Goal: Information Seeking & Learning: Find contact information

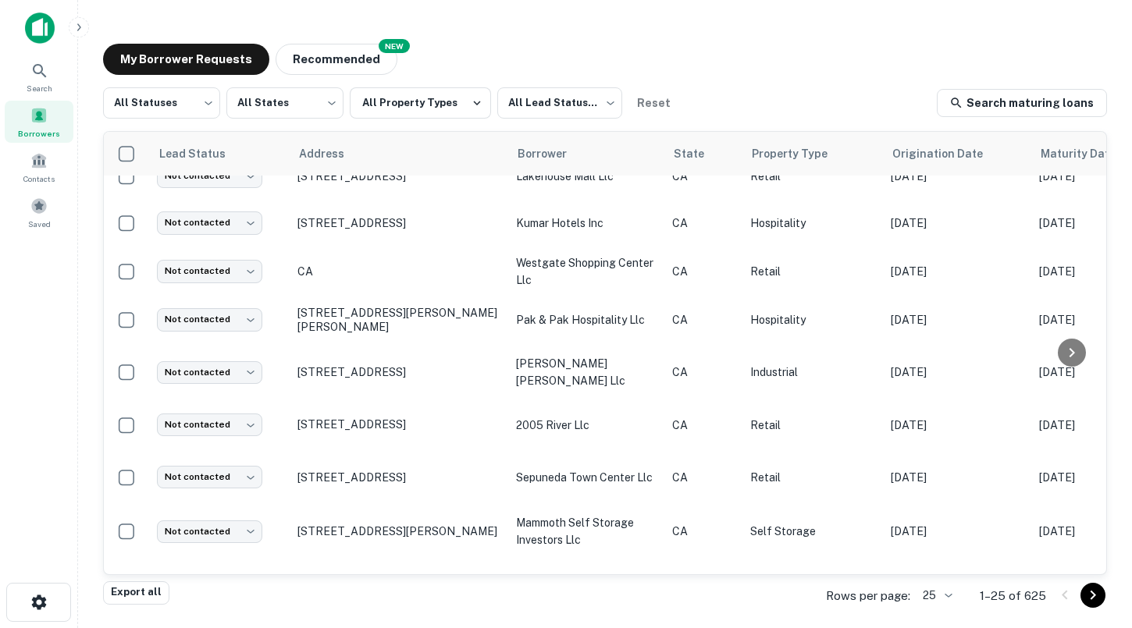
scroll to position [304, 0]
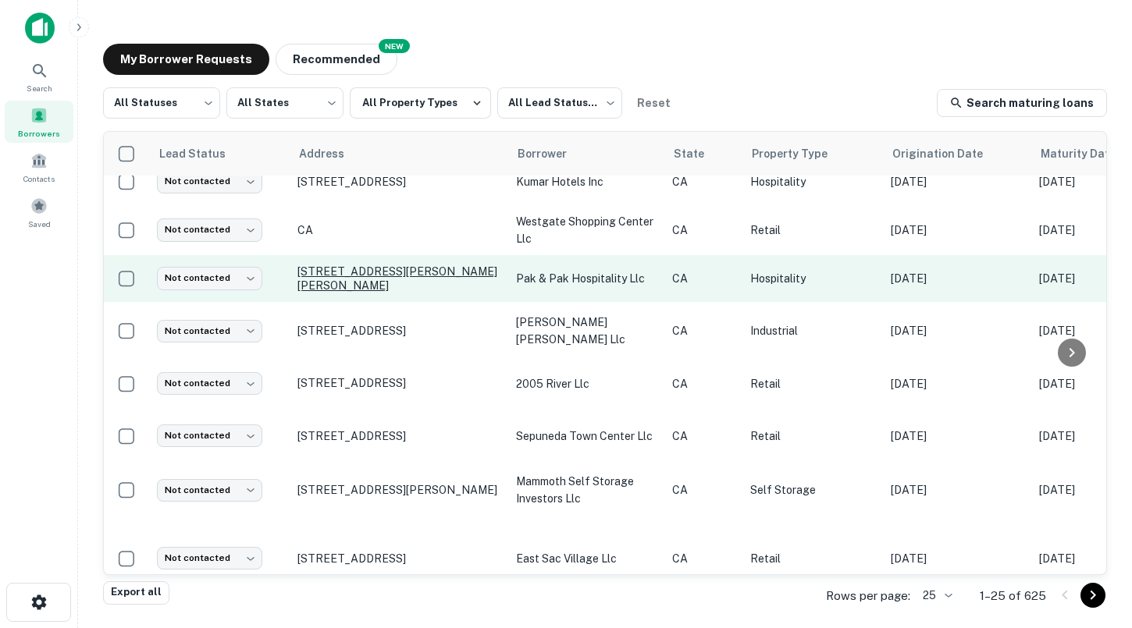
click at [351, 275] on p "[STREET_ADDRESS][PERSON_NAME][PERSON_NAME]" at bounding box center [398, 279] width 203 height 28
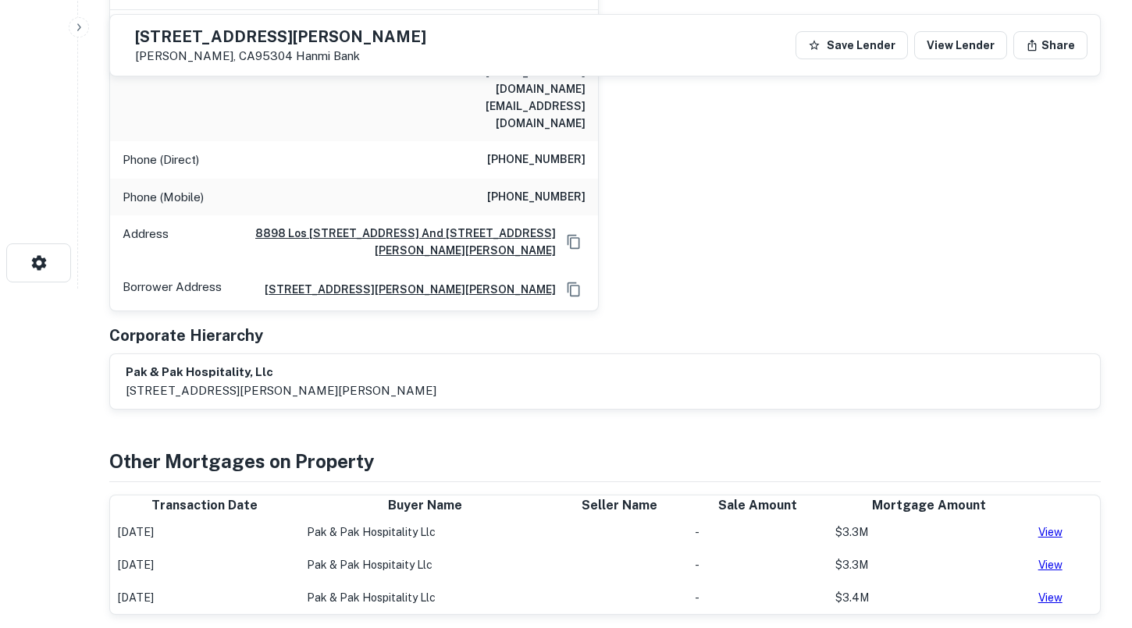
scroll to position [135, 0]
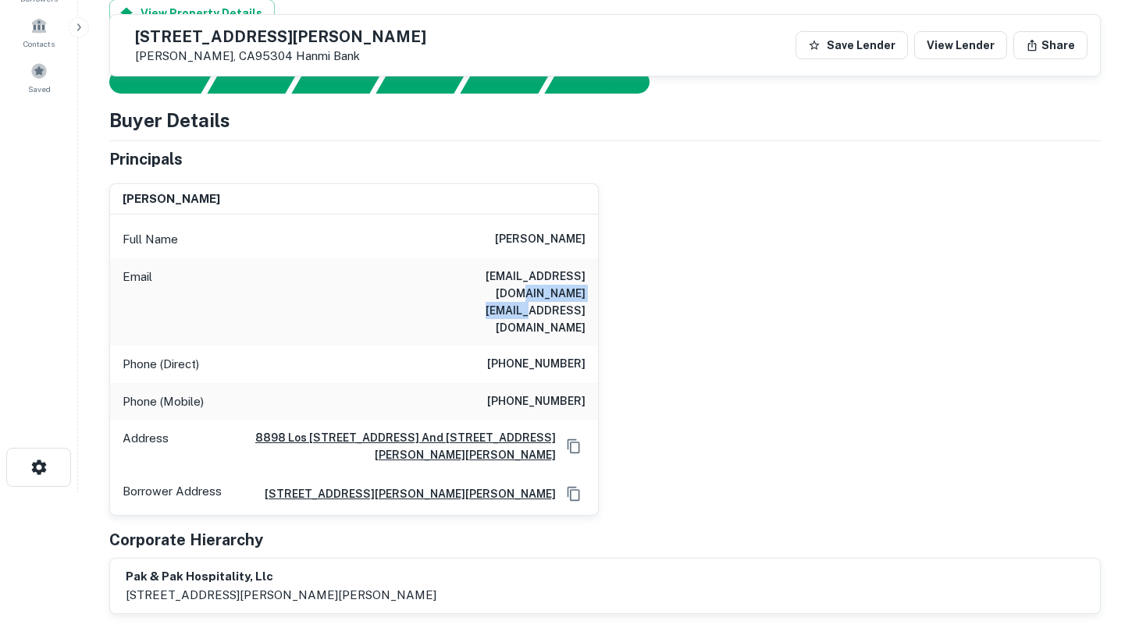
drag, startPoint x: 479, startPoint y: 294, endPoint x: 588, endPoint y: 294, distance: 108.5
click at [588, 294] on div "Email [EMAIL_ADDRESS][DOMAIN_NAME] [EMAIL_ADDRESS][DOMAIN_NAME]" at bounding box center [354, 301] width 488 height 87
copy h6 "[EMAIL_ADDRESS][DOMAIN_NAME]"
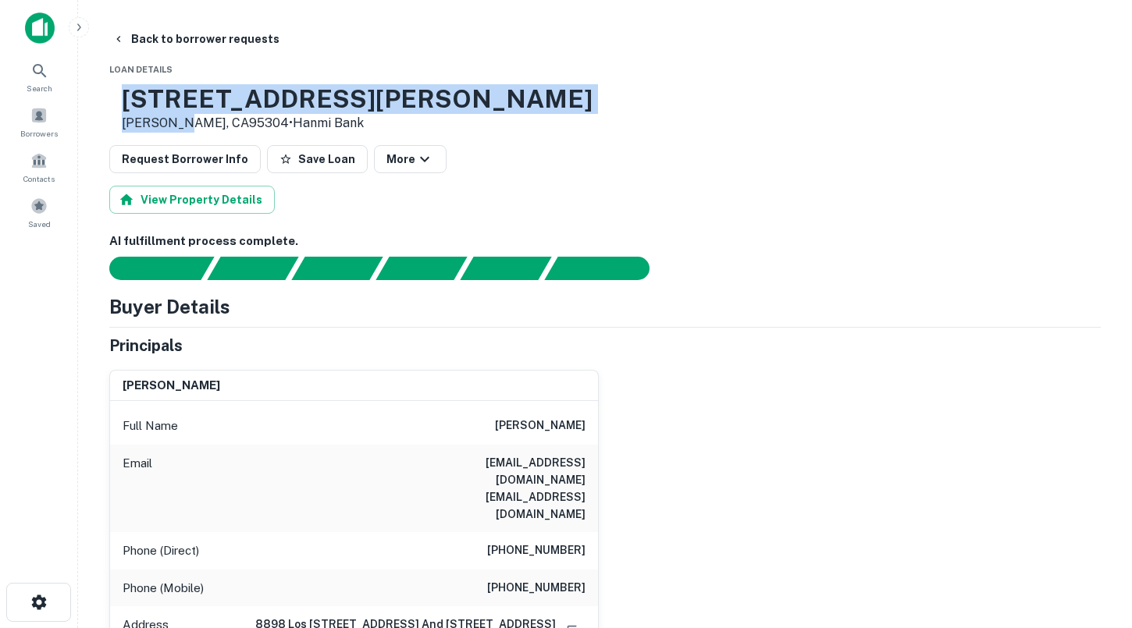
drag, startPoint x: 222, startPoint y: 126, endPoint x: 176, endPoint y: 98, distance: 54.2
click at [176, 98] on div "[STREET_ADDRESS][PERSON_NAME][PERSON_NAME] • Hanmi Bank" at bounding box center [357, 108] width 471 height 48
copy div "[STREET_ADDRESS][PERSON_NAME]"
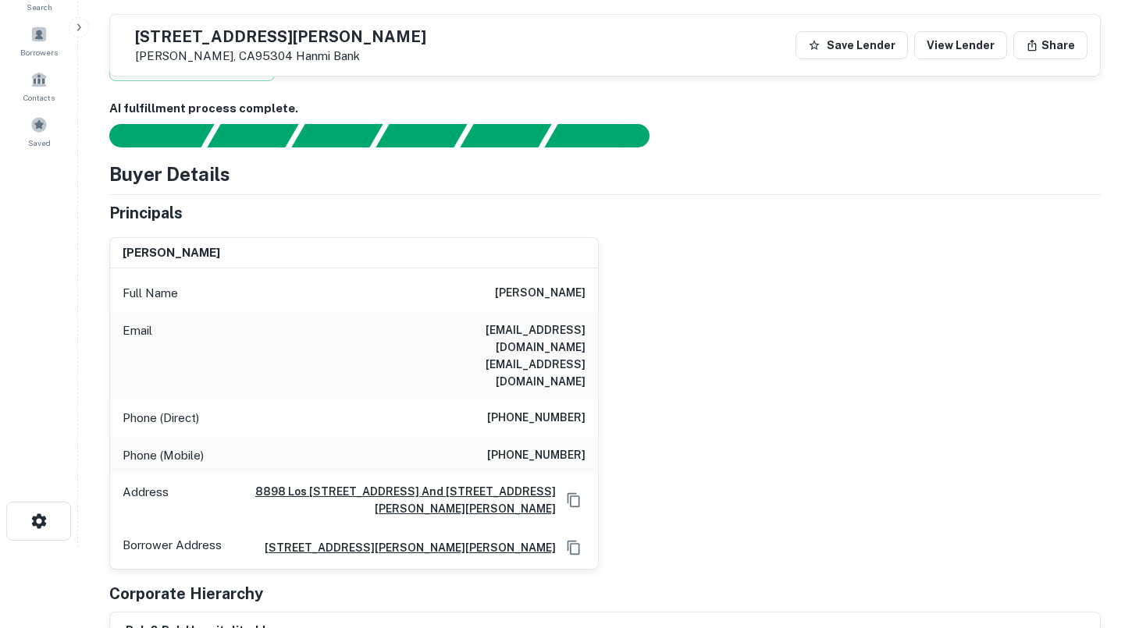
scroll to position [79, 0]
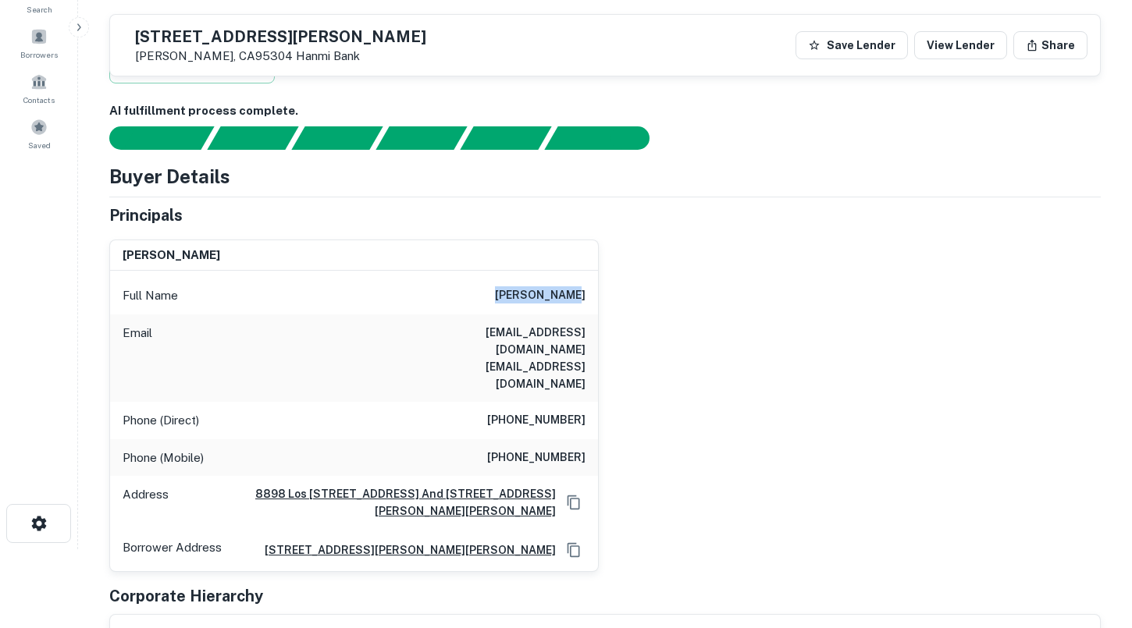
drag, startPoint x: 519, startPoint y: 296, endPoint x: 585, endPoint y: 295, distance: 66.4
click at [585, 295] on div "Full Name [PERSON_NAME]" at bounding box center [354, 295] width 488 height 37
copy h6 "[PERSON_NAME]"
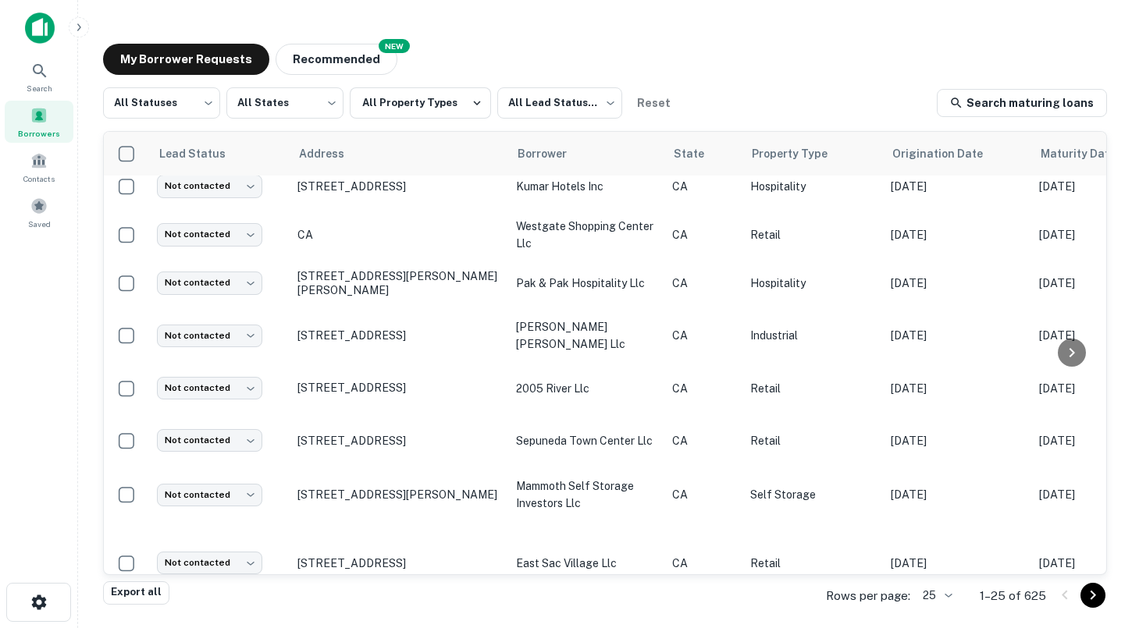
scroll to position [304, 0]
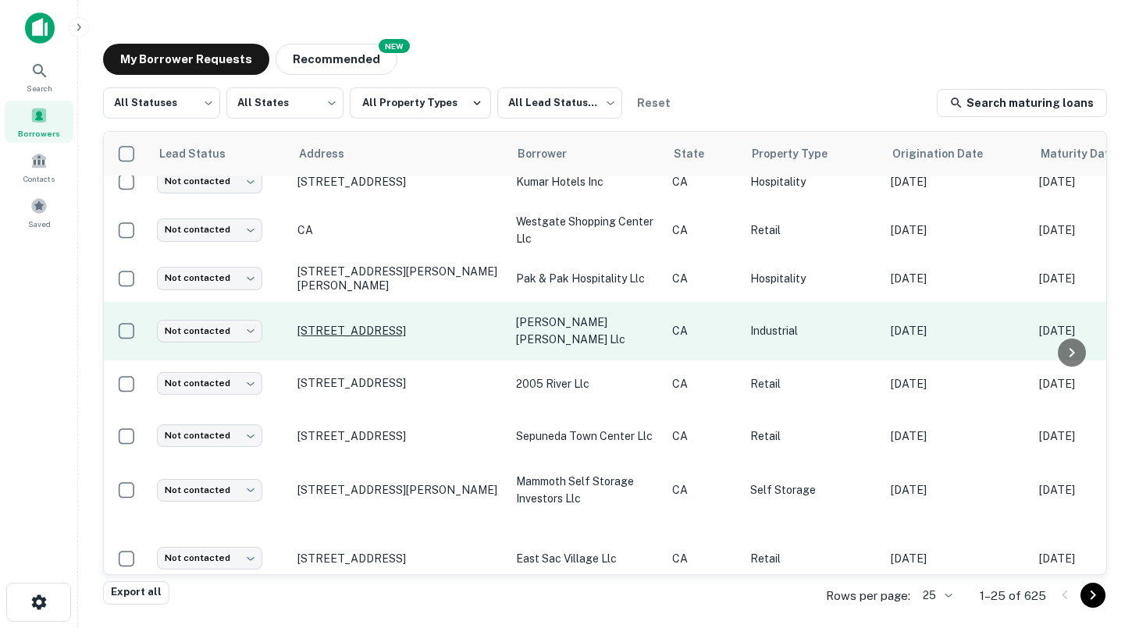
click at [371, 324] on p "[STREET_ADDRESS]" at bounding box center [398, 331] width 203 height 14
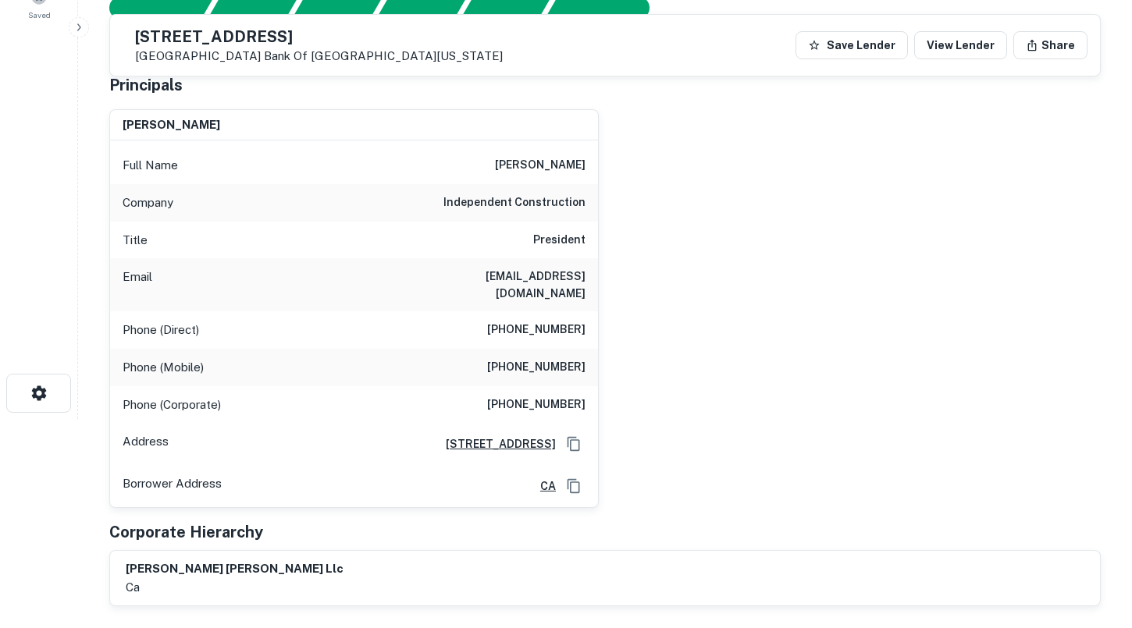
scroll to position [167, 0]
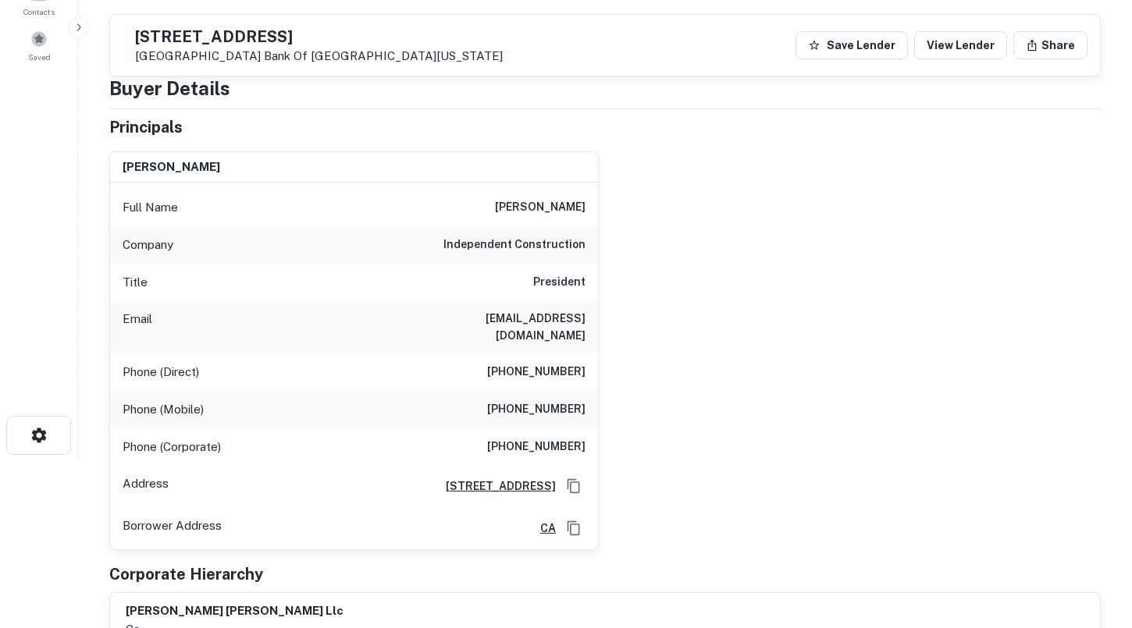
drag, startPoint x: 493, startPoint y: 207, endPoint x: 591, endPoint y: 209, distance: 98.4
click at [591, 209] on div "Full Name [PERSON_NAME]" at bounding box center [354, 207] width 488 height 37
copy h6 "[PERSON_NAME]"
click at [466, 320] on h6 "[EMAIL_ADDRESS][DOMAIN_NAME]" at bounding box center [491, 327] width 187 height 34
drag, startPoint x: 462, startPoint y: 320, endPoint x: 597, endPoint y: 318, distance: 135.1
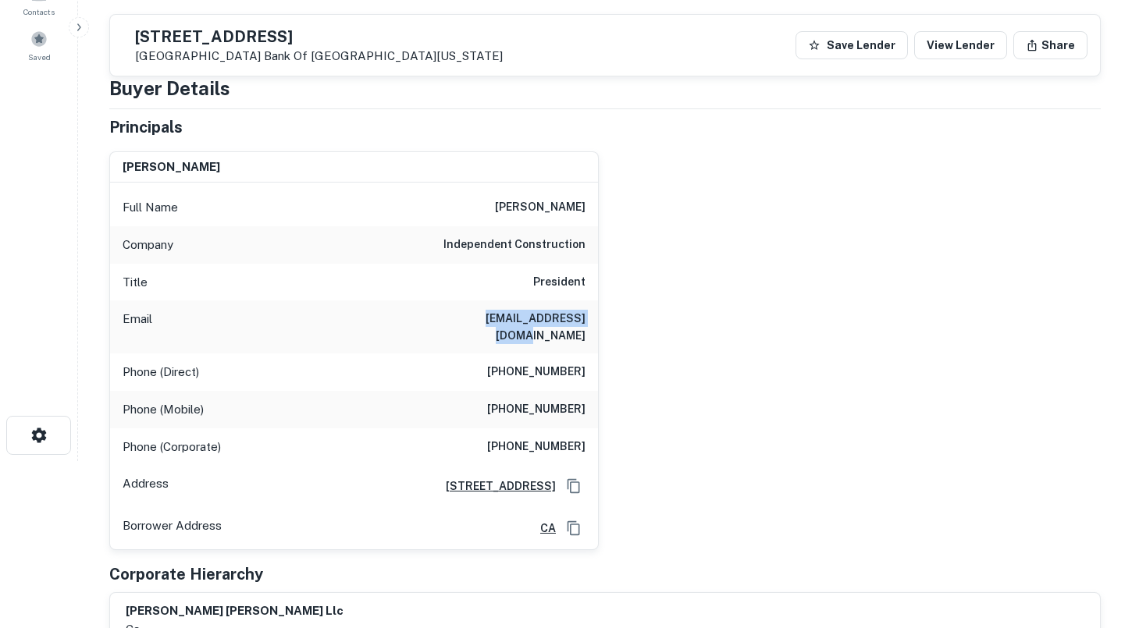
click at [597, 318] on div "Email [EMAIL_ADDRESS][DOMAIN_NAME]" at bounding box center [354, 327] width 488 height 53
copy h6 "[EMAIL_ADDRESS][DOMAIN_NAME]"
click at [459, 354] on div "Phone (Direct) [PHONE_NUMBER]" at bounding box center [354, 372] width 488 height 37
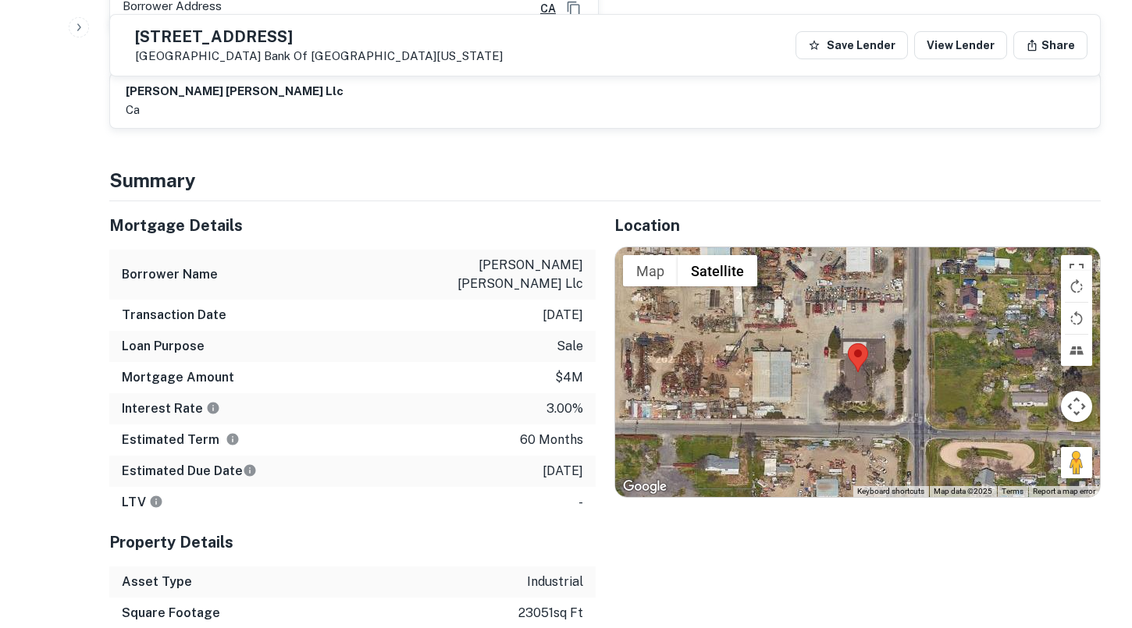
scroll to position [691, 0]
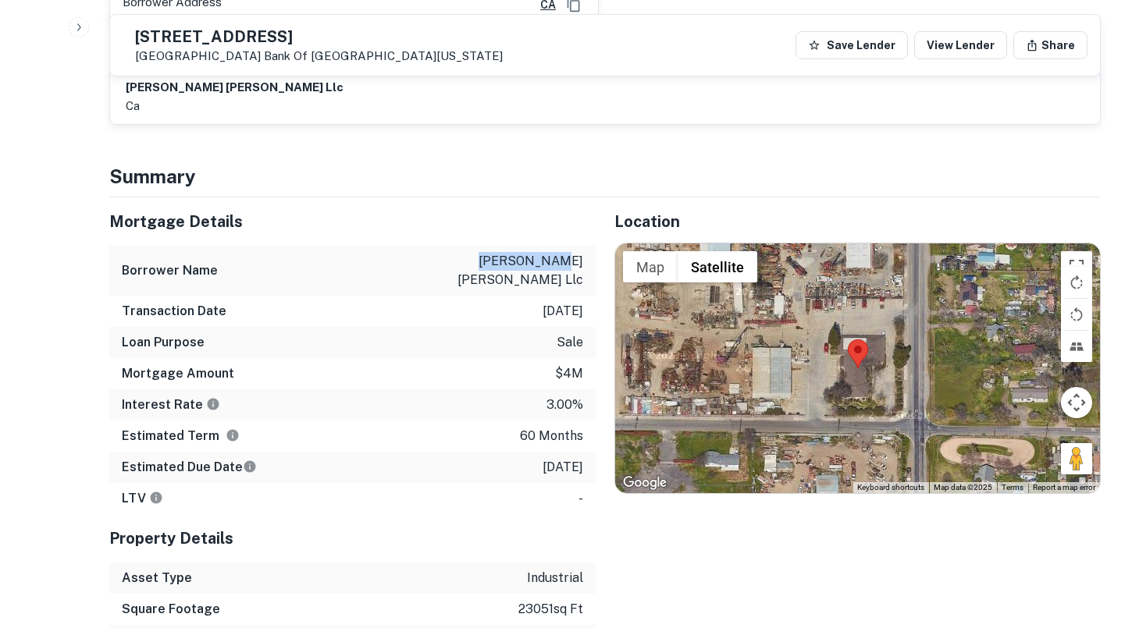
drag, startPoint x: 497, startPoint y: 249, endPoint x: 562, endPoint y: 245, distance: 64.9
click at [562, 252] on p "[PERSON_NAME] [PERSON_NAME] llc" at bounding box center [513, 270] width 141 height 37
copy p "[PERSON_NAME] [PERSON_NAME]"
click at [482, 452] on div "Estimated Due Date [DATE]" at bounding box center [352, 467] width 486 height 31
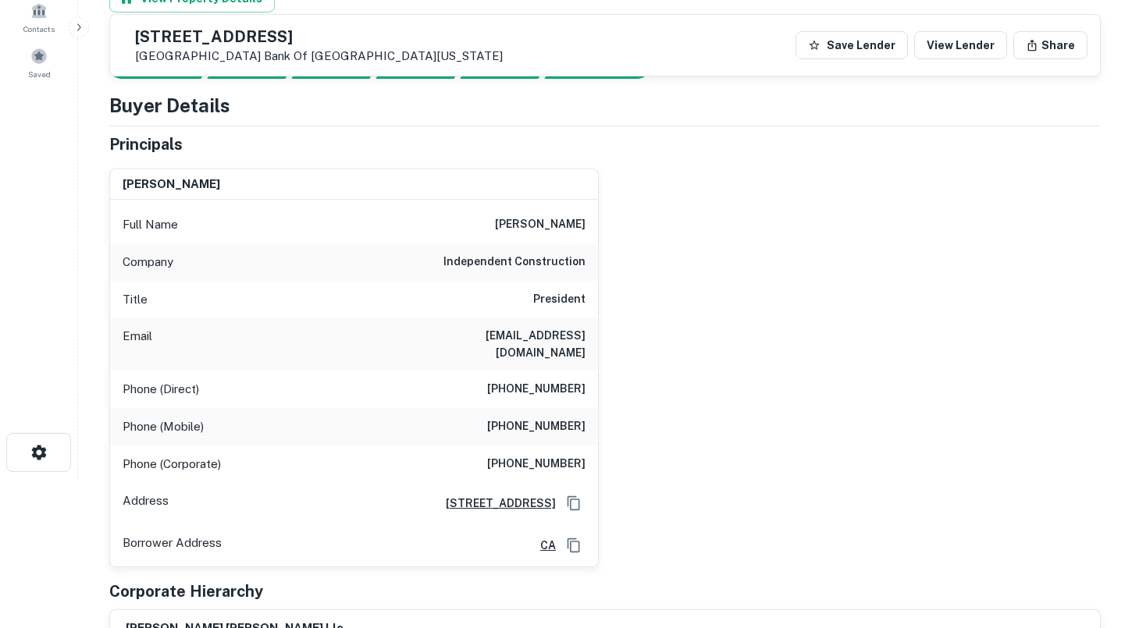
scroll to position [159, 0]
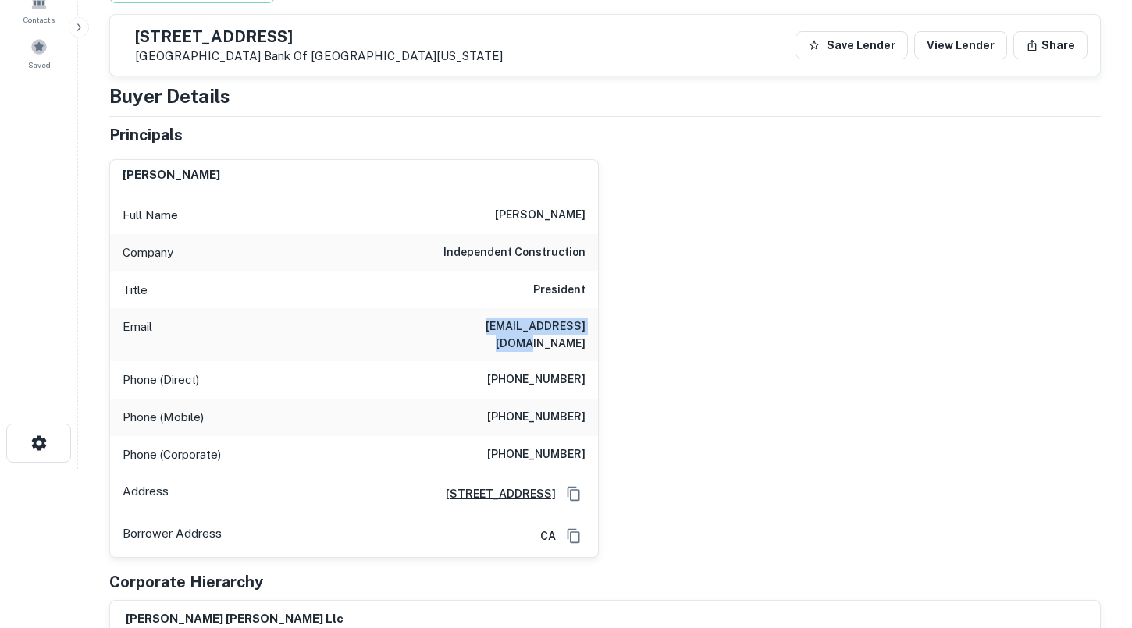
drag, startPoint x: 458, startPoint y: 329, endPoint x: 585, endPoint y: 334, distance: 126.6
click at [585, 334] on div "Email [EMAIL_ADDRESS][DOMAIN_NAME]" at bounding box center [354, 334] width 488 height 53
copy h6 "[EMAIL_ADDRESS][DOMAIN_NAME]"
click at [578, 321] on h6 "[EMAIL_ADDRESS][DOMAIN_NAME]" at bounding box center [491, 335] width 187 height 34
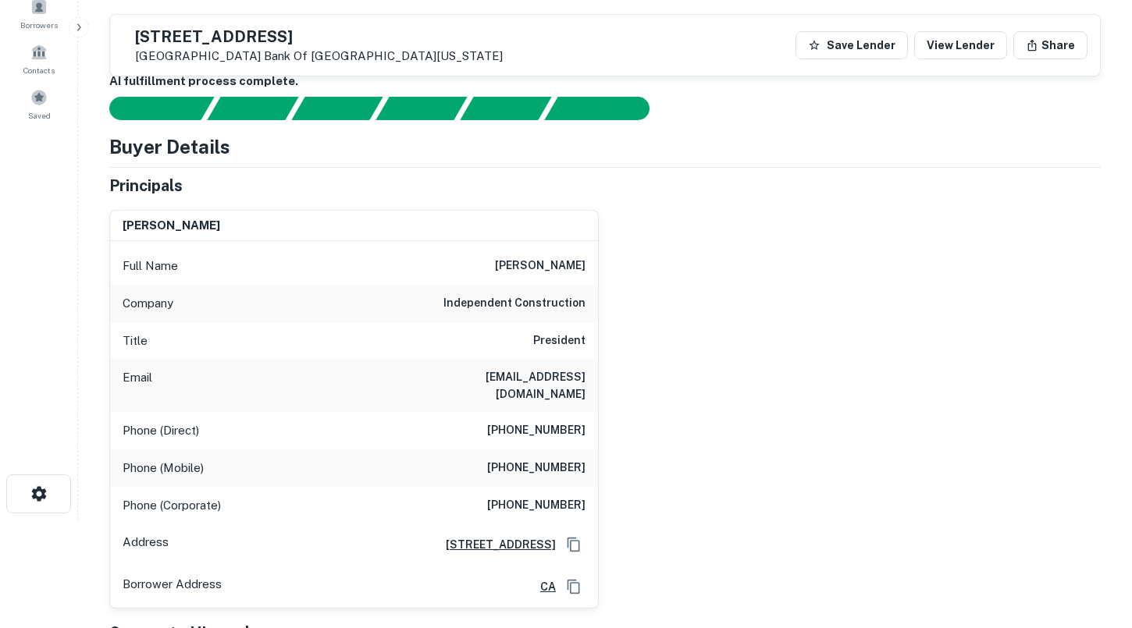
scroll to position [91, 0]
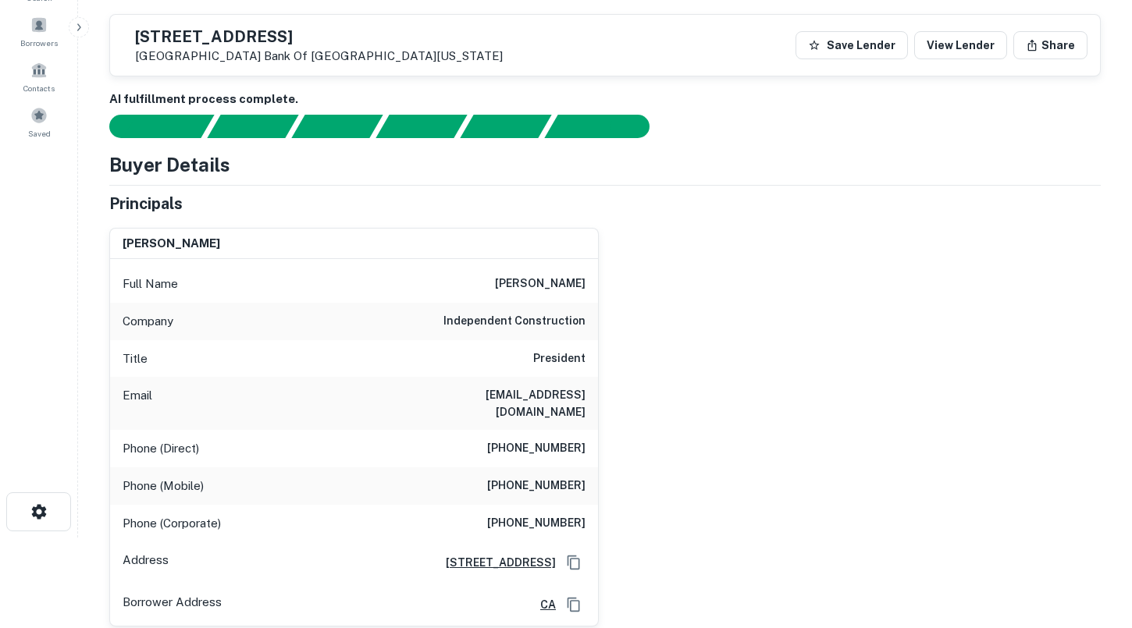
drag, startPoint x: 493, startPoint y: 279, endPoint x: 591, endPoint y: 278, distance: 98.4
click at [591, 278] on div "Full Name [PERSON_NAME]" at bounding box center [354, 283] width 488 height 37
copy h6 "[PERSON_NAME]"
click at [493, 393] on h6 "[EMAIL_ADDRESS][DOMAIN_NAME]" at bounding box center [491, 403] width 187 height 34
drag, startPoint x: 461, startPoint y: 395, endPoint x: 593, endPoint y: 393, distance: 131.9
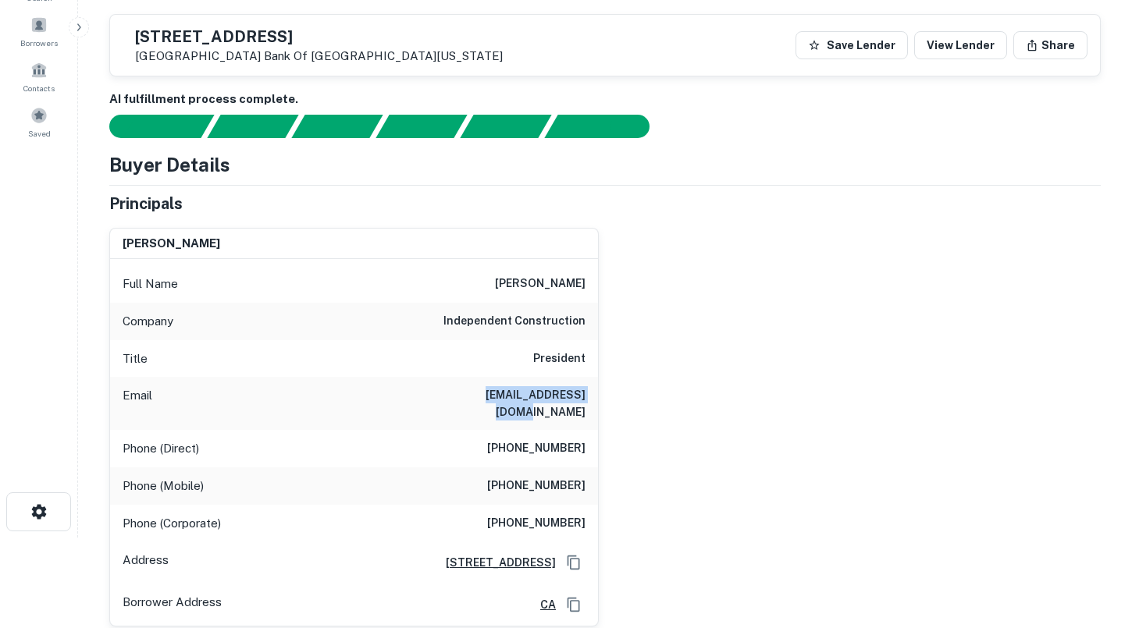
click at [593, 393] on div "Email [EMAIL_ADDRESS][DOMAIN_NAME]" at bounding box center [354, 403] width 488 height 53
copy h6 "[EMAIL_ADDRESS][DOMAIN_NAME]"
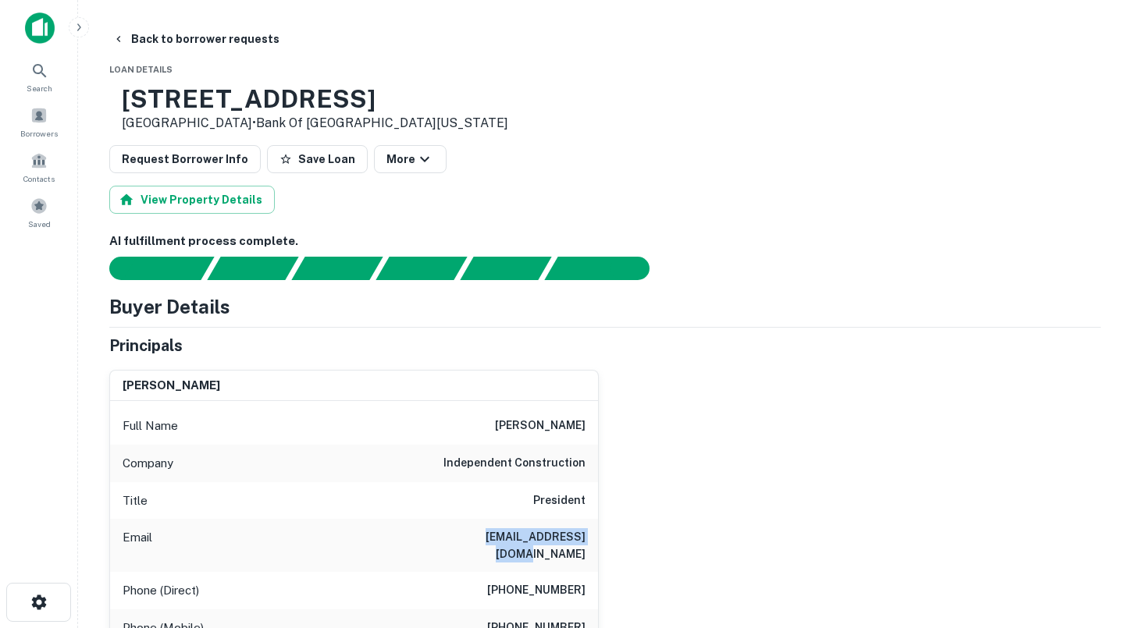
drag, startPoint x: 287, startPoint y: 125, endPoint x: 175, endPoint y: 102, distance: 114.7
click at [175, 102] on div "[STREET_ADDRESS] • Bank Of Southern [US_STATE]" at bounding box center [315, 108] width 386 height 48
copy div "[STREET_ADDRESS]"
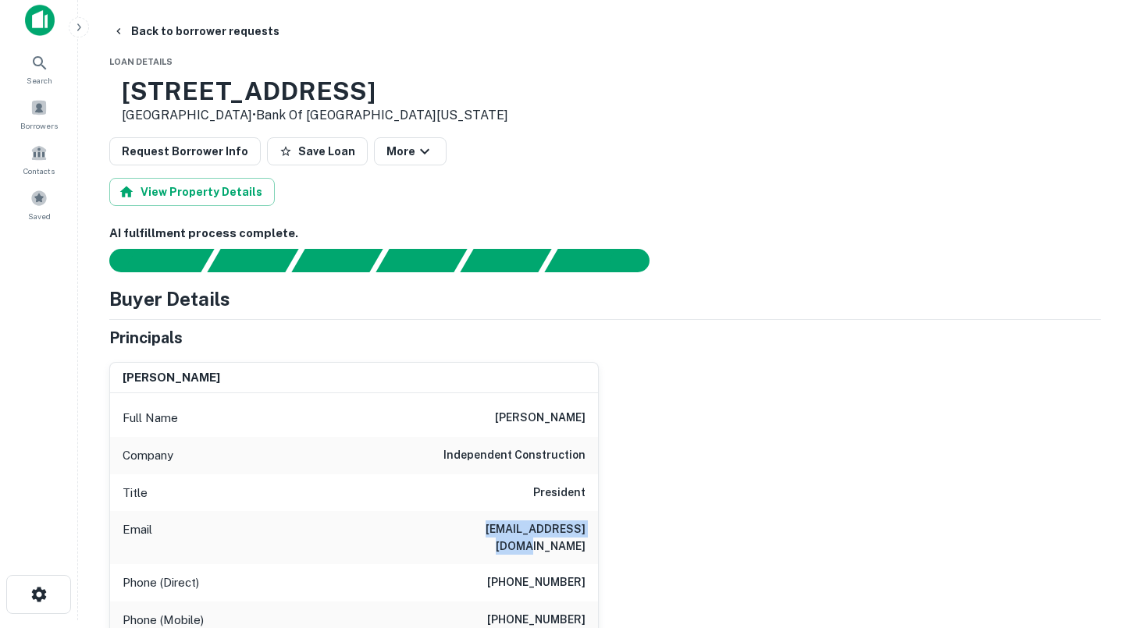
drag, startPoint x: 538, startPoint y: 418, endPoint x: 593, endPoint y: 418, distance: 55.4
click at [593, 418] on div "Full Name [PERSON_NAME]" at bounding box center [354, 418] width 488 height 37
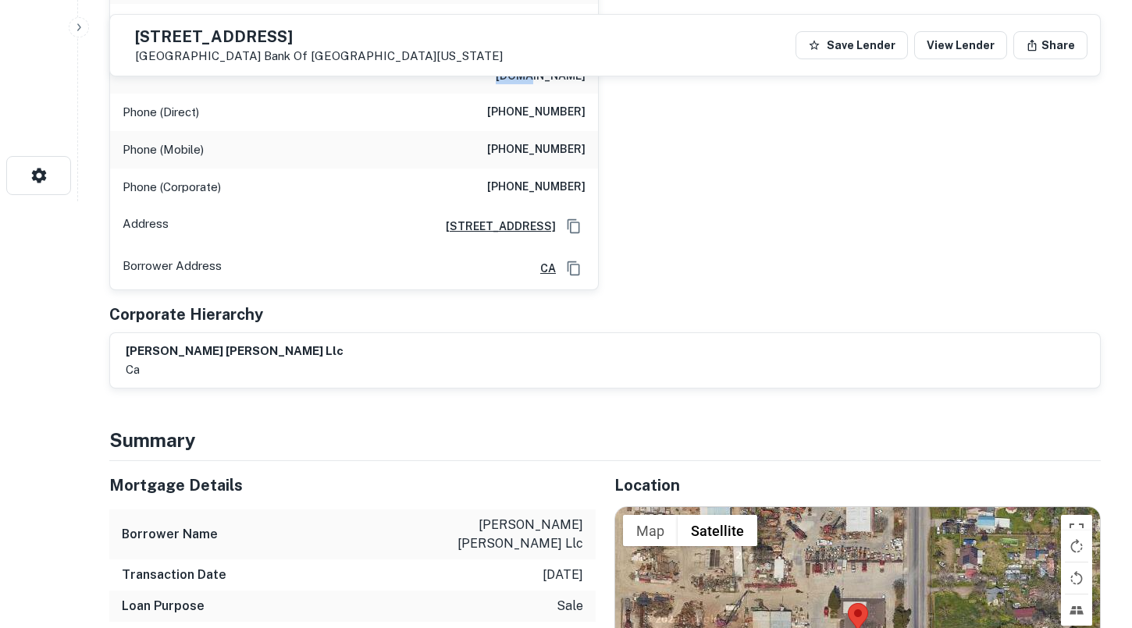
scroll to position [375, 0]
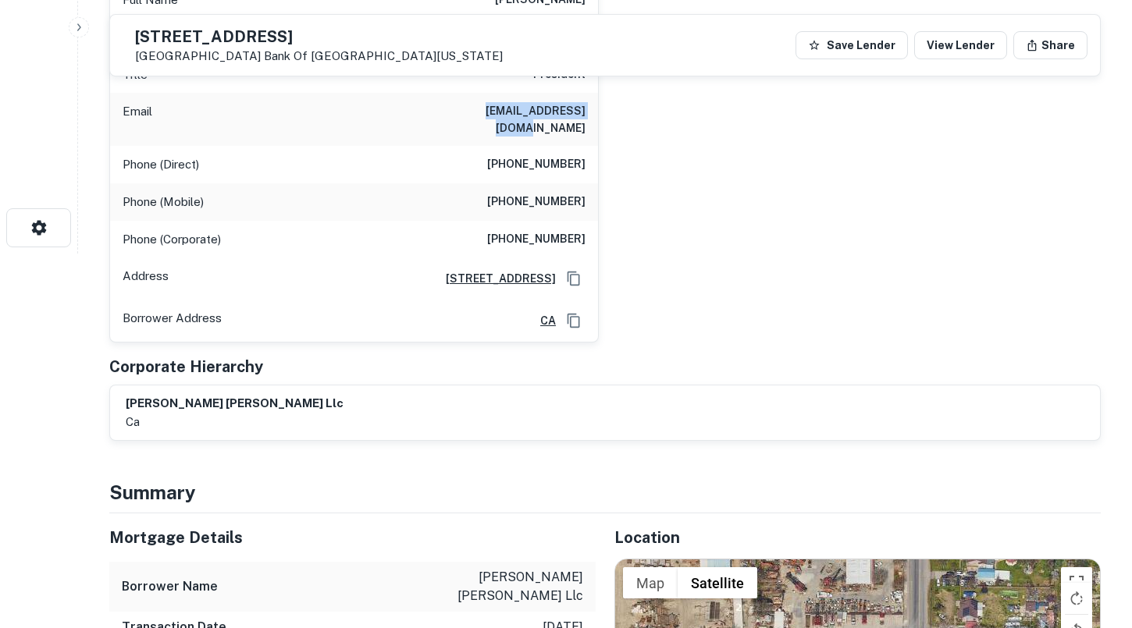
drag, startPoint x: 283, startPoint y: 58, endPoint x: 176, endPoint y: 42, distance: 107.3
click at [176, 42] on div "[STREET_ADDRESS][GEOGRAPHIC_DATA][US_STATE]" at bounding box center [319, 46] width 368 height 34
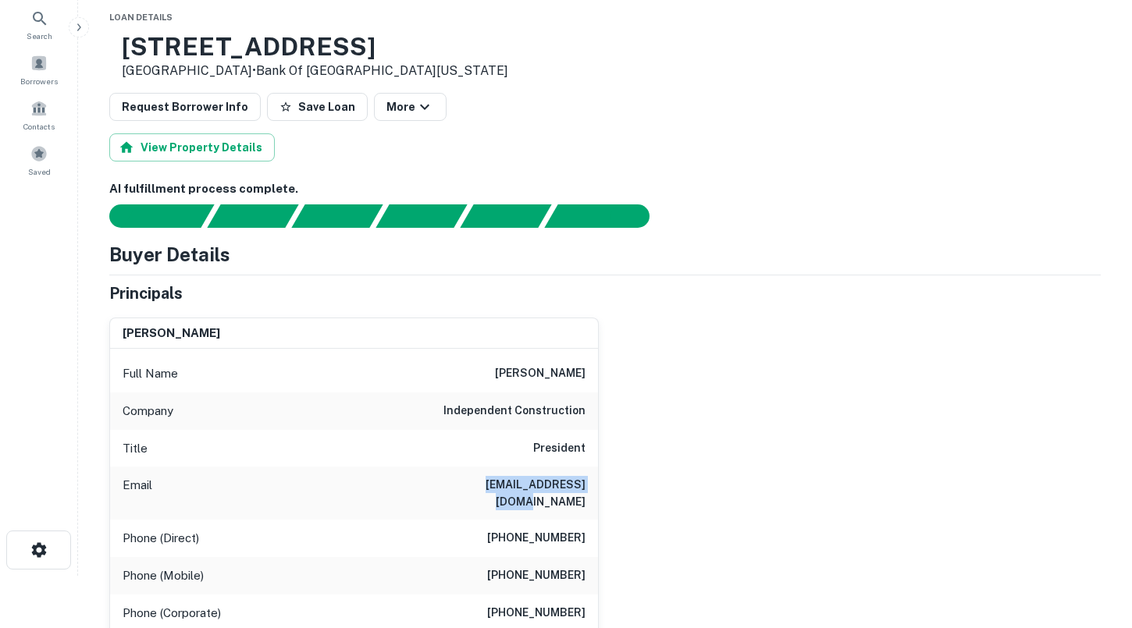
scroll to position [52, 0]
drag, startPoint x: 227, startPoint y: 335, endPoint x: 123, endPoint y: 332, distance: 104.7
click at [123, 332] on div "[PERSON_NAME]" at bounding box center [354, 333] width 488 height 31
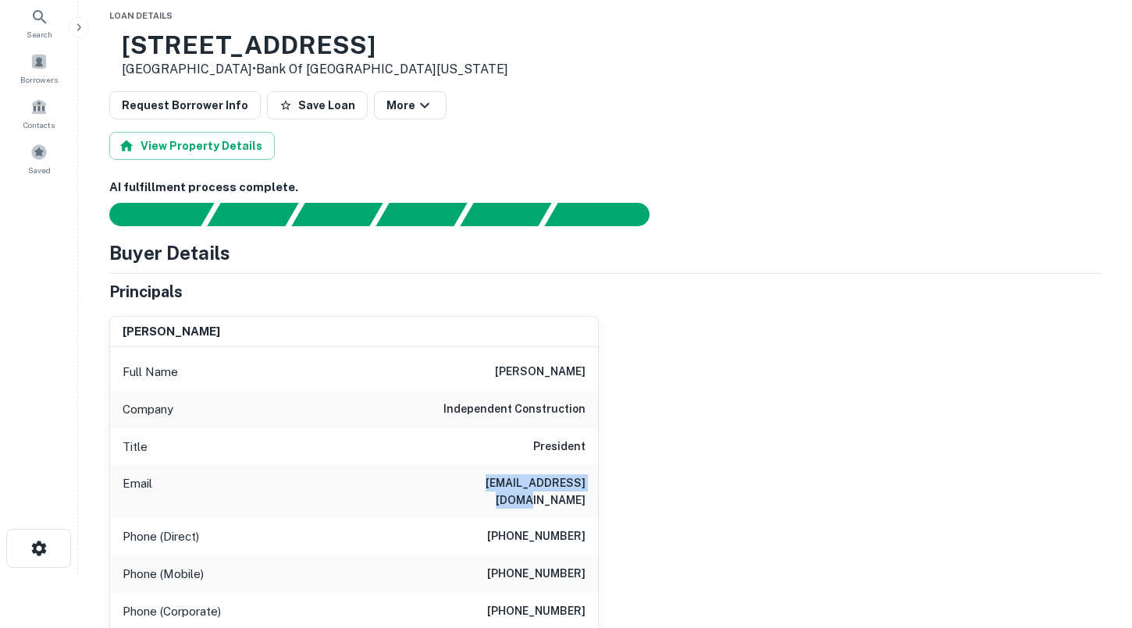
drag, startPoint x: 287, startPoint y: 69, endPoint x: 167, endPoint y: 51, distance: 121.5
click at [167, 51] on div "[STREET_ADDRESS] • Bank Of Southern [US_STATE]" at bounding box center [308, 54] width 399 height 48
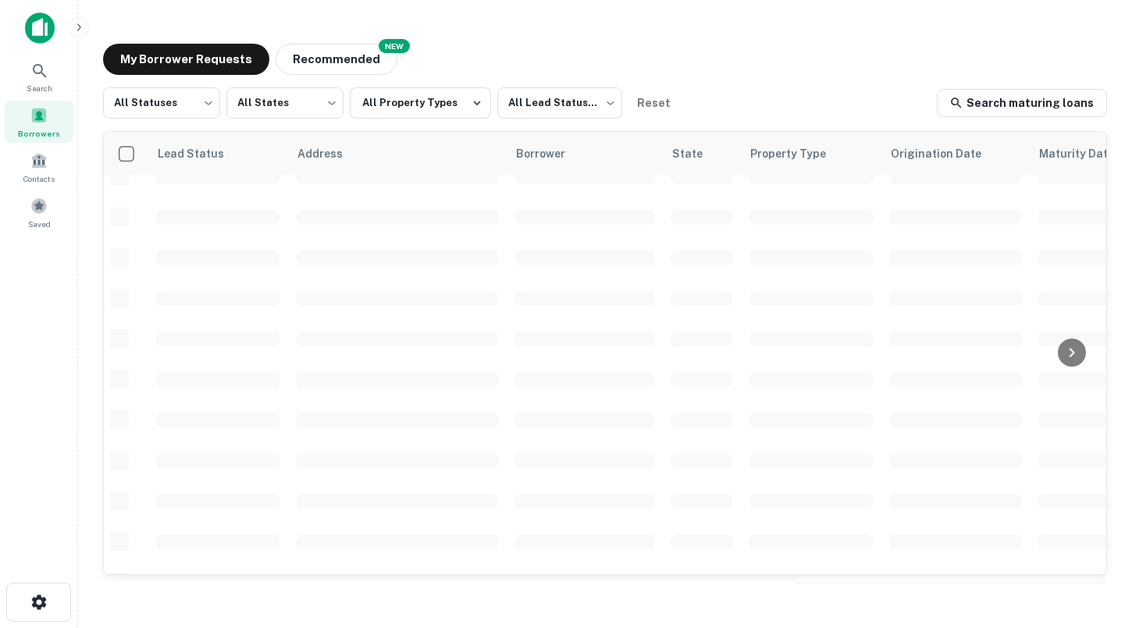
scroll to position [304, 0]
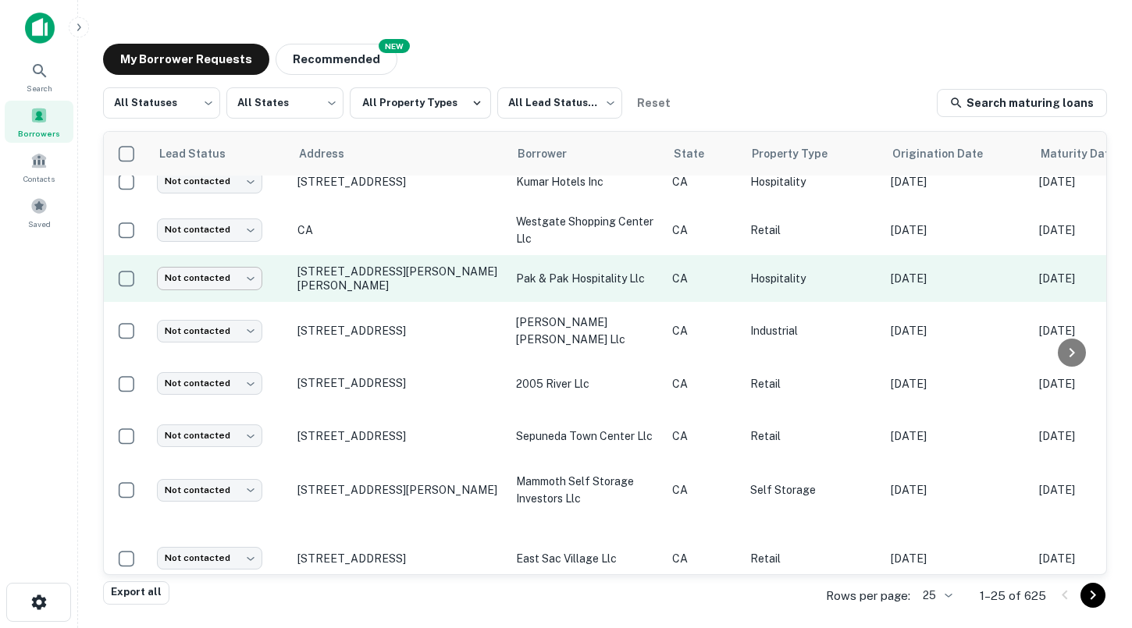
click at [220, 274] on body "Search Borrowers Contacts Saved My Borrower Requests NEW Recommended All Status…" at bounding box center [566, 314] width 1132 height 628
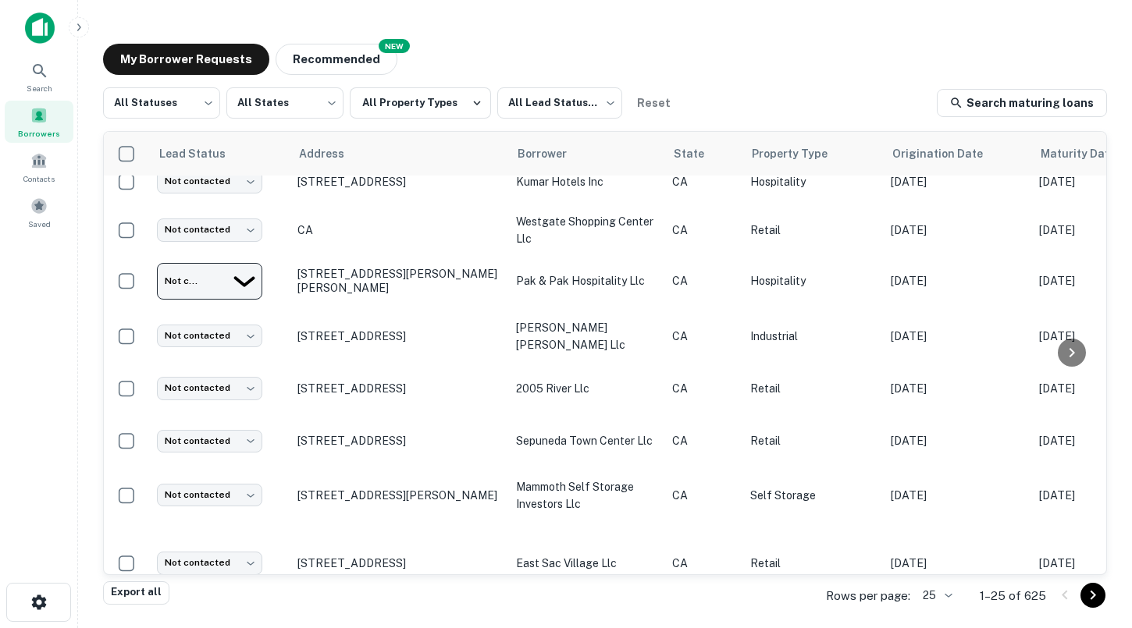
type input "*********"
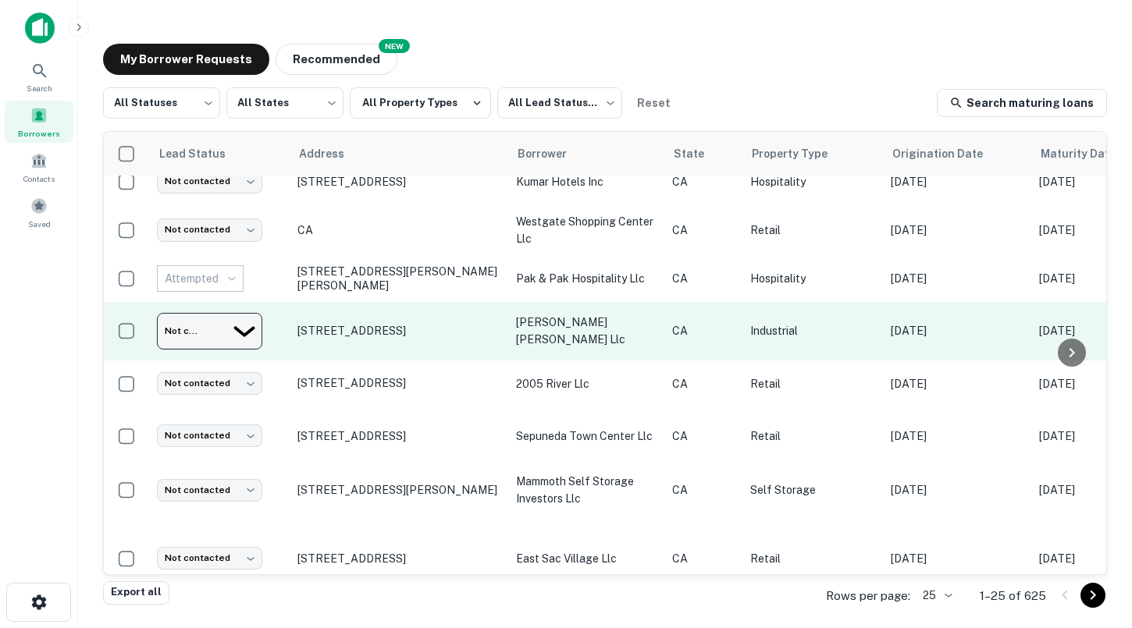
click at [212, 328] on body "Search Borrowers Contacts Saved My Borrower Requests NEW Recommended All Status…" at bounding box center [566, 314] width 1132 height 628
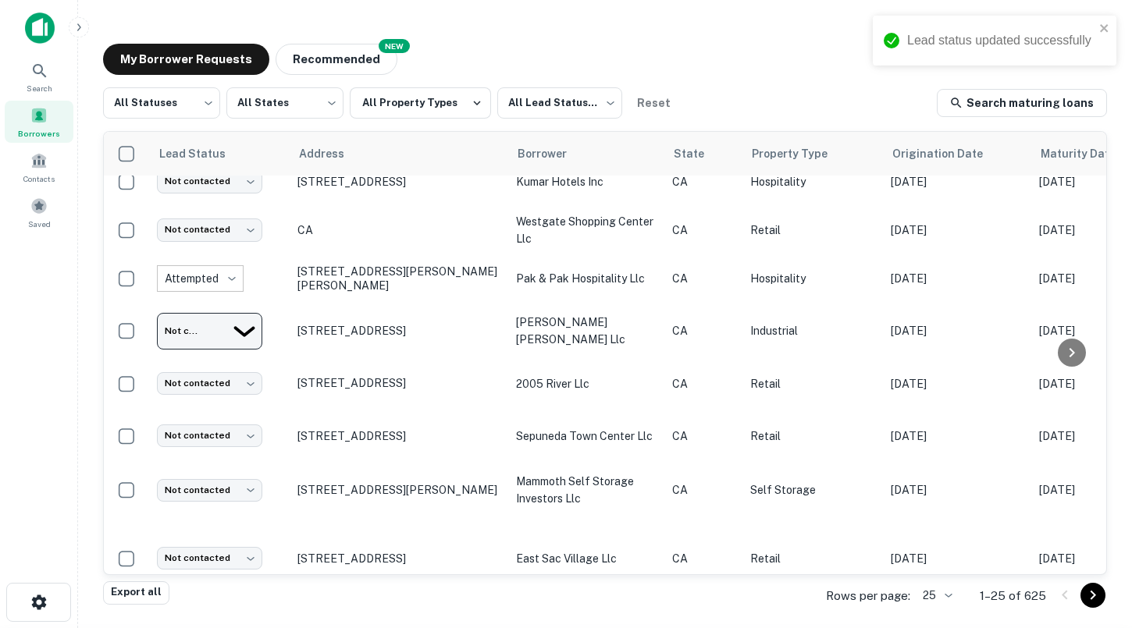
type input "*********"
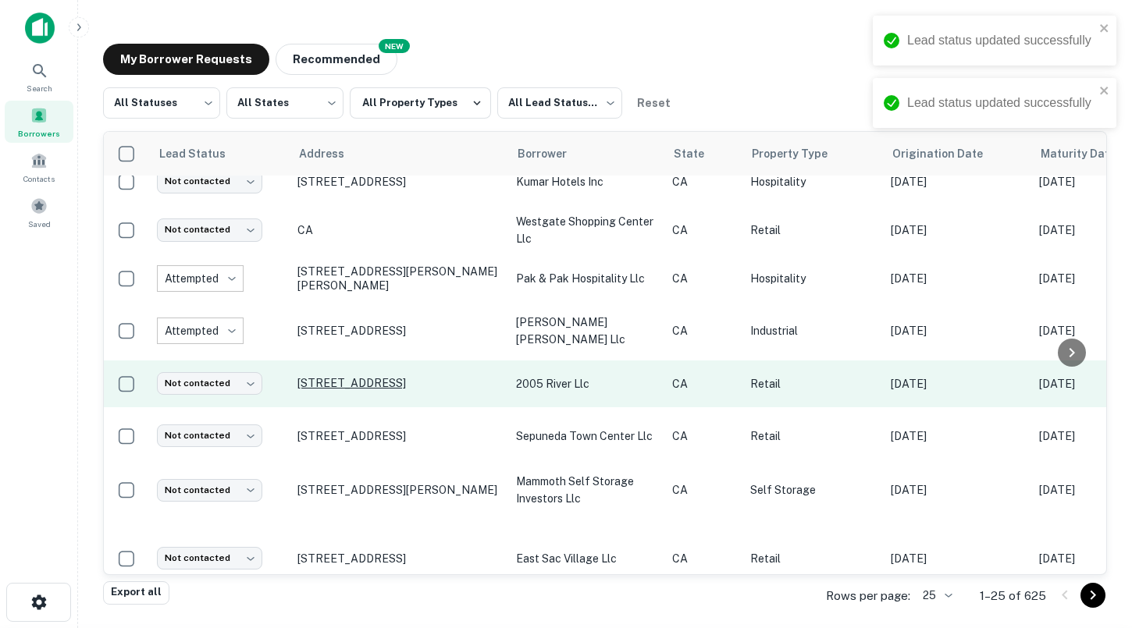
click at [340, 376] on p "[STREET_ADDRESS]" at bounding box center [398, 383] width 203 height 14
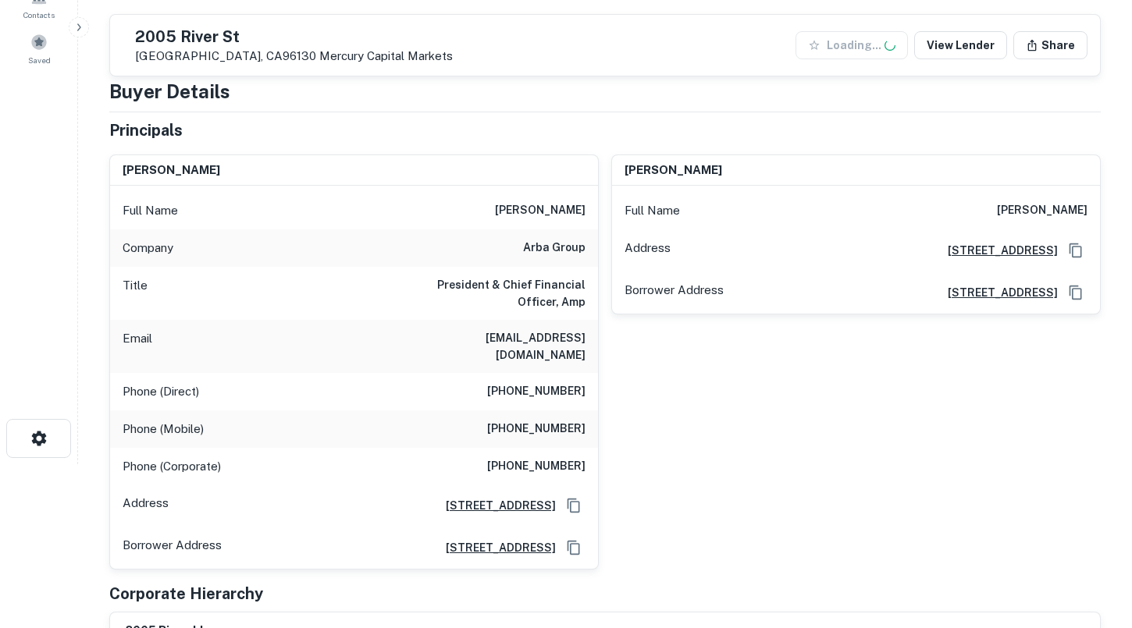
scroll to position [165, 0]
drag, startPoint x: 462, startPoint y: 336, endPoint x: 587, endPoint y: 337, distance: 124.9
click at [587, 337] on div "Email [EMAIL_ADDRESS][DOMAIN_NAME]" at bounding box center [354, 345] width 488 height 53
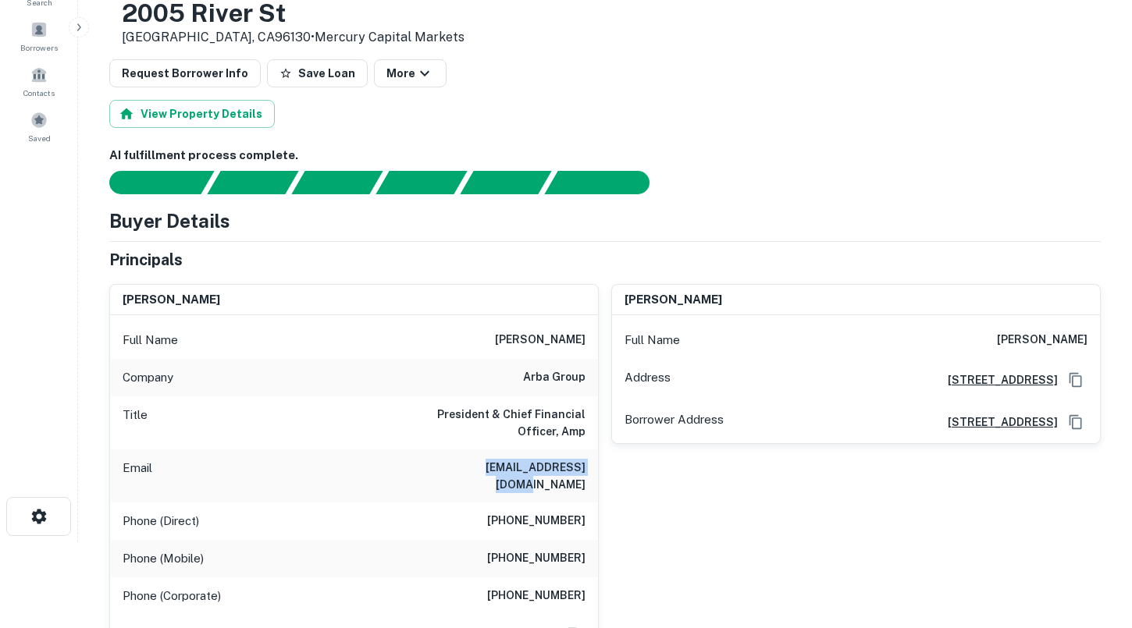
scroll to position [89, 0]
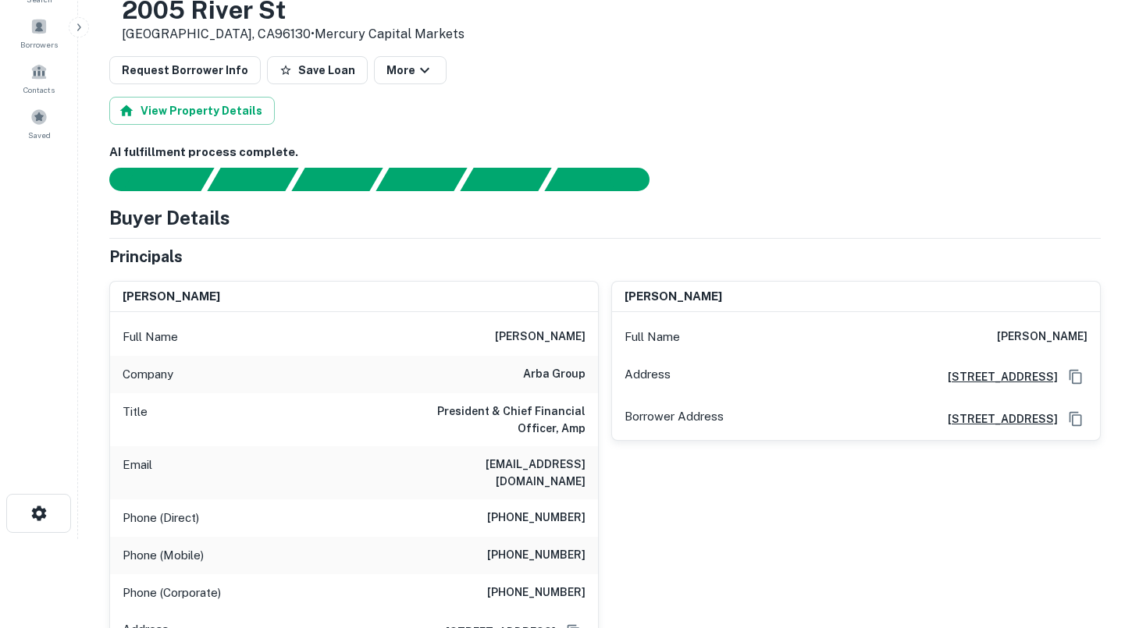
click at [473, 358] on div "Company arba group" at bounding box center [354, 374] width 488 height 37
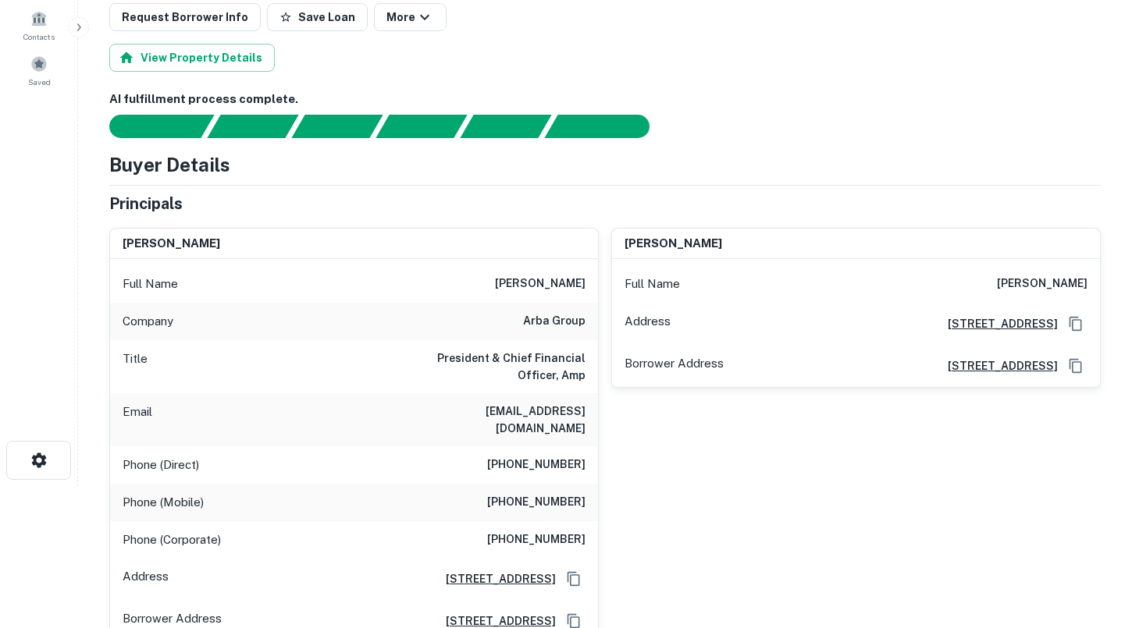
scroll to position [151, 0]
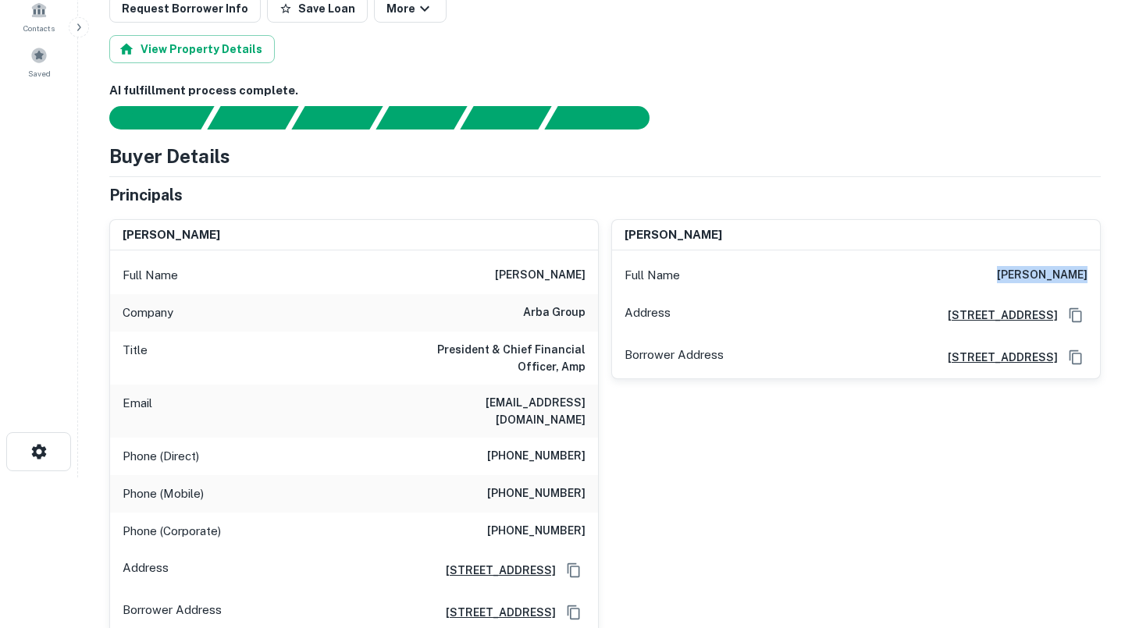
drag, startPoint x: 1015, startPoint y: 273, endPoint x: 1090, endPoint y: 271, distance: 75.0
click at [1090, 271] on div "Full Name [PERSON_NAME]" at bounding box center [856, 275] width 488 height 37
click at [539, 301] on div "Company arba group" at bounding box center [354, 312] width 488 height 37
drag, startPoint x: 467, startPoint y: 405, endPoint x: 597, endPoint y: 404, distance: 130.4
click at [597, 404] on div "Email [EMAIL_ADDRESS][DOMAIN_NAME]" at bounding box center [354, 411] width 488 height 53
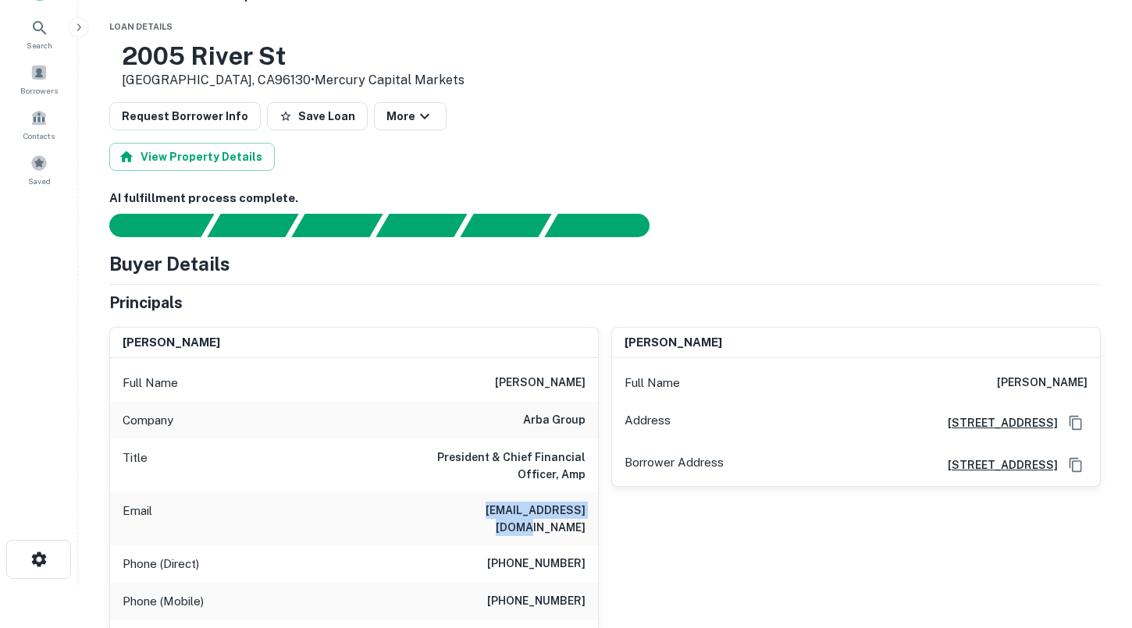
scroll to position [23, 0]
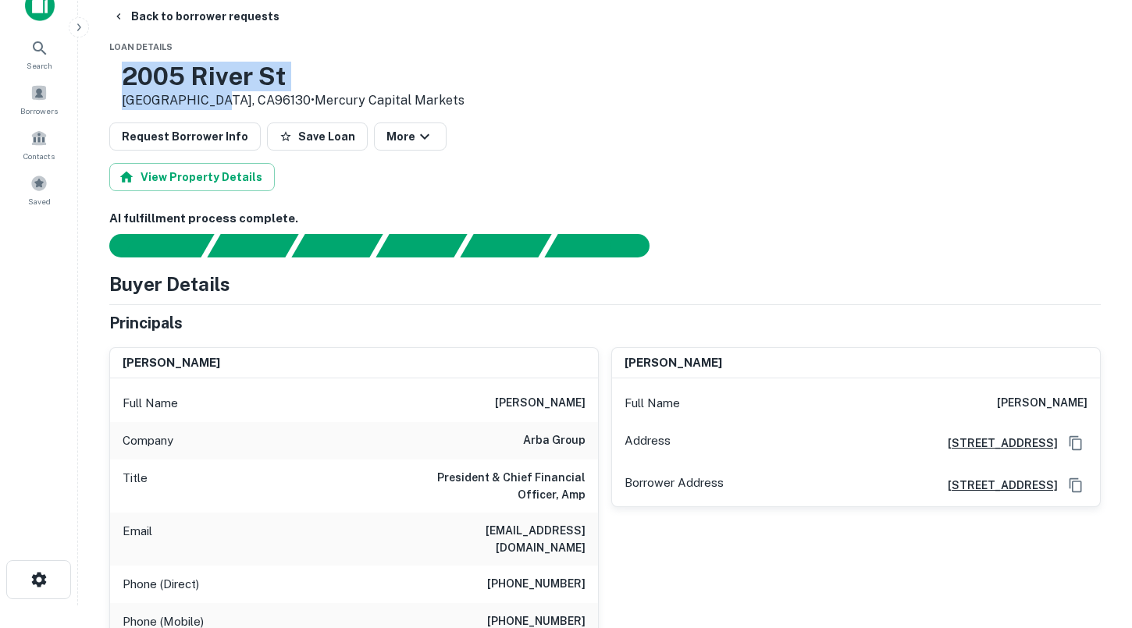
drag, startPoint x: 251, startPoint y: 100, endPoint x: 174, endPoint y: 80, distance: 79.9
click at [174, 80] on div "[STREET_ADDRESS] • Mercury Capital Markets" at bounding box center [293, 86] width 343 height 48
click at [246, 98] on p "[GEOGRAPHIC_DATA], CA96130 • Mercury Capital Markets" at bounding box center [293, 100] width 343 height 19
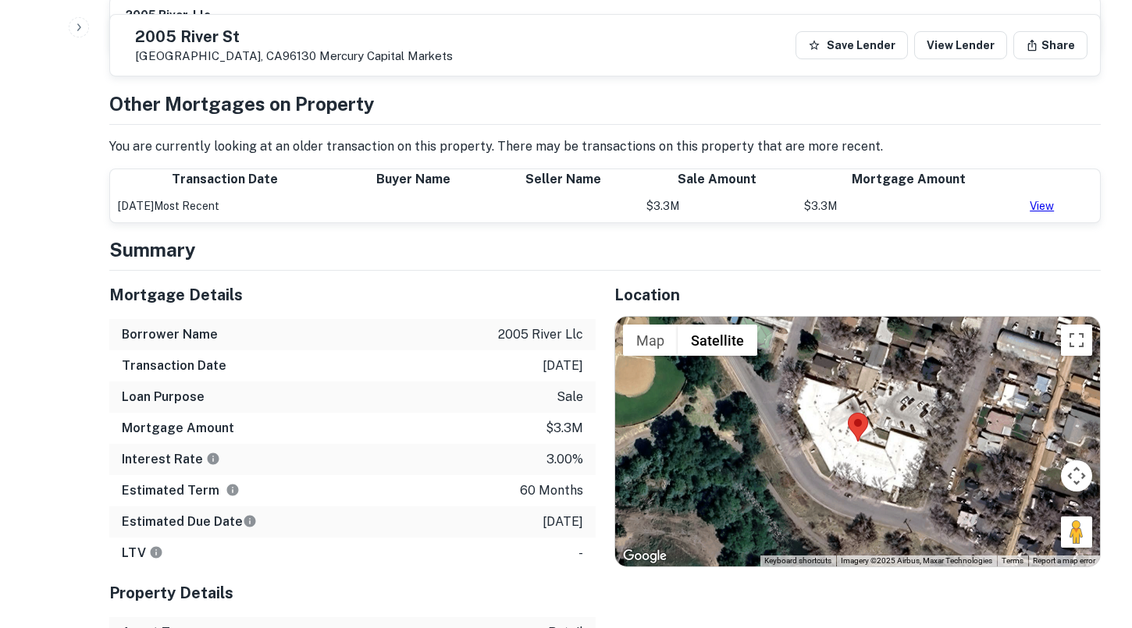
scroll to position [781, 0]
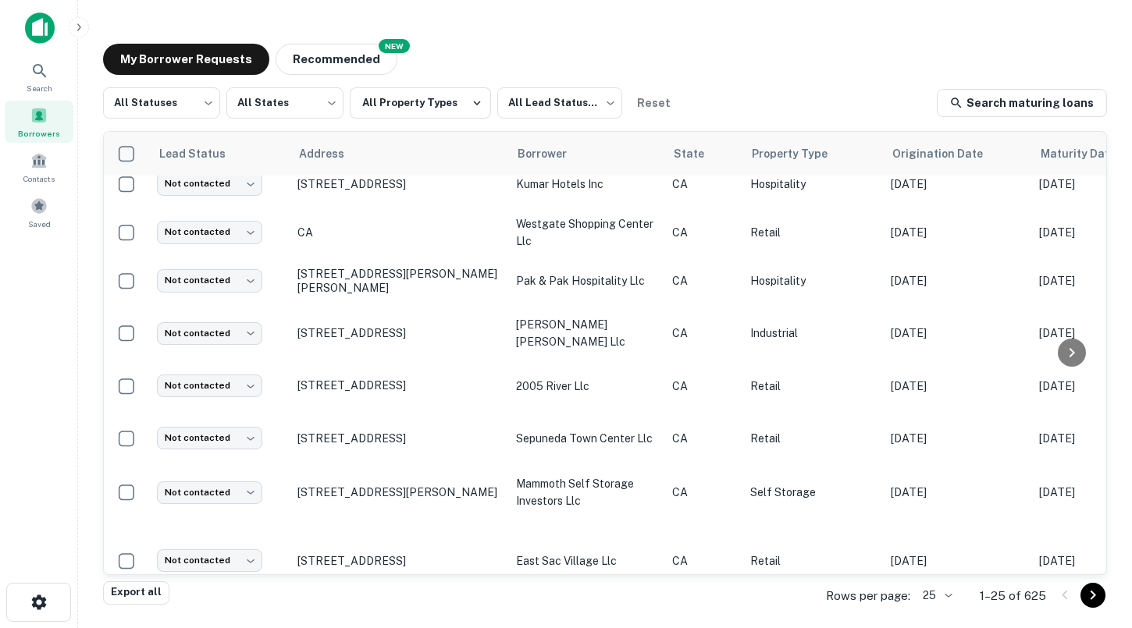
scroll to position [304, 0]
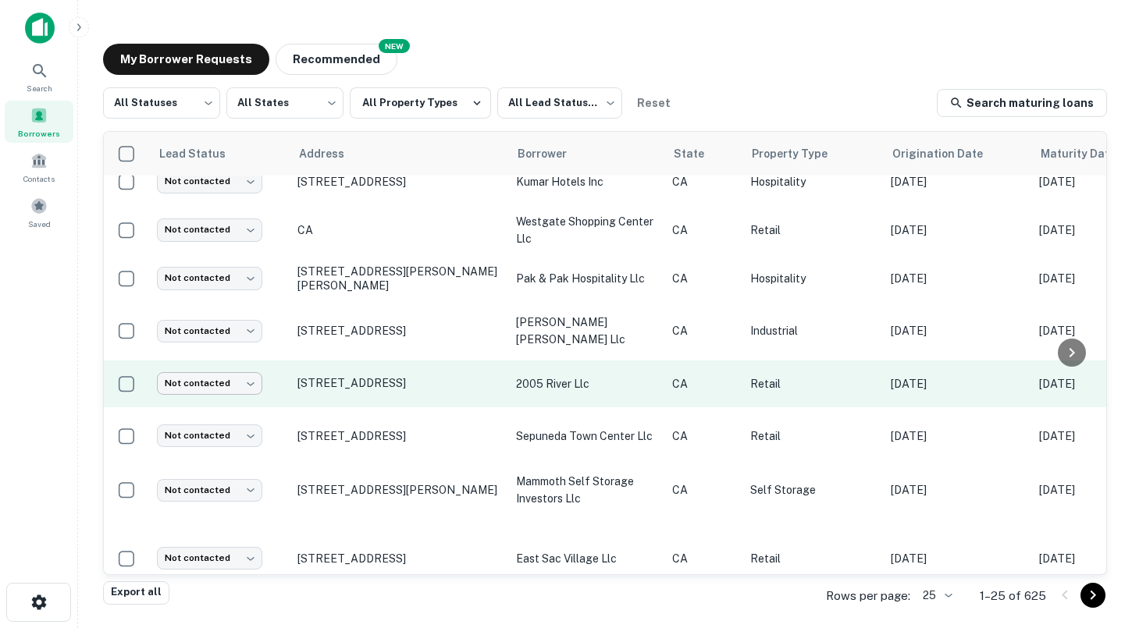
click at [236, 371] on body "Search Borrowers Contacts Saved My Borrower Requests NEW Recommended All Status…" at bounding box center [566, 314] width 1132 height 628
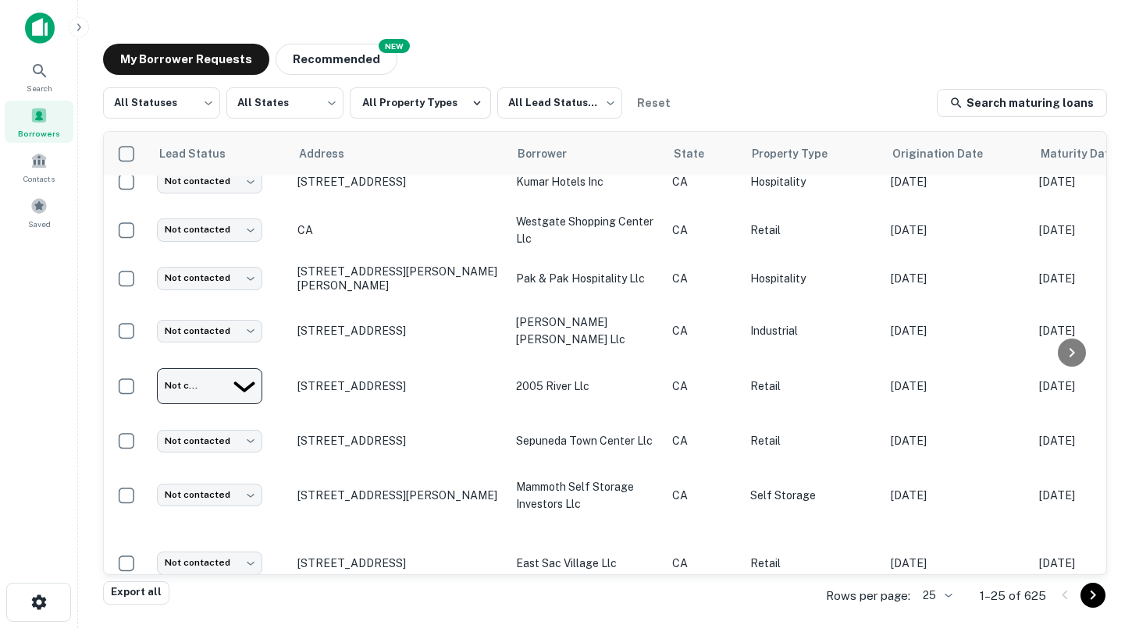
type input "*********"
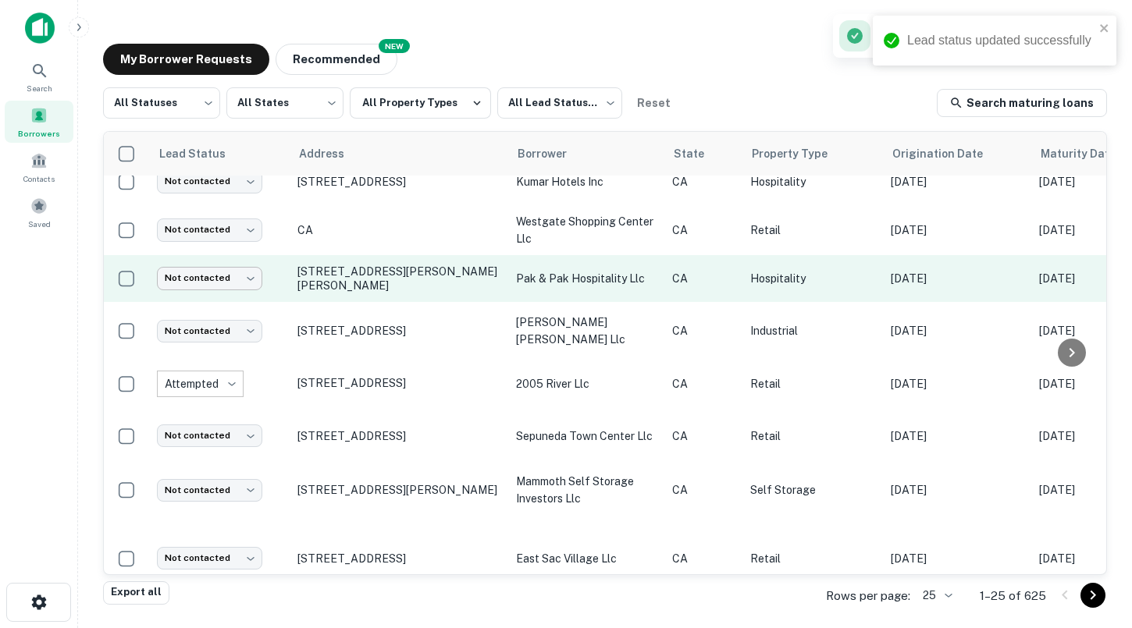
click at [233, 286] on body "Lead status updated successfully Search Borrowers Contacts Saved My Borrower Re…" at bounding box center [566, 314] width 1132 height 628
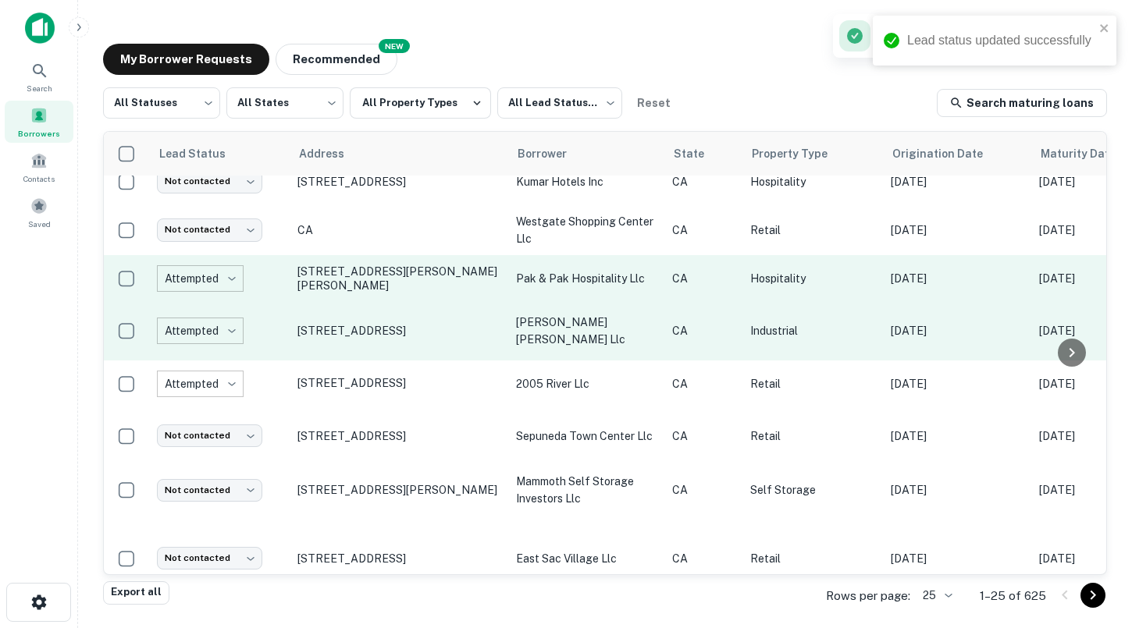
click at [216, 340] on td "Attempted ********* ​" at bounding box center [219, 331] width 141 height 59
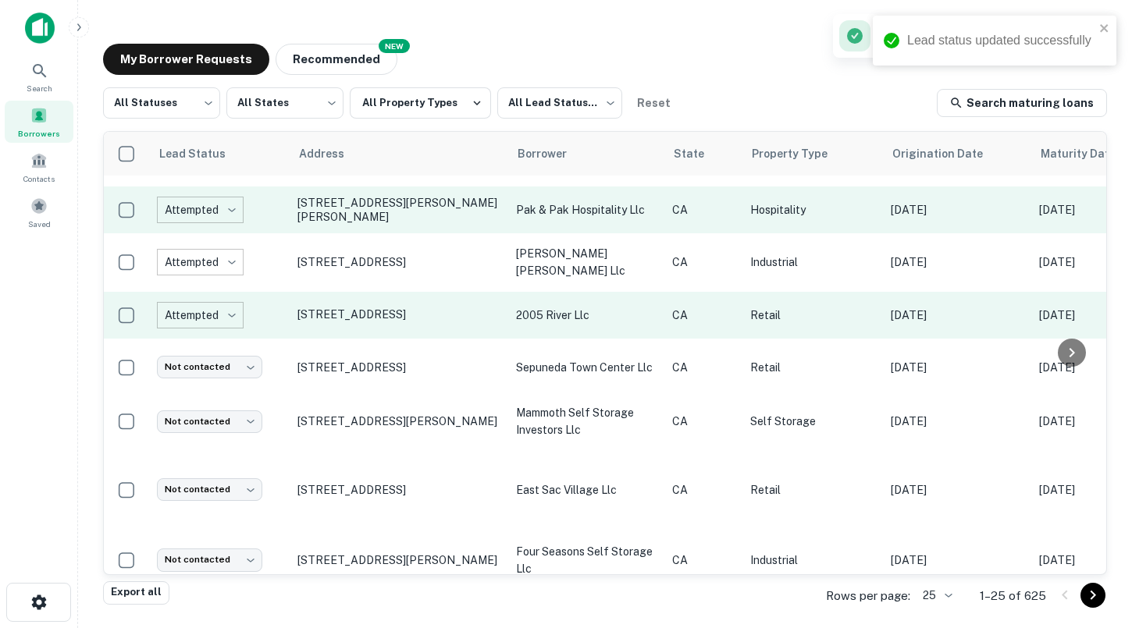
scroll to position [375, 0]
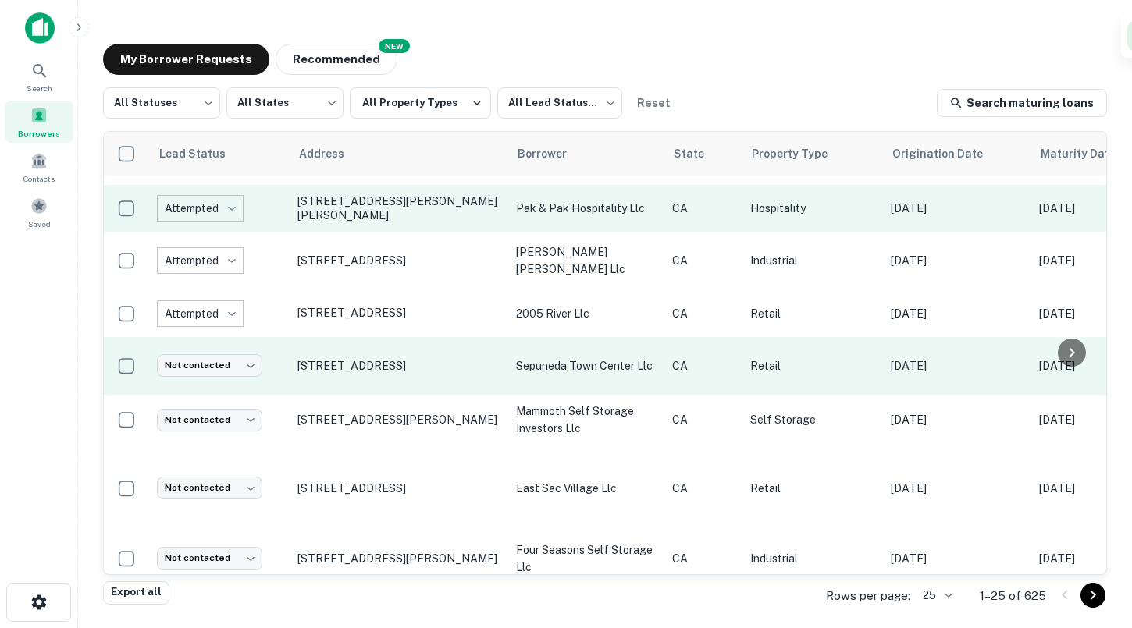
click at [347, 359] on p "[STREET_ADDRESS]" at bounding box center [398, 366] width 203 height 14
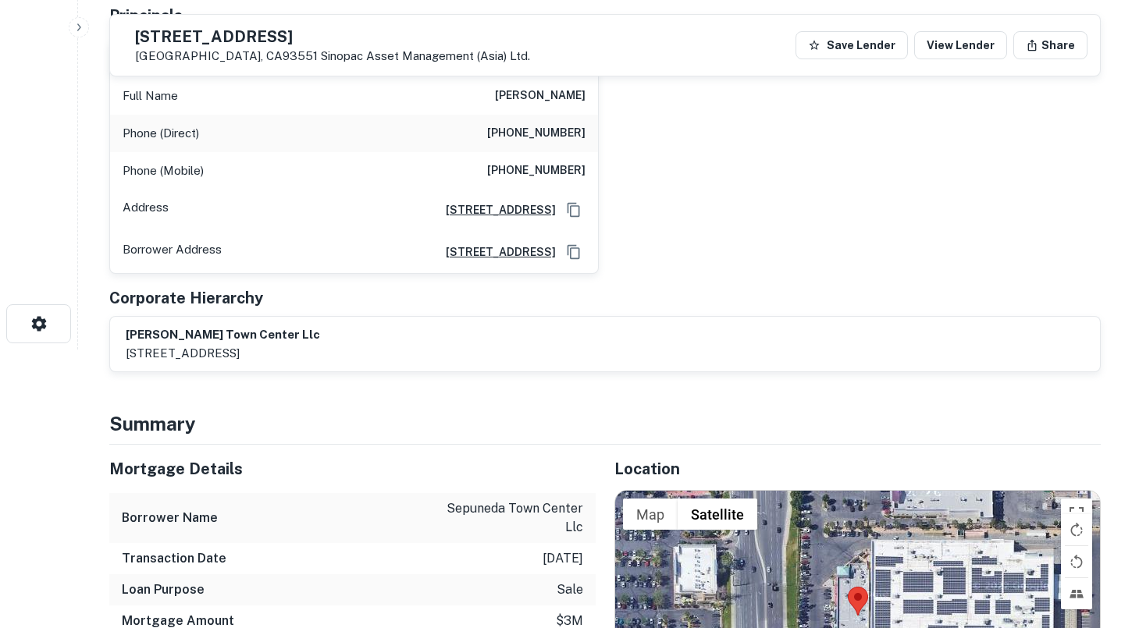
scroll to position [119, 0]
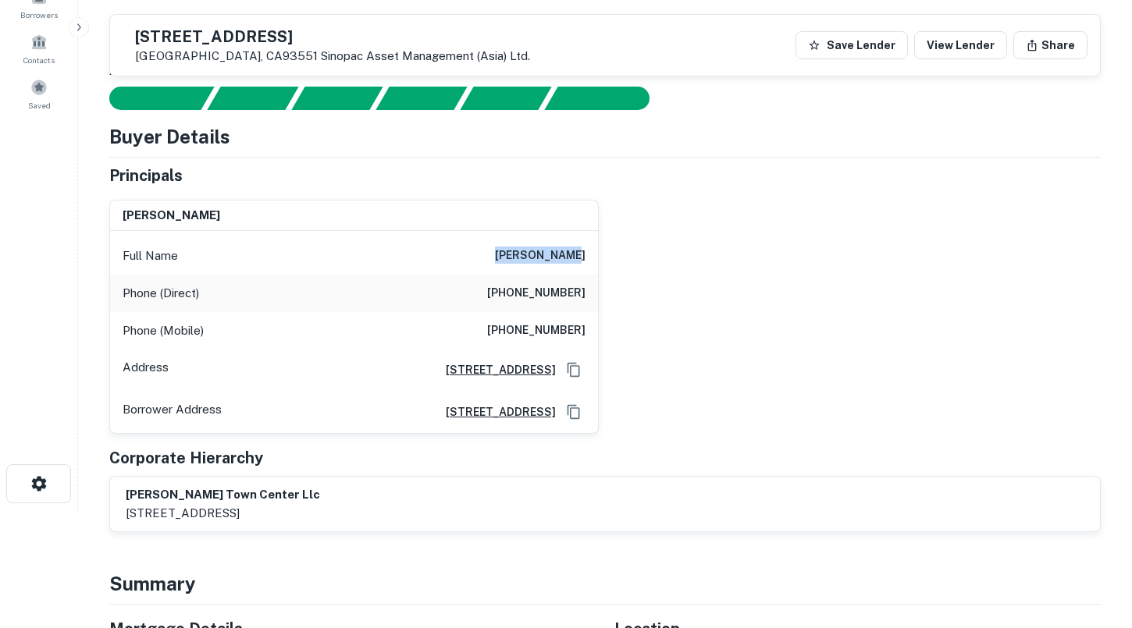
drag, startPoint x: 519, startPoint y: 254, endPoint x: 590, endPoint y: 254, distance: 71.0
click at [591, 254] on div "Full Name [PERSON_NAME]" at bounding box center [354, 255] width 488 height 37
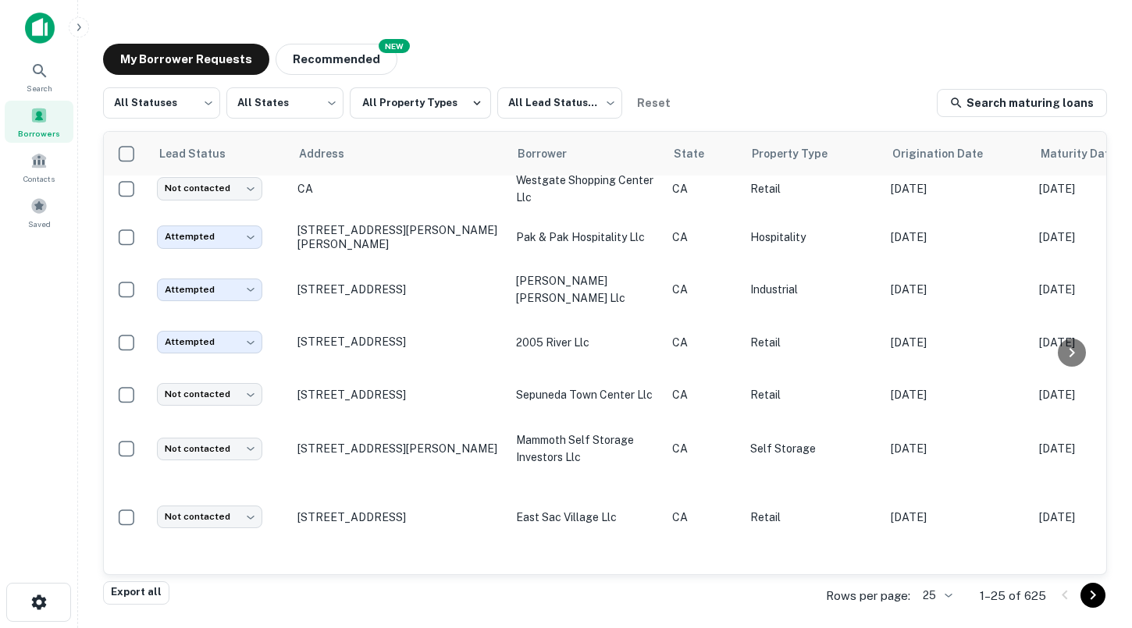
scroll to position [375, 0]
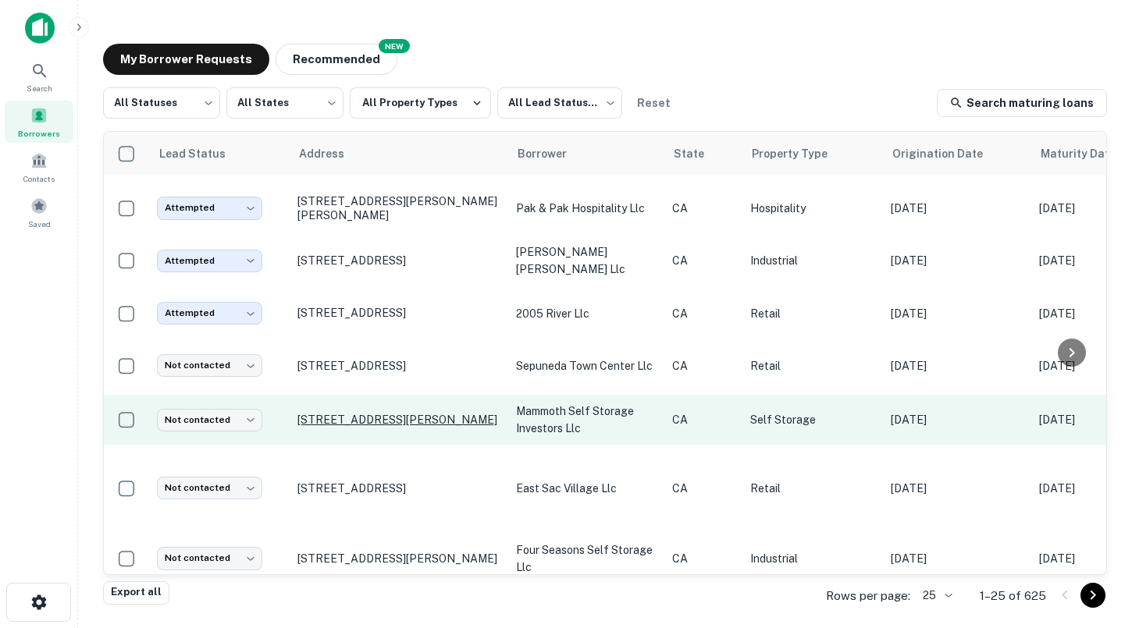
click at [366, 413] on p "[STREET_ADDRESS][PERSON_NAME]" at bounding box center [398, 420] width 203 height 14
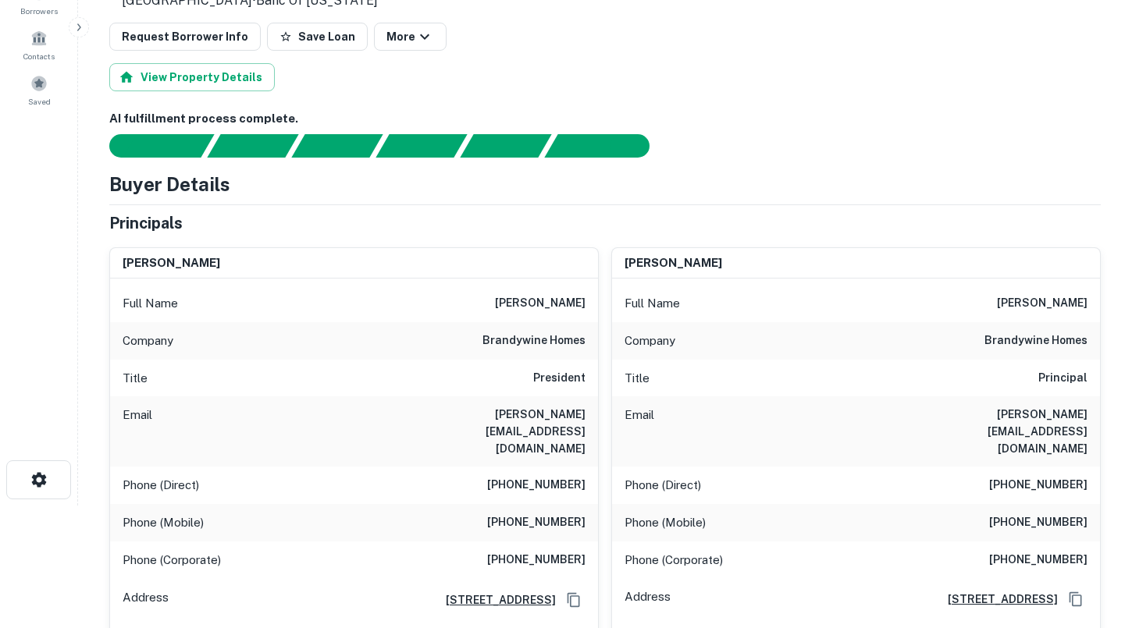
scroll to position [125, 0]
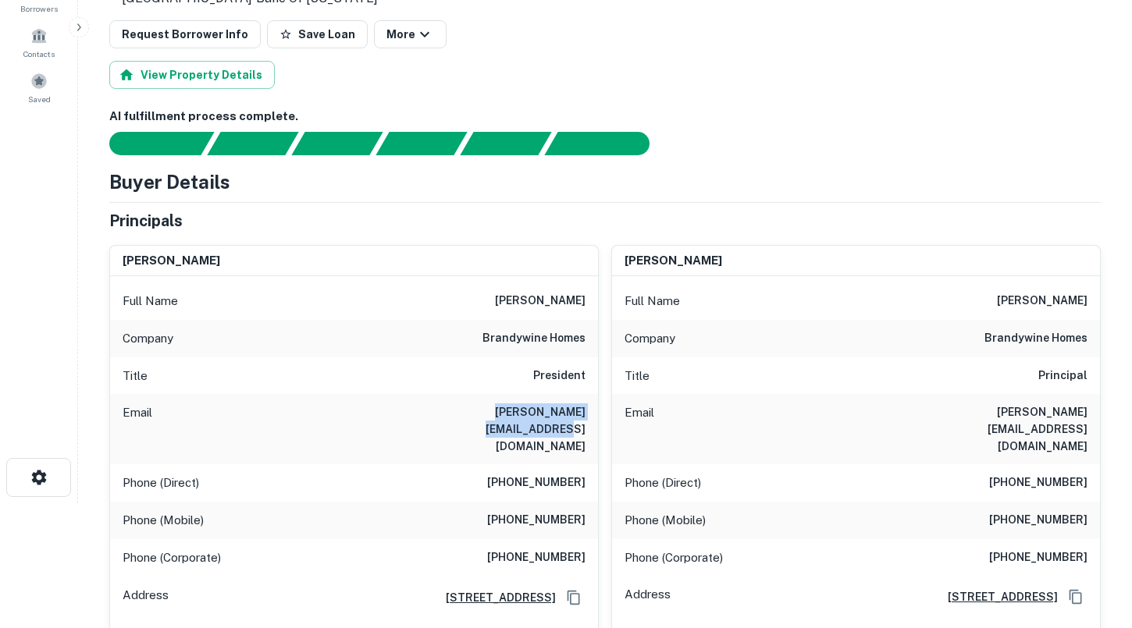
drag, startPoint x: 424, startPoint y: 411, endPoint x: 586, endPoint y: 411, distance: 162.4
click at [586, 411] on div "Email [PERSON_NAME][EMAIL_ADDRESS][DOMAIN_NAME]" at bounding box center [354, 429] width 488 height 70
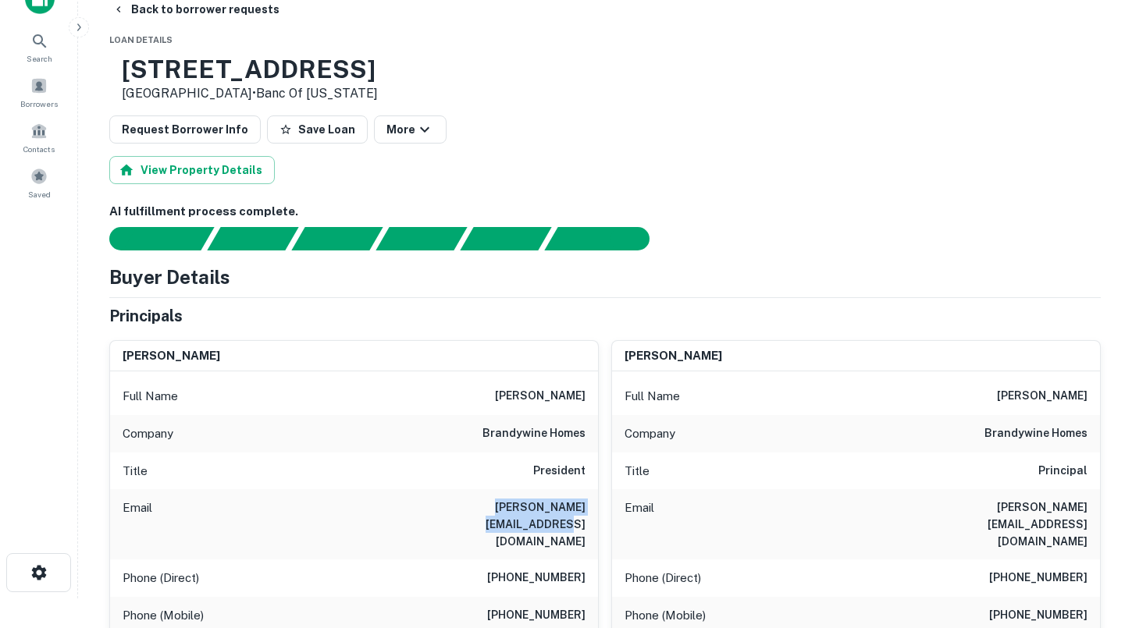
scroll to position [2, 0]
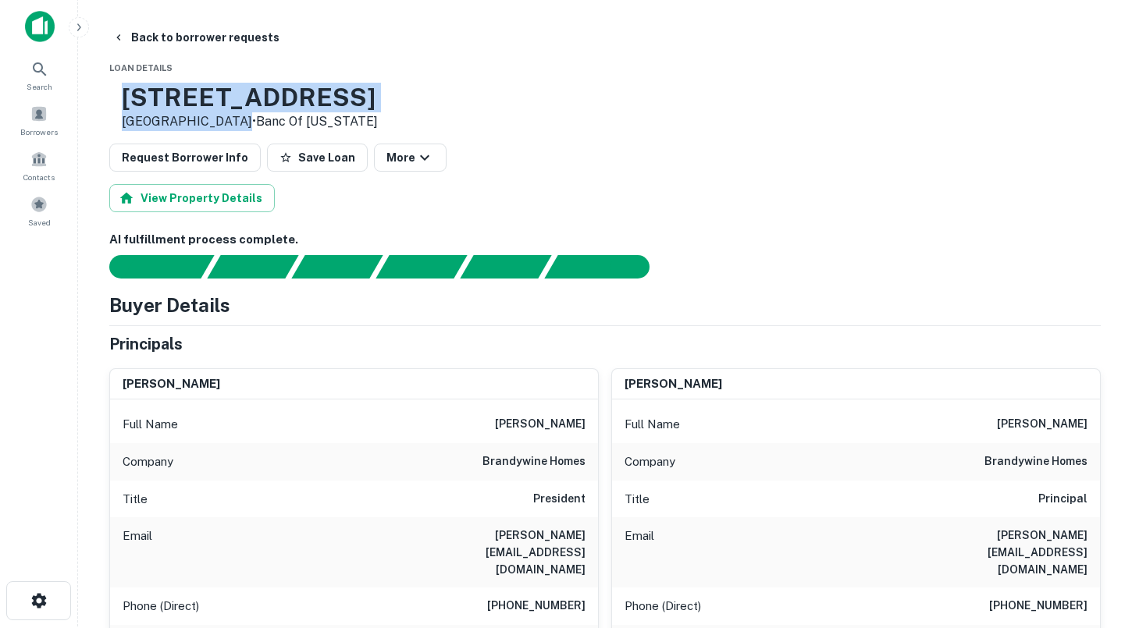
drag, startPoint x: 286, startPoint y: 121, endPoint x: 178, endPoint y: 93, distance: 112.1
click at [178, 93] on div "[STREET_ADDRESS][PERSON_NAME] • Banc Of [US_STATE]" at bounding box center [250, 107] width 256 height 48
click at [251, 116] on p "[GEOGRAPHIC_DATA] • Banc Of [US_STATE]" at bounding box center [250, 121] width 256 height 19
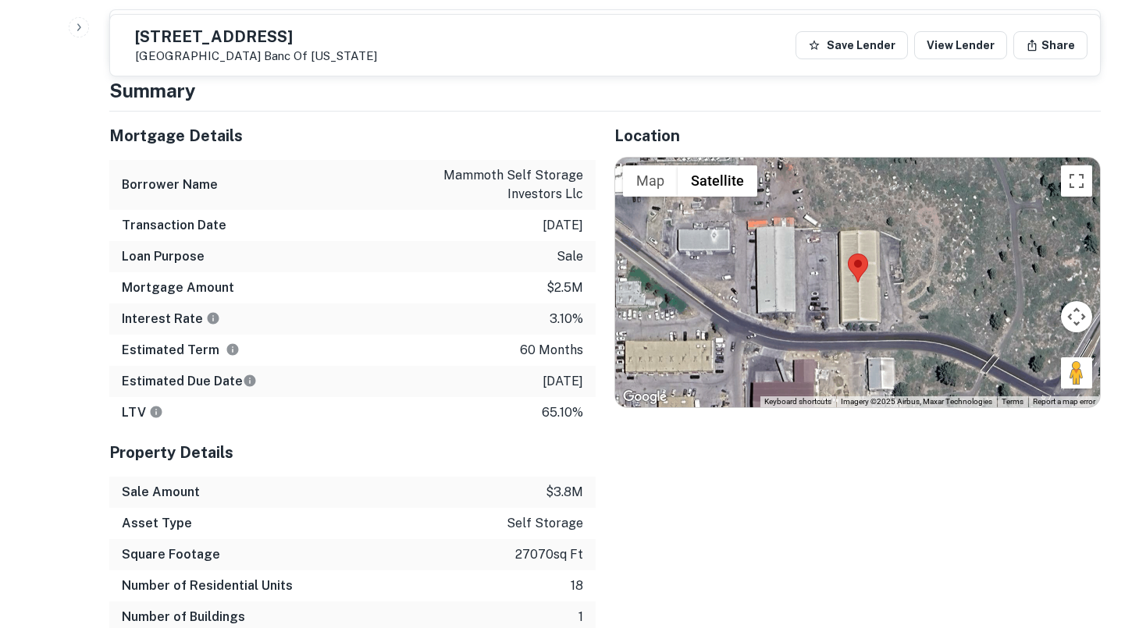
scroll to position [1518, 0]
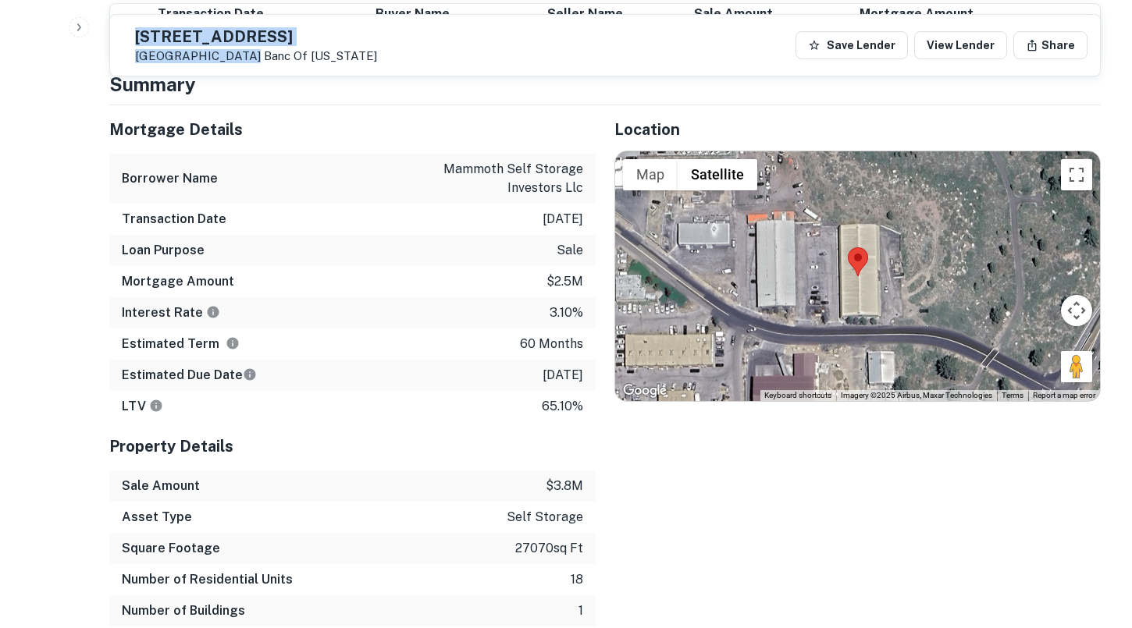
drag, startPoint x: 281, startPoint y: 55, endPoint x: 165, endPoint y: 41, distance: 117.2
click at [165, 41] on div "[STREET_ADDRESS][PERSON_NAME][US_STATE]" at bounding box center [250, 45] width 254 height 36
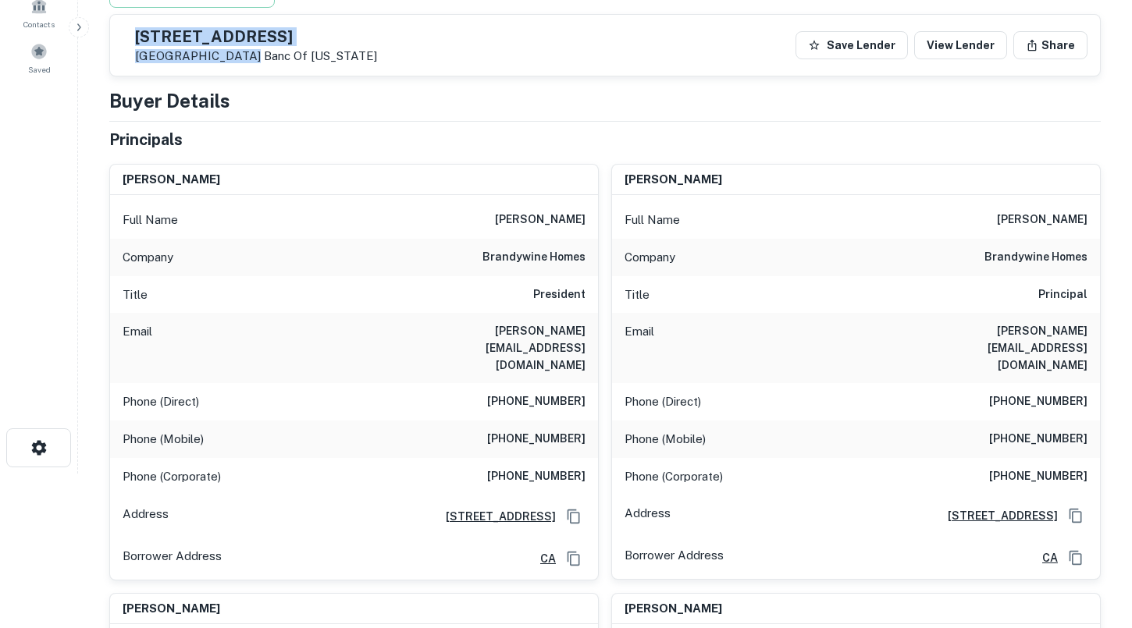
scroll to position [150, 0]
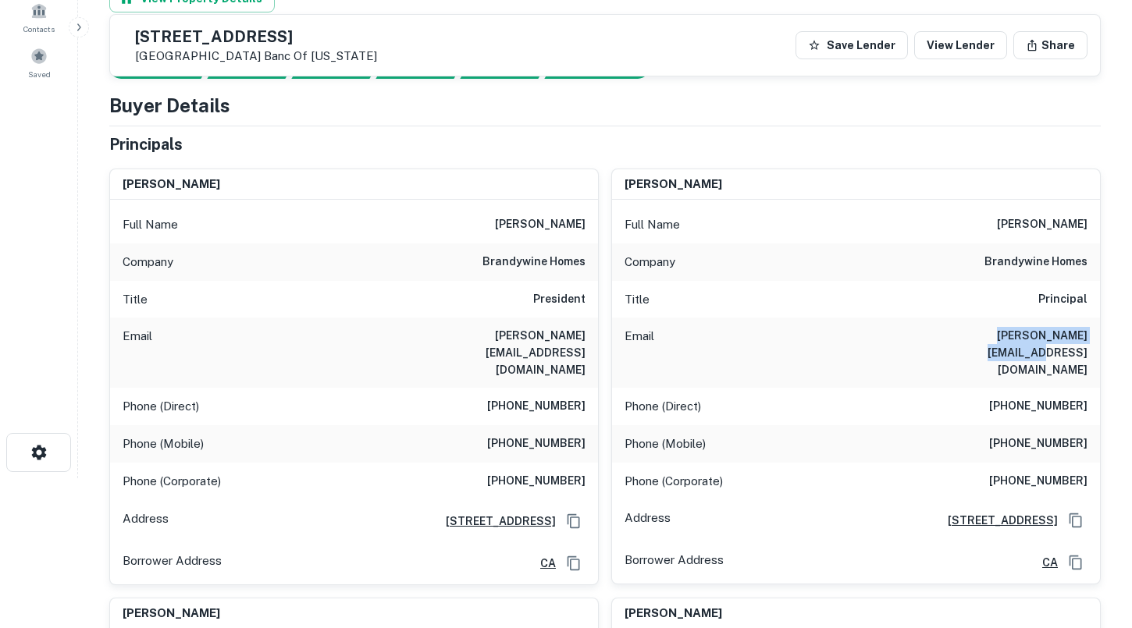
drag, startPoint x: 950, startPoint y: 337, endPoint x: 1088, endPoint y: 333, distance: 138.2
click at [1088, 333] on div "Email [PERSON_NAME][EMAIL_ADDRESS][DOMAIN_NAME]" at bounding box center [856, 353] width 488 height 70
click at [1049, 228] on h6 "[PERSON_NAME]" at bounding box center [1042, 224] width 91 height 19
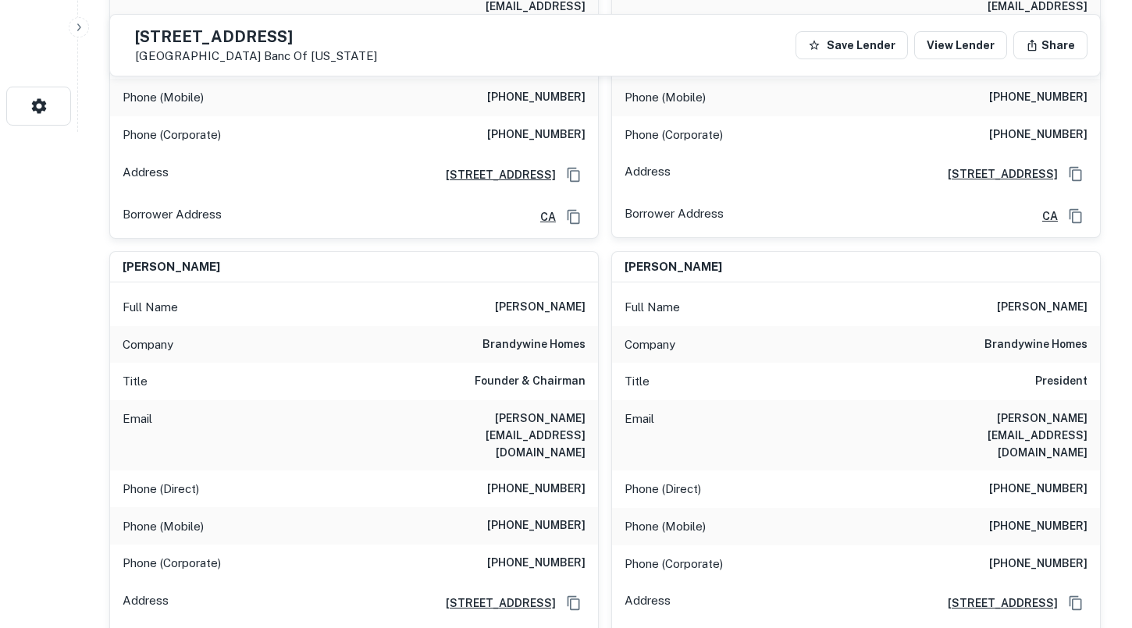
scroll to position [507, 0]
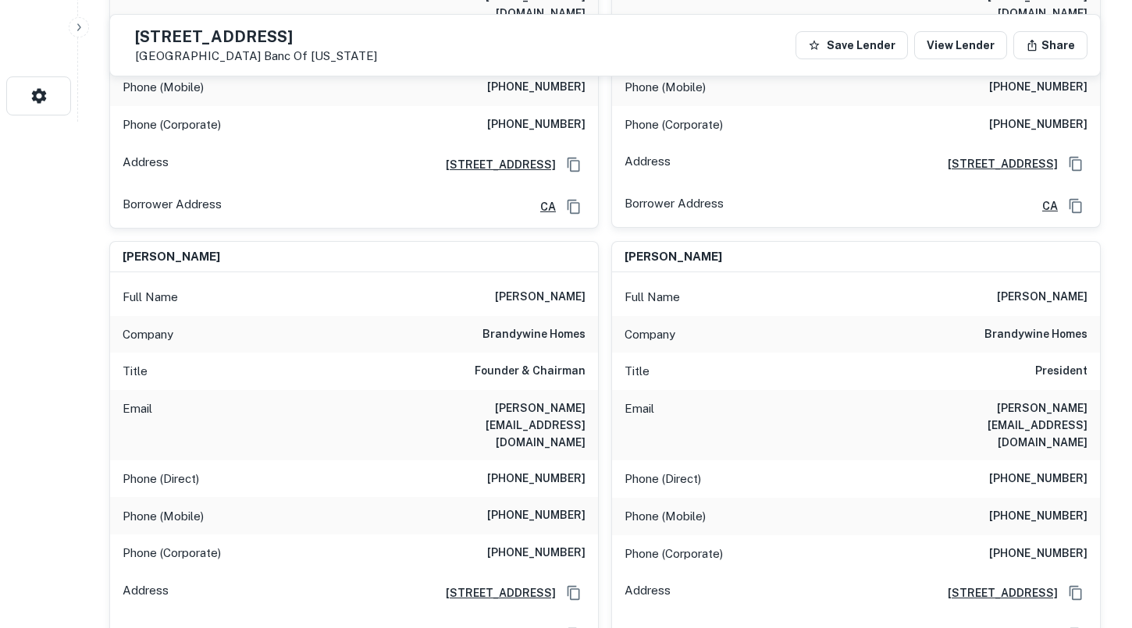
click at [512, 279] on div "Full Name [PERSON_NAME]" at bounding box center [354, 297] width 488 height 37
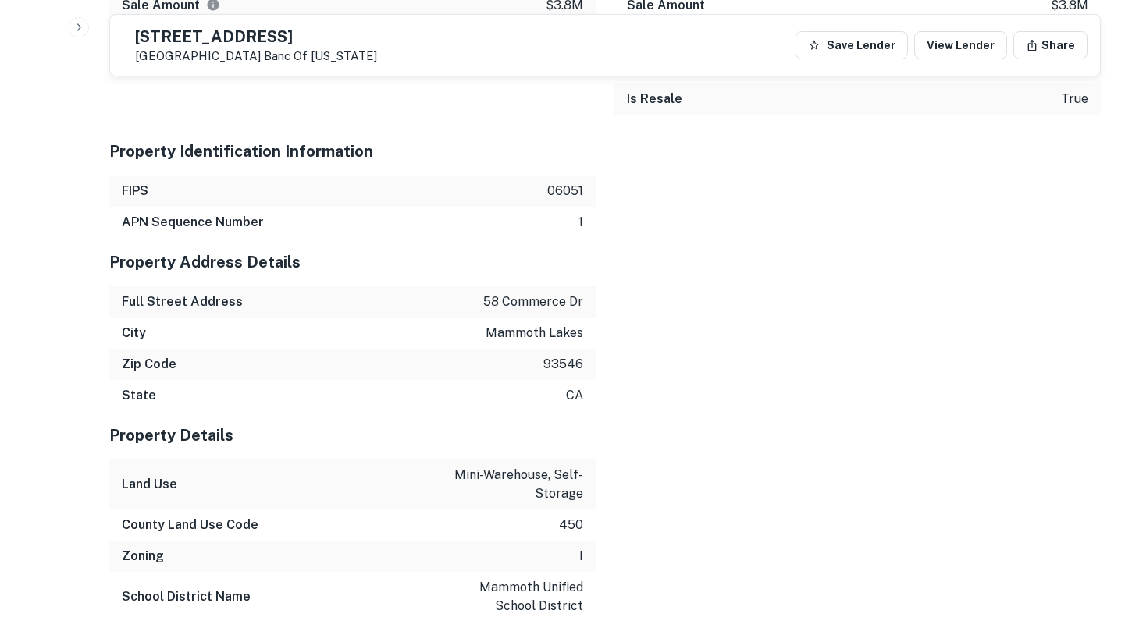
scroll to position [2596, 0]
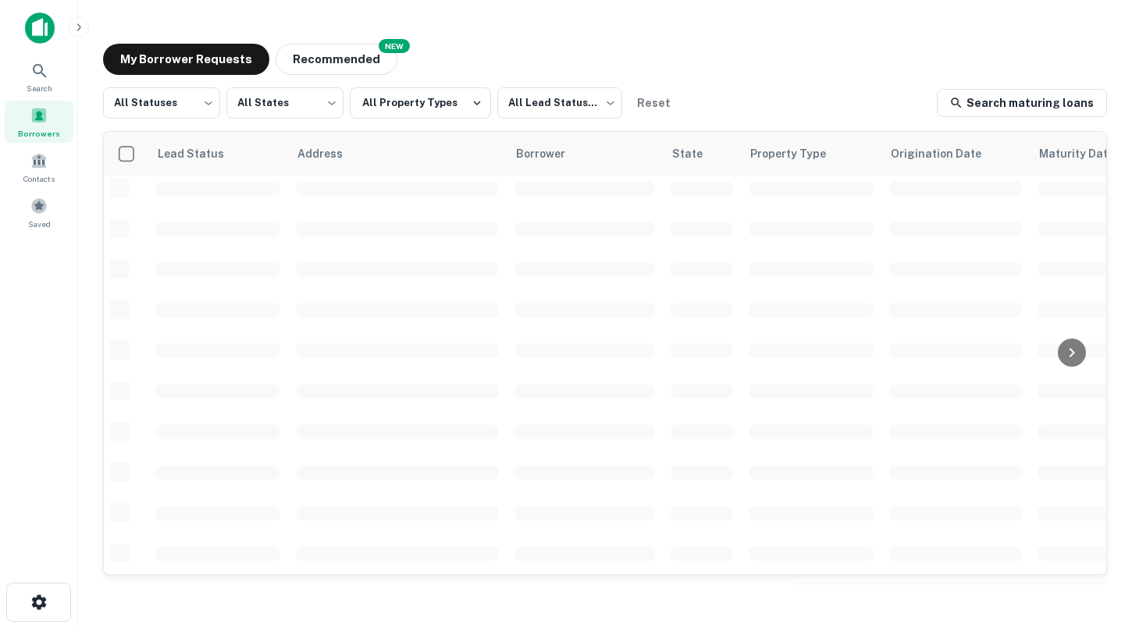
scroll to position [375, 0]
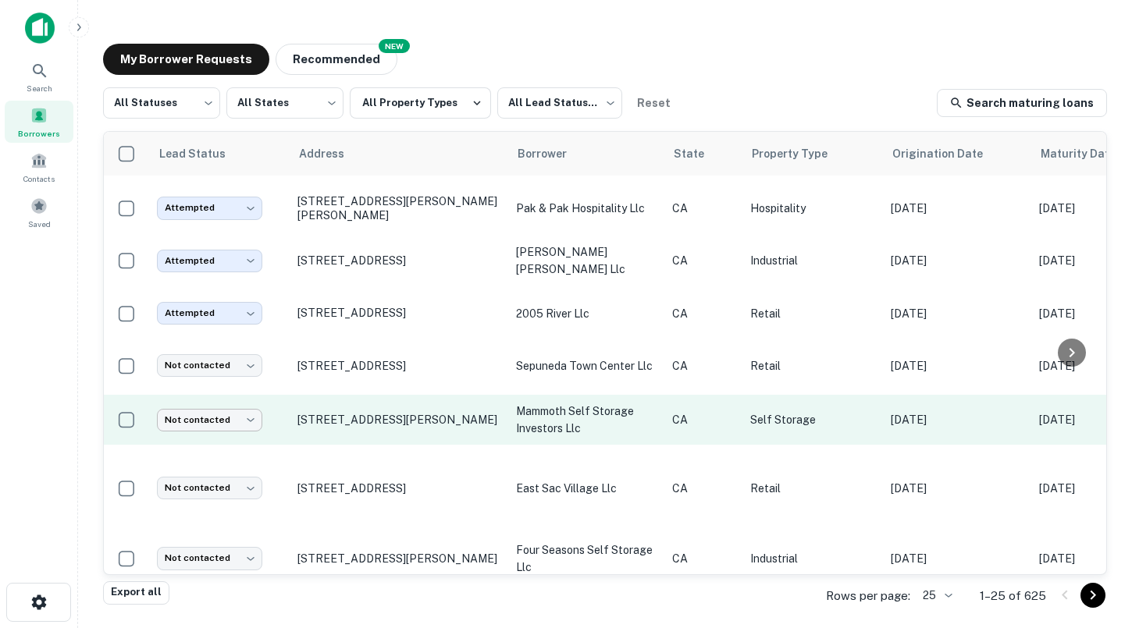
click at [250, 408] on body "Search Borrowers Contacts Saved My Borrower Requests NEW Recommended All Status…" at bounding box center [566, 314] width 1132 height 628
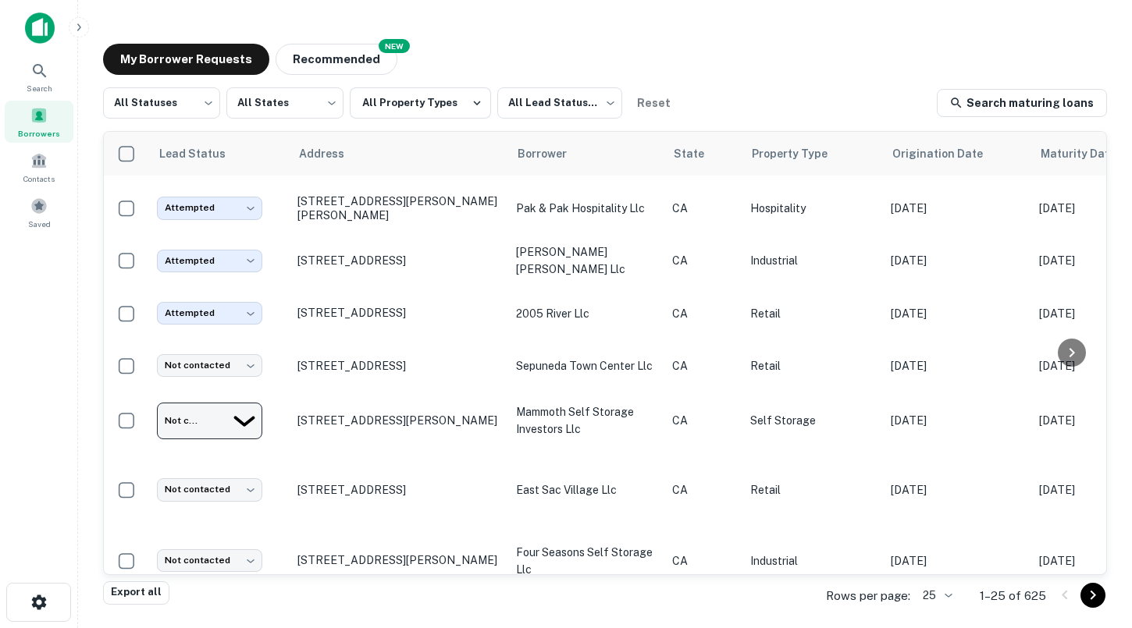
type input "*********"
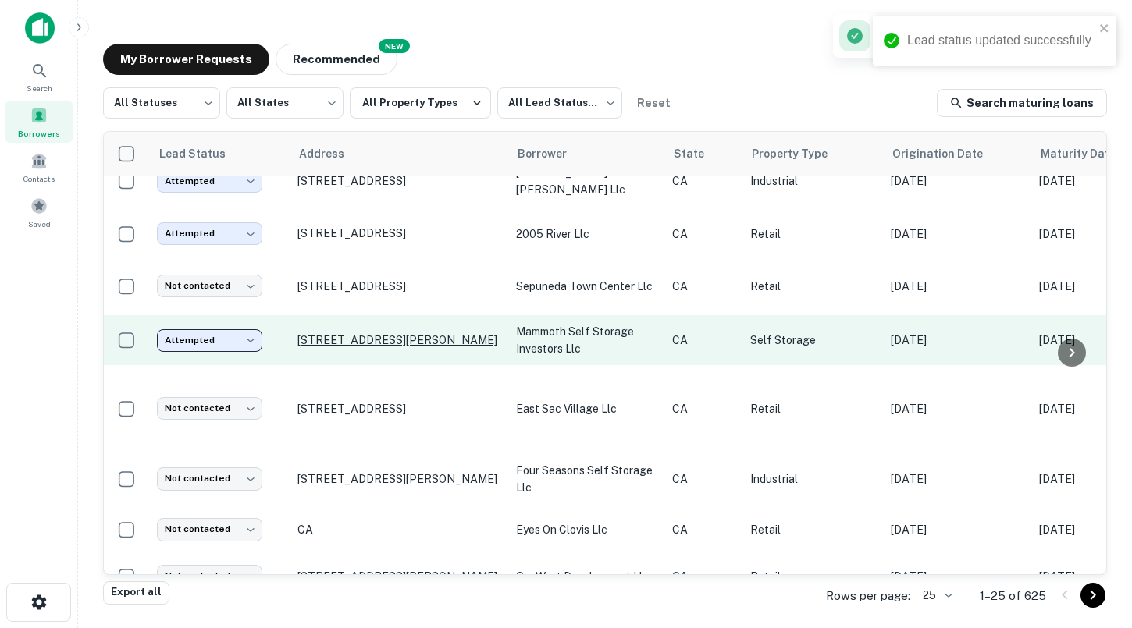
scroll to position [451, 0]
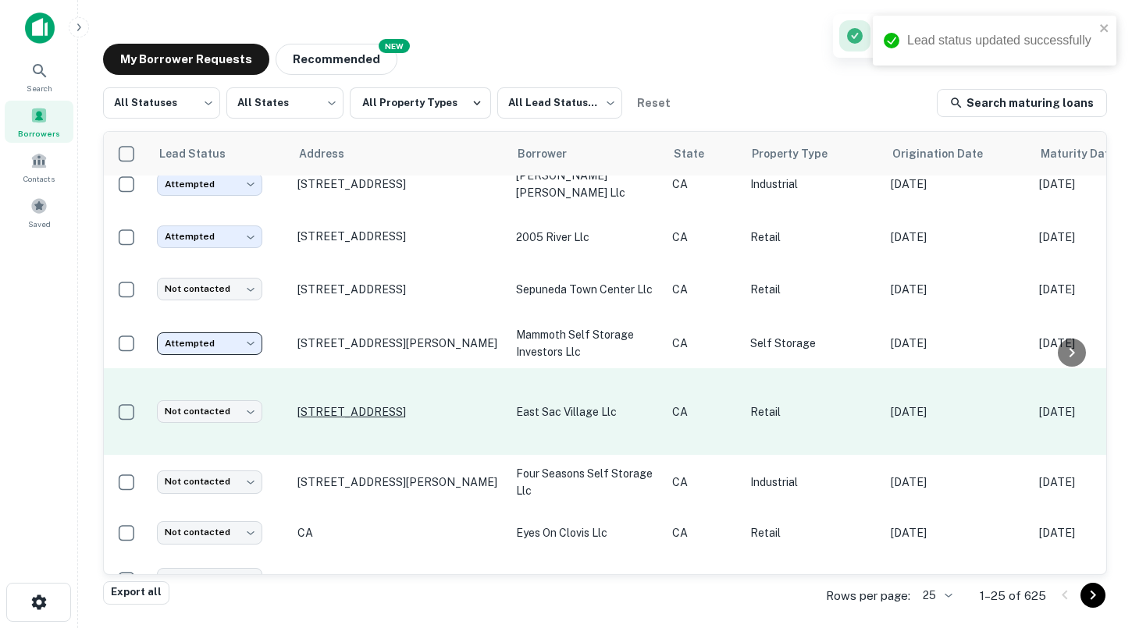
click at [412, 405] on p "[STREET_ADDRESS]" at bounding box center [398, 412] width 203 height 14
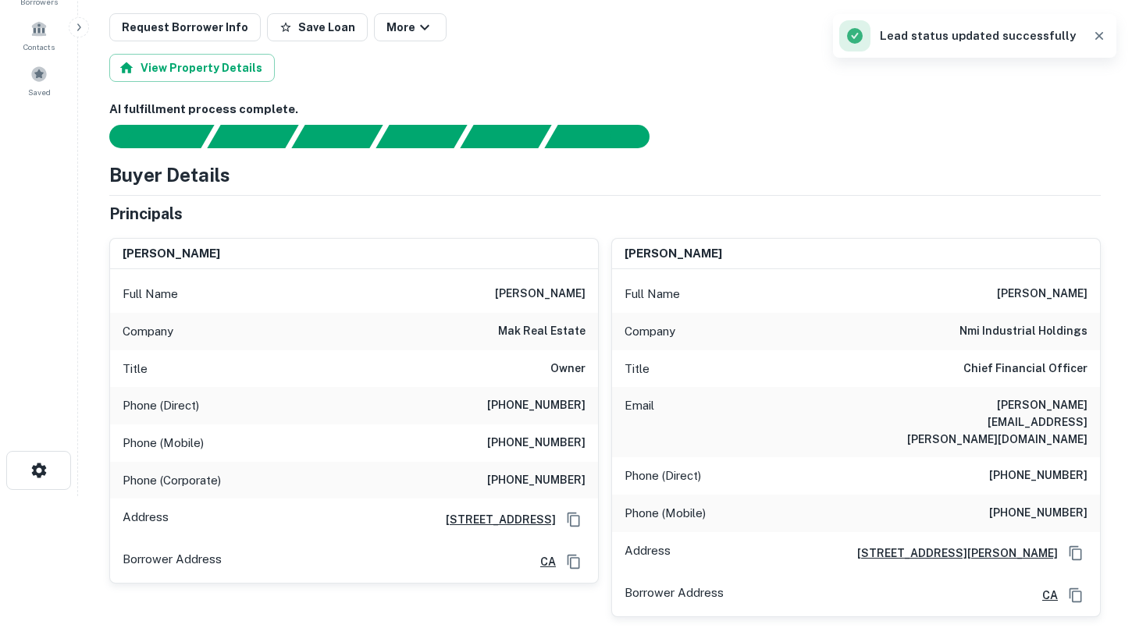
scroll to position [137, 0]
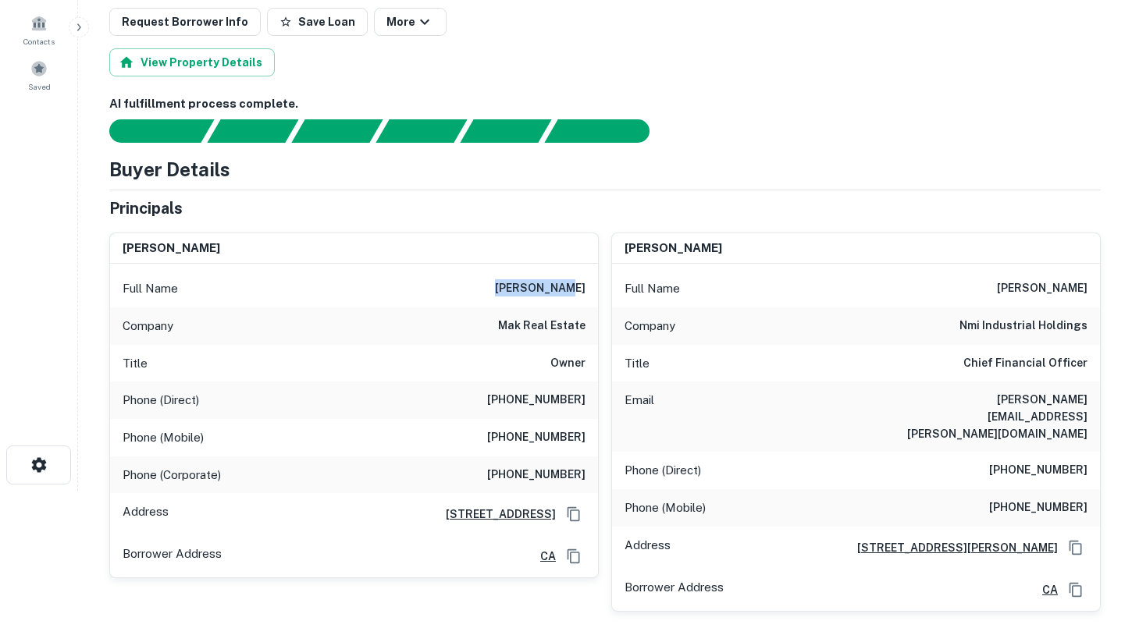
drag, startPoint x: 519, startPoint y: 288, endPoint x: 586, endPoint y: 286, distance: 67.2
click at [586, 287] on div "Full Name [PERSON_NAME]" at bounding box center [354, 288] width 488 height 37
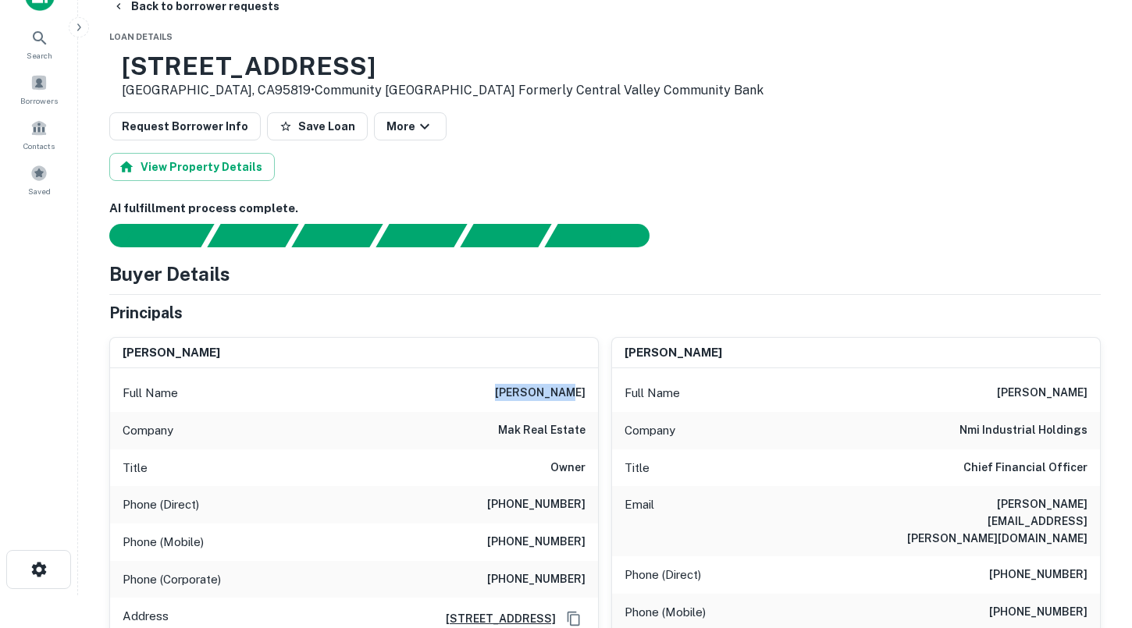
scroll to position [0, 0]
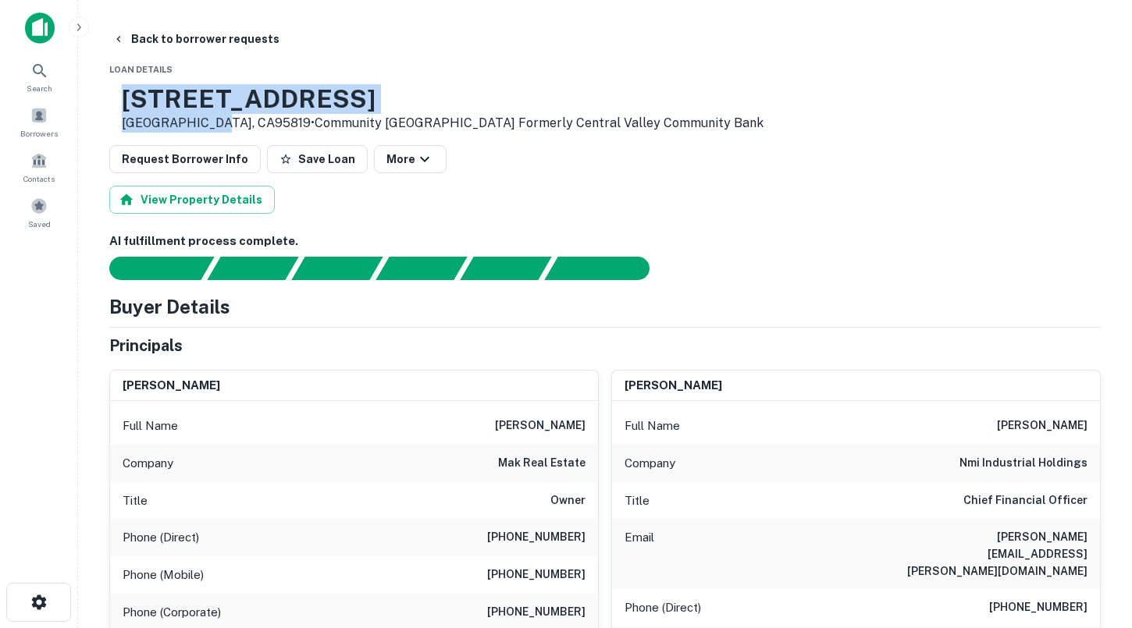
drag, startPoint x: 265, startPoint y: 126, endPoint x: 177, endPoint y: 102, distance: 91.5
click at [177, 102] on div "[STREET_ADDRESS] • Community [GEOGRAPHIC_DATA] Formerly Central Valley Communit…" at bounding box center [443, 108] width 642 height 48
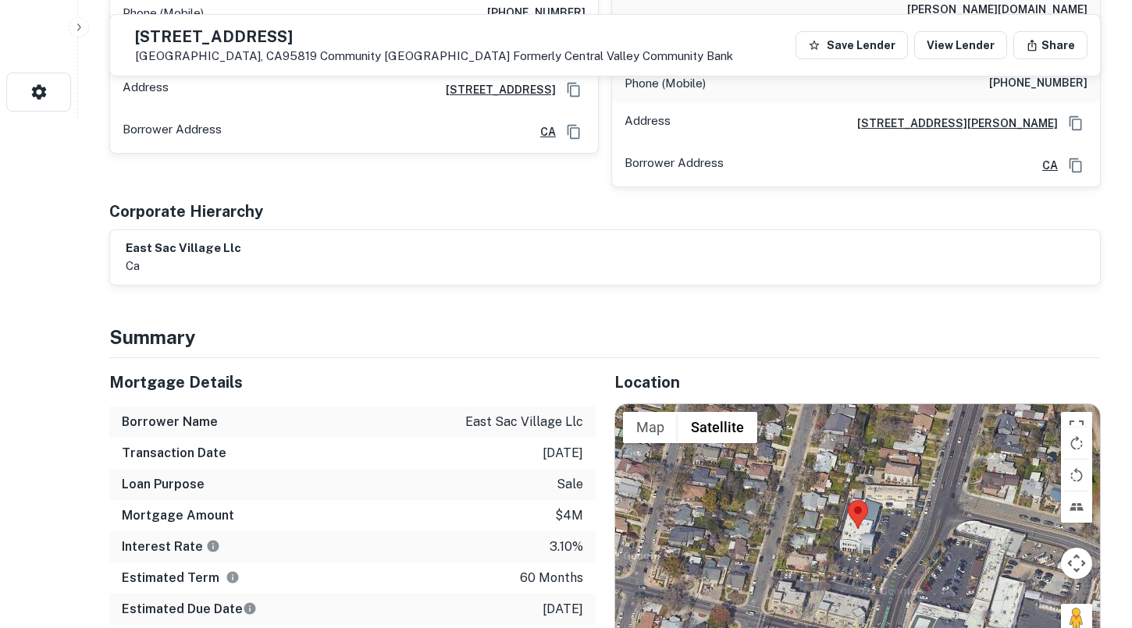
scroll to position [511, 0]
drag, startPoint x: 469, startPoint y: 388, endPoint x: 560, endPoint y: 383, distance: 90.7
click at [560, 412] on p "east sac village llc" at bounding box center [524, 421] width 118 height 19
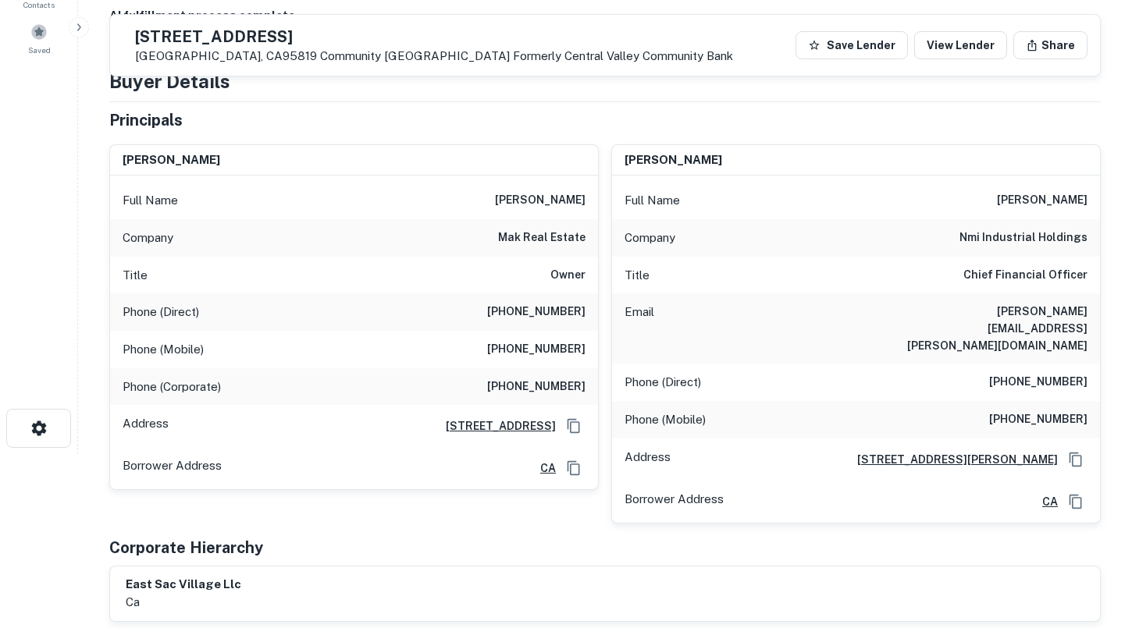
scroll to position [0, 0]
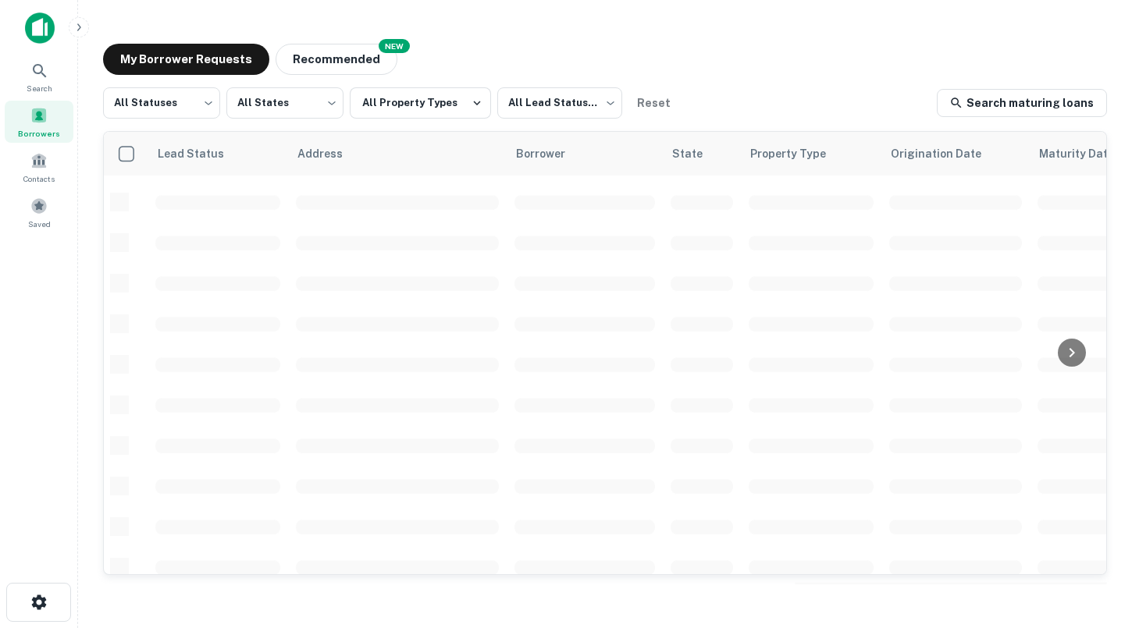
scroll to position [451, 0]
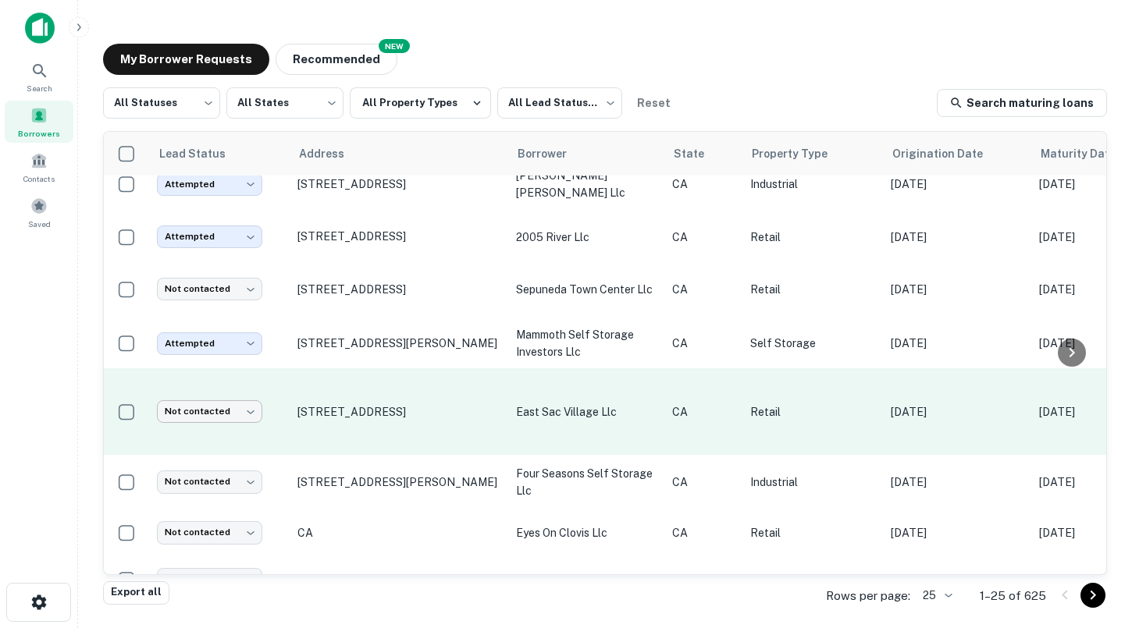
click at [212, 398] on body "Search Borrowers Contacts Saved My Borrower Requests NEW Recommended All Status…" at bounding box center [566, 314] width 1132 height 628
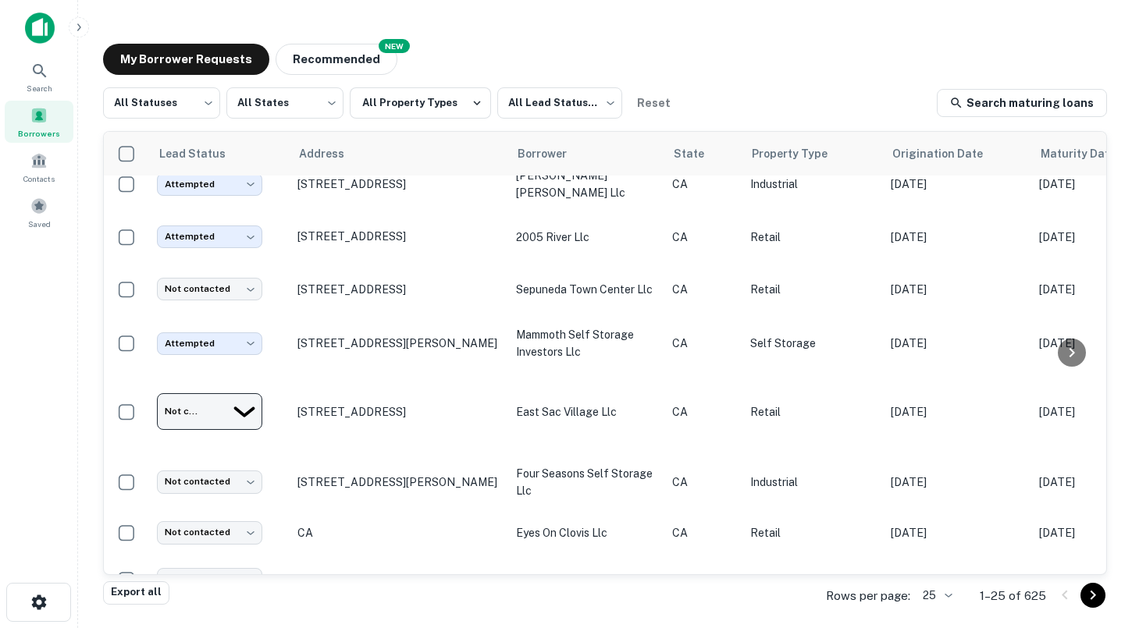
type input "*********"
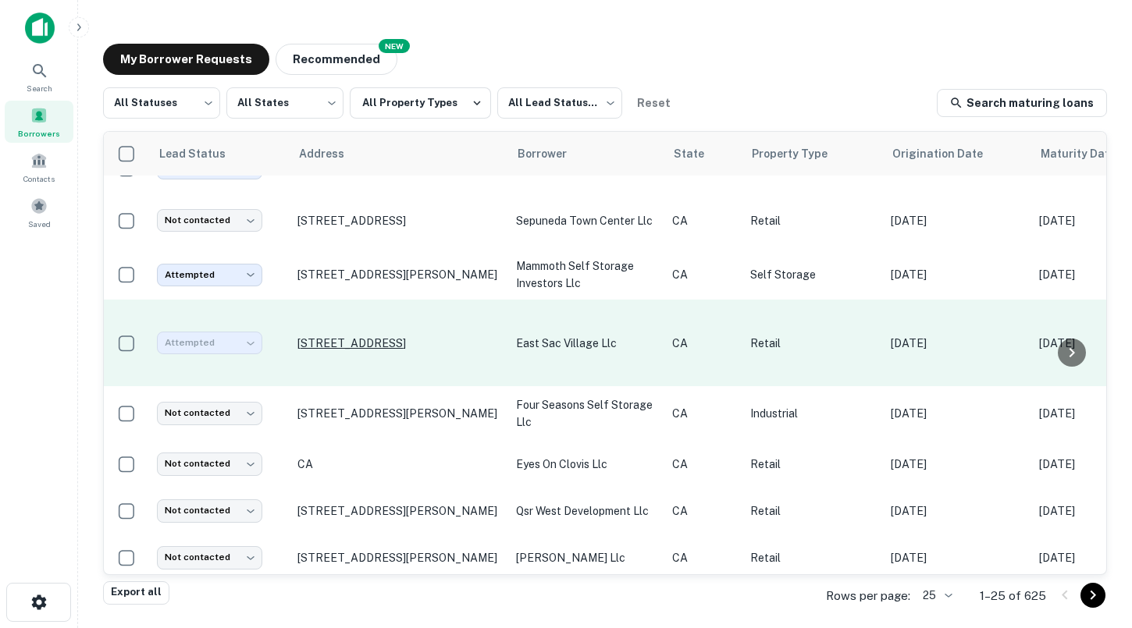
scroll to position [520, 0]
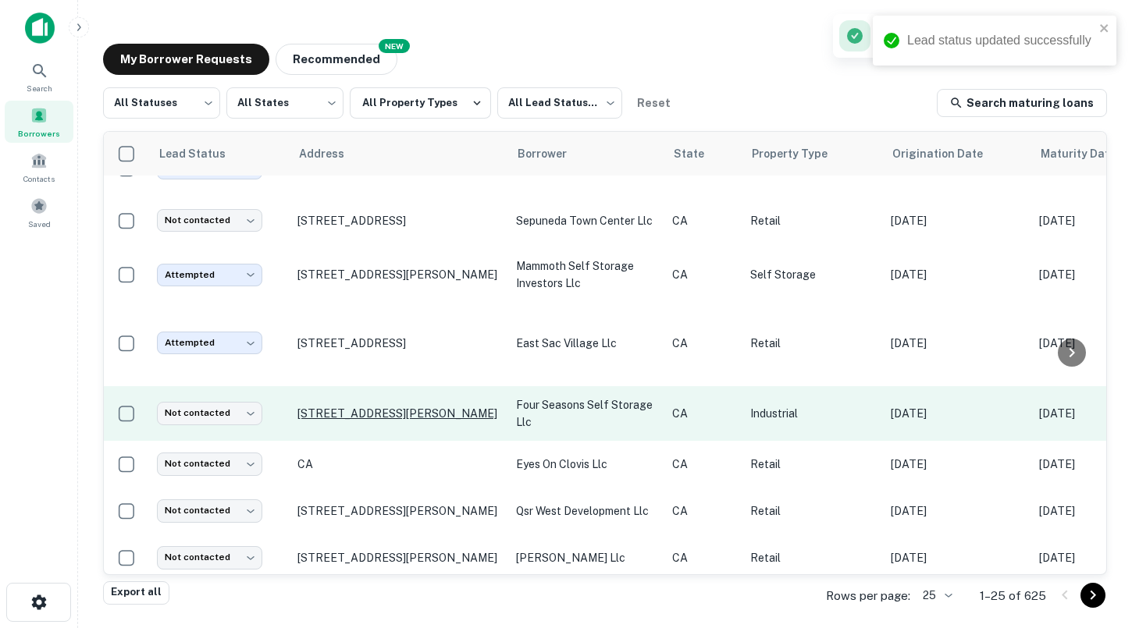
click at [353, 407] on p "[STREET_ADDRESS][PERSON_NAME]" at bounding box center [398, 414] width 203 height 14
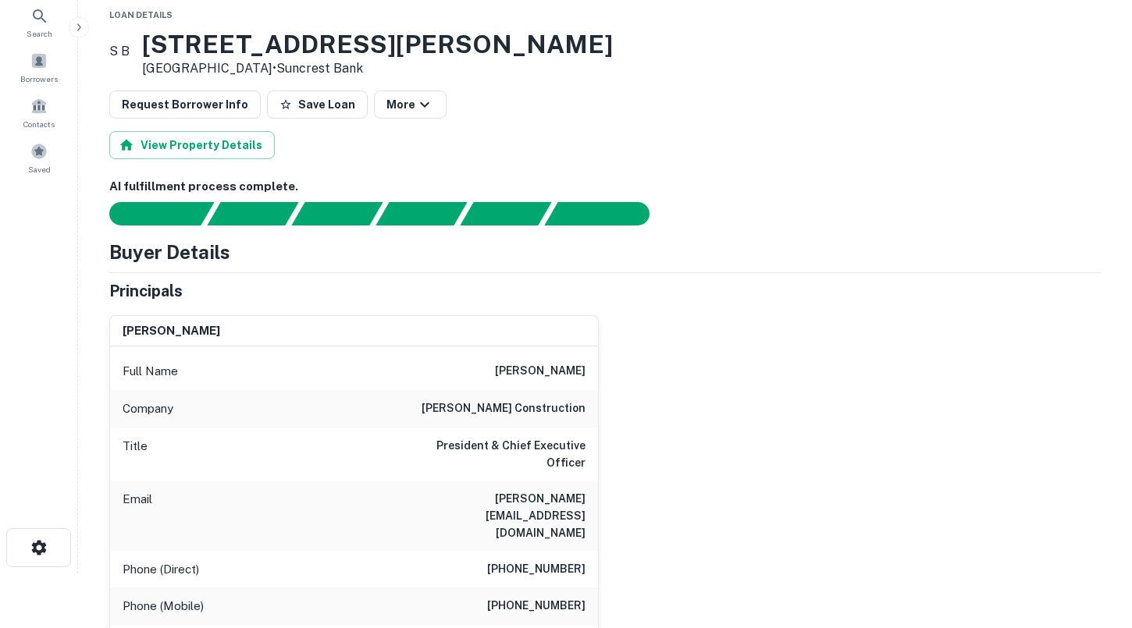
scroll to position [31, 0]
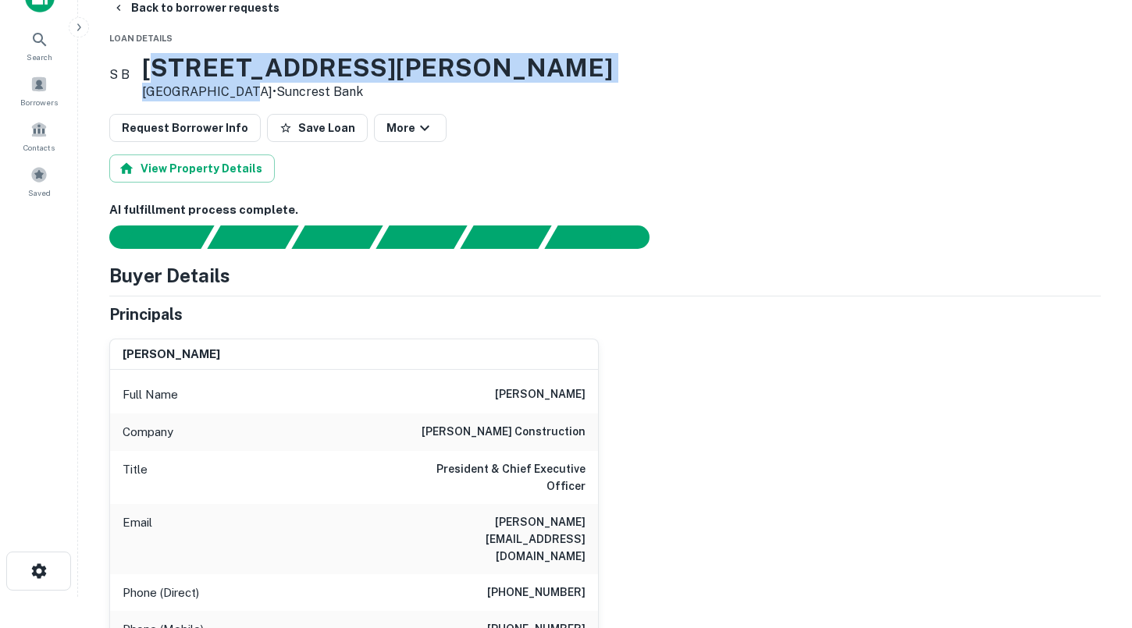
drag, startPoint x: 256, startPoint y: 93, endPoint x: 178, endPoint y: 70, distance: 81.3
click at [178, 70] on div "[STREET_ADDRESS][PERSON_NAME] • Suncrest Bank" at bounding box center [377, 77] width 471 height 48
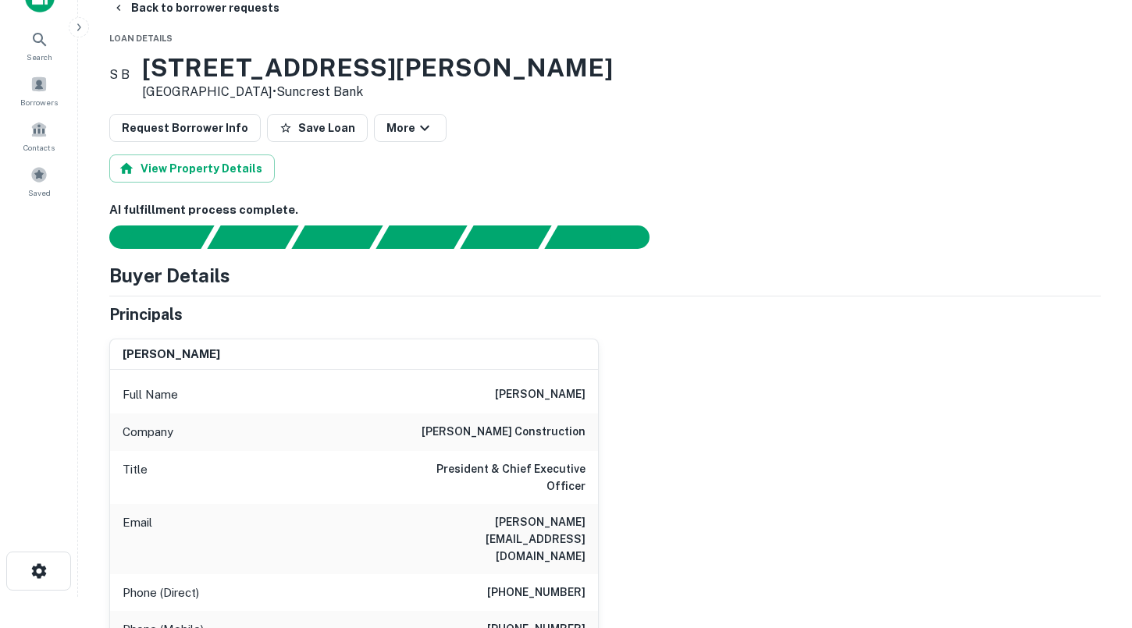
click at [175, 69] on h3 "[STREET_ADDRESS][PERSON_NAME]" at bounding box center [377, 68] width 471 height 30
drag, startPoint x: 175, startPoint y: 69, endPoint x: 269, endPoint y: 91, distance: 96.2
click at [269, 91] on div "[STREET_ADDRESS][PERSON_NAME] • Suncrest Bank" at bounding box center [377, 77] width 471 height 48
click at [269, 91] on p "[GEOGRAPHIC_DATA] • Suncrest Bank" at bounding box center [377, 92] width 471 height 19
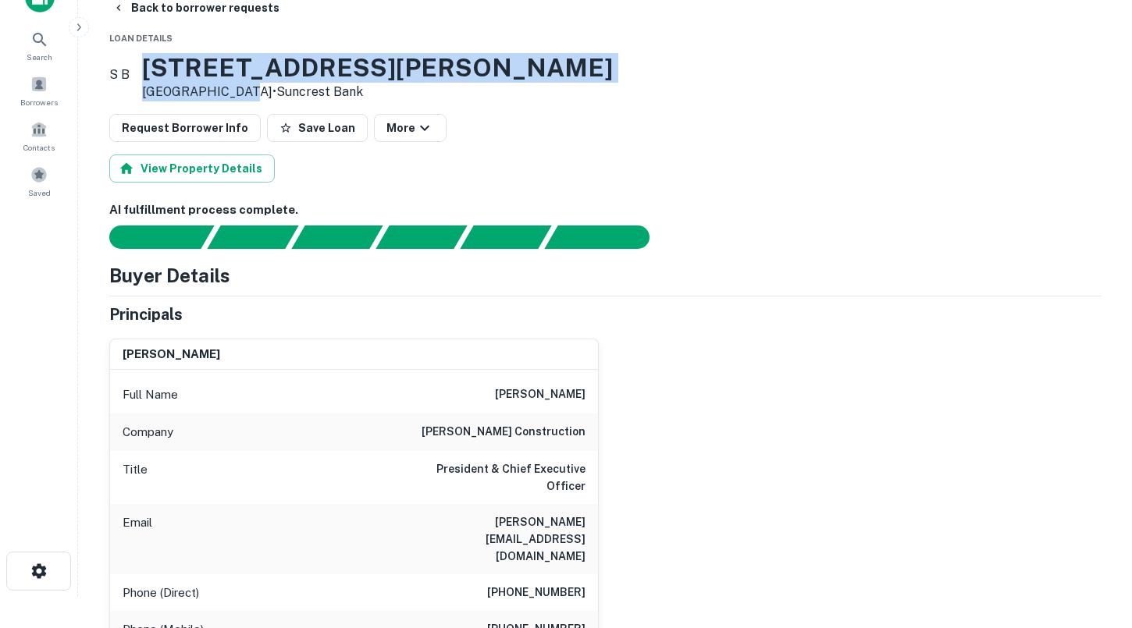
drag, startPoint x: 260, startPoint y: 91, endPoint x: 167, endPoint y: 62, distance: 97.5
click at [167, 62] on div "S B [STREET_ADDRESS][PERSON_NAME] • Suncrest Bank" at bounding box center [361, 77] width 504 height 48
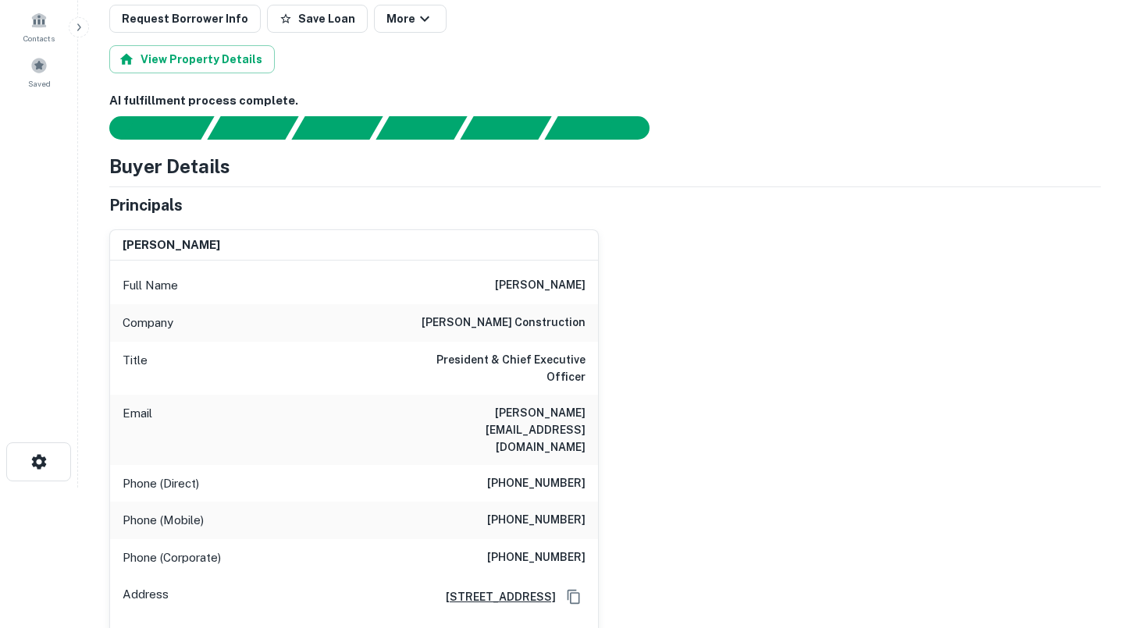
scroll to position [149, 0]
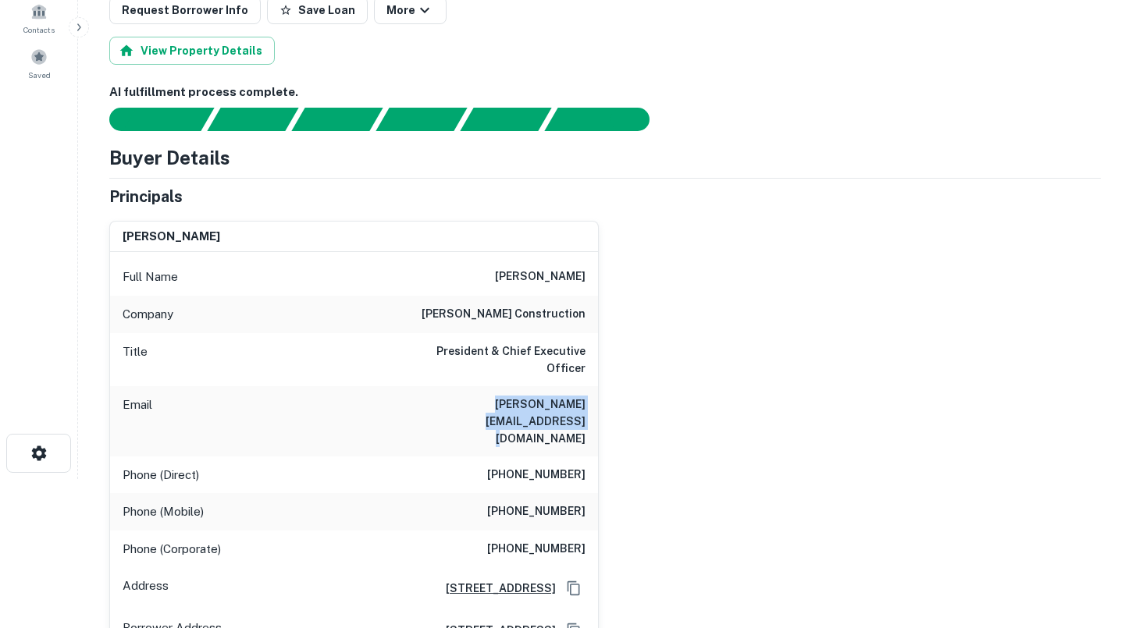
drag, startPoint x: 421, startPoint y: 387, endPoint x: 594, endPoint y: 387, distance: 173.3
click at [594, 387] on div "Email [PERSON_NAME][EMAIL_ADDRESS][DOMAIN_NAME]" at bounding box center [354, 421] width 488 height 70
click at [479, 337] on div "Title President & Chief Executive Officer" at bounding box center [354, 359] width 488 height 53
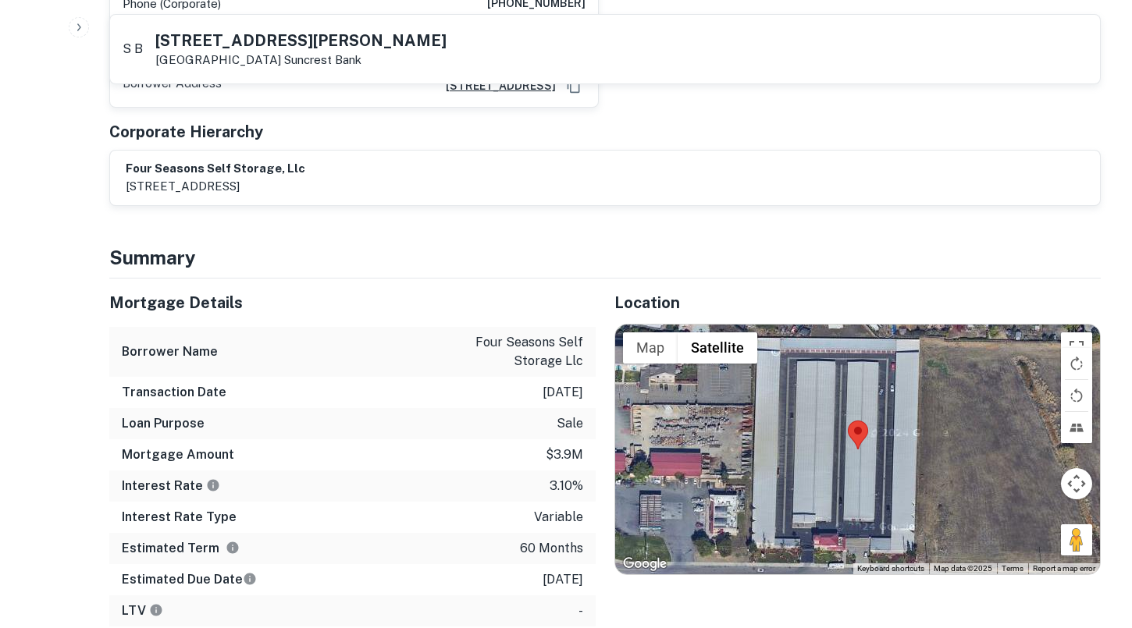
scroll to position [656, 0]
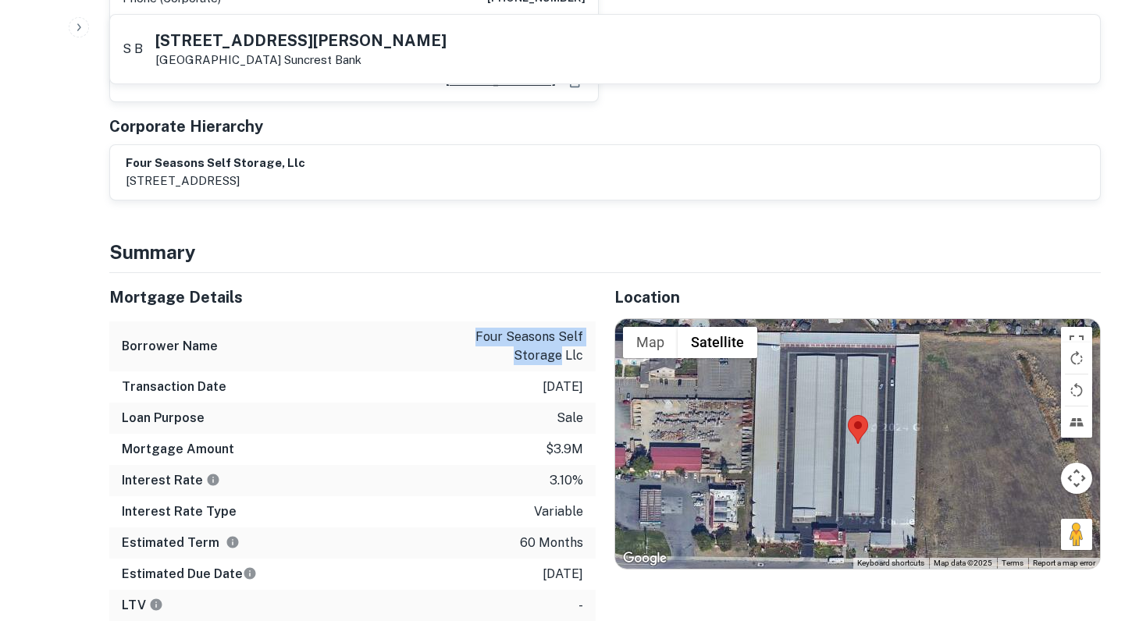
drag, startPoint x: 478, startPoint y: 283, endPoint x: 564, endPoint y: 298, distance: 87.3
click at [564, 328] on p "four seasons self storage llc" at bounding box center [513, 346] width 141 height 37
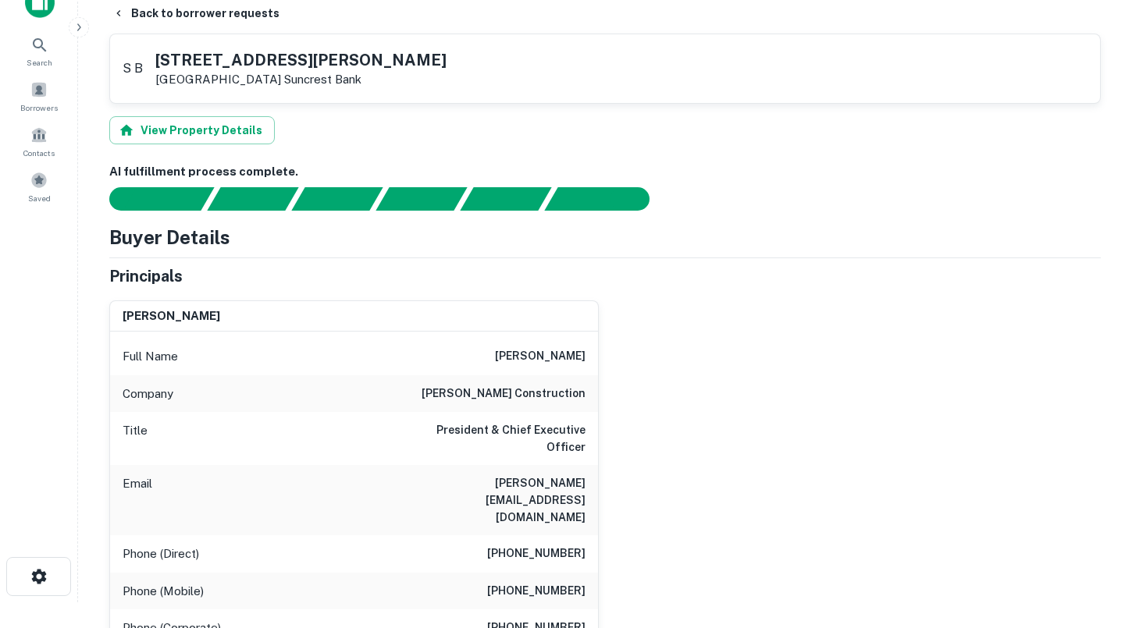
scroll to position [0, 0]
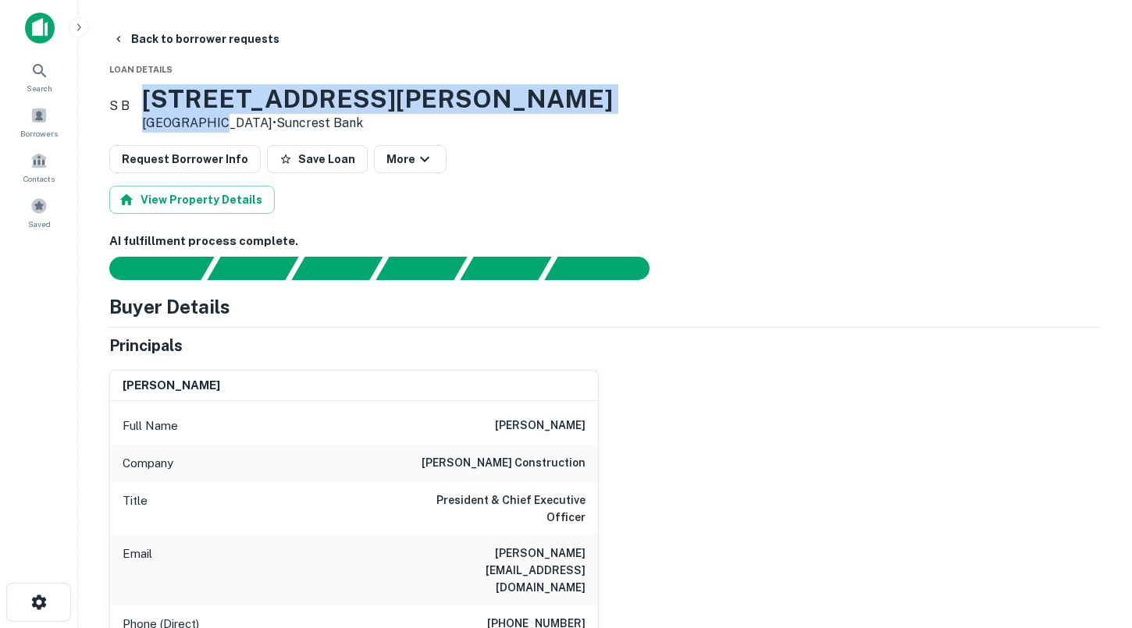
drag, startPoint x: 237, startPoint y: 124, endPoint x: 175, endPoint y: 100, distance: 67.0
click at [175, 100] on div "[STREET_ADDRESS][PERSON_NAME] • Suncrest Bank" at bounding box center [377, 108] width 471 height 48
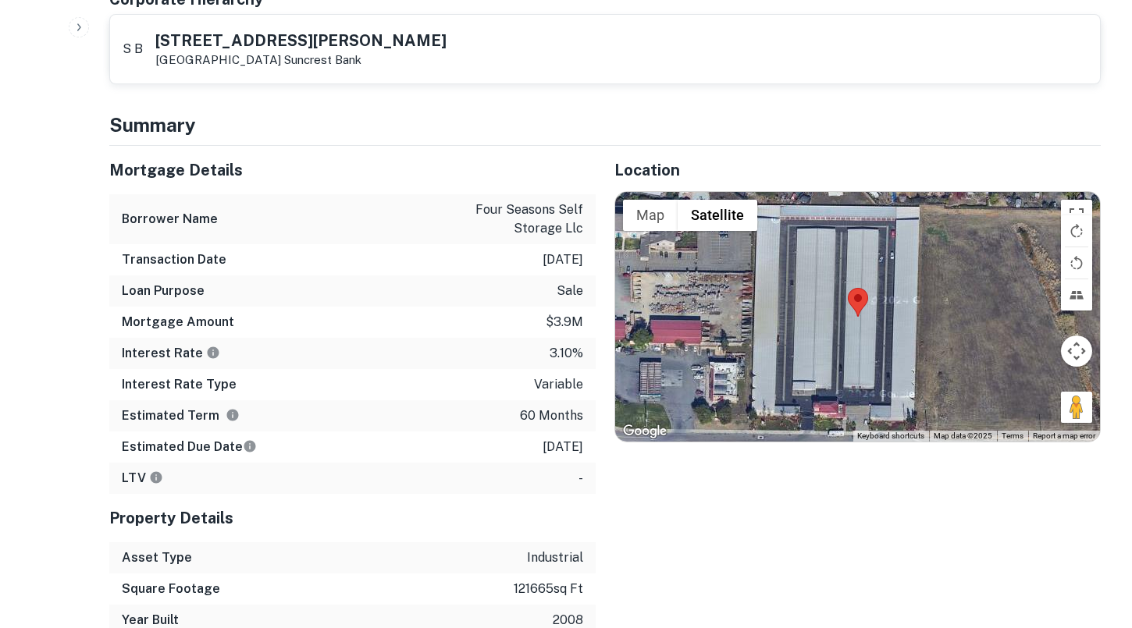
scroll to position [791, 0]
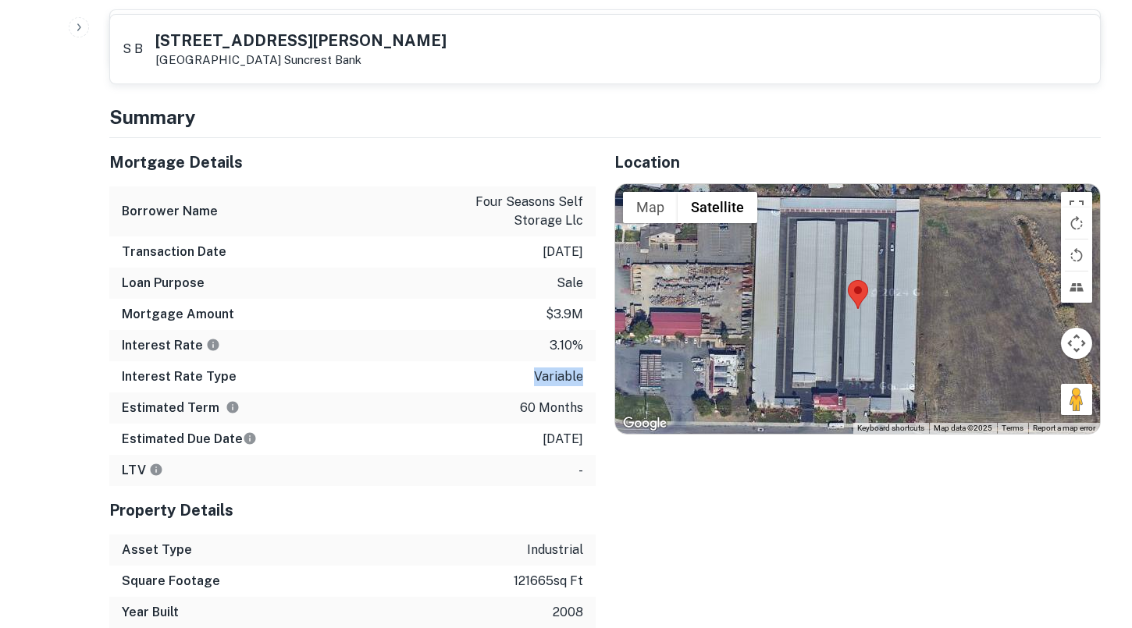
drag, startPoint x: 538, startPoint y: 325, endPoint x: 582, endPoint y: 323, distance: 43.7
click at [582, 368] on p "variable" at bounding box center [558, 377] width 49 height 19
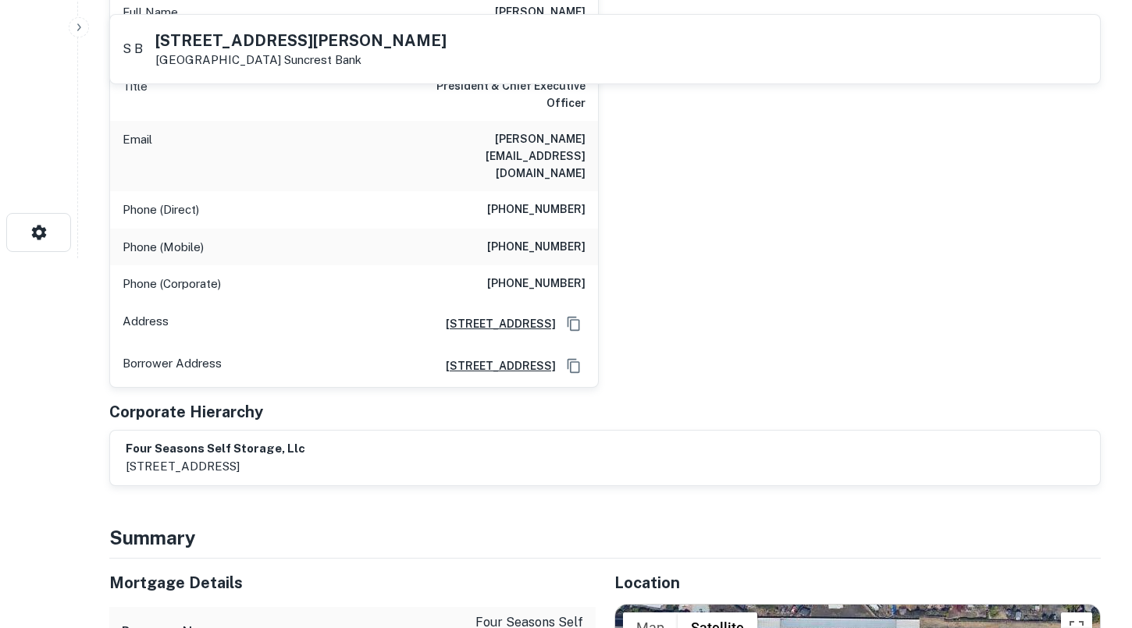
scroll to position [264, 0]
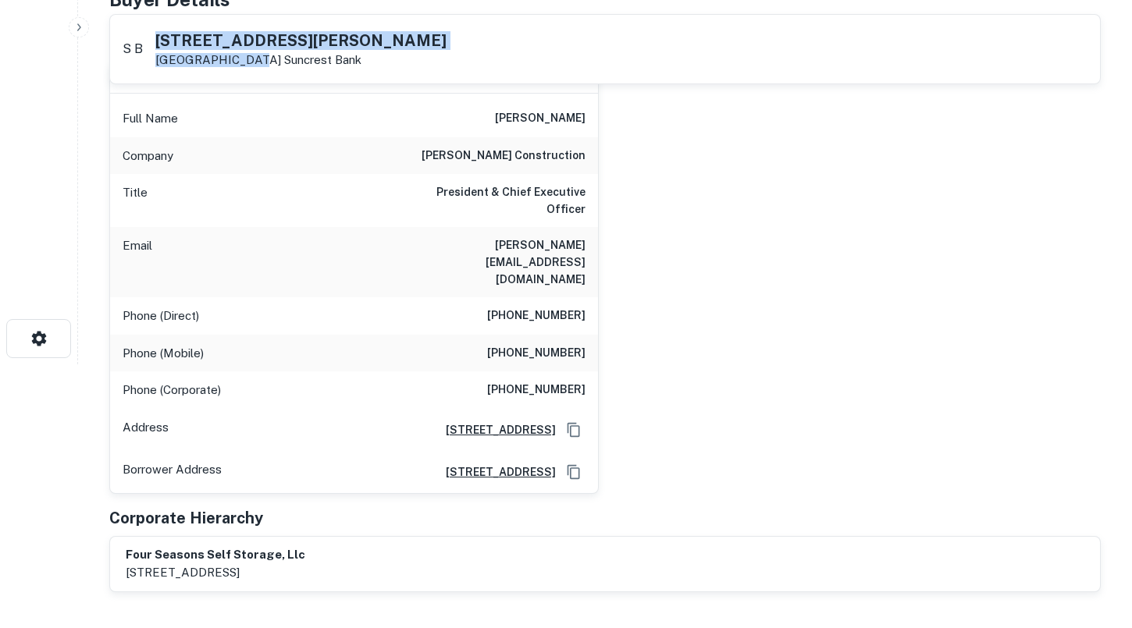
drag, startPoint x: 255, startPoint y: 59, endPoint x: 173, endPoint y: 34, distance: 85.7
click at [173, 34] on div "[STREET_ADDRESS][PERSON_NAME] Suncrest Bank" at bounding box center [300, 50] width 291 height 34
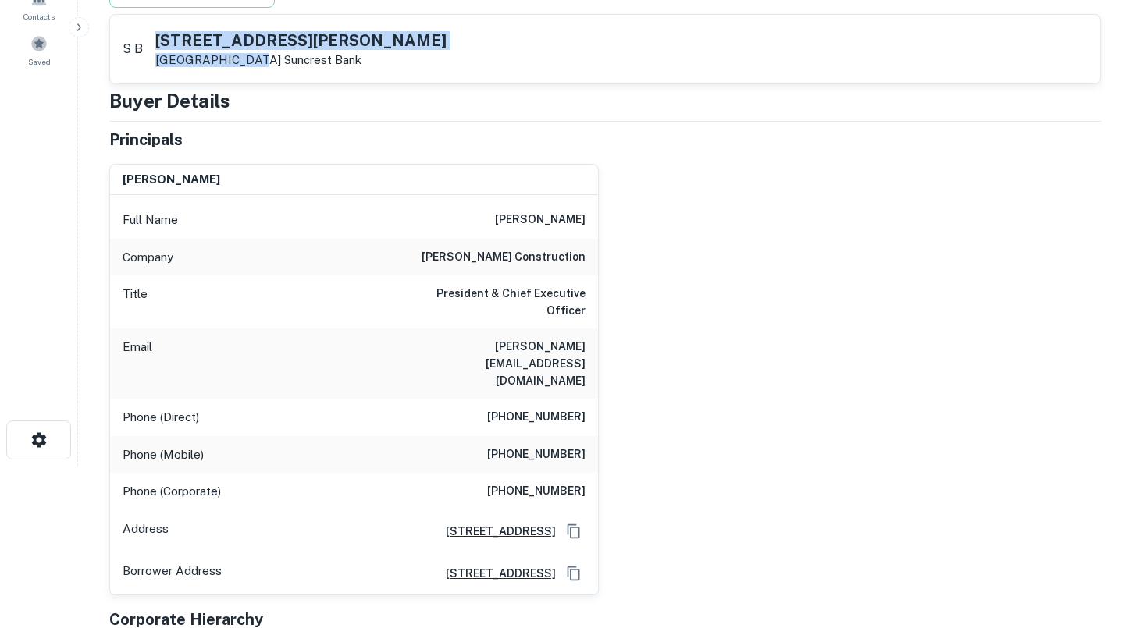
scroll to position [158, 0]
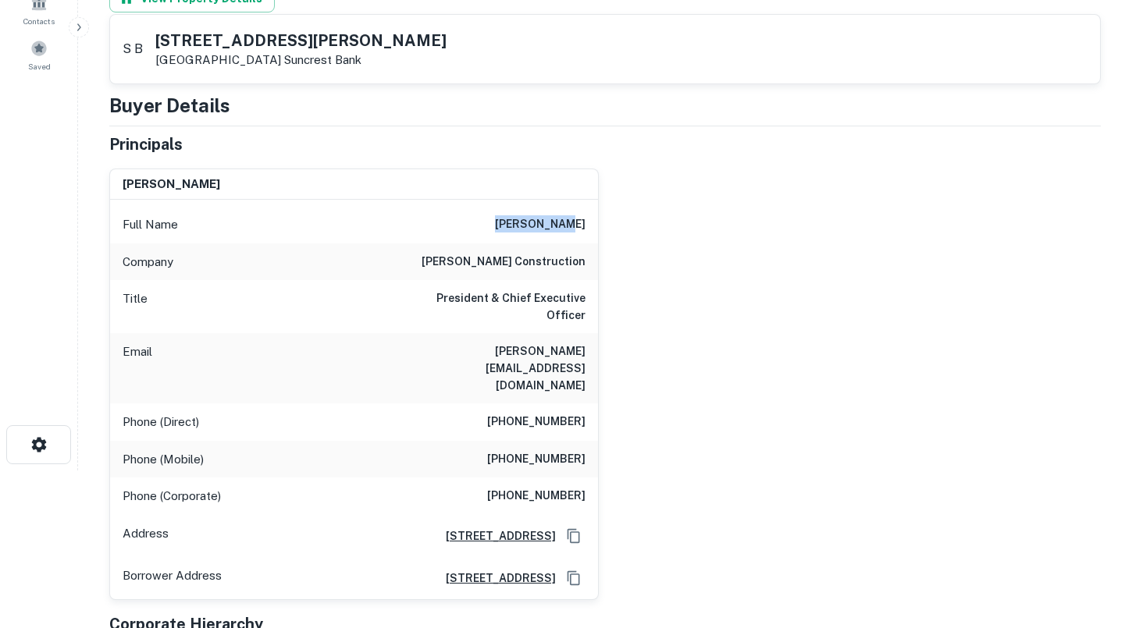
drag, startPoint x: 522, startPoint y: 219, endPoint x: 585, endPoint y: 218, distance: 62.5
click at [585, 218] on div "Full Name [PERSON_NAME]" at bounding box center [354, 224] width 488 height 37
drag, startPoint x: 504, startPoint y: 361, endPoint x: 589, endPoint y: 364, distance: 85.9
click at [589, 404] on div "Phone (Direct) [PHONE_NUMBER]" at bounding box center [354, 422] width 488 height 37
click at [502, 441] on div "Phone (Mobile) [PHONE_NUMBER]" at bounding box center [354, 459] width 488 height 37
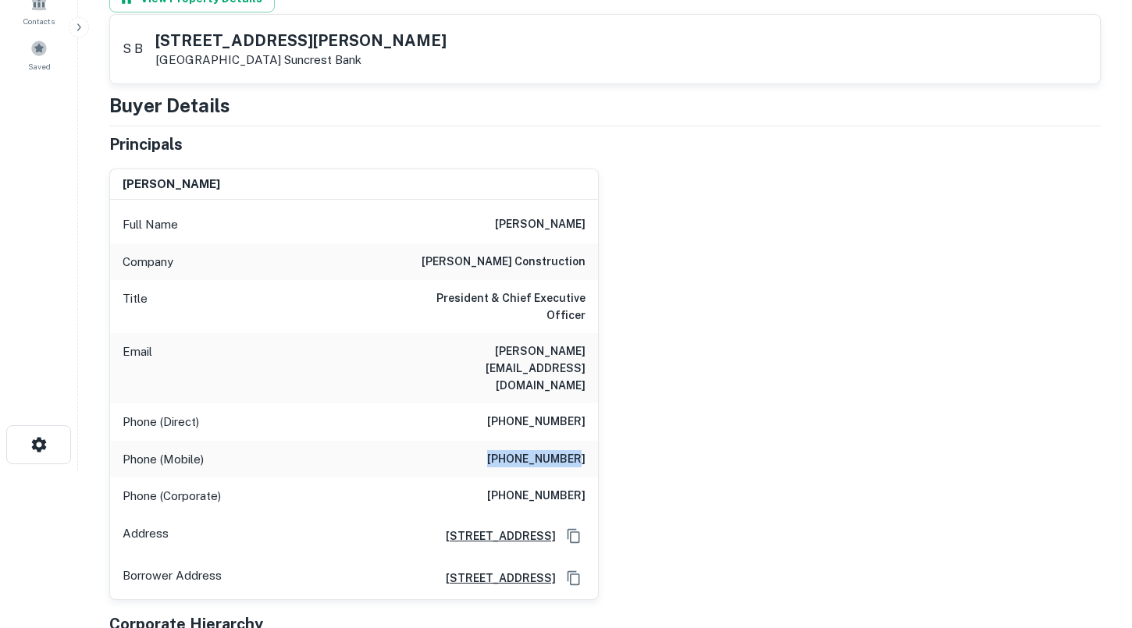
drag, startPoint x: 502, startPoint y: 401, endPoint x: 582, endPoint y: 399, distance: 80.4
click at [582, 450] on h6 "[PHONE_NUMBER]" at bounding box center [536, 459] width 98 height 19
click at [589, 441] on div "Phone (Mobile) [PHONE_NUMBER]" at bounding box center [354, 459] width 488 height 37
drag, startPoint x: 589, startPoint y: 404, endPoint x: 509, endPoint y: 400, distance: 79.7
click at [509, 441] on div "Phone (Mobile) [PHONE_NUMBER]" at bounding box center [354, 459] width 488 height 37
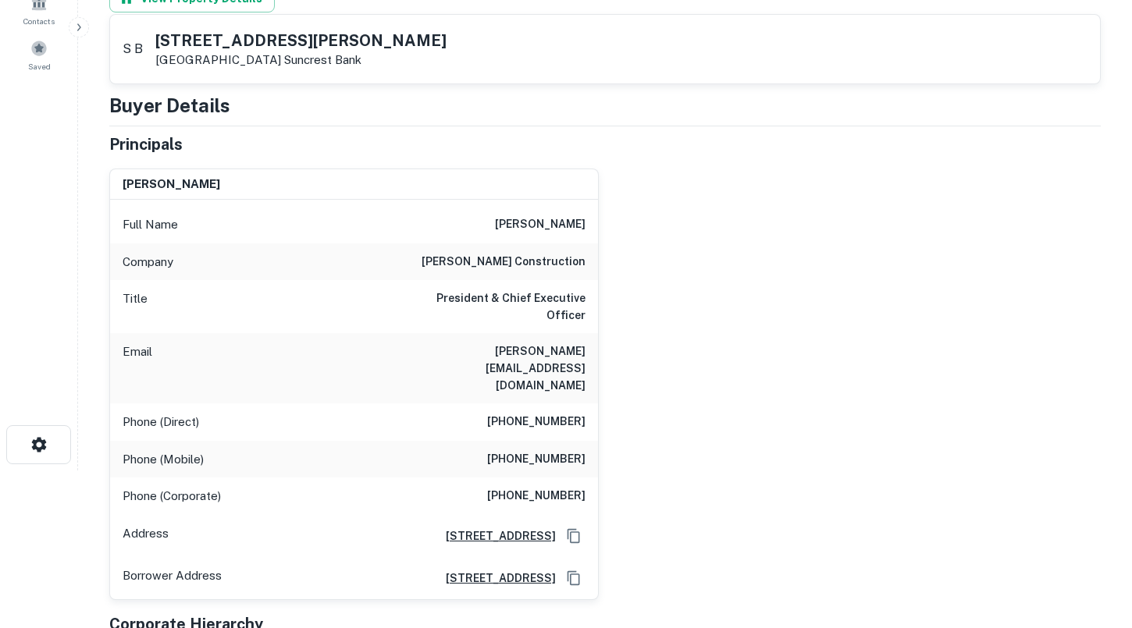
click at [508, 487] on h6 "[PHONE_NUMBER]" at bounding box center [536, 496] width 98 height 19
drag, startPoint x: 499, startPoint y: 442, endPoint x: 593, endPoint y: 439, distance: 94.5
click at [593, 478] on div "Phone (Corporate) [PHONE_NUMBER]" at bounding box center [354, 496] width 488 height 37
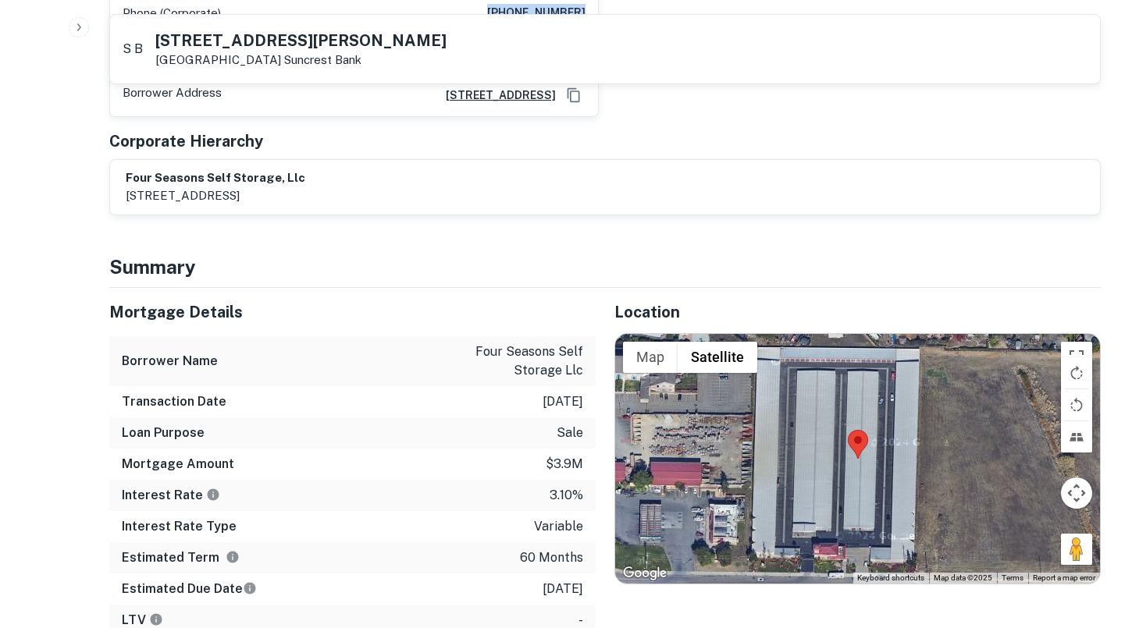
scroll to position [692, 0]
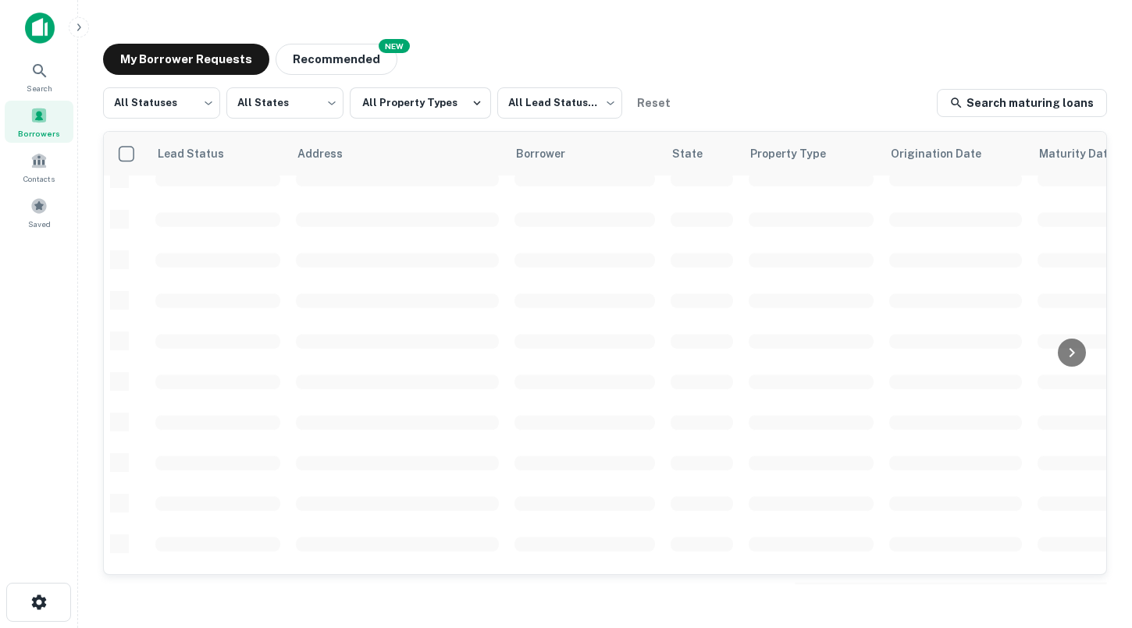
scroll to position [520, 0]
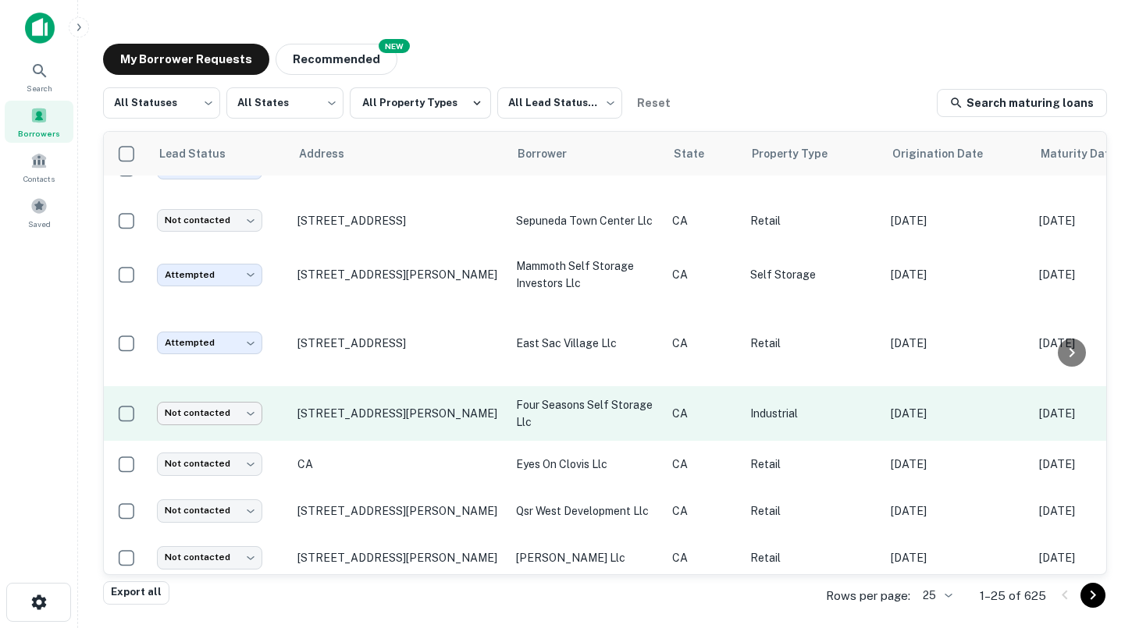
click at [226, 386] on body "Search Borrowers Contacts Saved My Borrower Requests NEW Recommended All Status…" at bounding box center [566, 314] width 1132 height 628
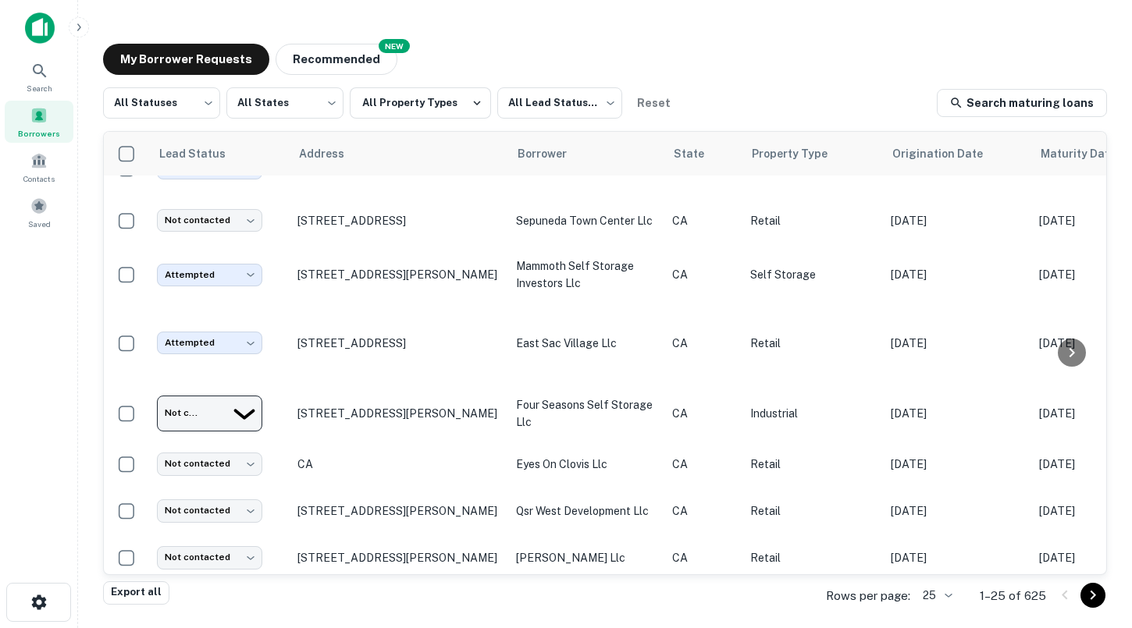
type input "*********"
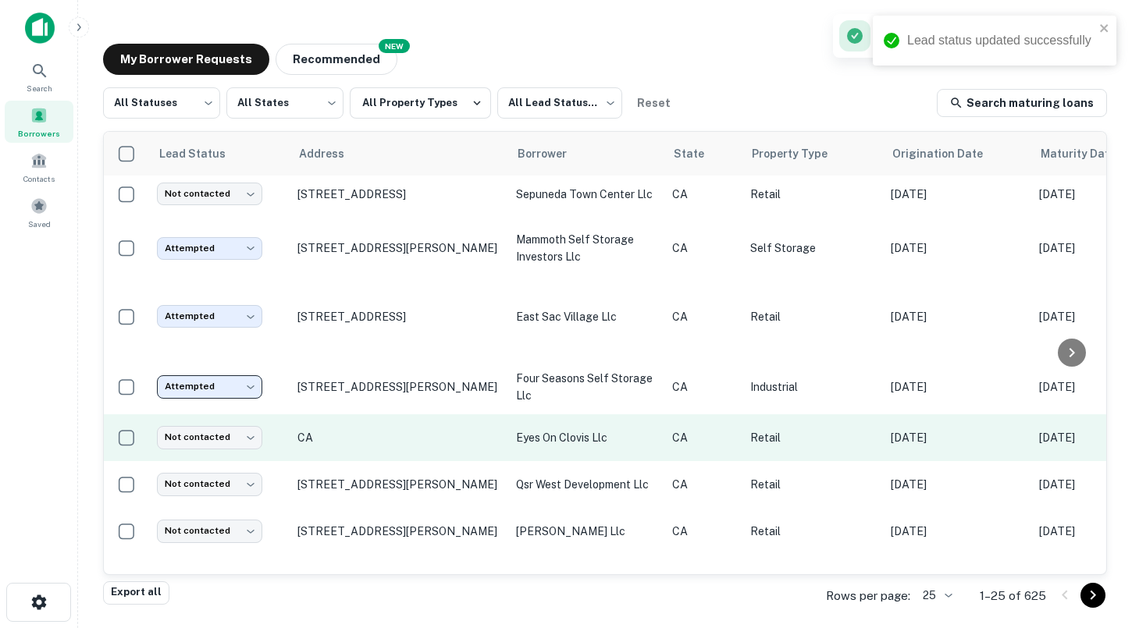
scroll to position [548, 0]
click at [358, 429] on p "CA" at bounding box center [398, 436] width 203 height 14
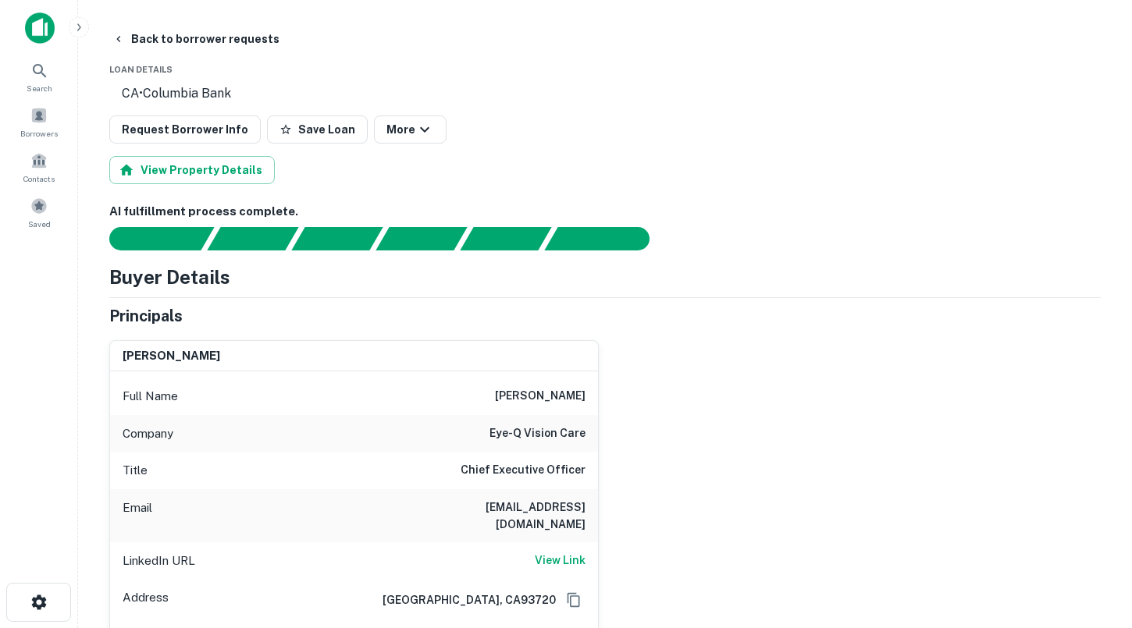
scroll to position [116, 0]
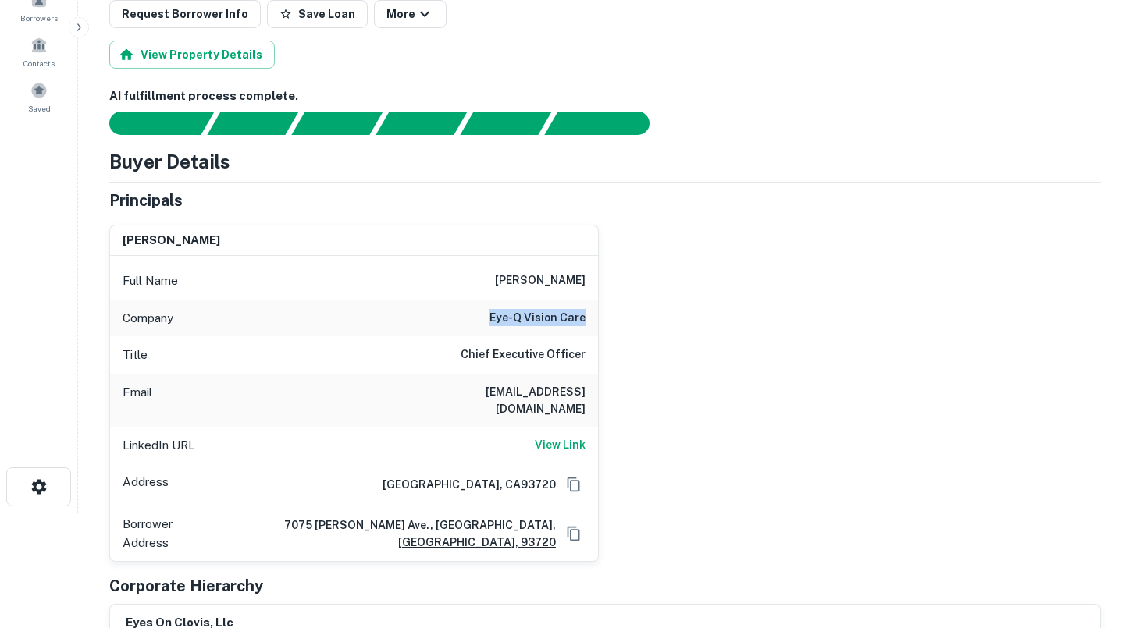
drag, startPoint x: 494, startPoint y: 346, endPoint x: 639, endPoint y: 347, distance: 145.2
click at [639, 347] on div "[PERSON_NAME] Full Name [PERSON_NAME] Company eye-q vision care Title Chief Exe…" at bounding box center [599, 387] width 1004 height 350
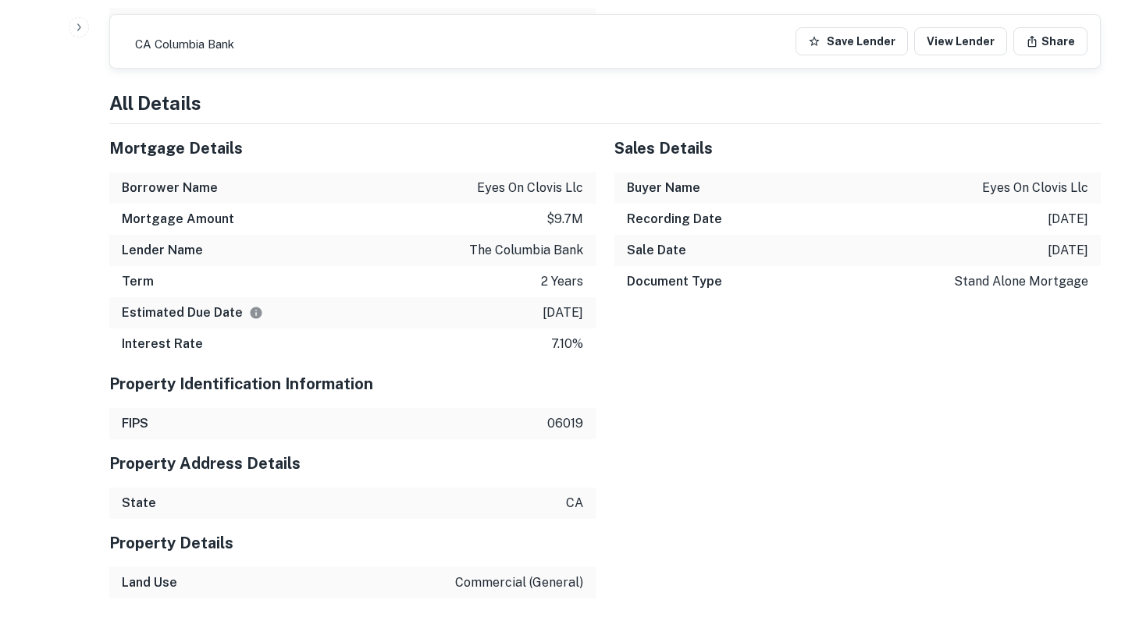
scroll to position [1150, 0]
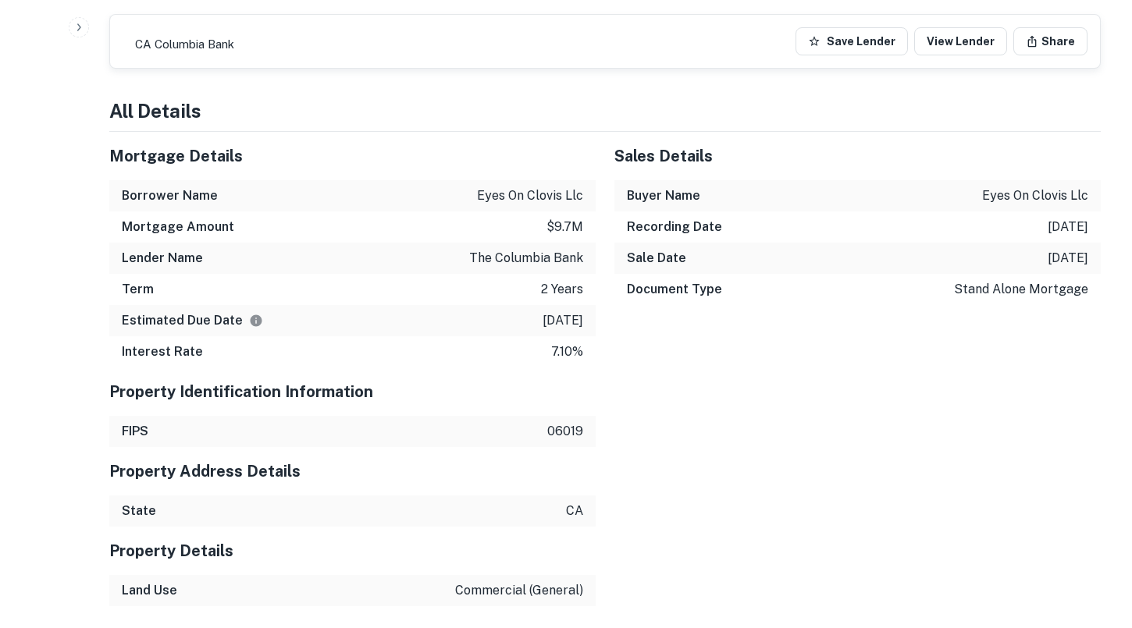
click at [473, 180] on div "Borrower Name eyes on clovis llc" at bounding box center [352, 195] width 486 height 31
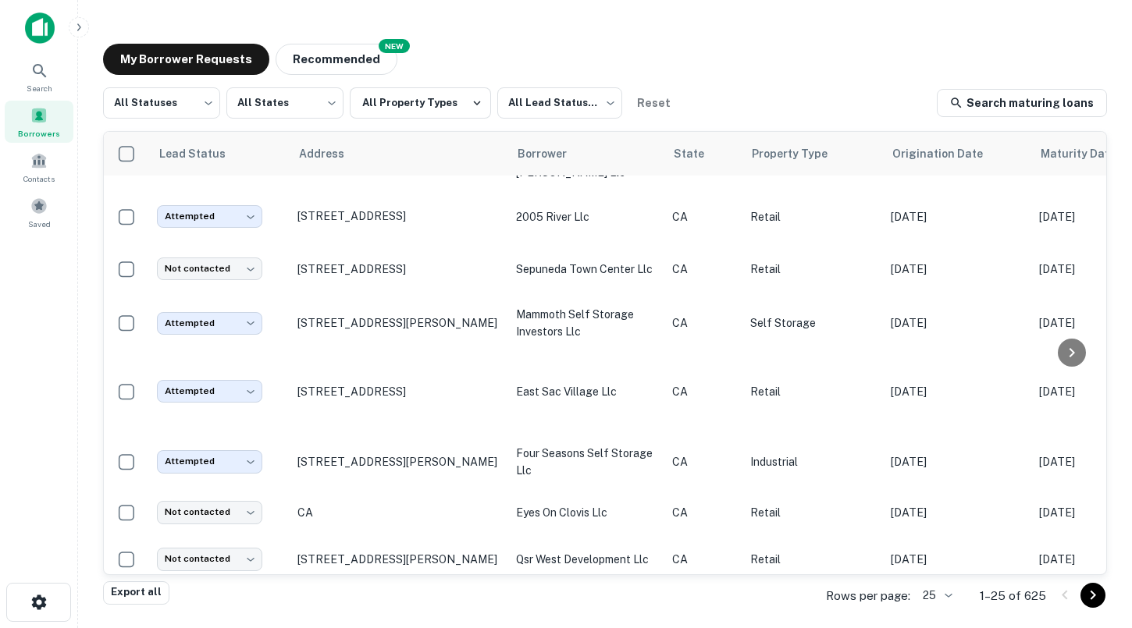
scroll to position [548, 0]
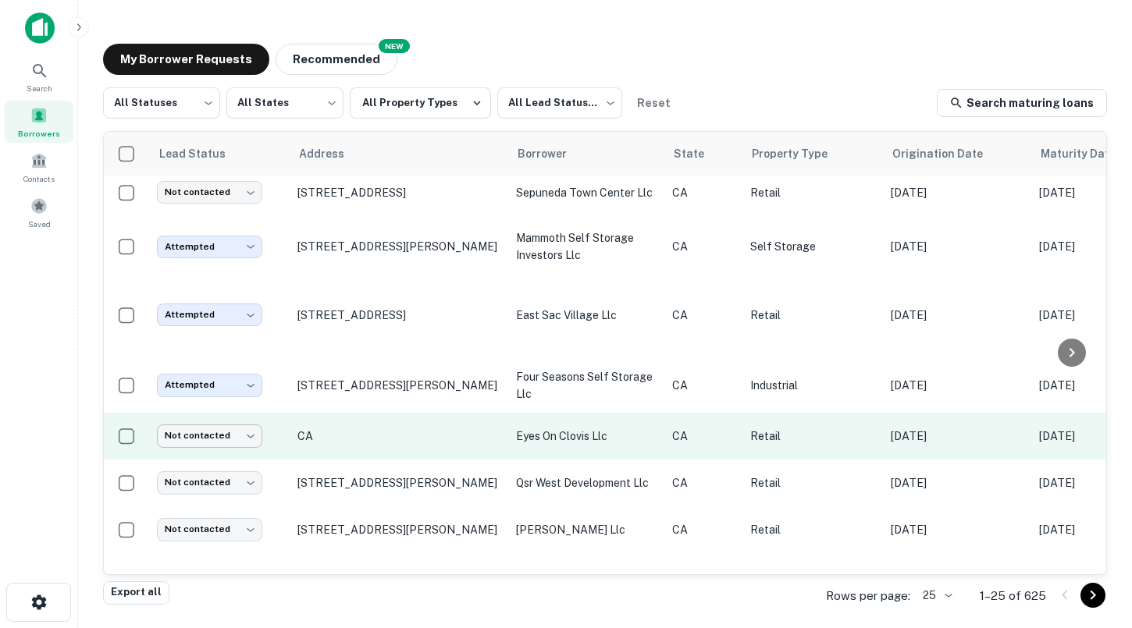
click at [228, 419] on body "Search Borrowers Contacts Saved My Borrower Requests NEW Recommended All Status…" at bounding box center [566, 314] width 1132 height 628
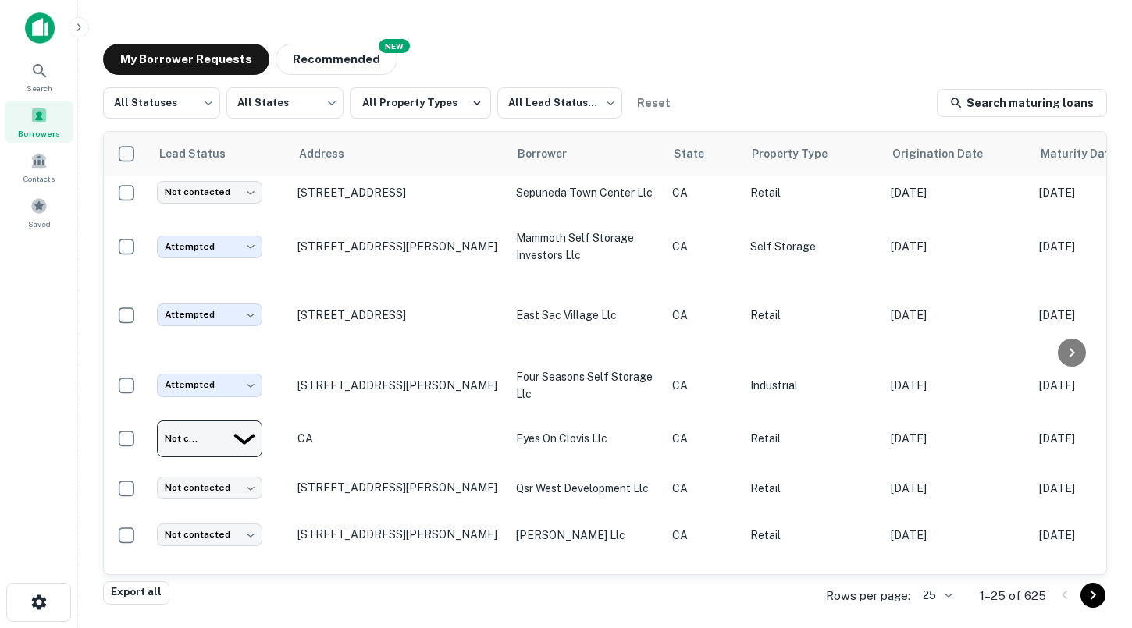
type input "**********"
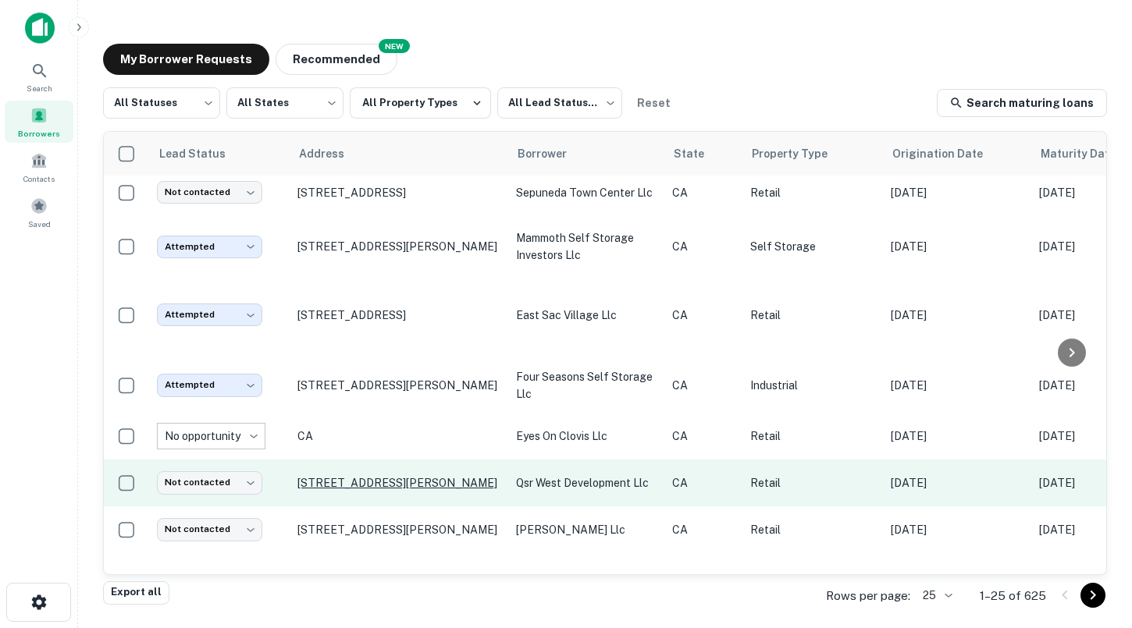
click at [347, 476] on p "[STREET_ADDRESS][PERSON_NAME]" at bounding box center [398, 483] width 203 height 14
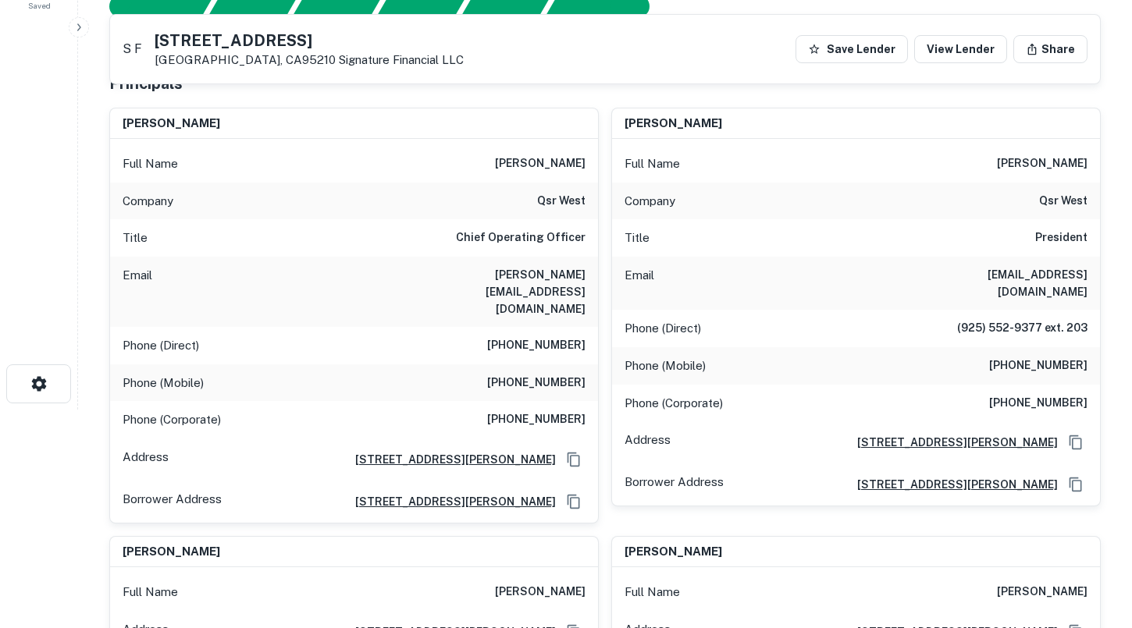
scroll to position [218, 0]
drag, startPoint x: 495, startPoint y: 265, endPoint x: 584, endPoint y: 268, distance: 89.0
click at [584, 268] on h6 "[PERSON_NAME][EMAIL_ADDRESS][DOMAIN_NAME]" at bounding box center [491, 293] width 187 height 52
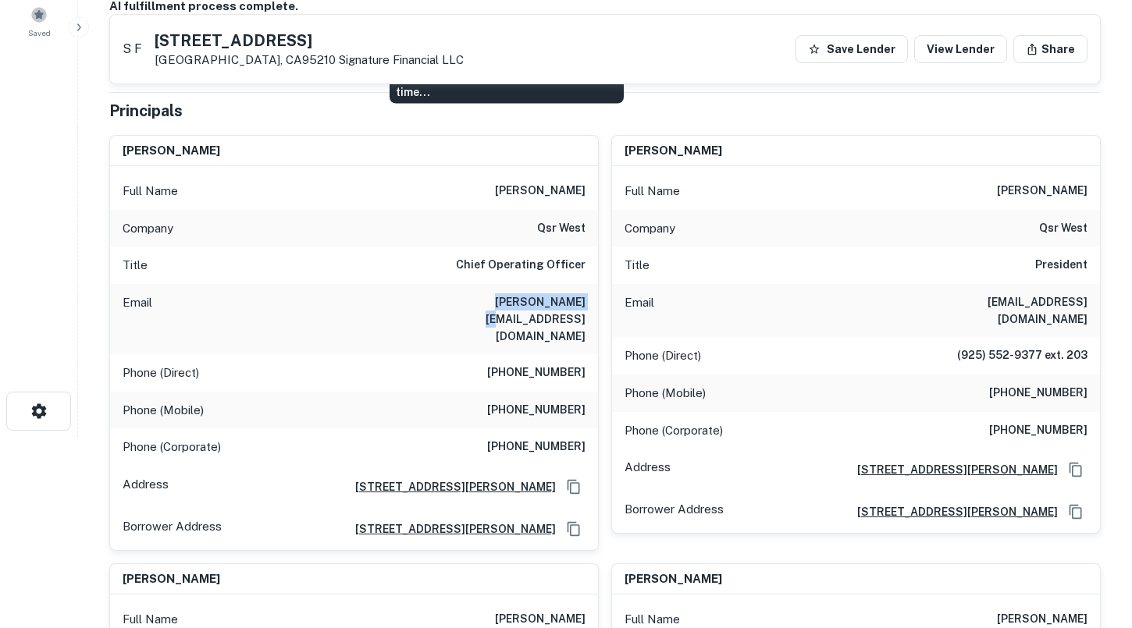
scroll to position [165, 0]
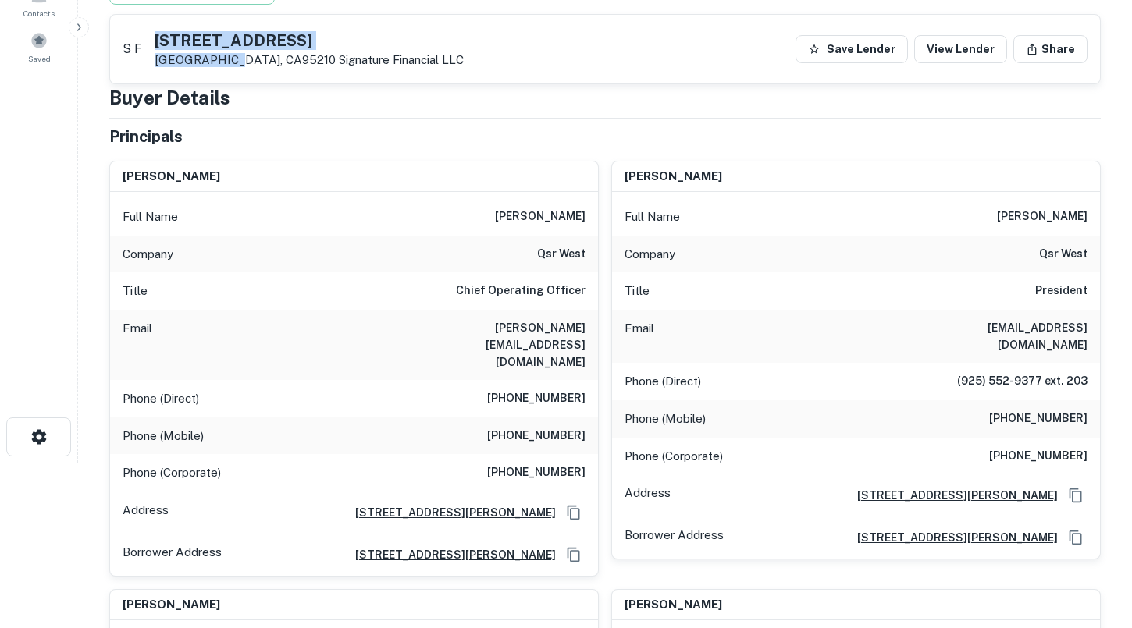
drag, startPoint x: 240, startPoint y: 57, endPoint x: 174, endPoint y: 39, distance: 68.7
click at [174, 39] on div "[STREET_ADDRESS][PERSON_NAME] Signature Financial LLC" at bounding box center [309, 50] width 309 height 34
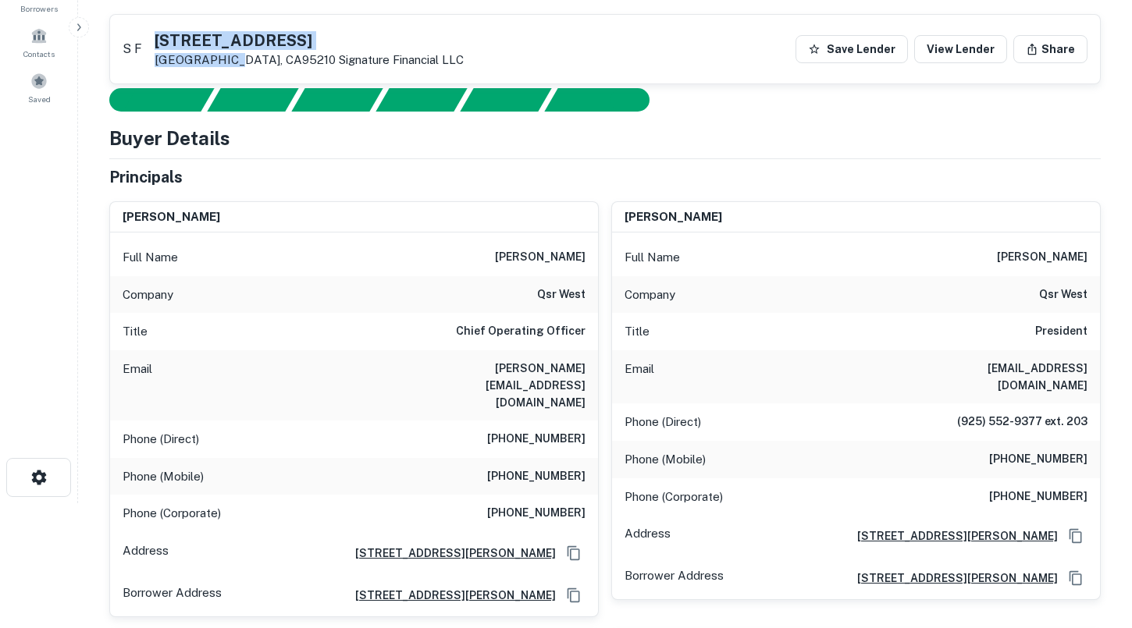
scroll to position [130, 0]
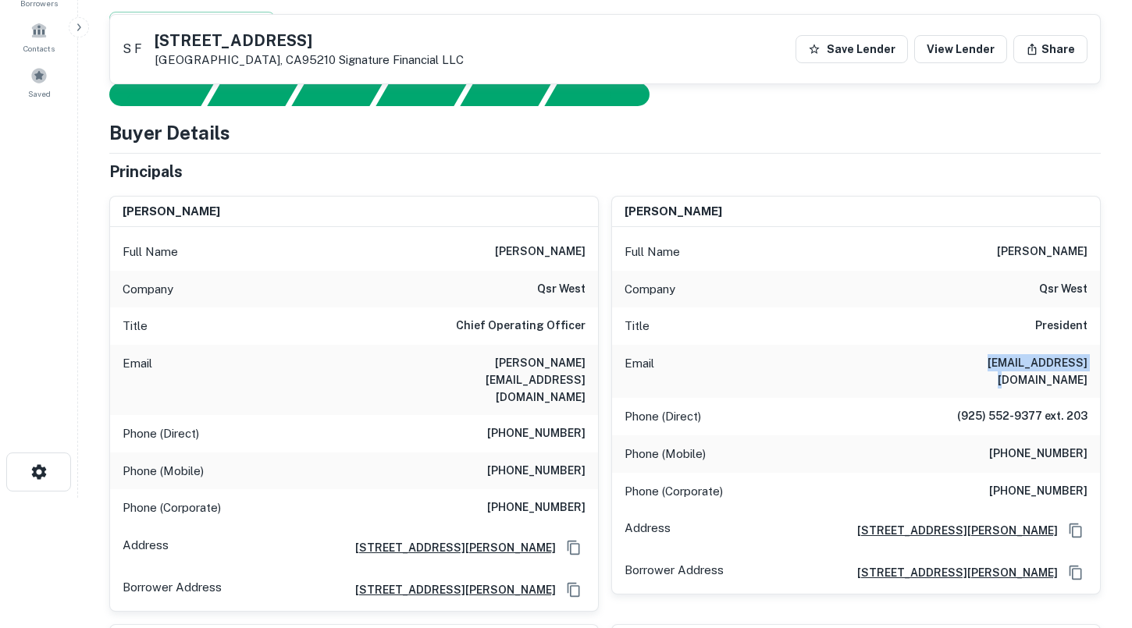
drag, startPoint x: 988, startPoint y: 356, endPoint x: 1089, endPoint y: 354, distance: 100.7
click at [1089, 354] on div "Email [EMAIL_ADDRESS][DOMAIN_NAME]" at bounding box center [856, 371] width 488 height 53
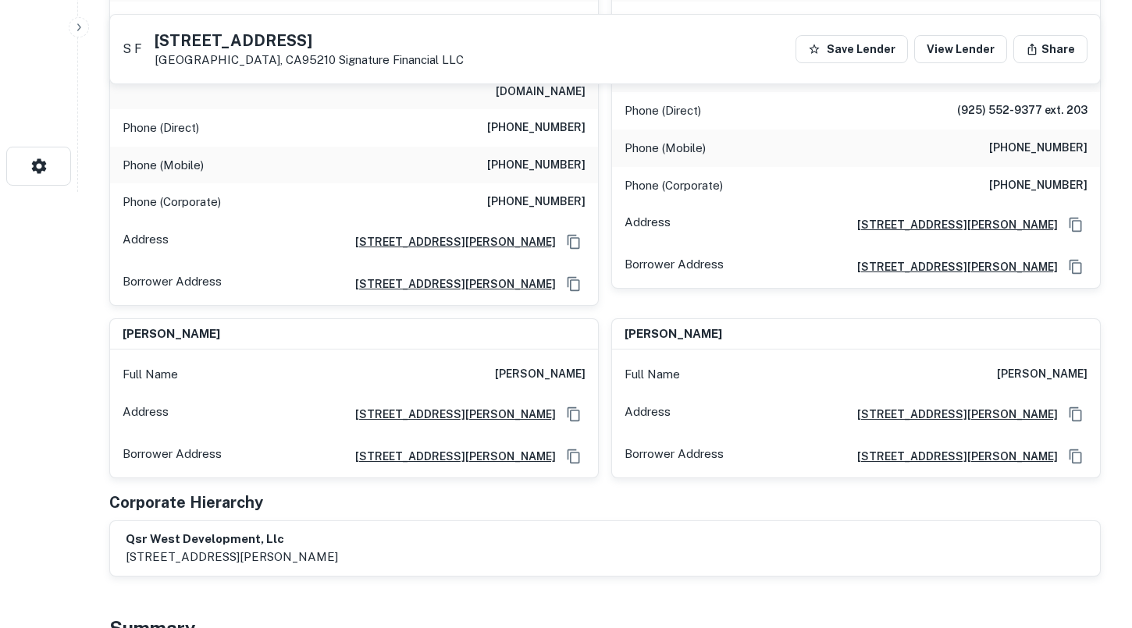
scroll to position [0, 0]
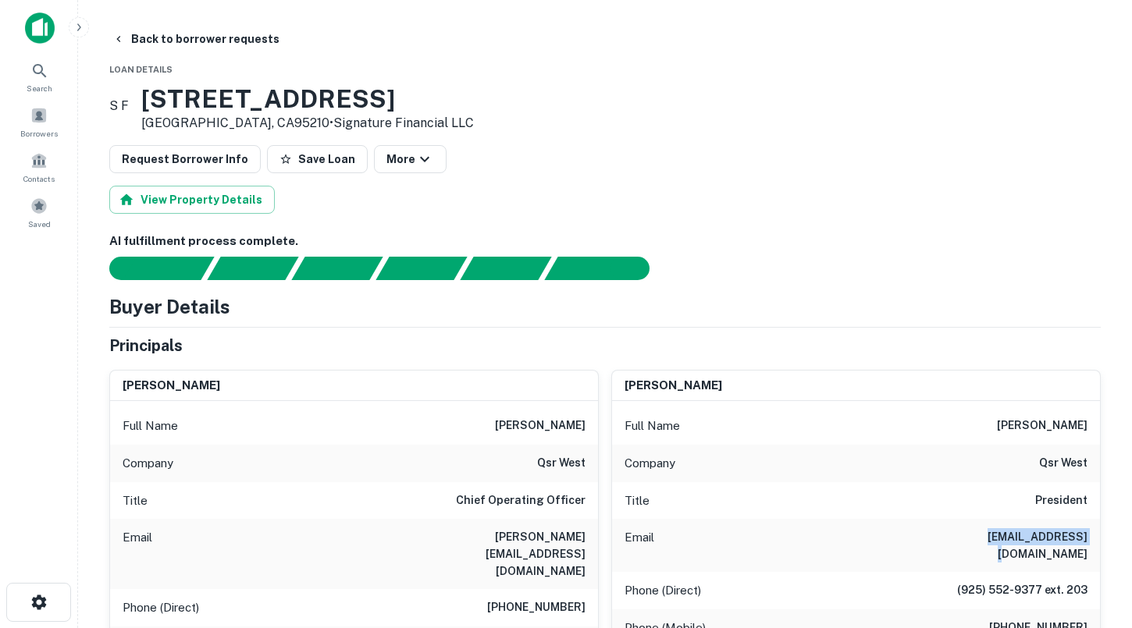
drag, startPoint x: 489, startPoint y: 429, endPoint x: 591, endPoint y: 429, distance: 101.5
click at [591, 429] on div "Full Name [PERSON_NAME]" at bounding box center [354, 425] width 488 height 37
click at [757, 383] on div "[PERSON_NAME]" at bounding box center [856, 386] width 488 height 31
drag, startPoint x: 975, startPoint y: 430, endPoint x: 1094, endPoint y: 428, distance: 119.5
click at [1094, 429] on div "Full Name [PERSON_NAME]" at bounding box center [856, 425] width 488 height 37
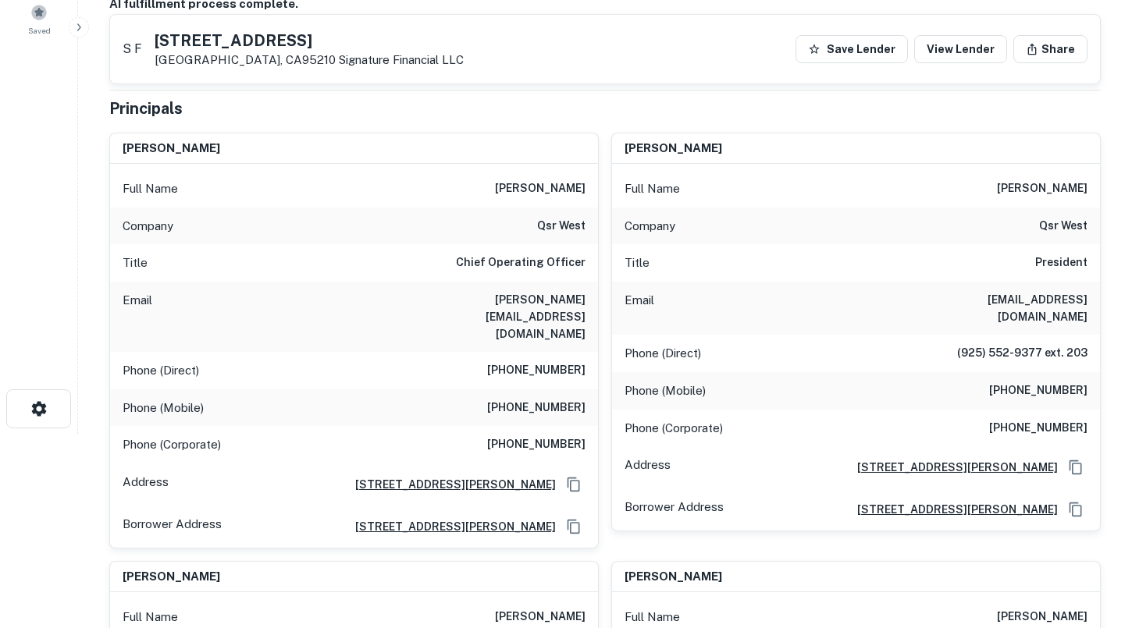
scroll to position [195, 0]
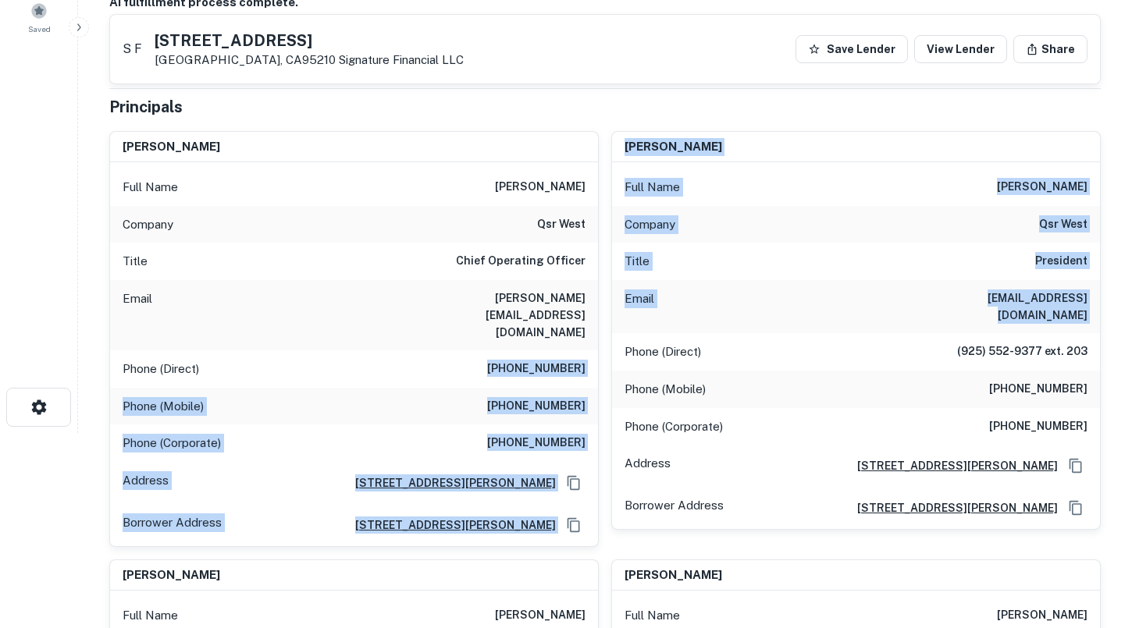
drag, startPoint x: 501, startPoint y: 330, endPoint x: 606, endPoint y: 329, distance: 104.6
click at [606, 329] on div "[PERSON_NAME] Full Name [PERSON_NAME] Company qsr west Title Chief Operating Of…" at bounding box center [599, 419] width 1004 height 601
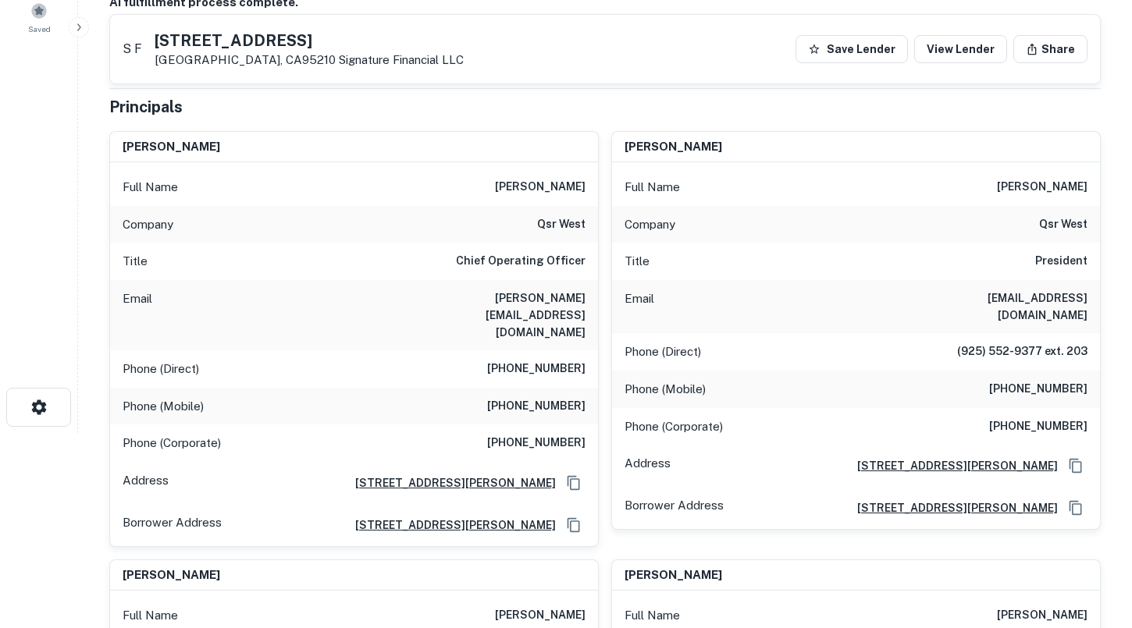
click at [563, 360] on h6 "[PHONE_NUMBER]" at bounding box center [536, 369] width 98 height 19
drag, startPoint x: 571, startPoint y: 329, endPoint x: 493, endPoint y: 329, distance: 77.3
click at [493, 350] on div "Phone (Direct) [PHONE_NUMBER]" at bounding box center [354, 368] width 488 height 37
click at [507, 397] on h6 "[PHONE_NUMBER]" at bounding box center [536, 406] width 98 height 19
drag, startPoint x: 505, startPoint y: 365, endPoint x: 585, endPoint y: 365, distance: 80.4
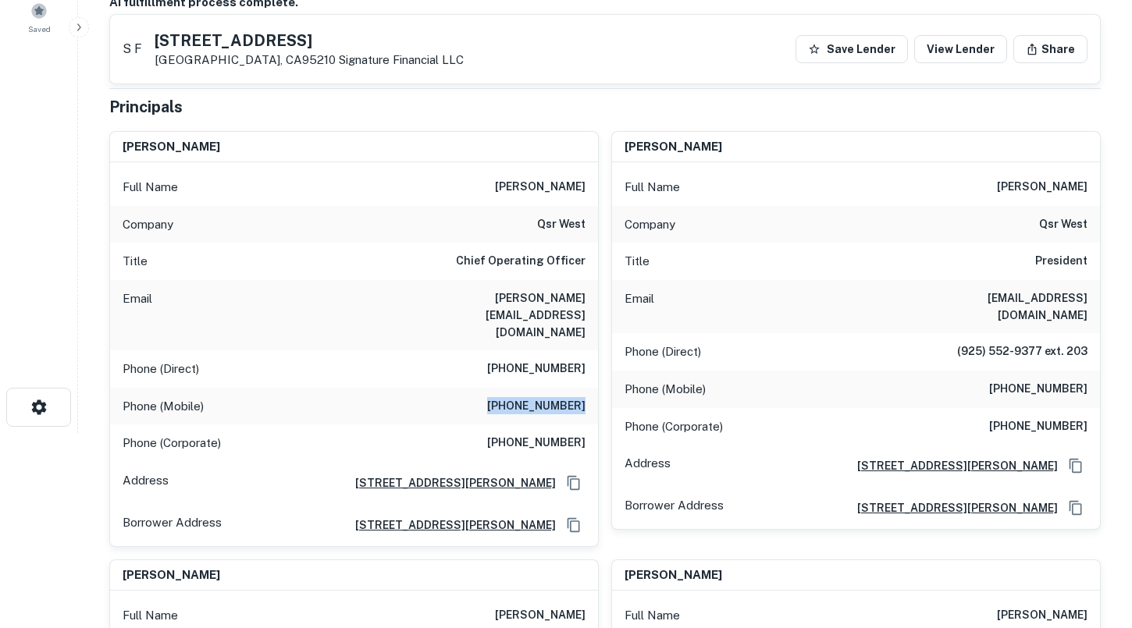
click at [585, 388] on div "Phone (Mobile) [PHONE_NUMBER]" at bounding box center [354, 406] width 488 height 37
click at [988, 371] on div "Phone (Mobile) [PHONE_NUMBER]" at bounding box center [856, 389] width 488 height 37
drag, startPoint x: 1001, startPoint y: 366, endPoint x: 1084, endPoint y: 359, distance: 83.0
click at [1084, 380] on h6 "[PHONE_NUMBER]" at bounding box center [1038, 389] width 98 height 19
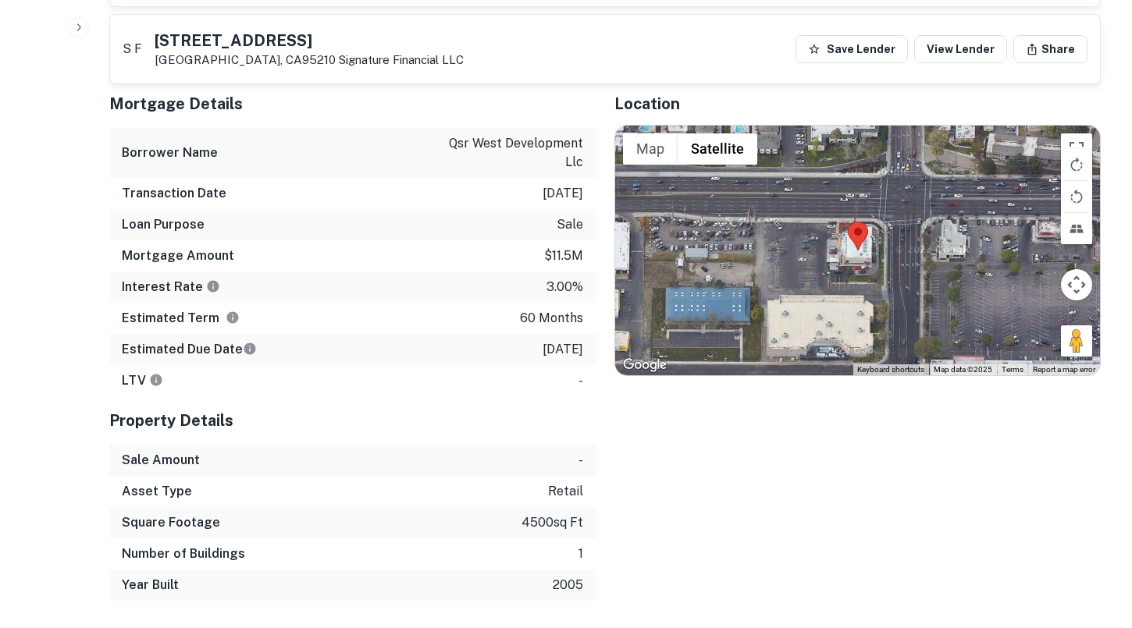
scroll to position [1005, 0]
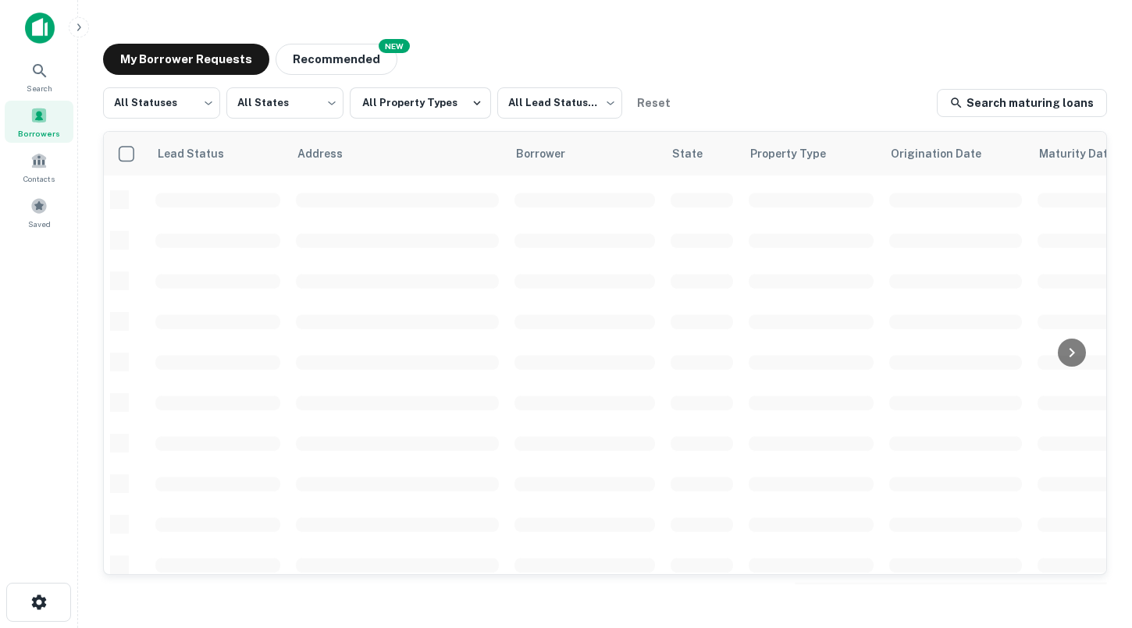
scroll to position [548, 0]
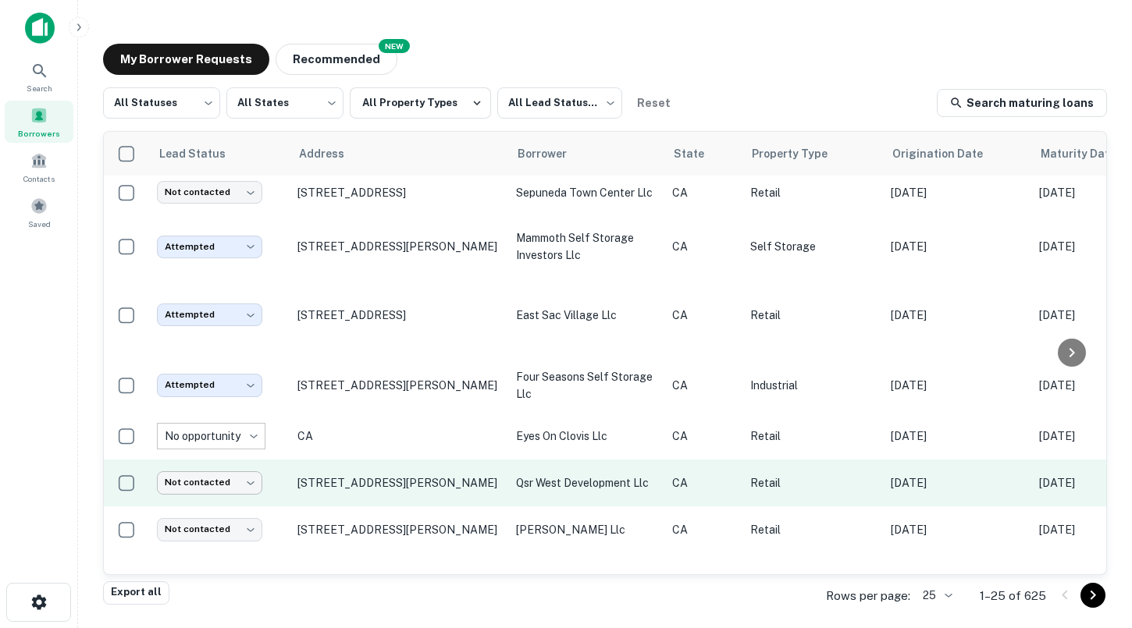
click at [231, 454] on body "Search Borrowers Contacts Saved My Borrower Requests NEW Recommended All Status…" at bounding box center [566, 314] width 1132 height 628
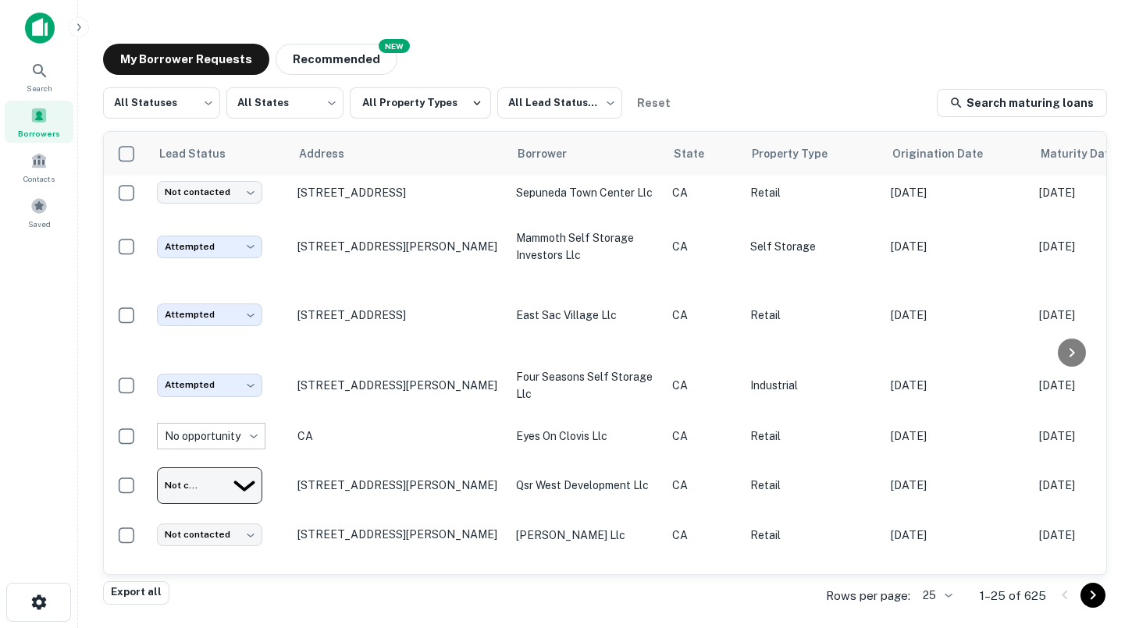
type input "*********"
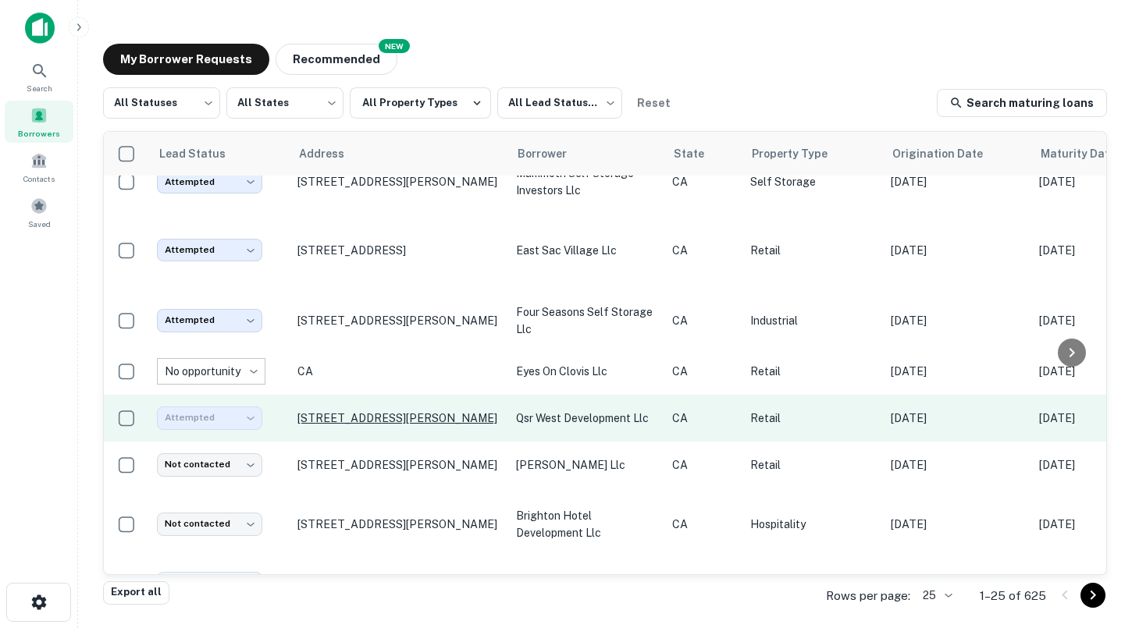
scroll to position [614, 0]
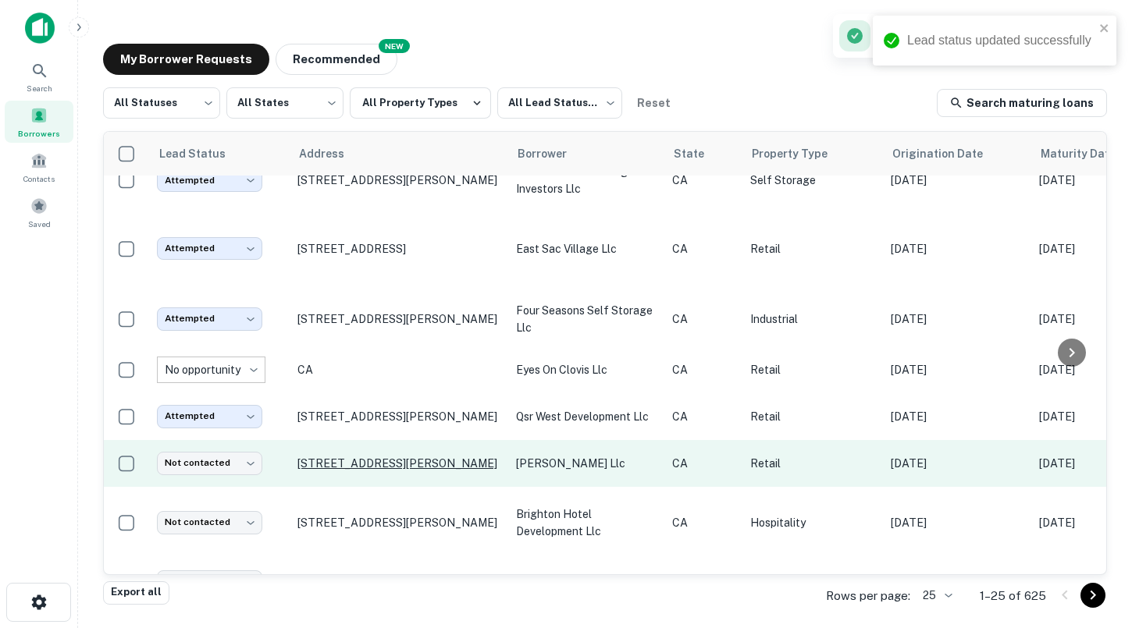
click at [347, 457] on p "[STREET_ADDRESS][PERSON_NAME]" at bounding box center [398, 464] width 203 height 14
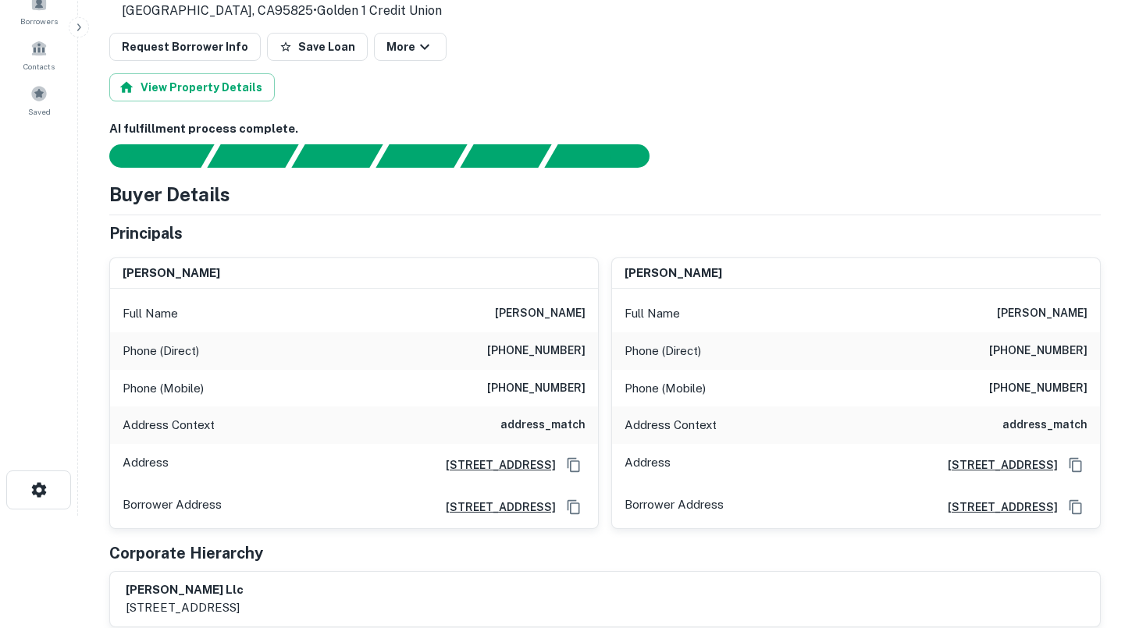
scroll to position [113, 0]
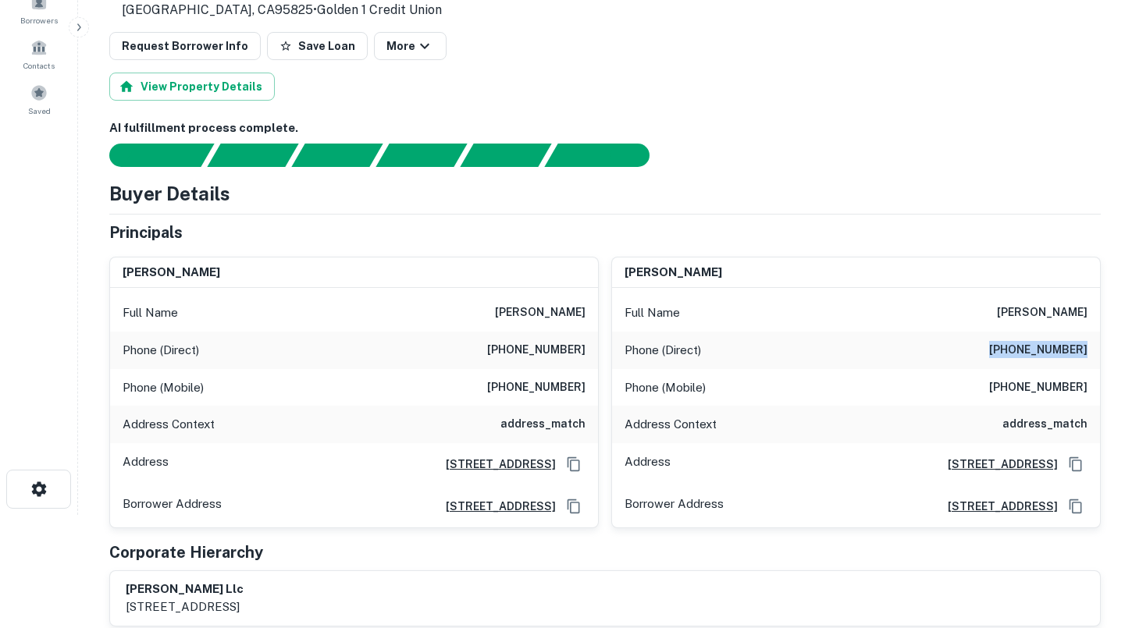
drag, startPoint x: 1004, startPoint y: 349, endPoint x: 1094, endPoint y: 349, distance: 90.6
click at [1094, 349] on div "Phone (Direct) [PHONE_NUMBER]" at bounding box center [856, 350] width 488 height 37
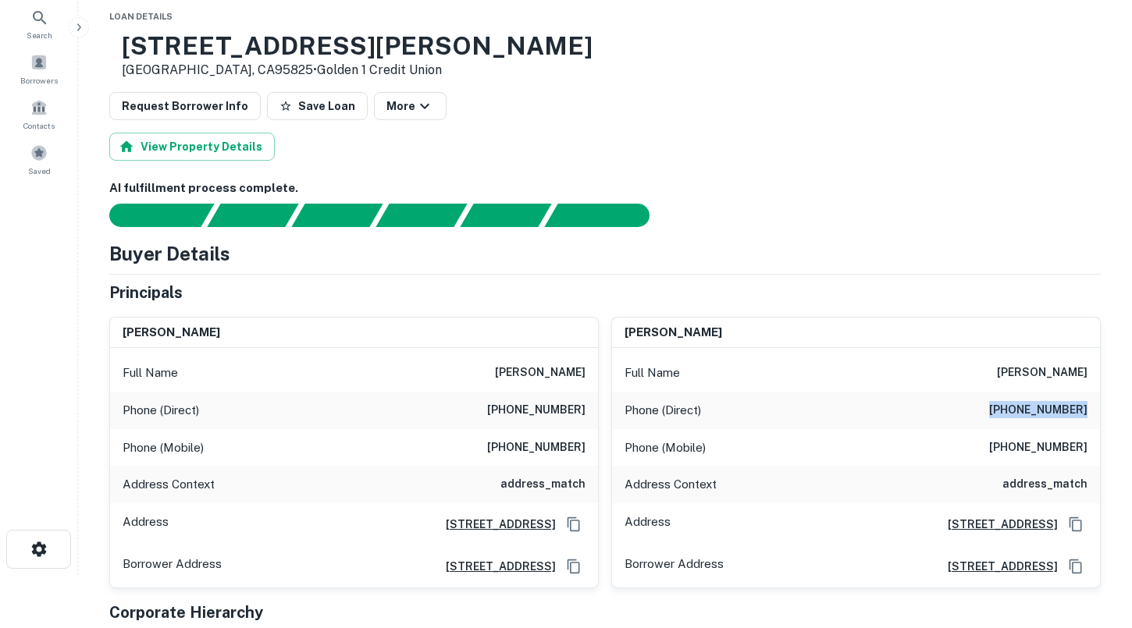
scroll to position [23, 0]
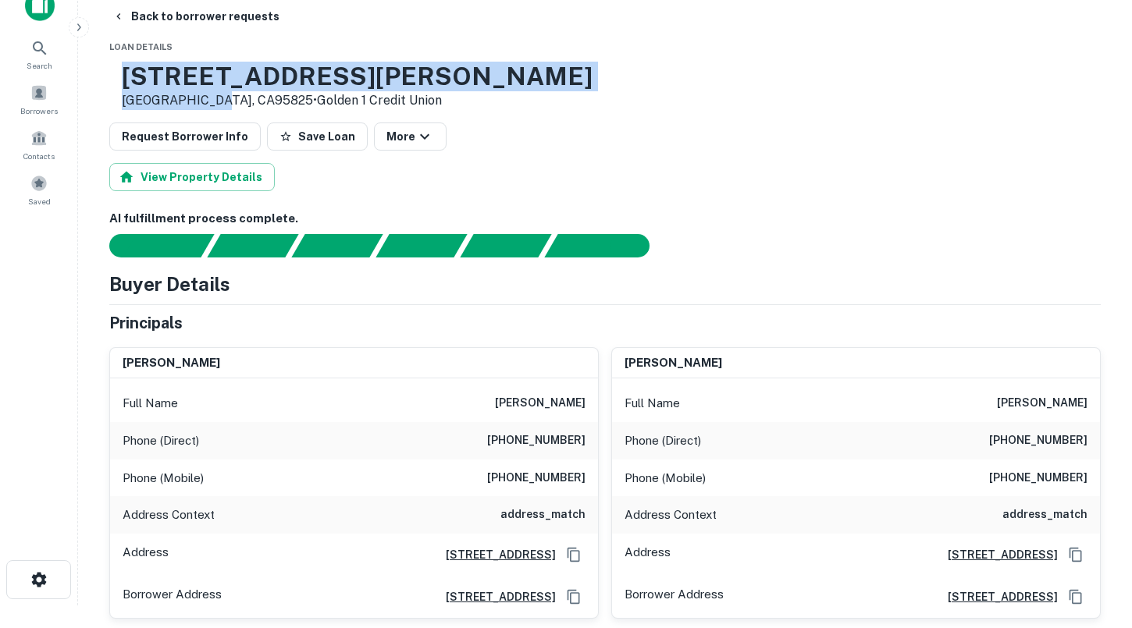
drag, startPoint x: 262, startPoint y: 102, endPoint x: 174, endPoint y: 87, distance: 88.8
click at [174, 87] on div "[STREET_ADDRESS][PERSON_NAME] • Golden 1 Credit Union" at bounding box center [357, 86] width 471 height 48
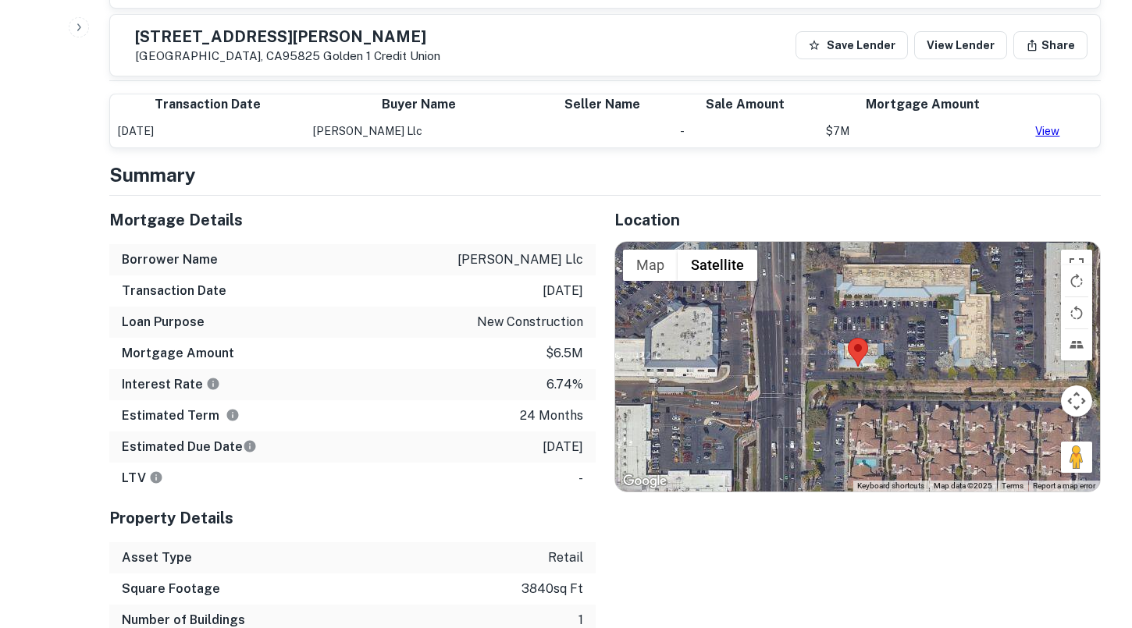
scroll to position [681, 0]
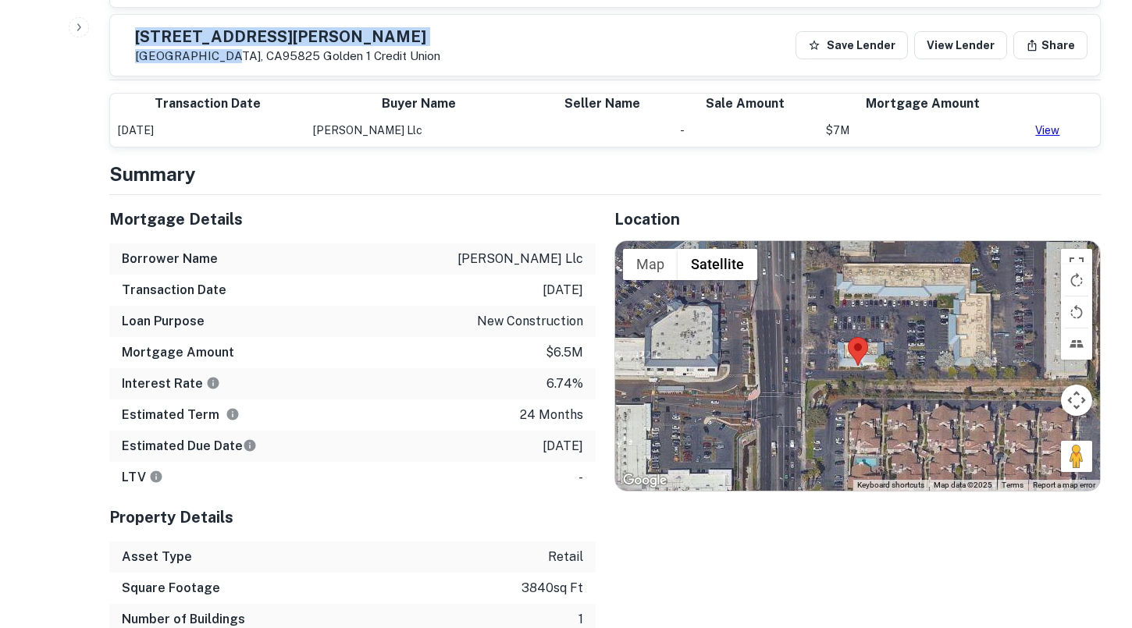
drag, startPoint x: 258, startPoint y: 58, endPoint x: 172, endPoint y: 41, distance: 88.3
click at [172, 41] on div "[STREET_ADDRESS][PERSON_NAME] Golden 1 Credit Union" at bounding box center [282, 45] width 318 height 36
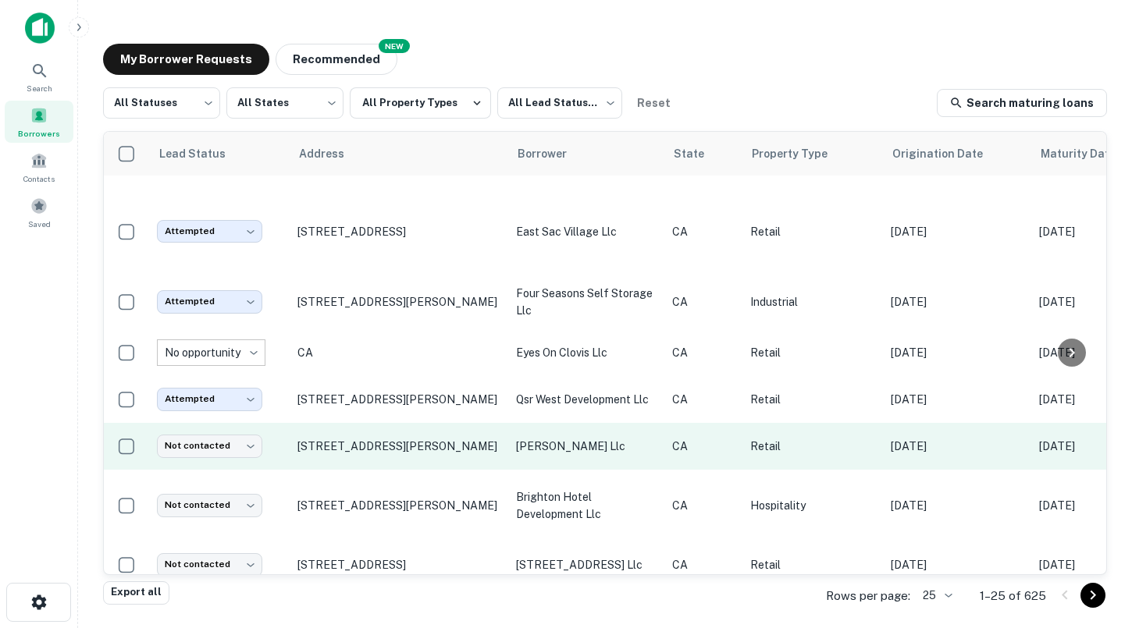
scroll to position [640, 0]
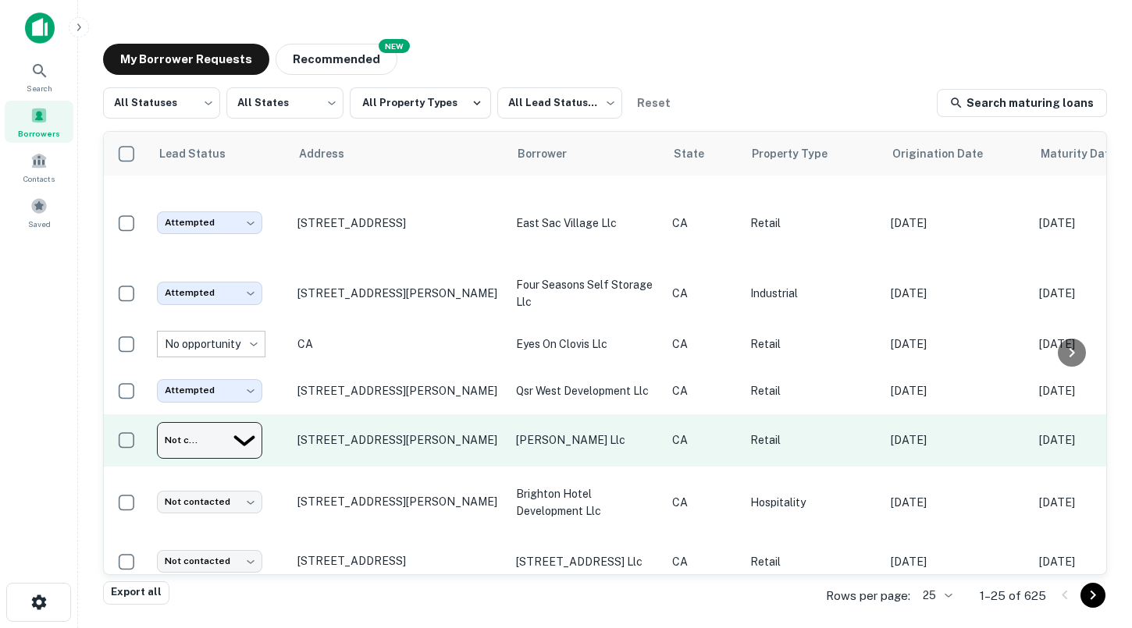
click at [251, 410] on body "Search Borrowers Contacts Saved My Borrower Requests NEW Recommended All Status…" at bounding box center [566, 314] width 1132 height 628
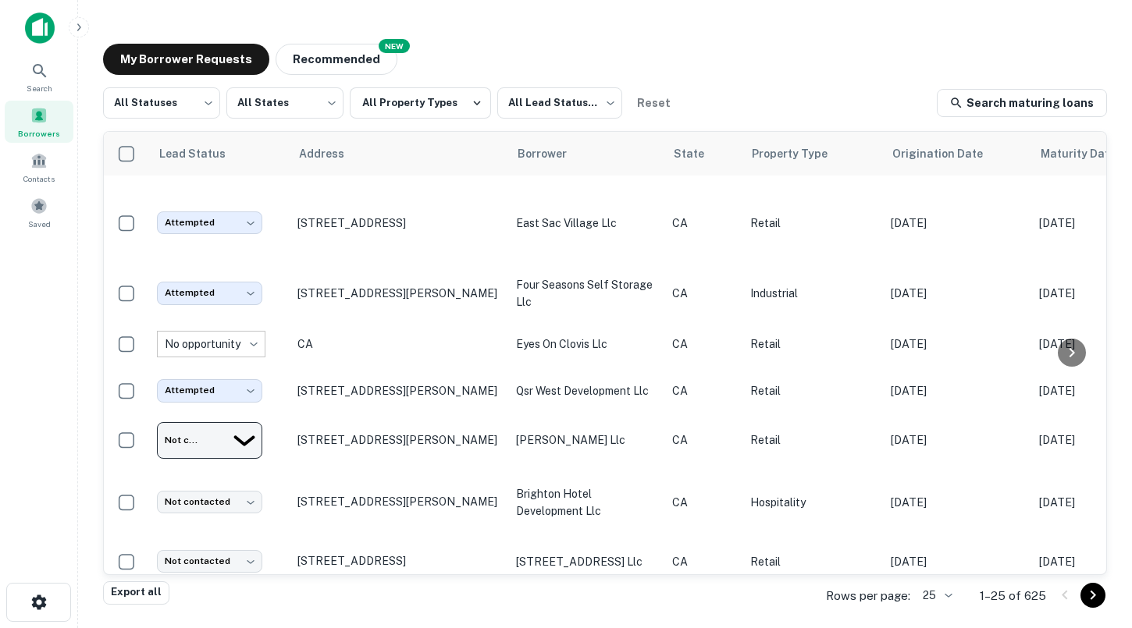
type input "*********"
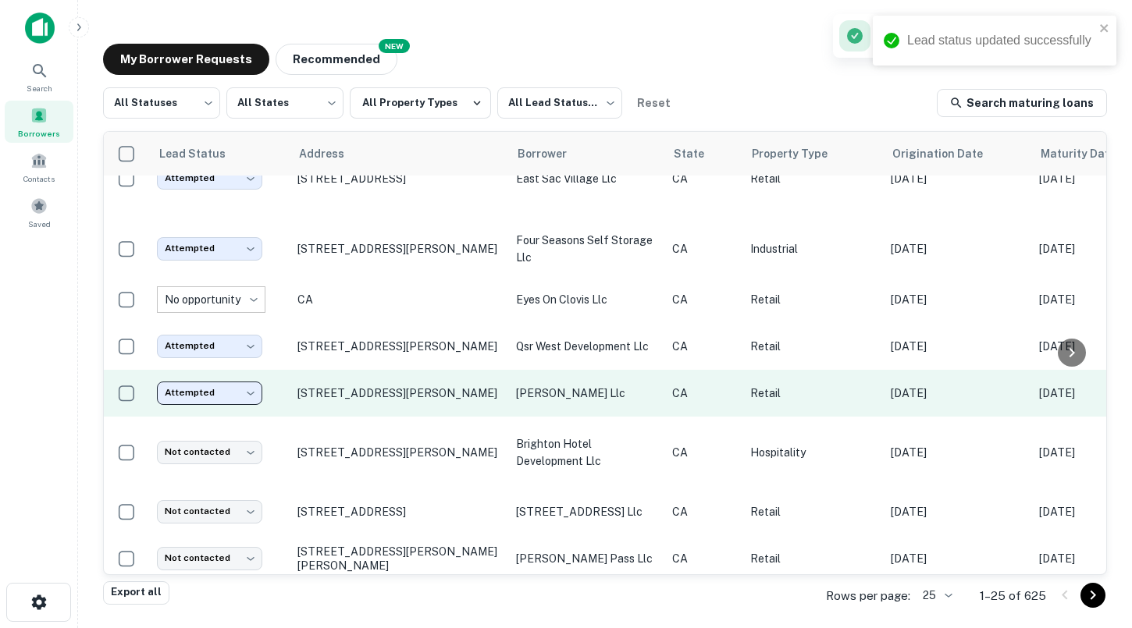
scroll to position [692, 0]
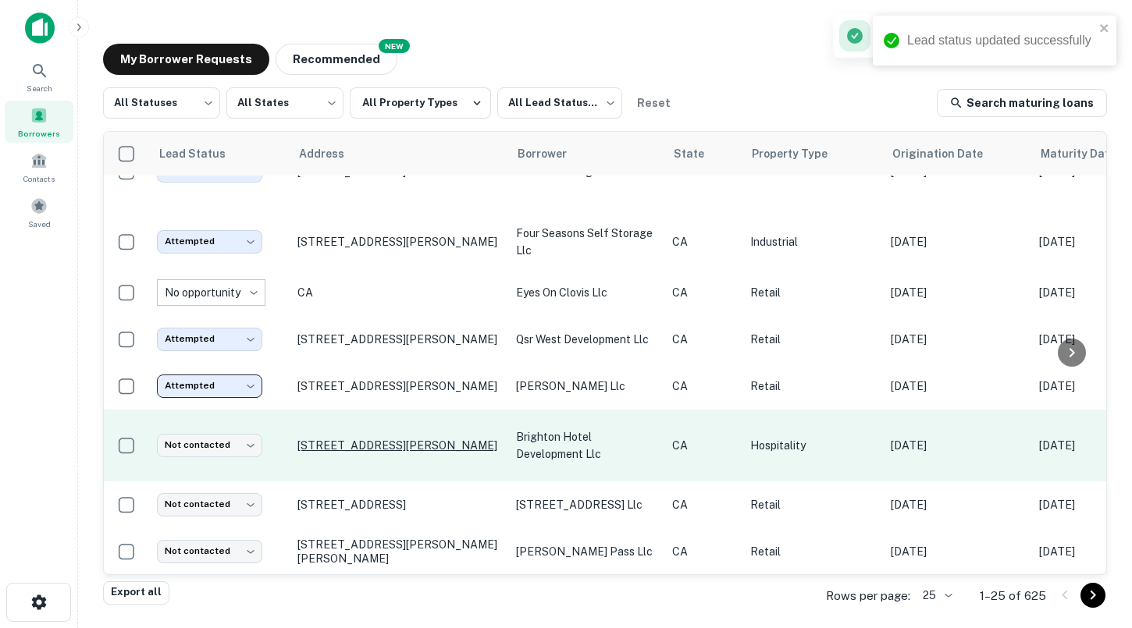
click at [360, 439] on p "[STREET_ADDRESS][PERSON_NAME]" at bounding box center [398, 446] width 203 height 14
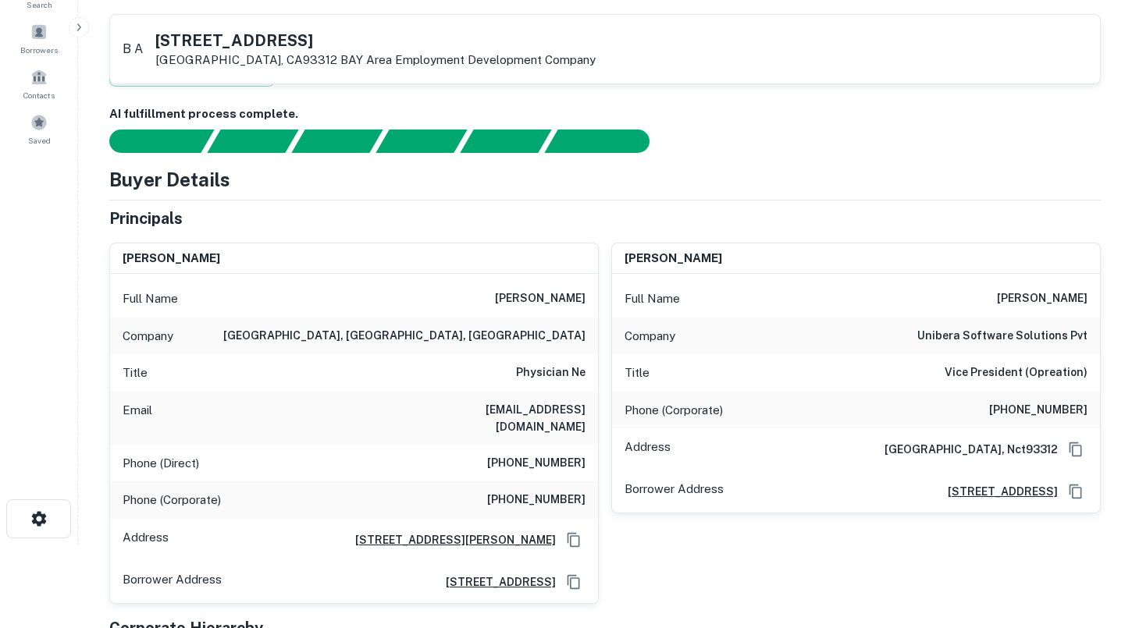
scroll to position [80, 0]
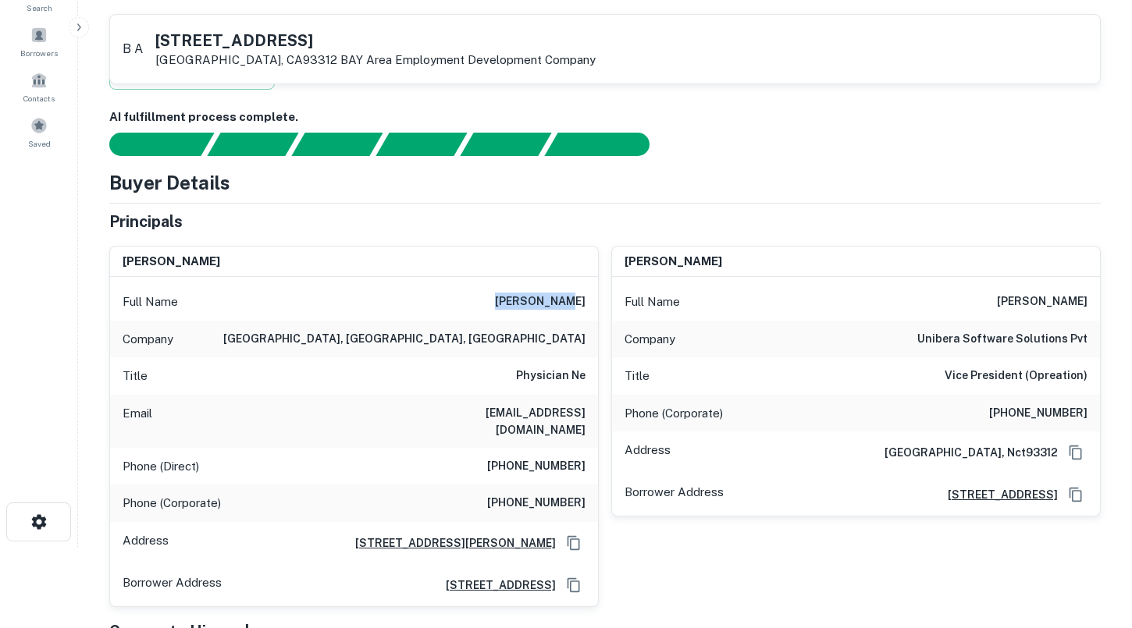
drag, startPoint x: 521, startPoint y: 294, endPoint x: 589, endPoint y: 295, distance: 67.9
click at [589, 295] on div "Full Name [PERSON_NAME]" at bounding box center [354, 301] width 488 height 37
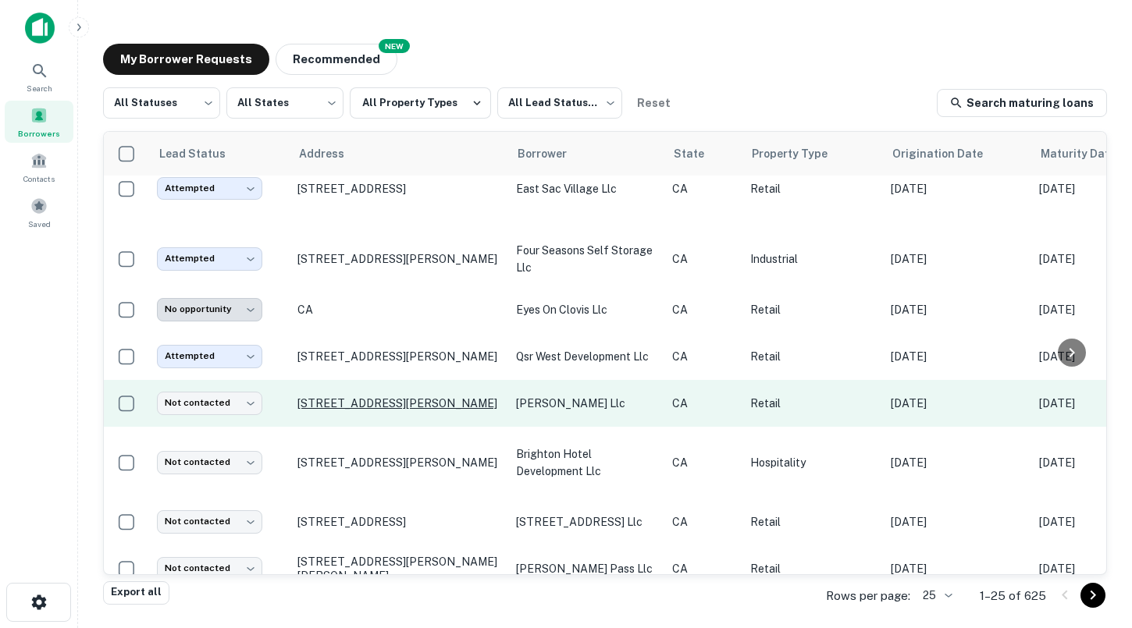
scroll to position [692, 0]
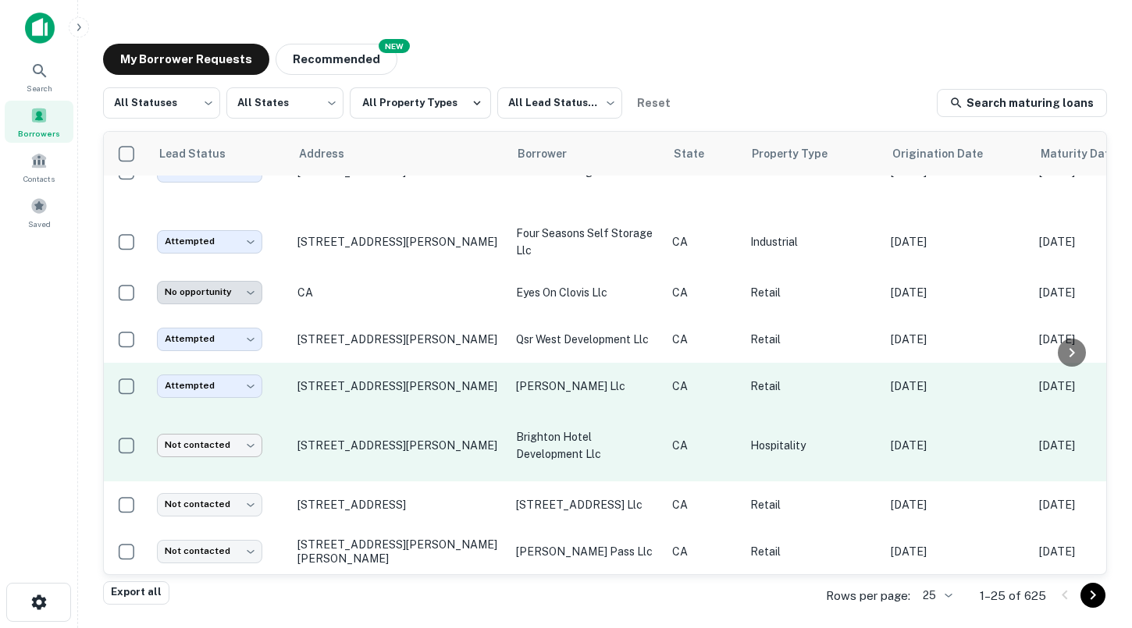
click at [227, 417] on body "Search Borrowers Contacts Saved My Borrower Requests NEW Recommended All Status…" at bounding box center [566, 314] width 1132 height 628
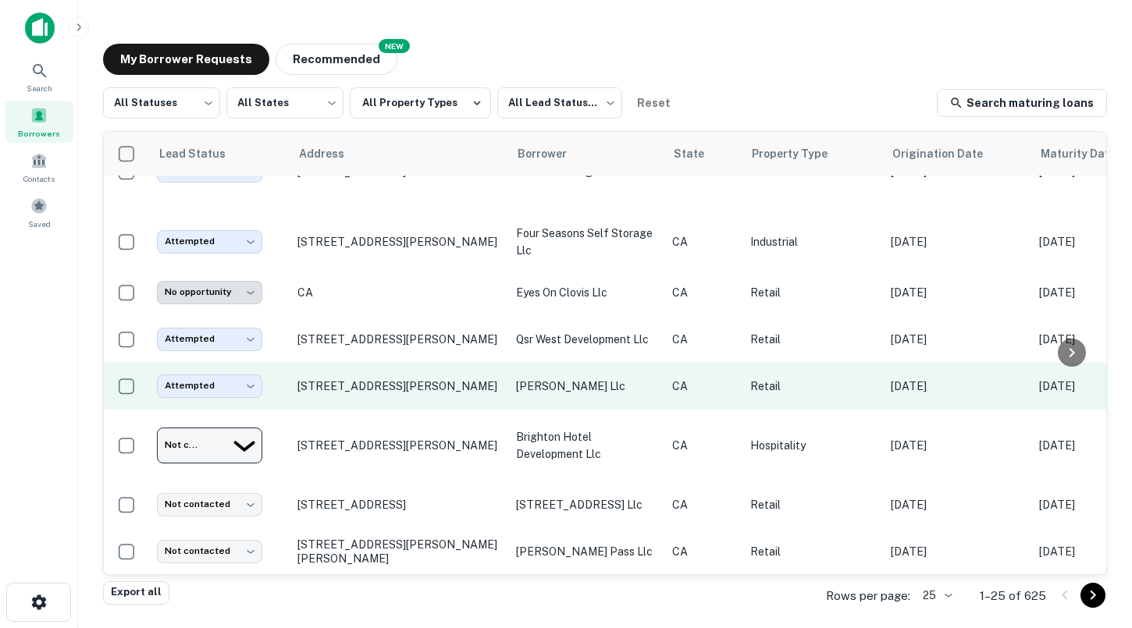
click at [368, 628] on div at bounding box center [566, 628] width 1132 height 0
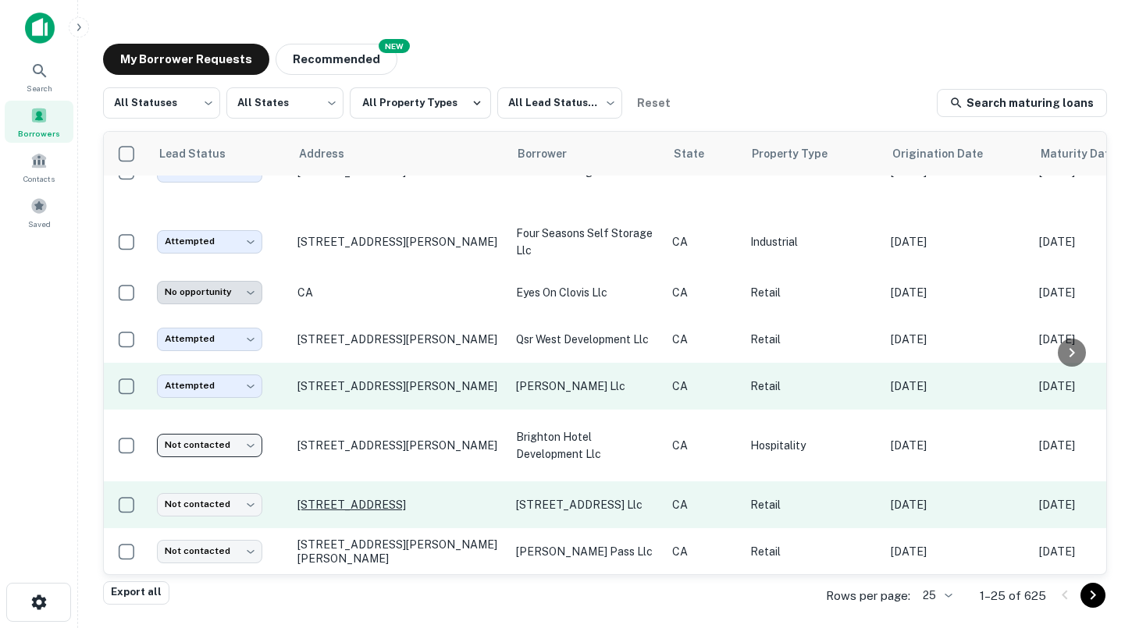
click at [390, 498] on p "[STREET_ADDRESS]" at bounding box center [398, 505] width 203 height 14
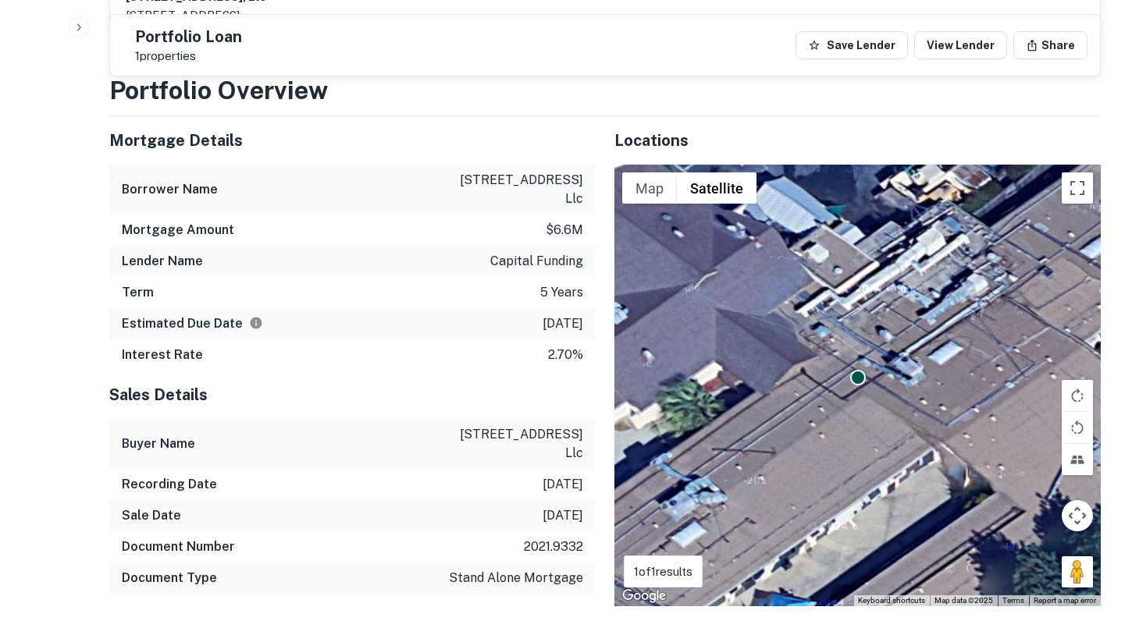
scroll to position [945, 0]
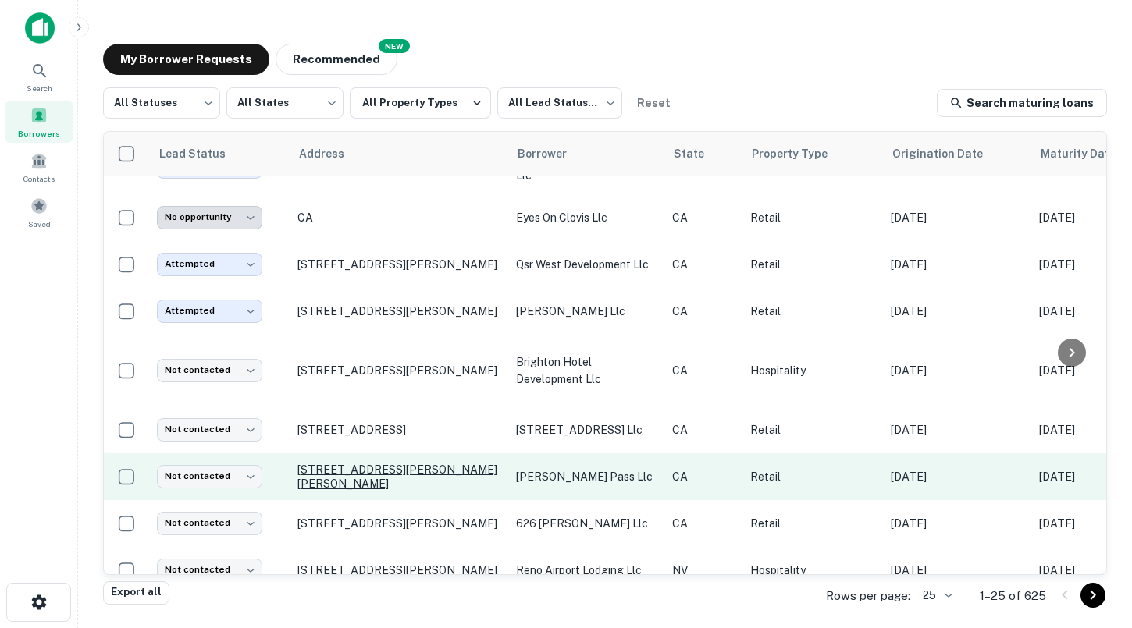
scroll to position [770, 0]
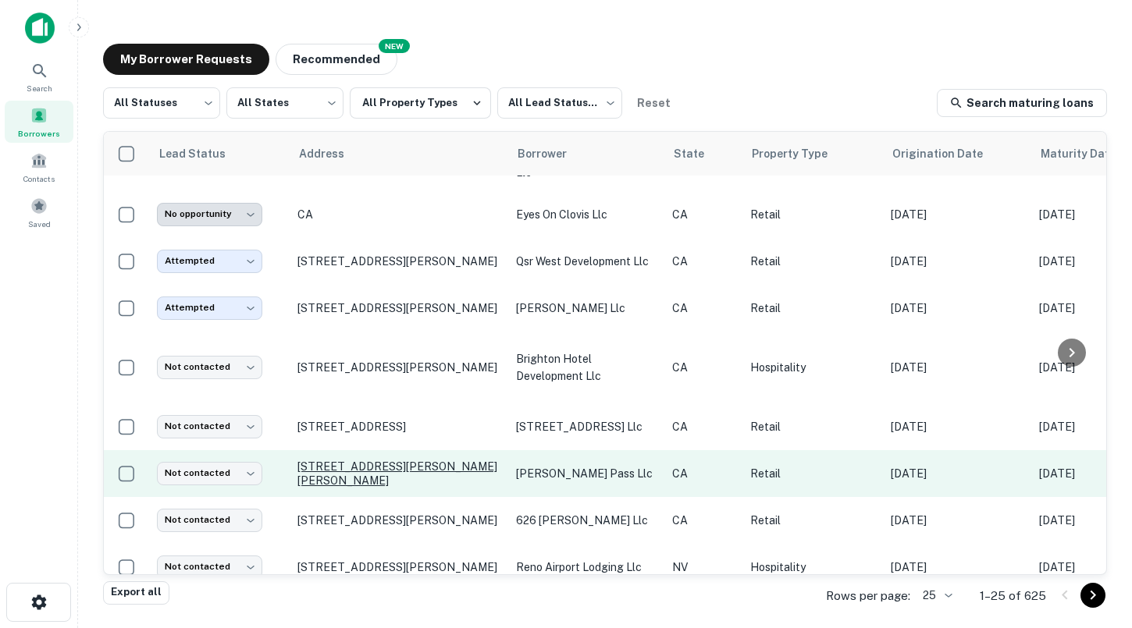
click at [338, 460] on p "[STREET_ADDRESS][PERSON_NAME][PERSON_NAME]" at bounding box center [398, 474] width 203 height 28
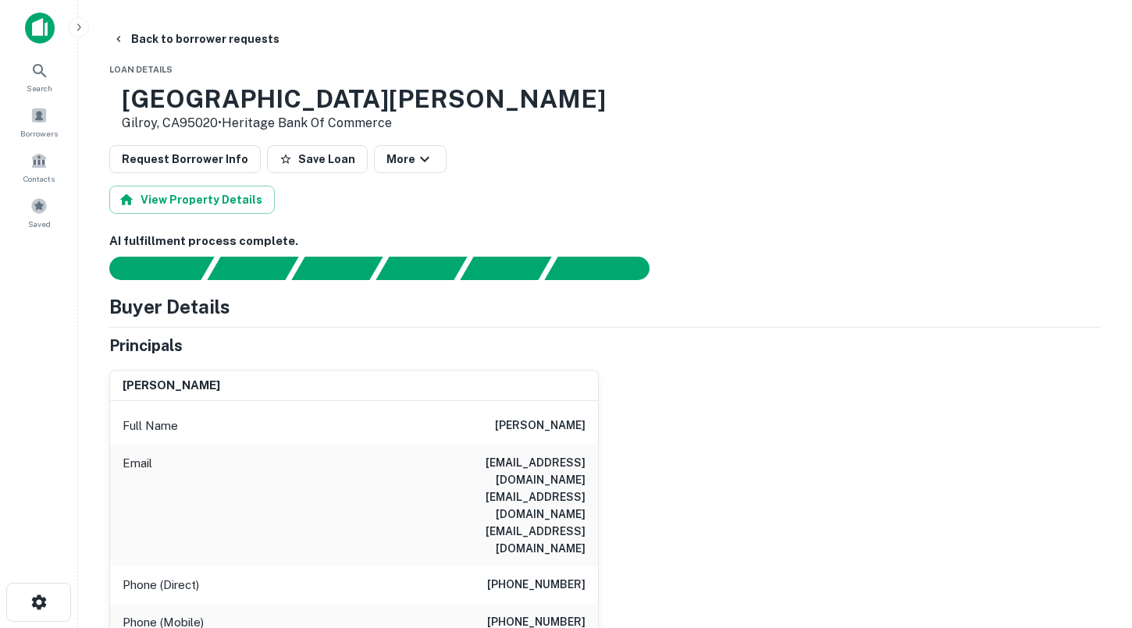
click at [544, 439] on div "Full Name [PERSON_NAME]" at bounding box center [354, 425] width 488 height 37
drag, startPoint x: 527, startPoint y: 426, endPoint x: 588, endPoint y: 425, distance: 60.9
click at [588, 425] on div "Full Name [PERSON_NAME]" at bounding box center [354, 425] width 488 height 37
click at [475, 347] on div "Principals" at bounding box center [604, 345] width 991 height 23
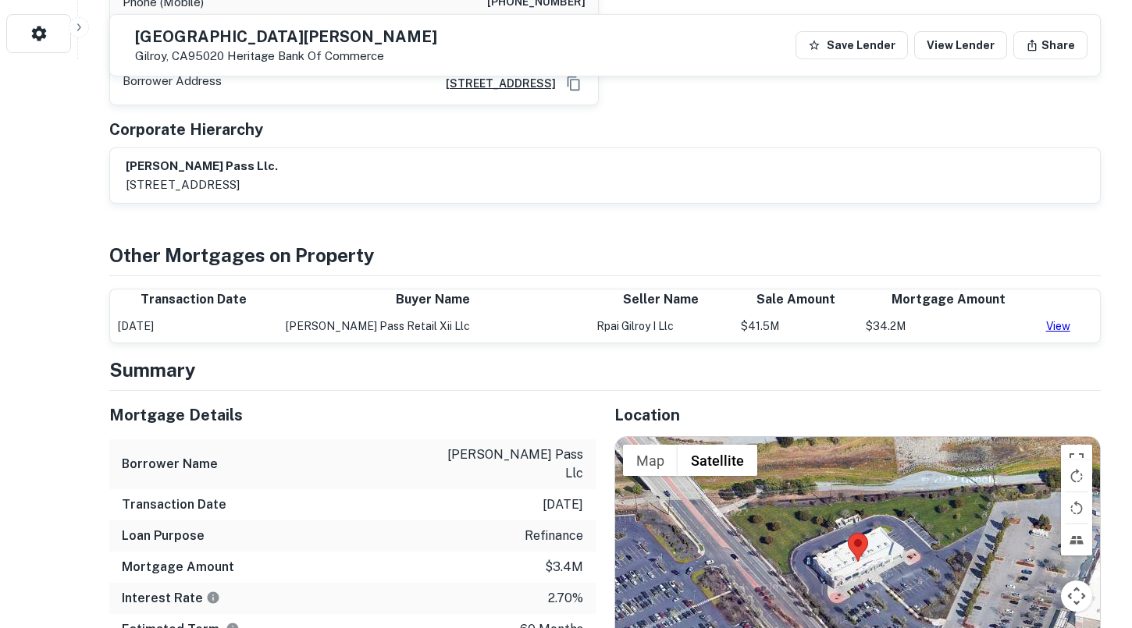
scroll to position [572, 0]
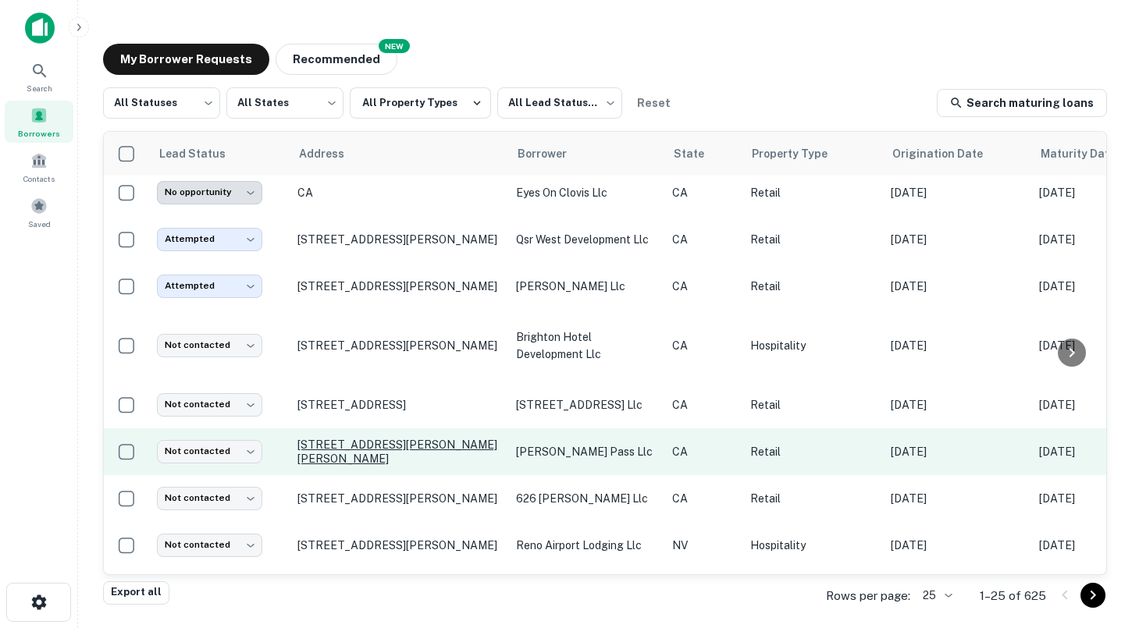
scroll to position [804, 0]
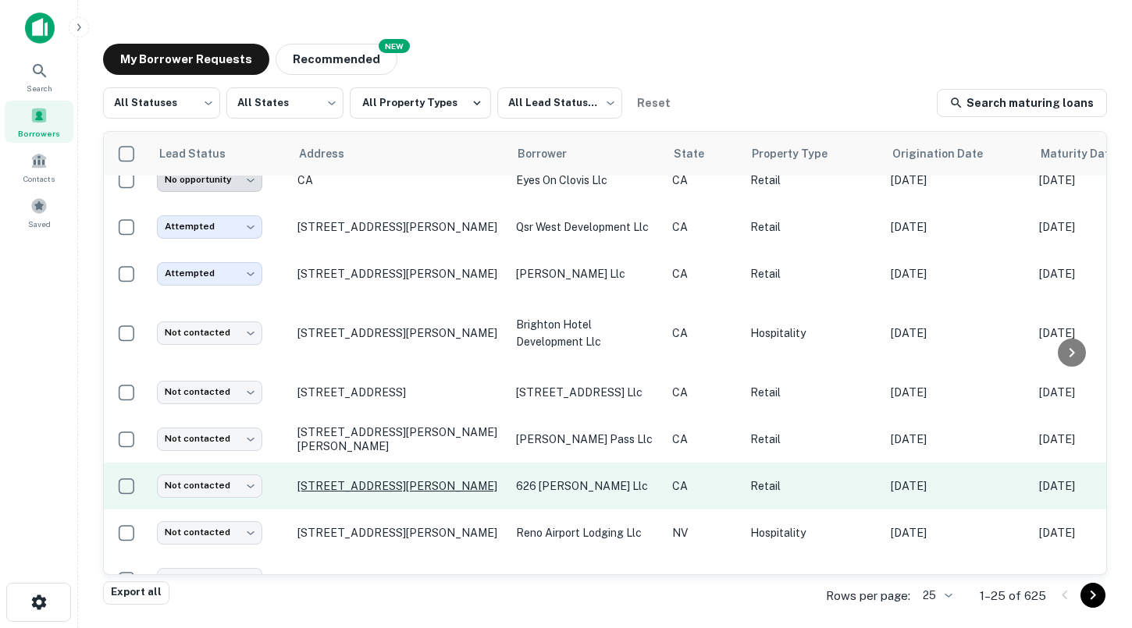
click at [356, 479] on p "[STREET_ADDRESS][PERSON_NAME]" at bounding box center [398, 486] width 203 height 14
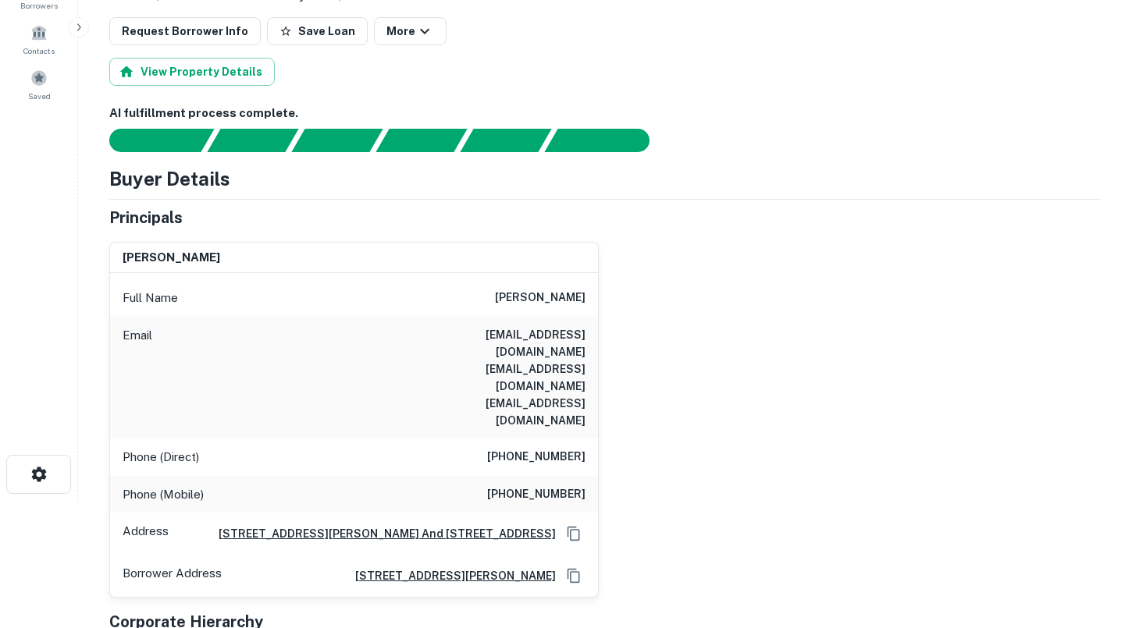
scroll to position [130, 0]
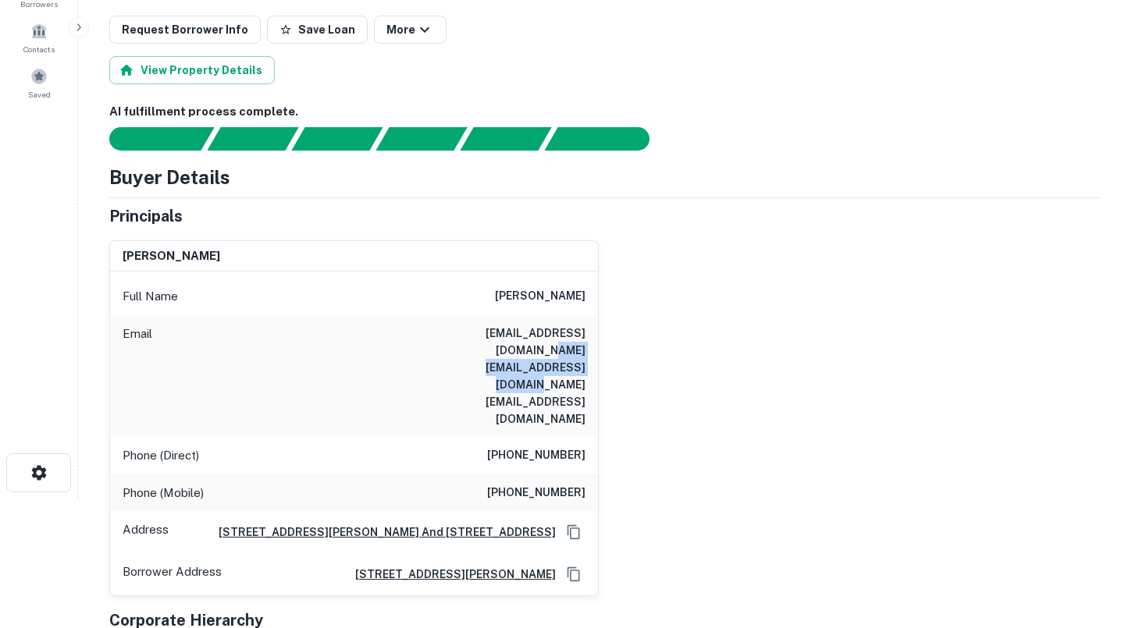
drag, startPoint x: 432, startPoint y: 350, endPoint x: 585, endPoint y: 355, distance: 153.1
click at [585, 355] on h6 "[EMAIL_ADDRESS][DOMAIN_NAME] [EMAIL_ADDRESS][DOMAIN_NAME] [EMAIL_ADDRESS][DOMAI…" at bounding box center [491, 376] width 187 height 103
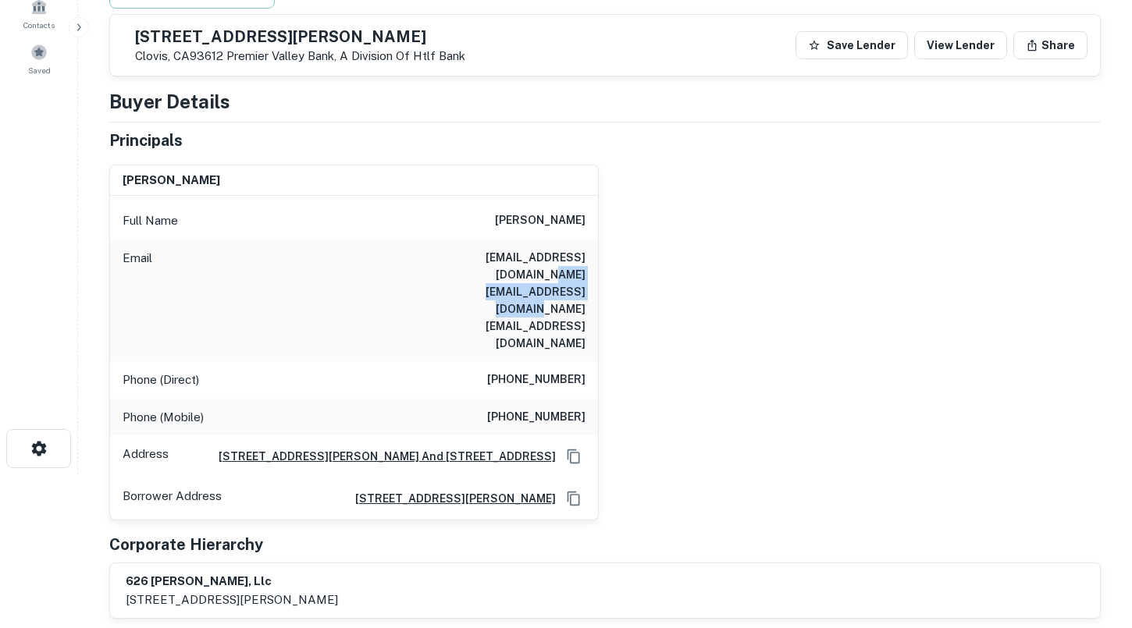
scroll to position [66, 0]
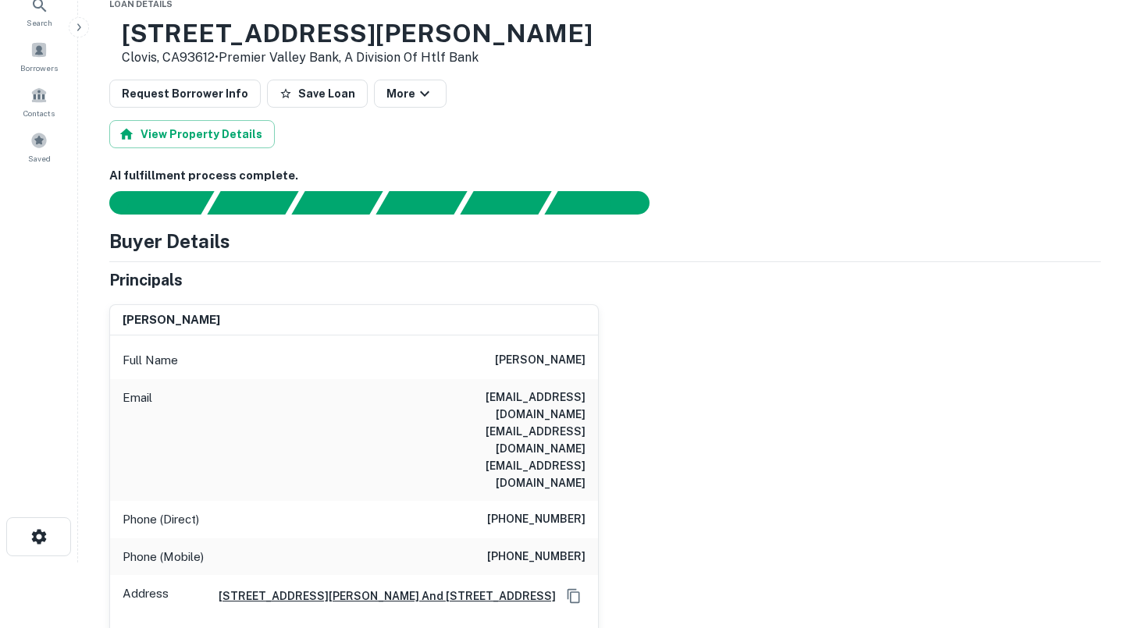
click at [502, 384] on div "Email [EMAIL_ADDRESS][DOMAIN_NAME] [EMAIL_ADDRESS][DOMAIN_NAME] [EMAIL_ADDRESS]…" at bounding box center [354, 440] width 488 height 122
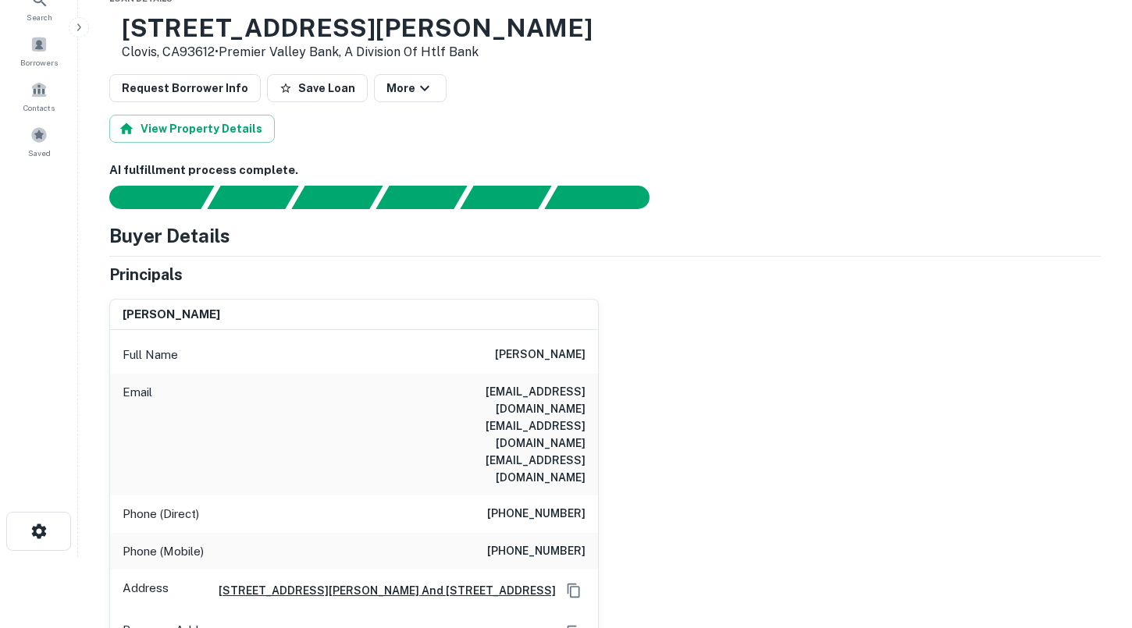
scroll to position [70, 0]
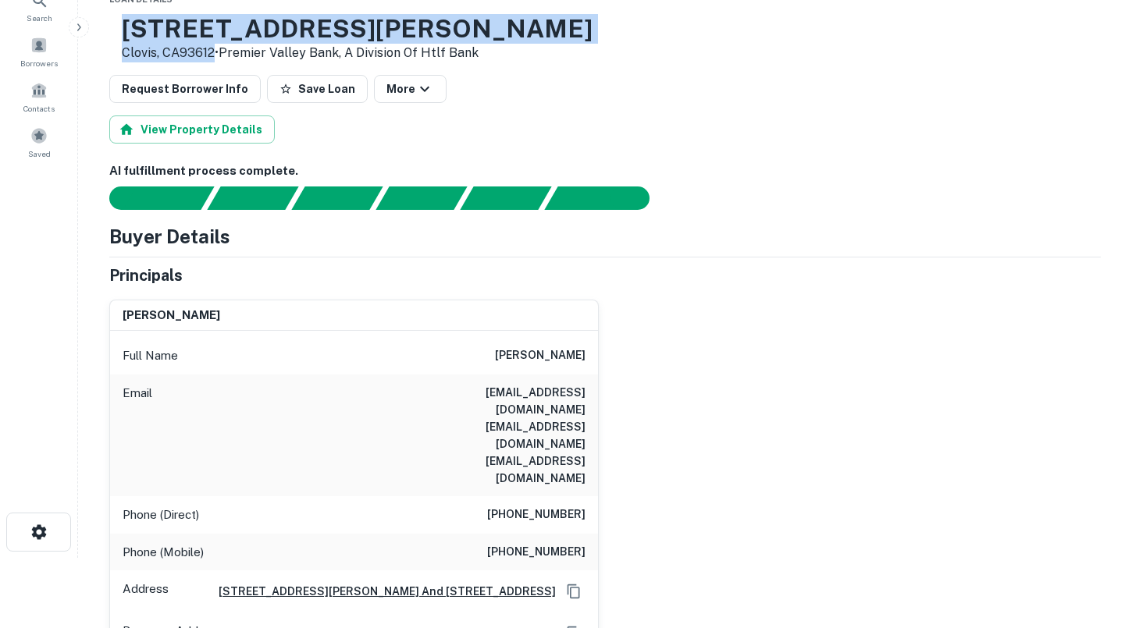
drag, startPoint x: 265, startPoint y: 57, endPoint x: 174, endPoint y: 33, distance: 93.7
click at [174, 33] on div "[STREET_ADDRESS][PERSON_NAME] • Premier Valley Bank, A Division Of Htlf Bank" at bounding box center [357, 38] width 471 height 48
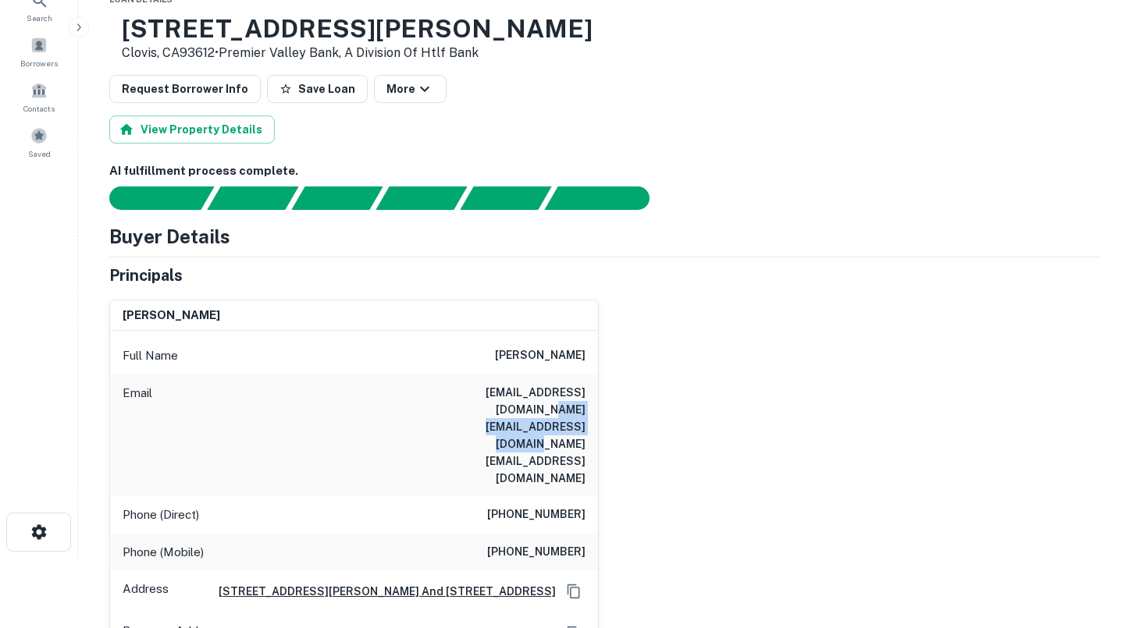
drag, startPoint x: 433, startPoint y: 412, endPoint x: 586, endPoint y: 412, distance: 153.0
click at [586, 412] on div "Email [EMAIL_ADDRESS][DOMAIN_NAME] [EMAIL_ADDRESS][DOMAIN_NAME] [EMAIL_ADDRESS]…" at bounding box center [354, 436] width 488 height 122
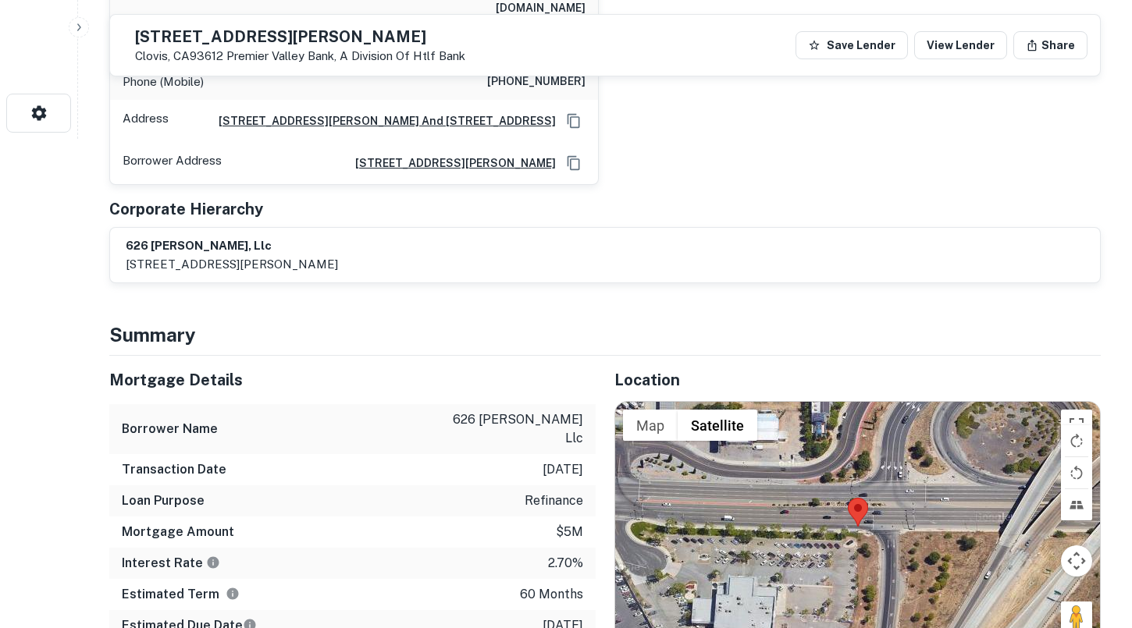
scroll to position [422, 0]
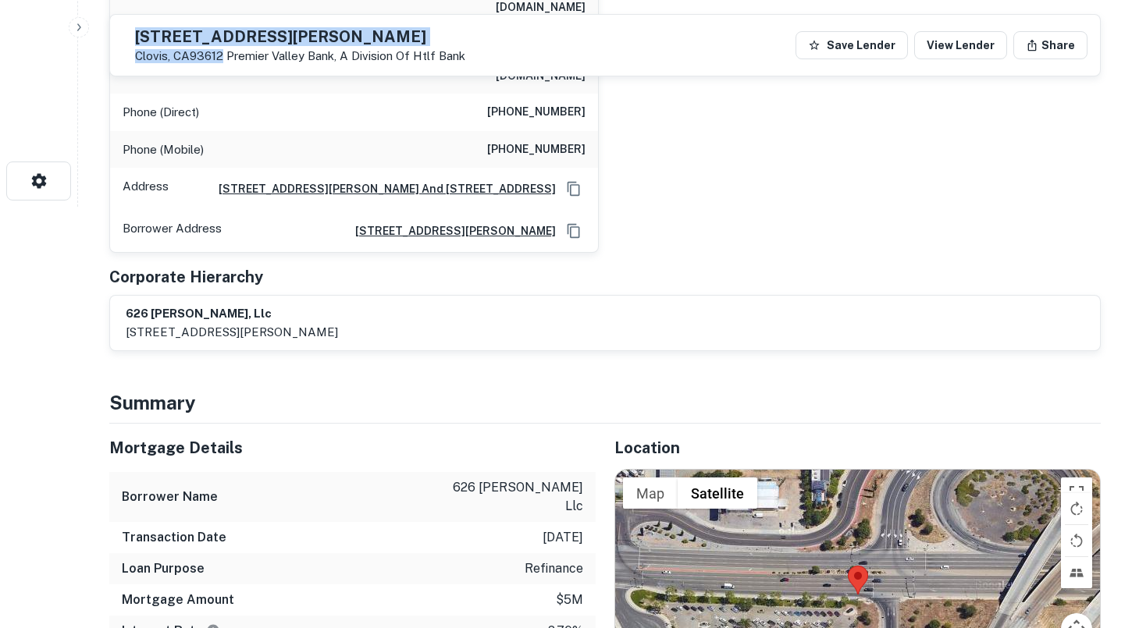
drag, startPoint x: 261, startPoint y: 56, endPoint x: 173, endPoint y: 38, distance: 90.0
click at [173, 38] on div "[STREET_ADDRESS][GEOGRAPHIC_DATA][PERSON_NAME], A Division Of Htlf Bank" at bounding box center [300, 46] width 330 height 34
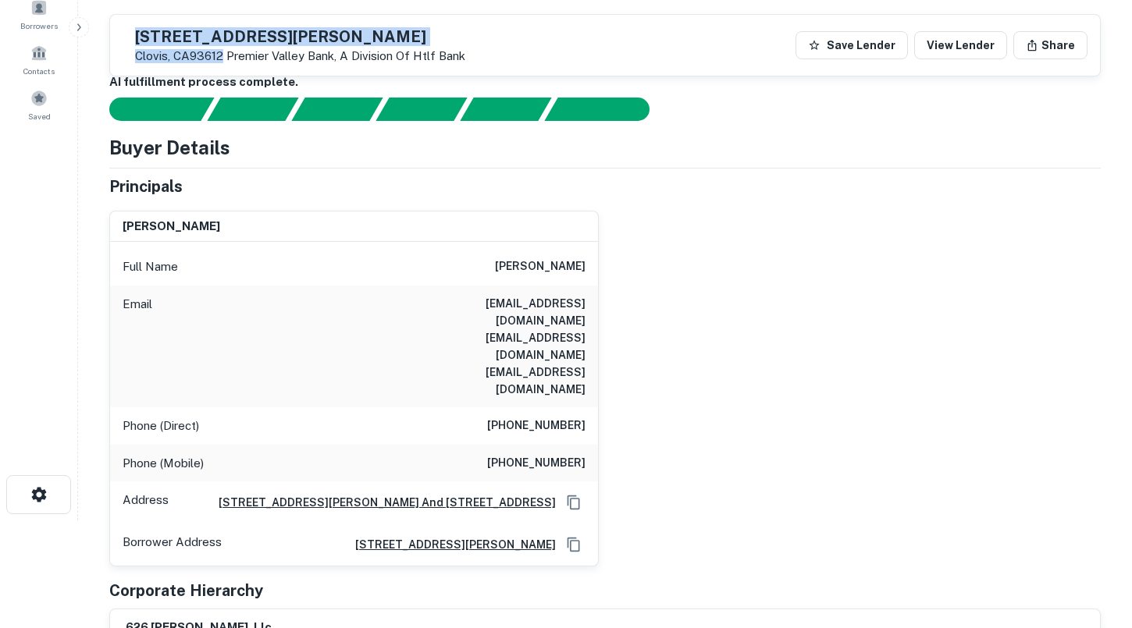
scroll to position [93, 0]
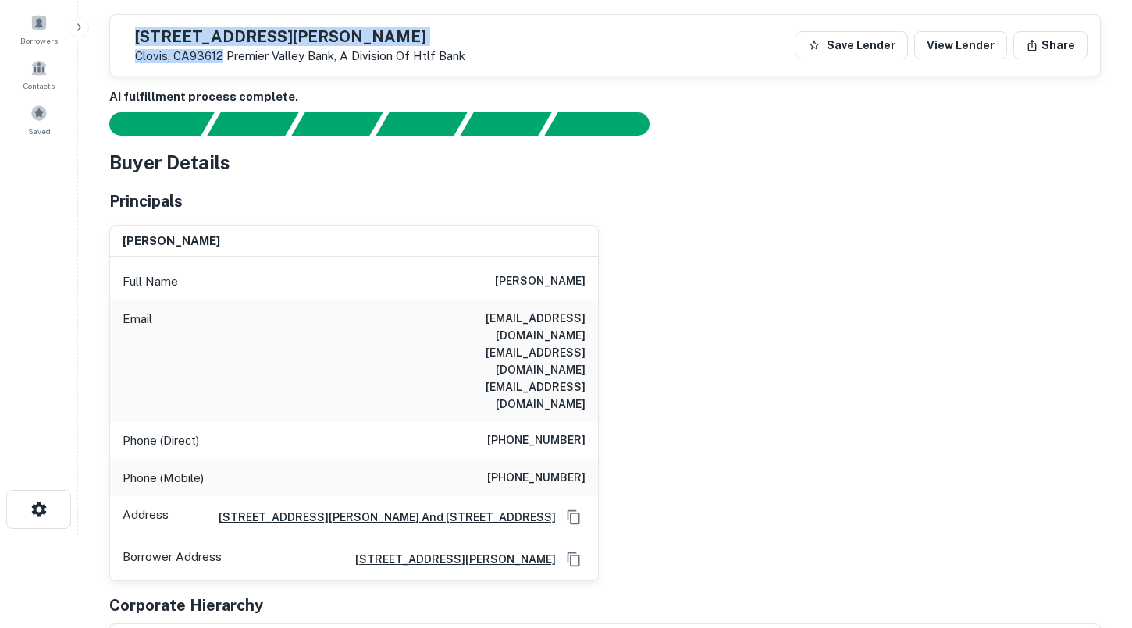
drag, startPoint x: 496, startPoint y: 279, endPoint x: 586, endPoint y: 279, distance: 90.6
click at [586, 279] on div "Full Name [PERSON_NAME]" at bounding box center [354, 281] width 488 height 37
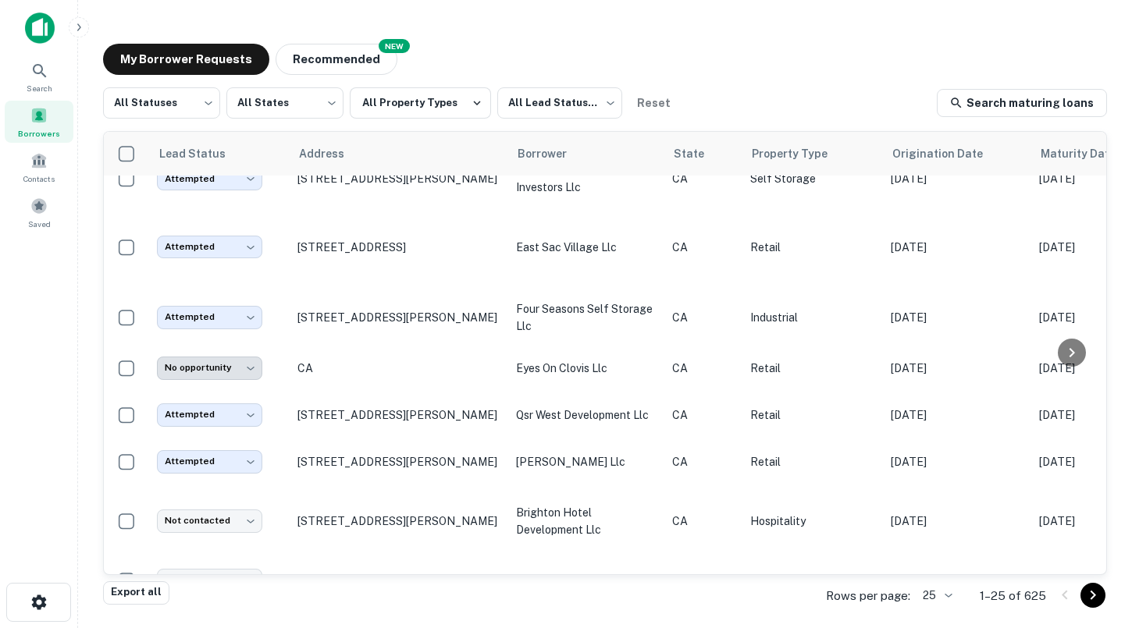
scroll to position [673, 0]
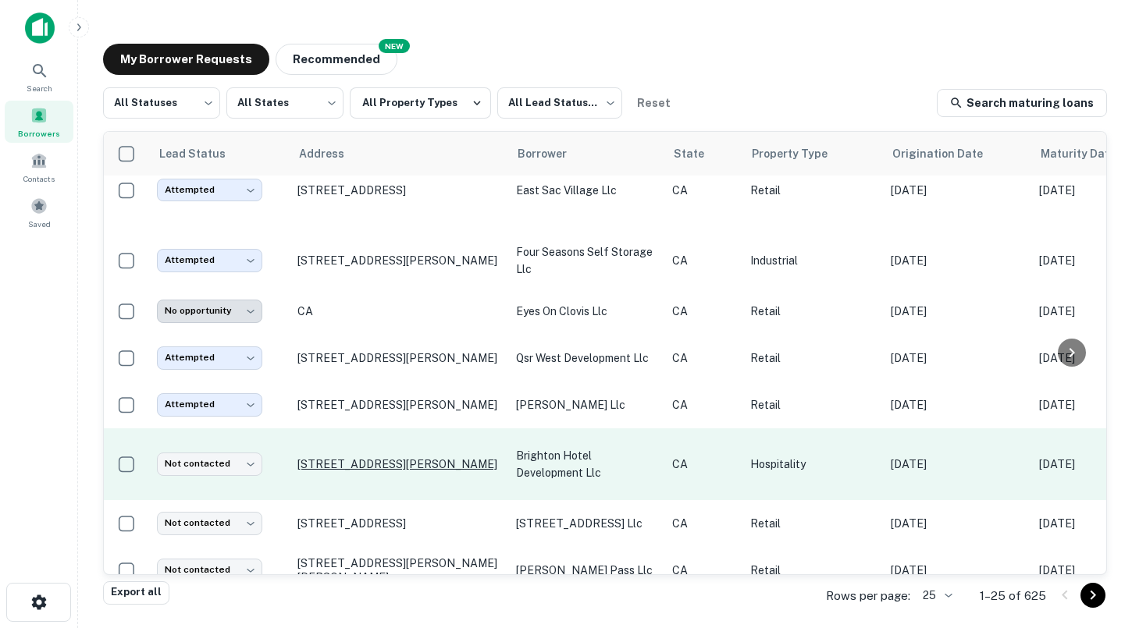
click at [348, 457] on p "[STREET_ADDRESS][PERSON_NAME]" at bounding box center [398, 464] width 203 height 14
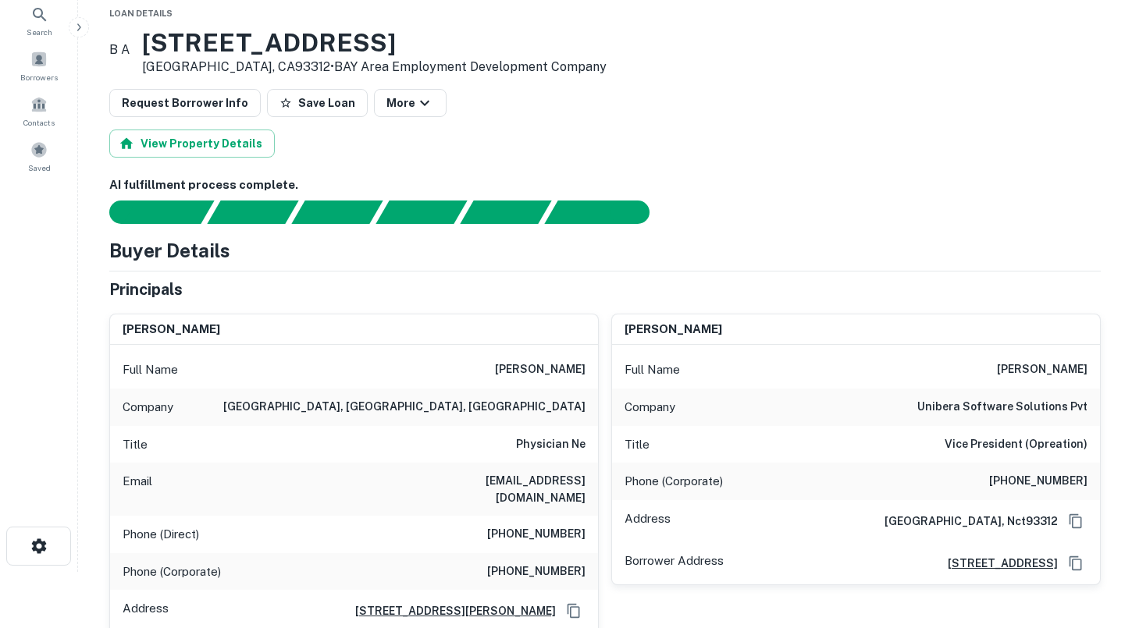
scroll to position [58, 0]
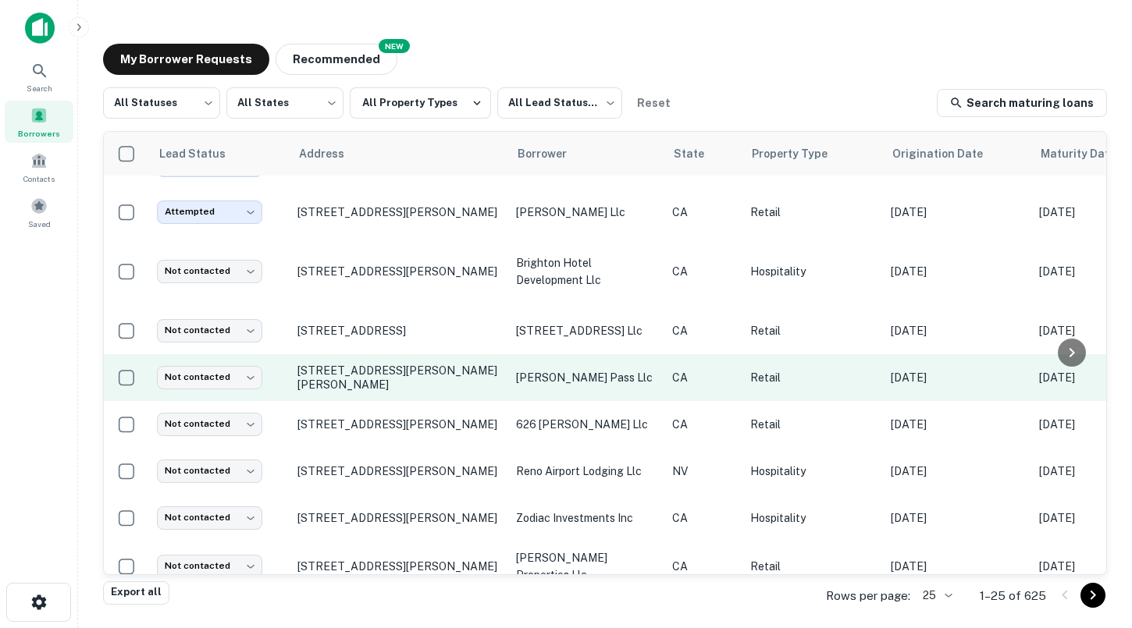
scroll to position [866, 0]
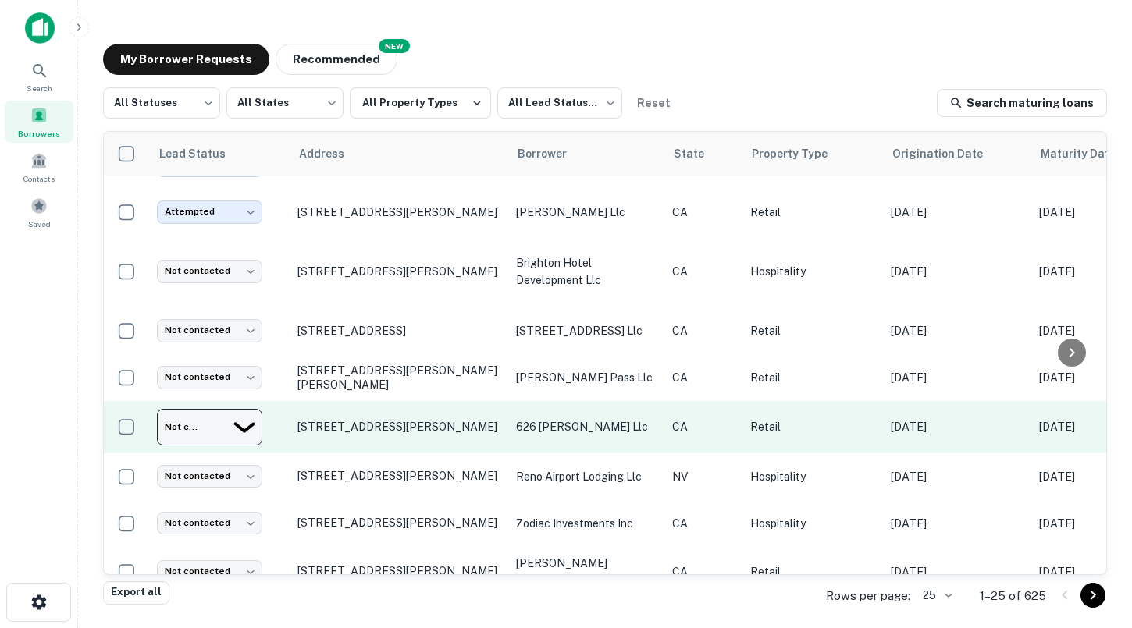
click at [254, 410] on body "Search Borrowers Contacts Saved My Borrower Requests NEW Recommended All Status…" at bounding box center [566, 314] width 1132 height 628
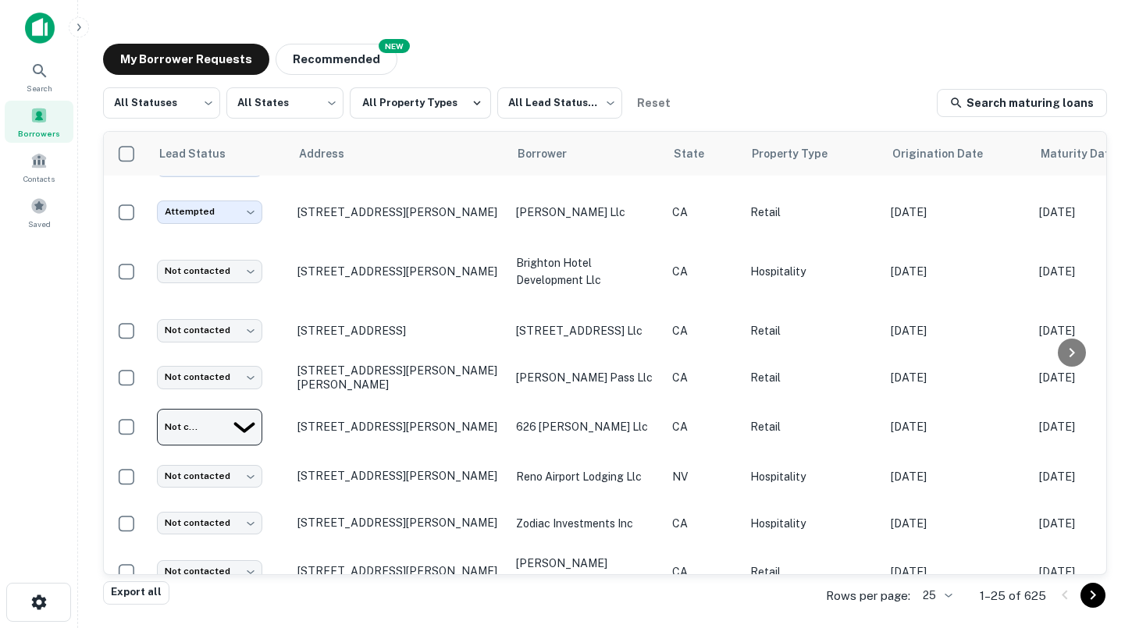
type input "*********"
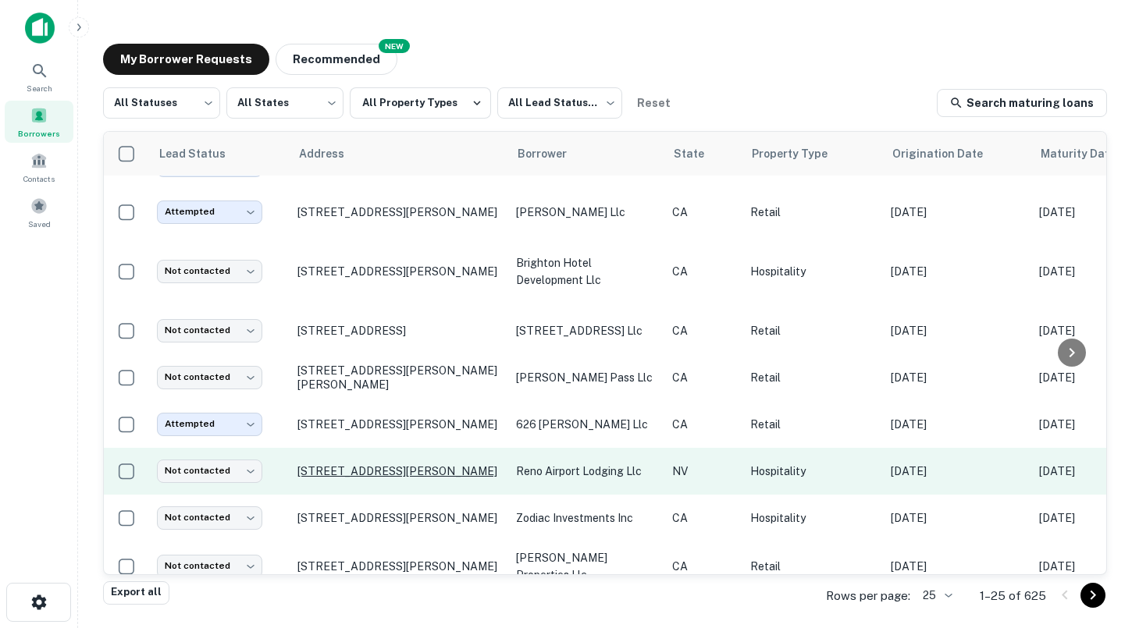
click at [375, 464] on p "[STREET_ADDRESS][PERSON_NAME]" at bounding box center [398, 471] width 203 height 14
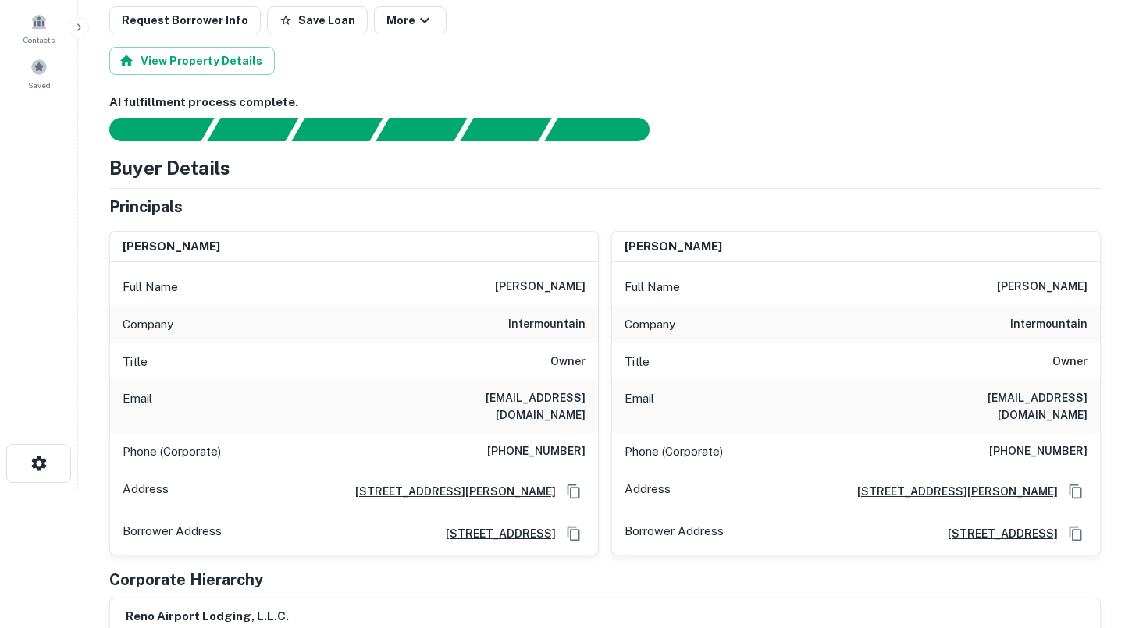
scroll to position [108, 0]
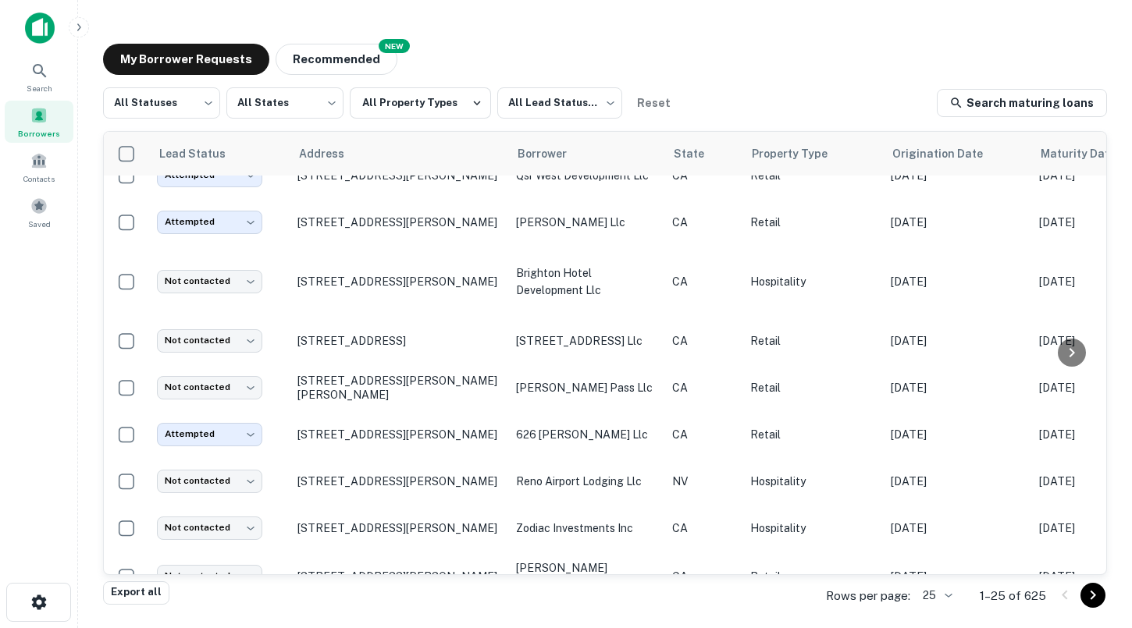
scroll to position [866, 0]
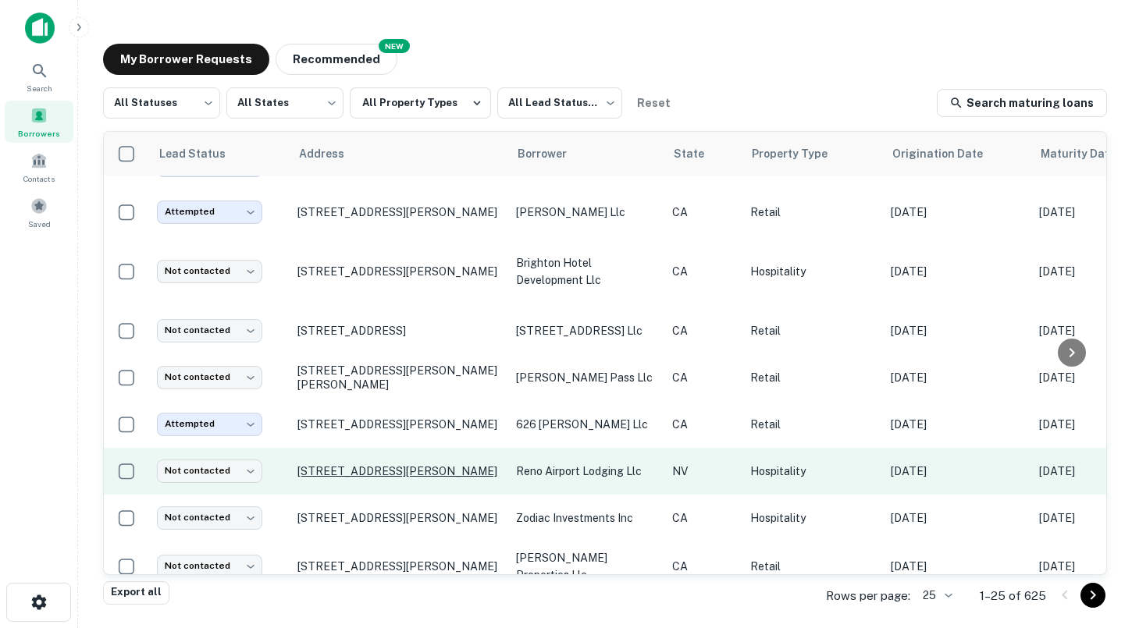
click at [340, 464] on p "[STREET_ADDRESS][PERSON_NAME]" at bounding box center [398, 471] width 203 height 14
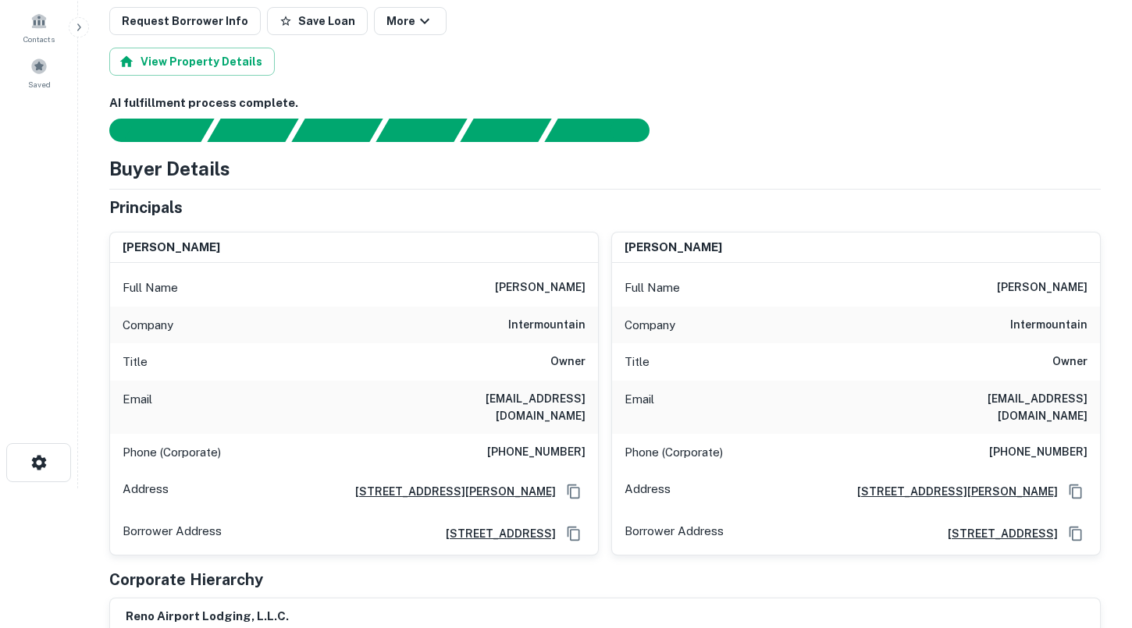
scroll to position [147, 0]
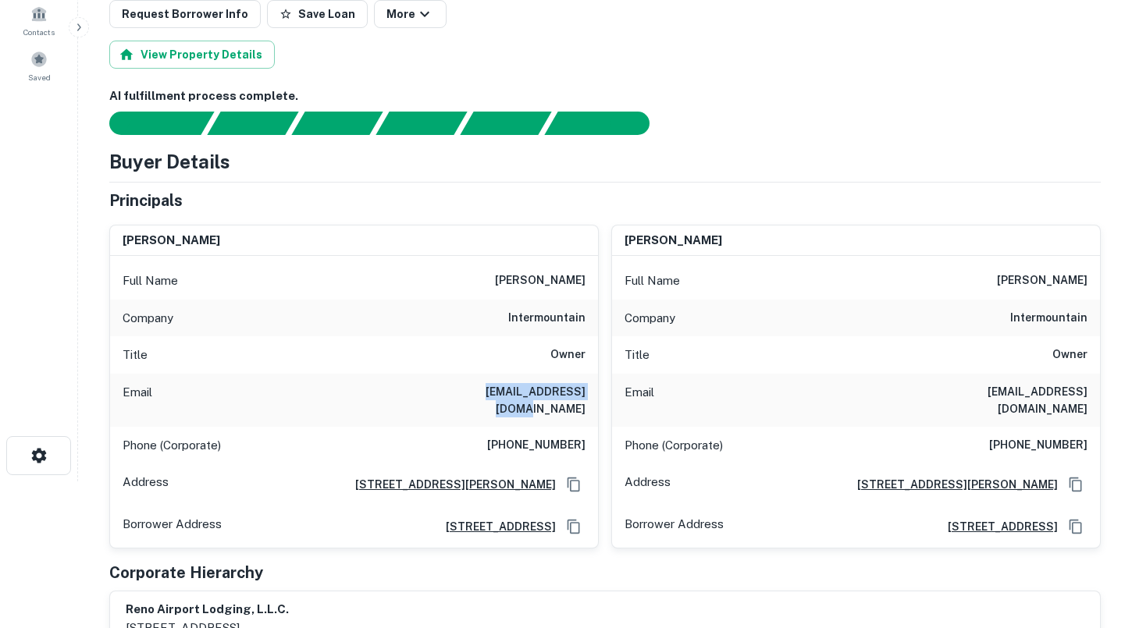
drag, startPoint x: 457, startPoint y: 393, endPoint x: 586, endPoint y: 393, distance: 128.8
click at [586, 393] on div "Email [EMAIL_ADDRESS][DOMAIN_NAME]" at bounding box center [354, 400] width 488 height 53
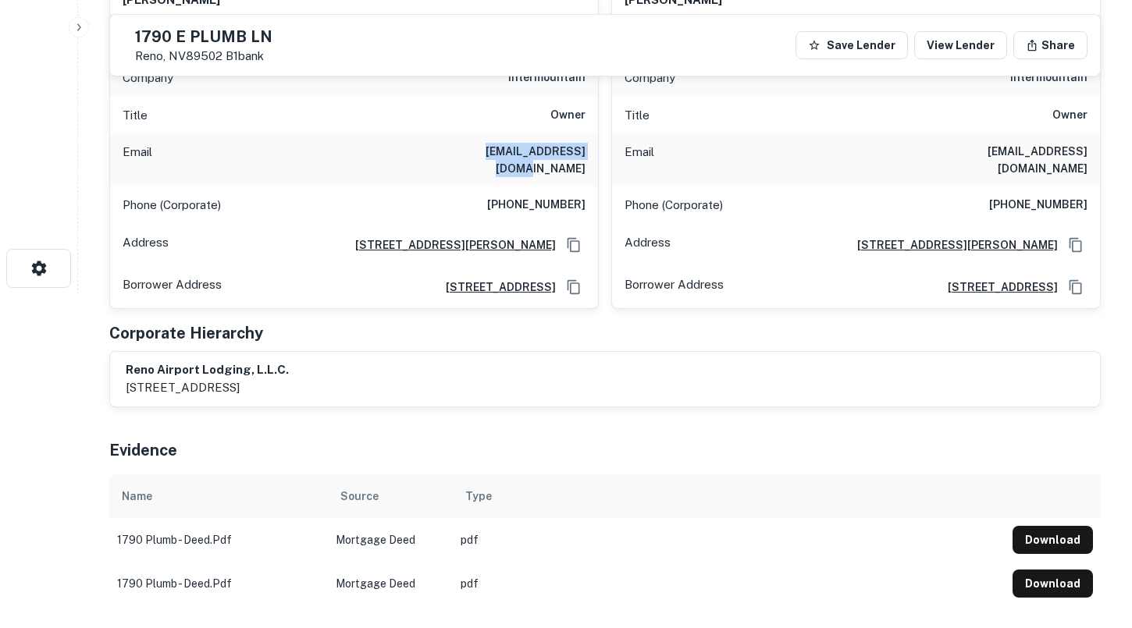
scroll to position [330, 0]
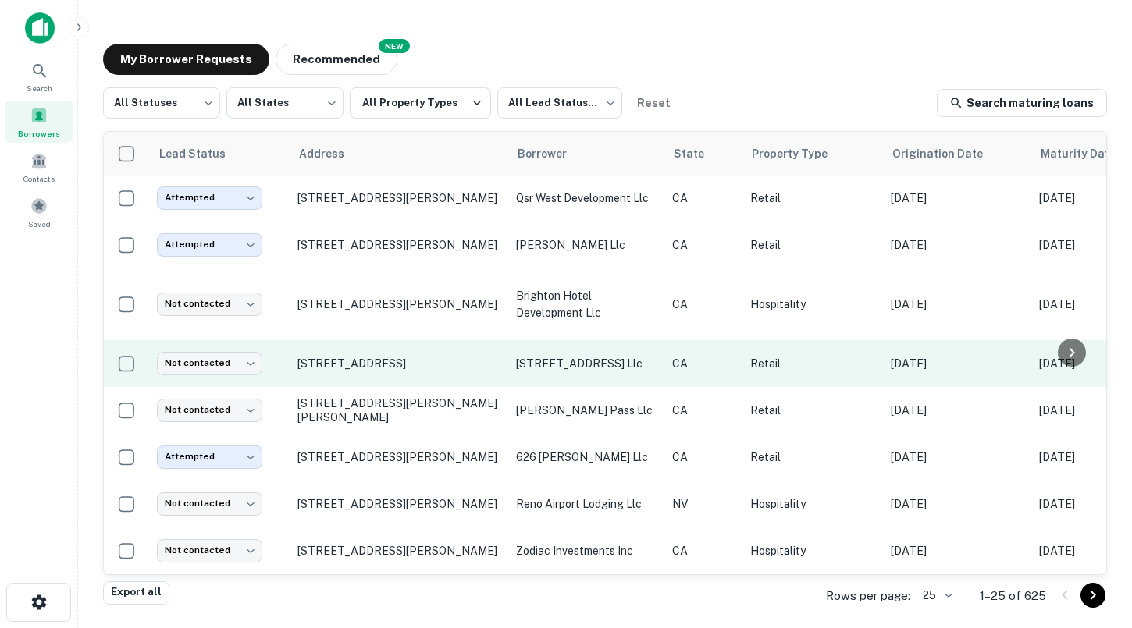
scroll to position [866, 0]
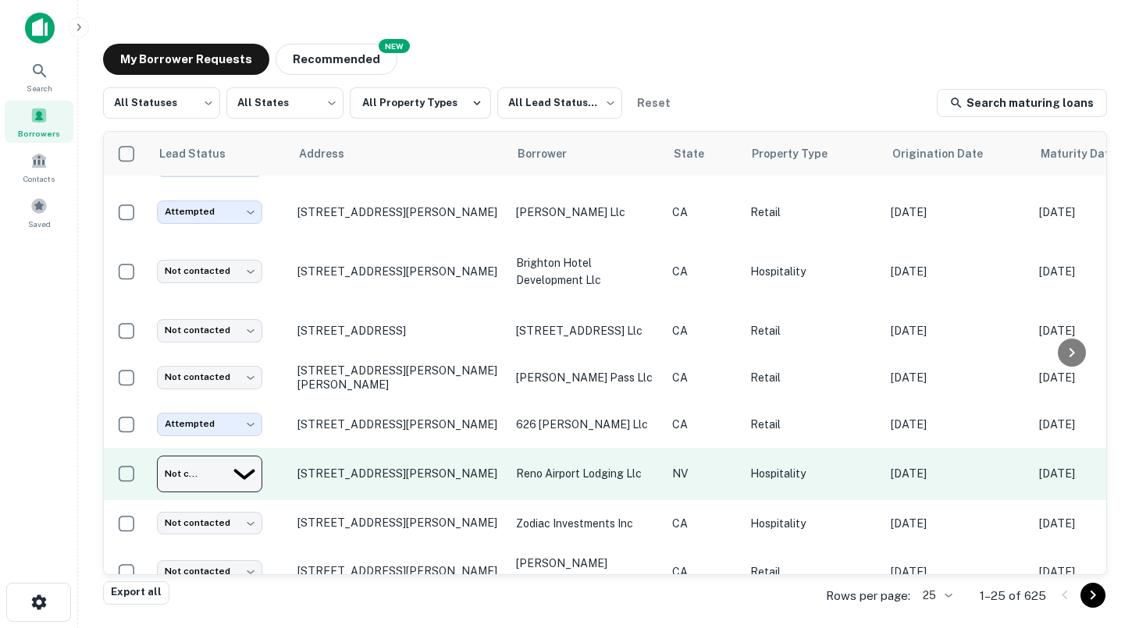
click at [229, 461] on body "Search Borrowers Contacts Saved My Borrower Requests NEW Recommended All Status…" at bounding box center [566, 314] width 1132 height 628
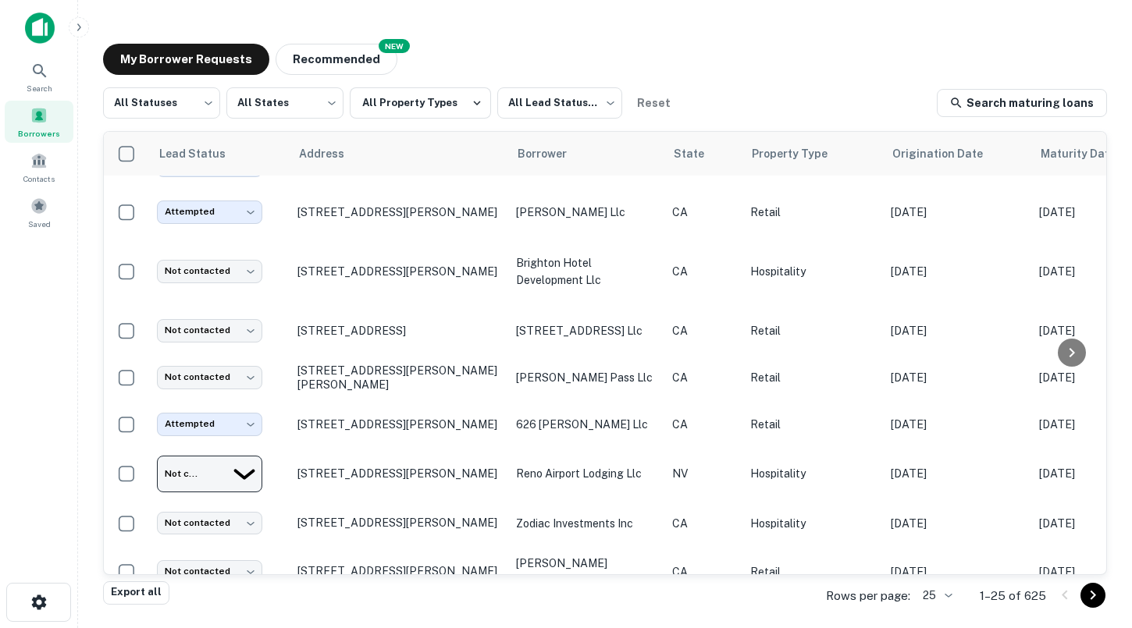
type input "**********"
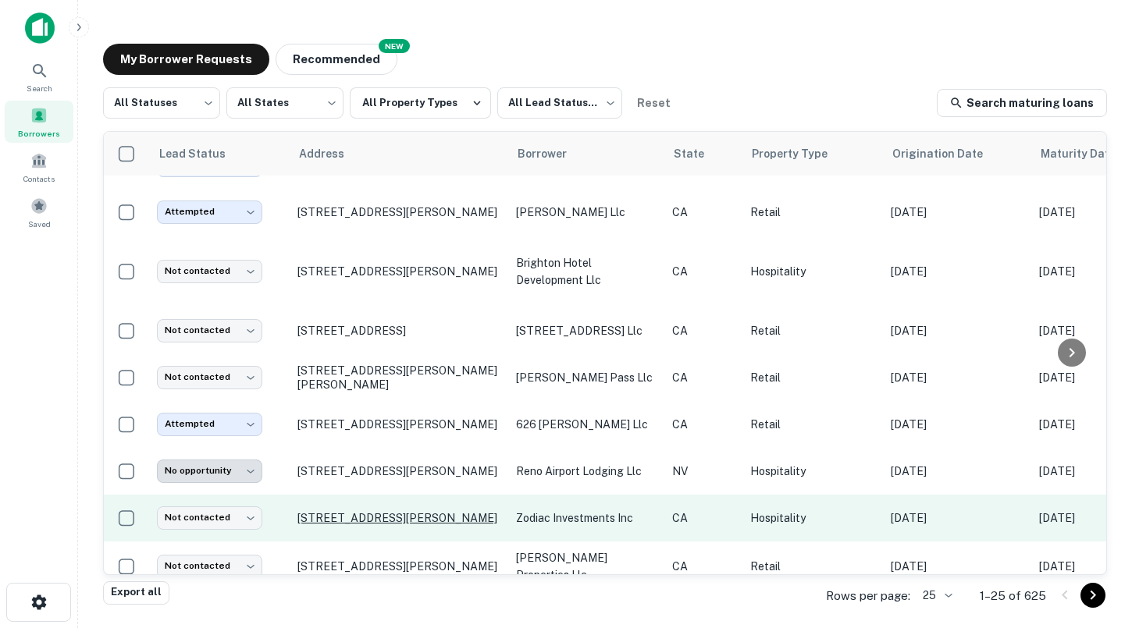
click at [372, 511] on p "[STREET_ADDRESS][PERSON_NAME]" at bounding box center [398, 518] width 203 height 14
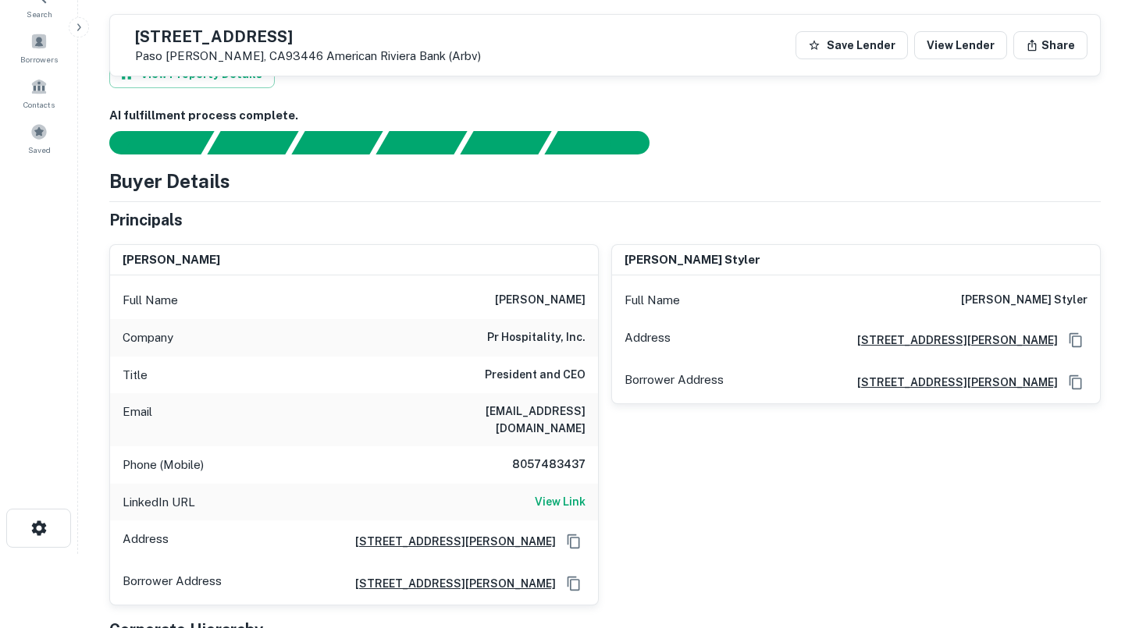
scroll to position [45, 0]
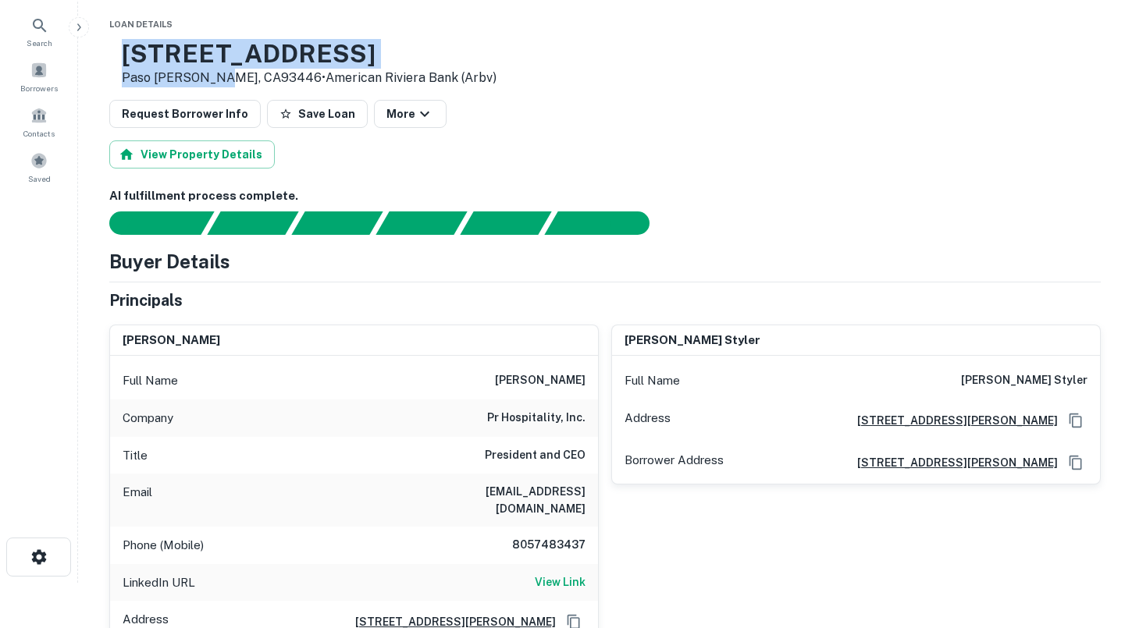
drag, startPoint x: 262, startPoint y: 81, endPoint x: 168, endPoint y: 55, distance: 97.4
click at [168, 55] on div "[STREET_ADDRESS][PERSON_NAME] • American Riviera Bank (arbv)" at bounding box center [302, 63] width 387 height 48
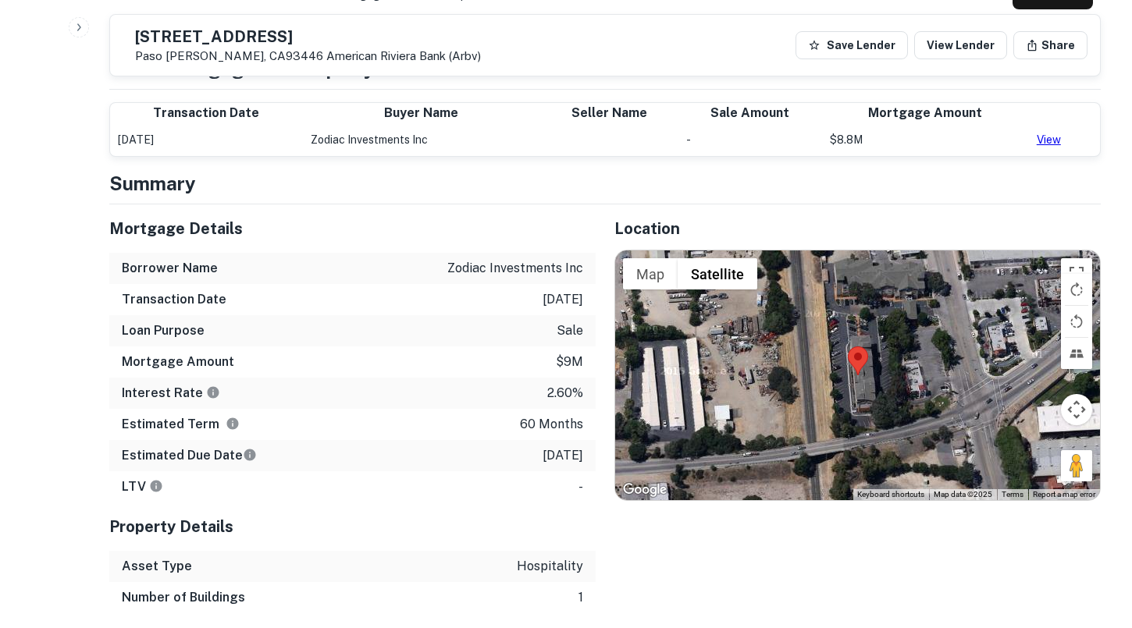
scroll to position [917, 0]
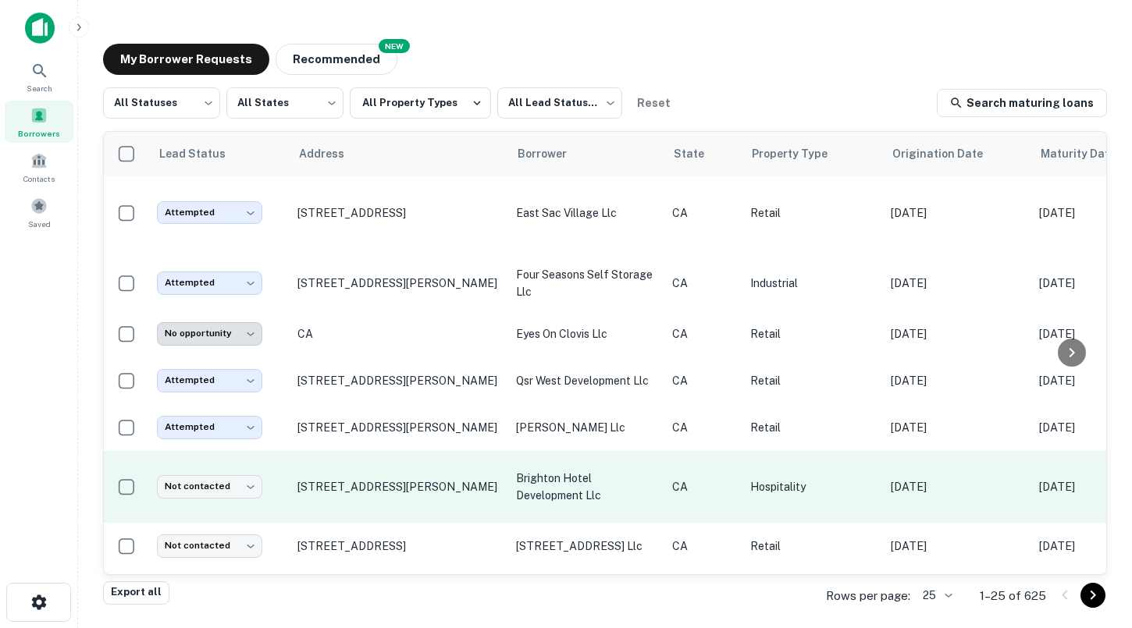
scroll to position [866, 0]
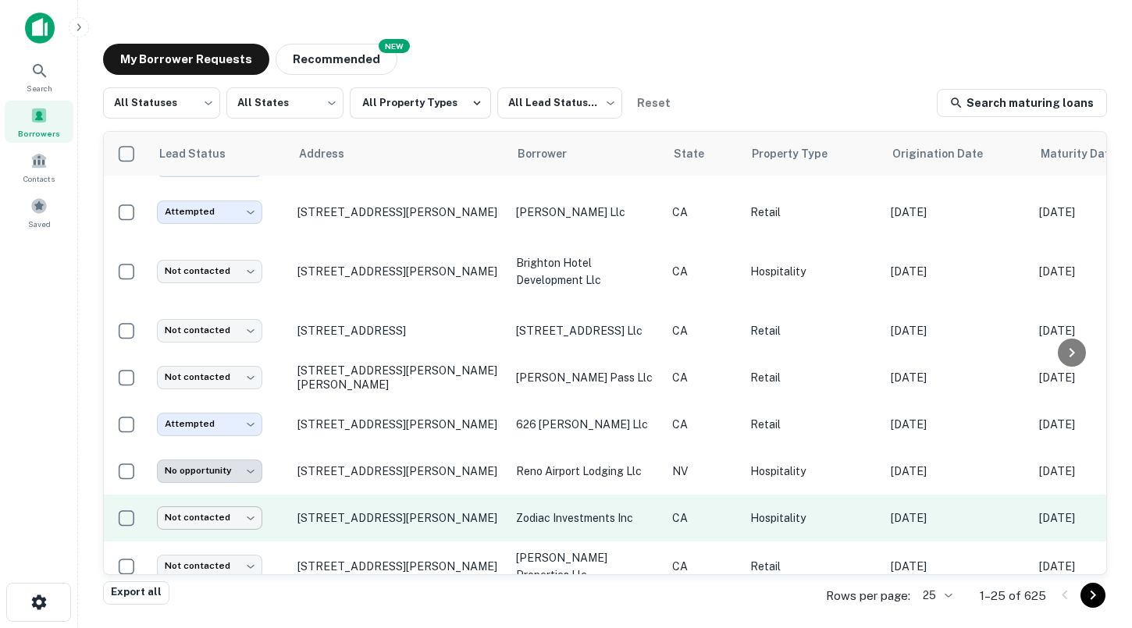
click at [219, 506] on body "Search Borrowers Contacts Saved My Borrower Requests NEW Recommended All Status…" at bounding box center [566, 314] width 1132 height 628
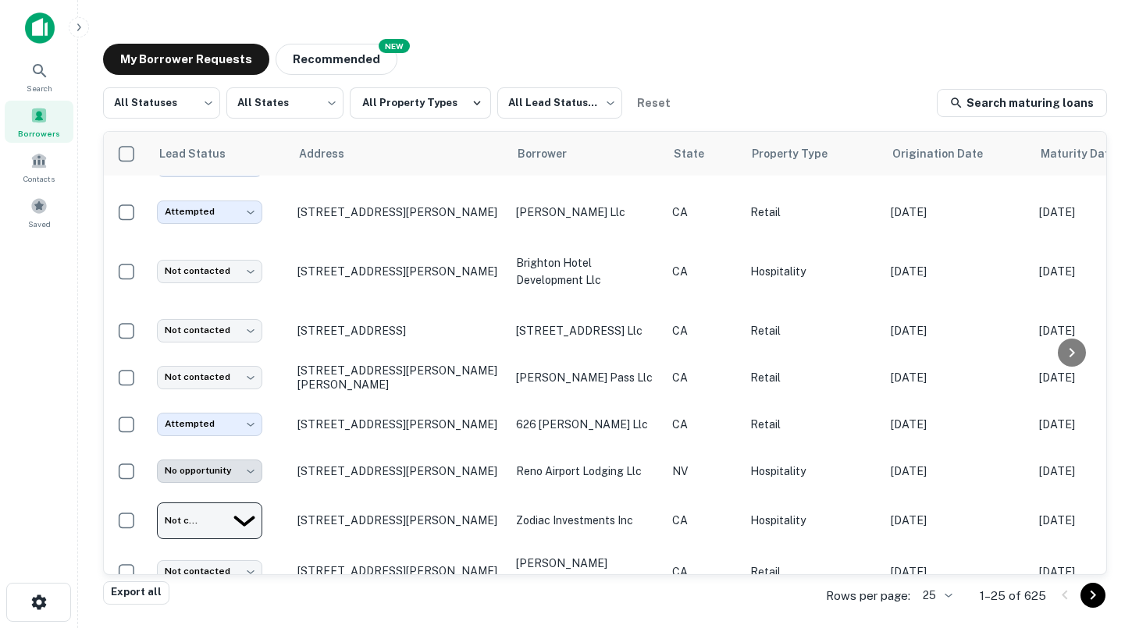
type input "*********"
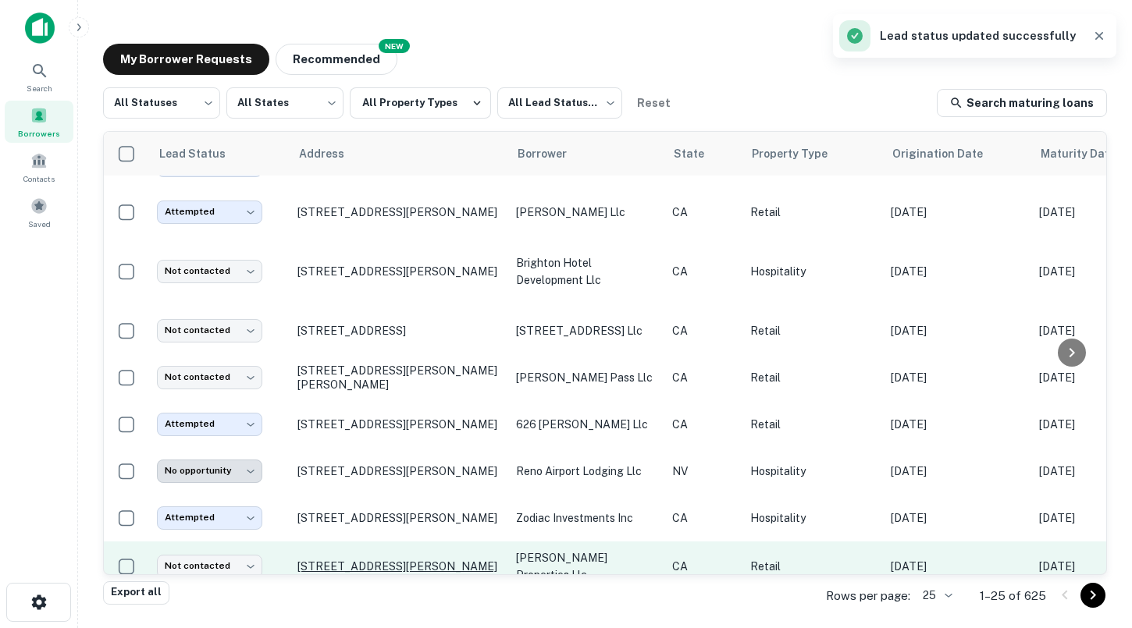
click at [366, 560] on p "[STREET_ADDRESS][PERSON_NAME]" at bounding box center [398, 567] width 203 height 14
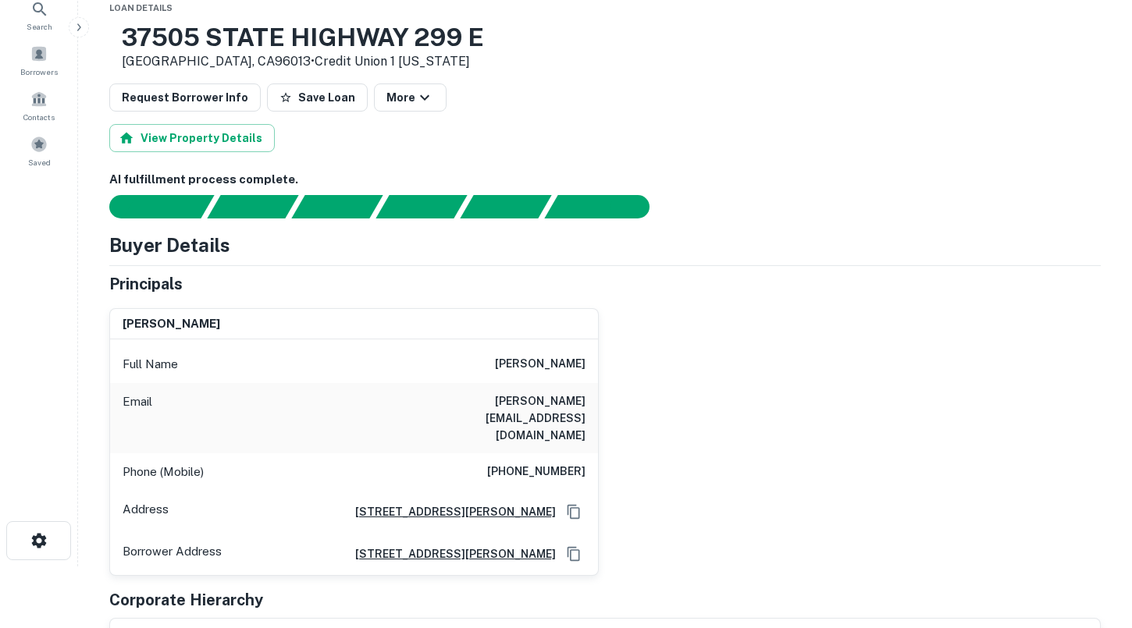
scroll to position [68, 0]
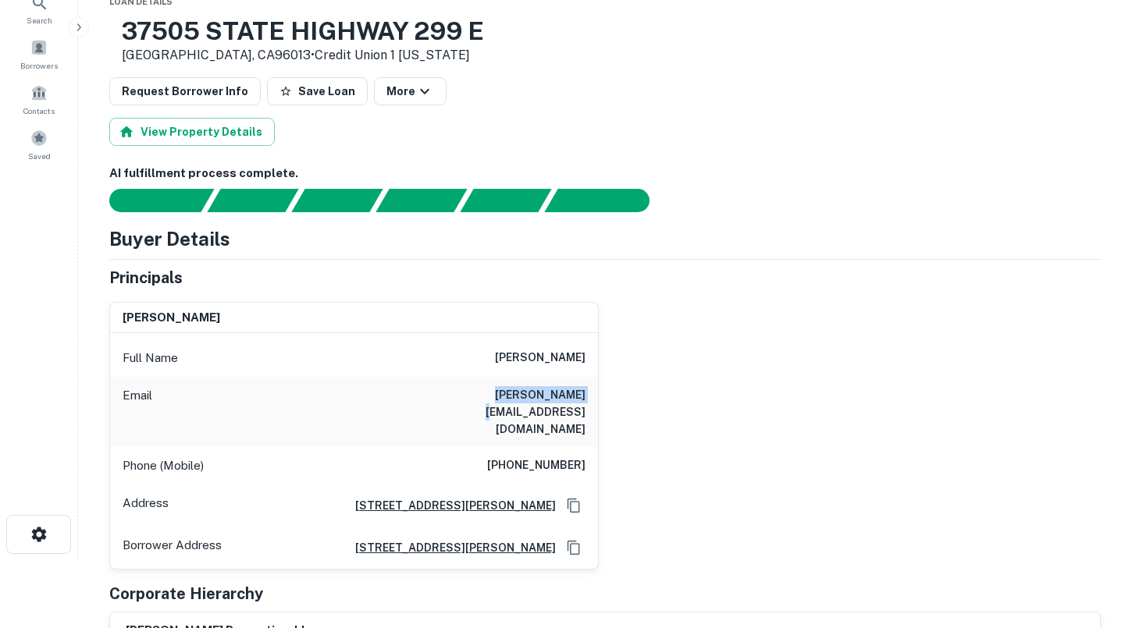
drag, startPoint x: 503, startPoint y: 397, endPoint x: 596, endPoint y: 399, distance: 92.9
click at [596, 399] on div "Email [PERSON_NAME][EMAIL_ADDRESS][DOMAIN_NAME]" at bounding box center [354, 412] width 488 height 70
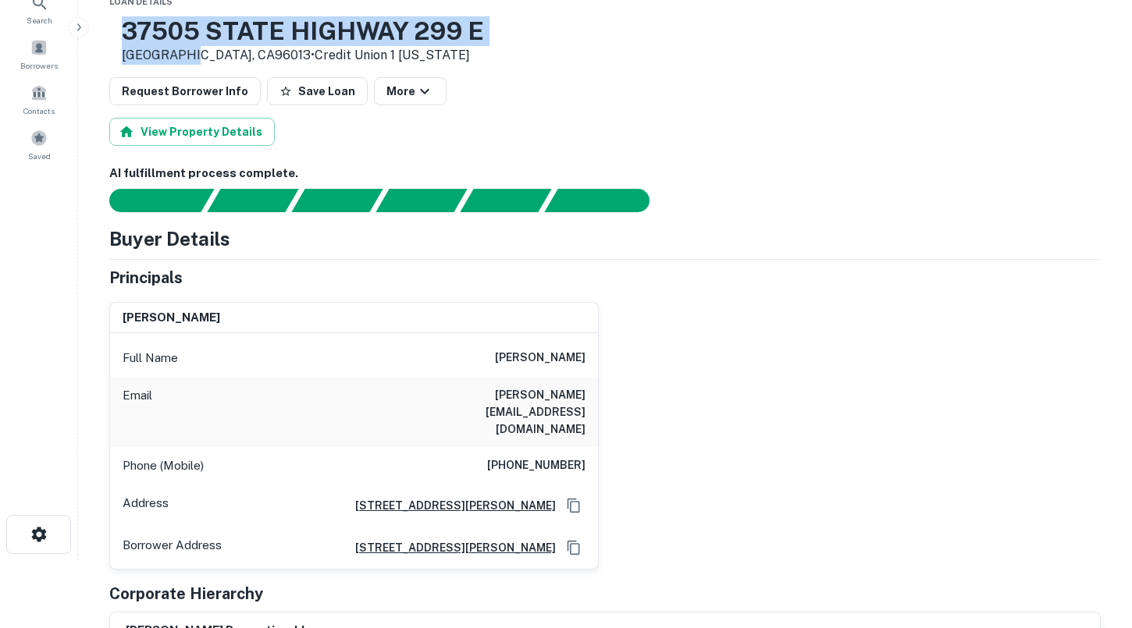
drag, startPoint x: 233, startPoint y: 59, endPoint x: 175, endPoint y: 37, distance: 61.8
click at [175, 37] on div "37505 STATE HIGHWAY 299 E [GEOGRAPHIC_DATA], [GEOGRAPHIC_DATA] • Credit Union 1…" at bounding box center [303, 40] width 362 height 48
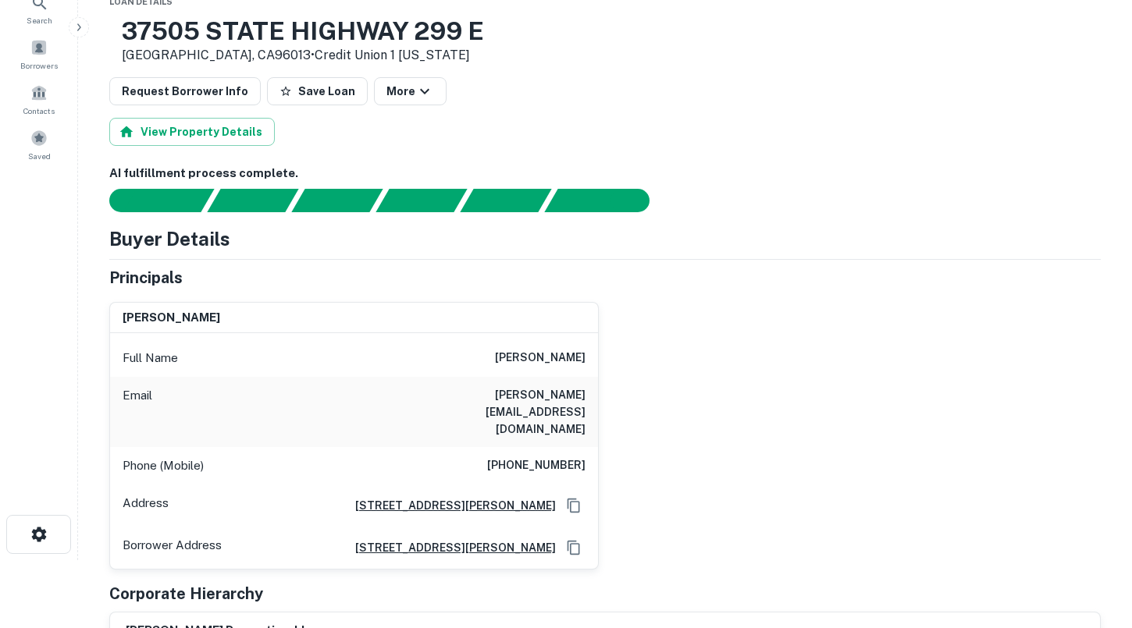
click at [234, 52] on p "[GEOGRAPHIC_DATA], CA96013 • Credit Union 1 [US_STATE]" at bounding box center [303, 55] width 362 height 19
drag, startPoint x: 232, startPoint y: 56, endPoint x: 172, endPoint y: 57, distance: 60.1
click at [172, 57] on p "[GEOGRAPHIC_DATA], CA96013 • Credit Union 1 [US_STATE]" at bounding box center [303, 55] width 362 height 19
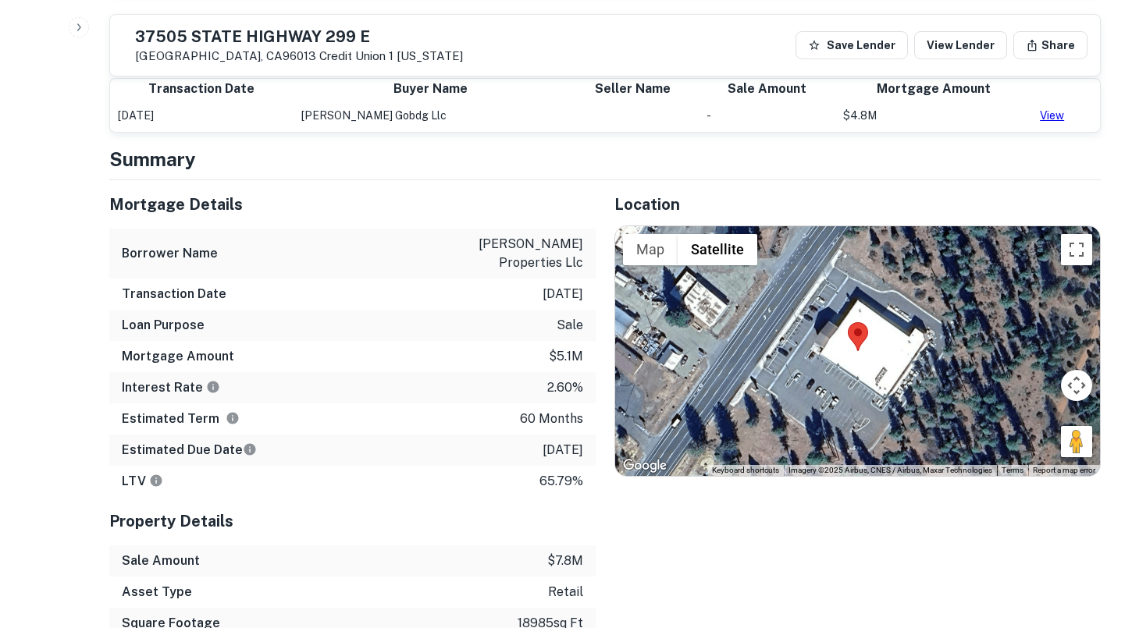
scroll to position [693, 0]
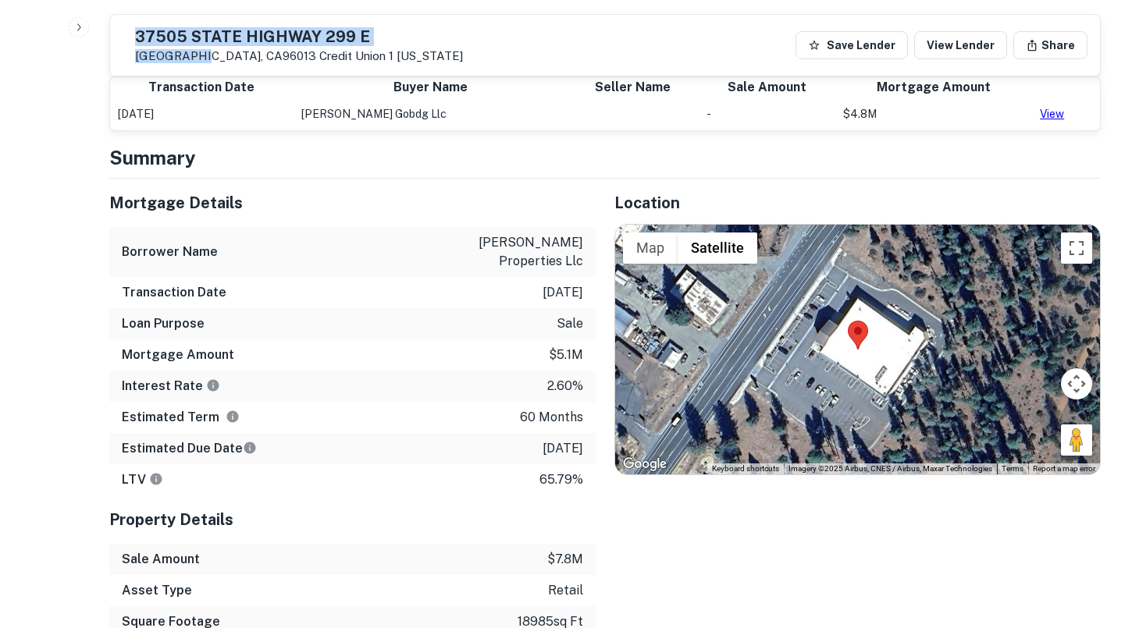
drag, startPoint x: 232, startPoint y: 57, endPoint x: 158, endPoint y: 33, distance: 78.0
click at [158, 33] on div "[STREET_ADDRESS] Credit Union 1 [US_STATE]" at bounding box center [293, 45] width 340 height 36
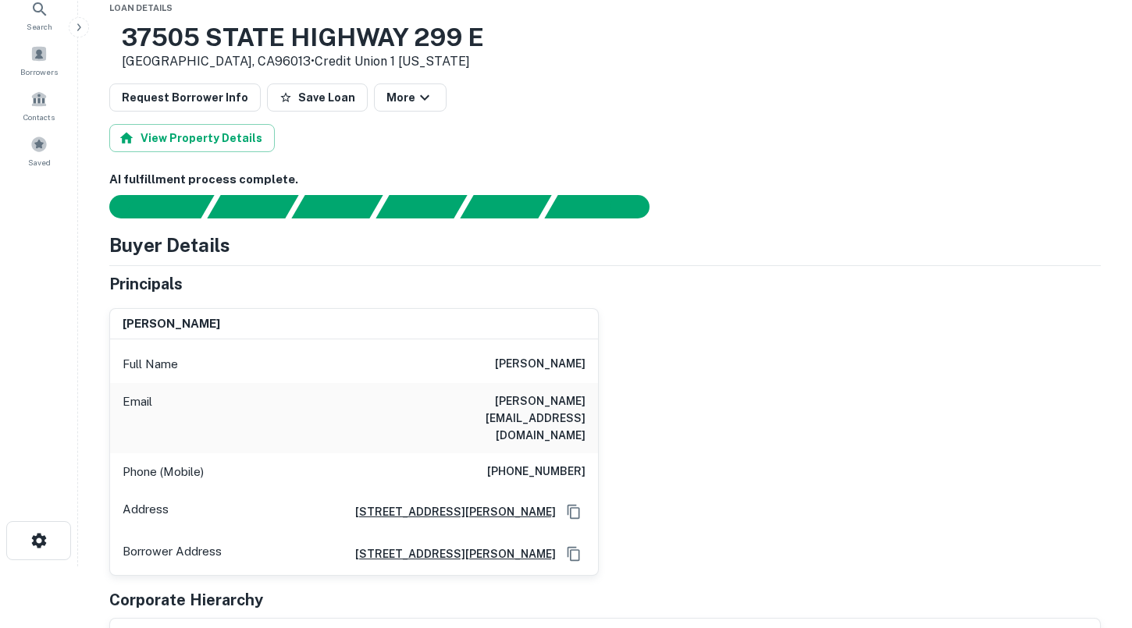
scroll to position [62, 0]
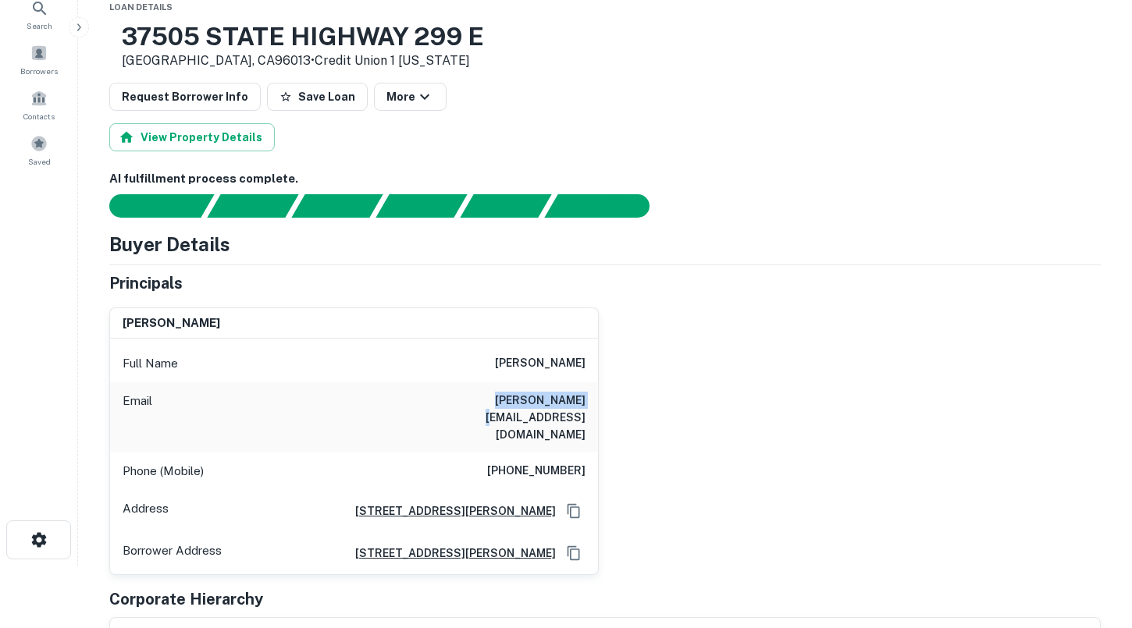
drag, startPoint x: 502, startPoint y: 403, endPoint x: 590, endPoint y: 403, distance: 88.2
click at [590, 403] on div "Email [PERSON_NAME][EMAIL_ADDRESS][DOMAIN_NAME]" at bounding box center [354, 418] width 488 height 70
drag, startPoint x: 501, startPoint y: 445, endPoint x: 590, endPoint y: 440, distance: 89.1
click at [590, 453] on div "Phone (Mobile) [PHONE_NUMBER]" at bounding box center [354, 471] width 488 height 37
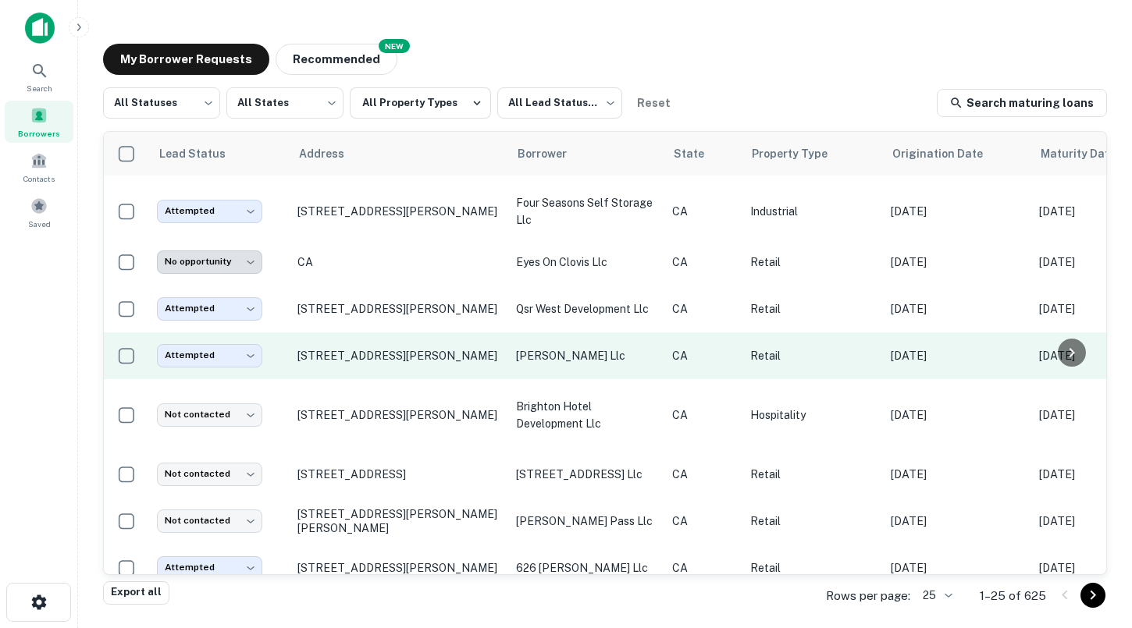
scroll to position [866, 0]
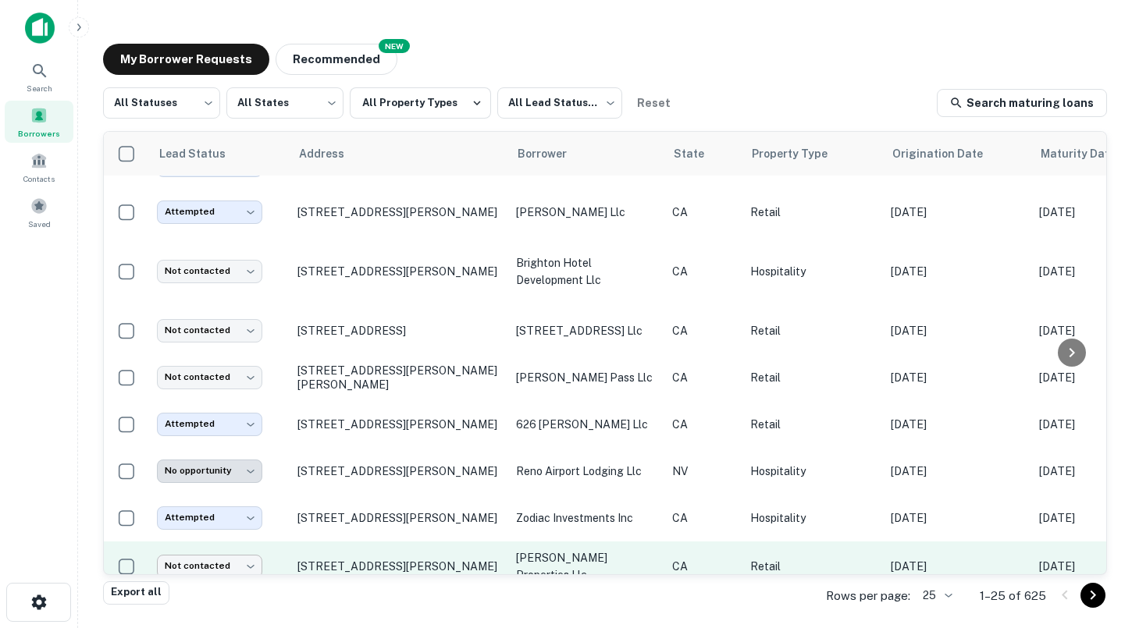
click at [238, 543] on body "Search Borrowers Contacts Saved My Borrower Requests NEW Recommended All Status…" at bounding box center [566, 314] width 1132 height 628
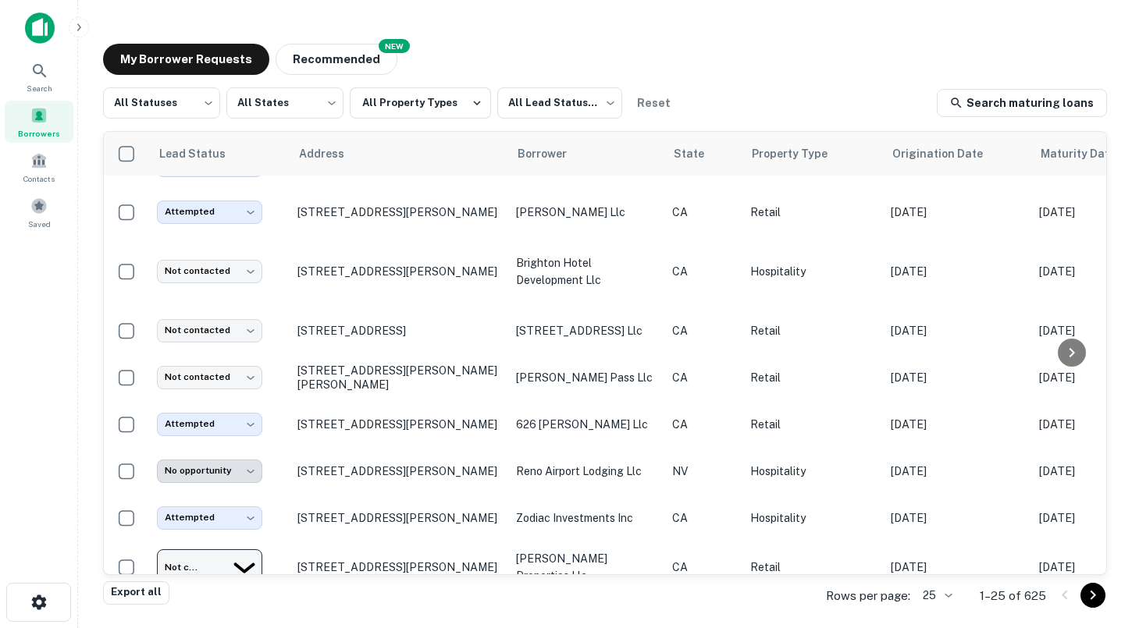
type input "*********"
click at [1091, 600] on icon "Go to next page" at bounding box center [1093, 595] width 5 height 9
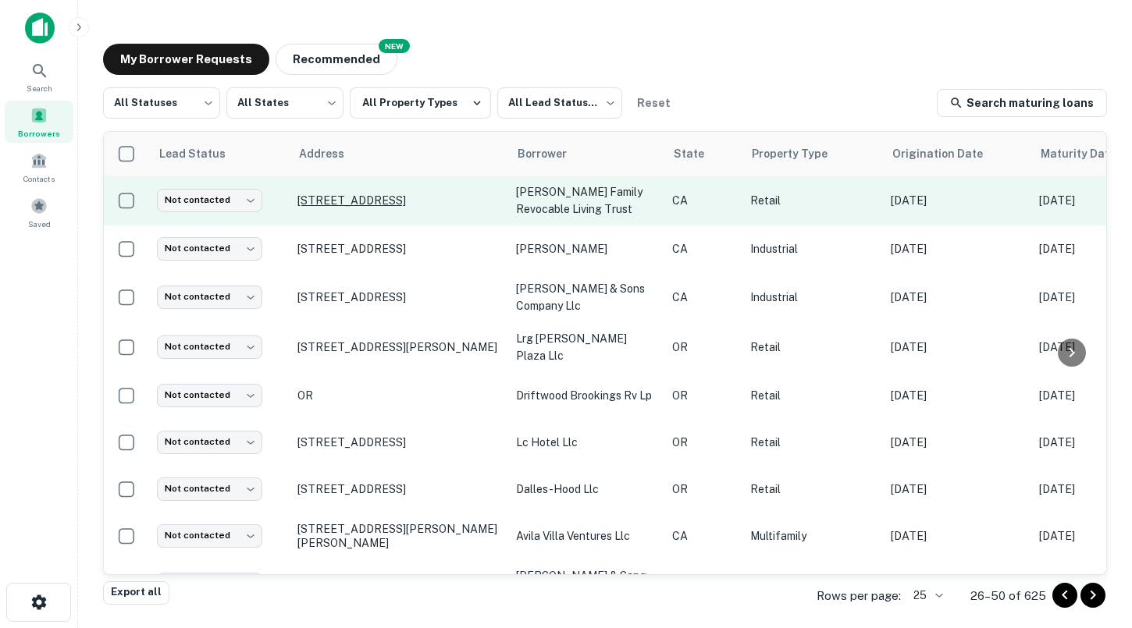
click at [407, 203] on p "[STREET_ADDRESS]" at bounding box center [398, 201] width 203 height 14
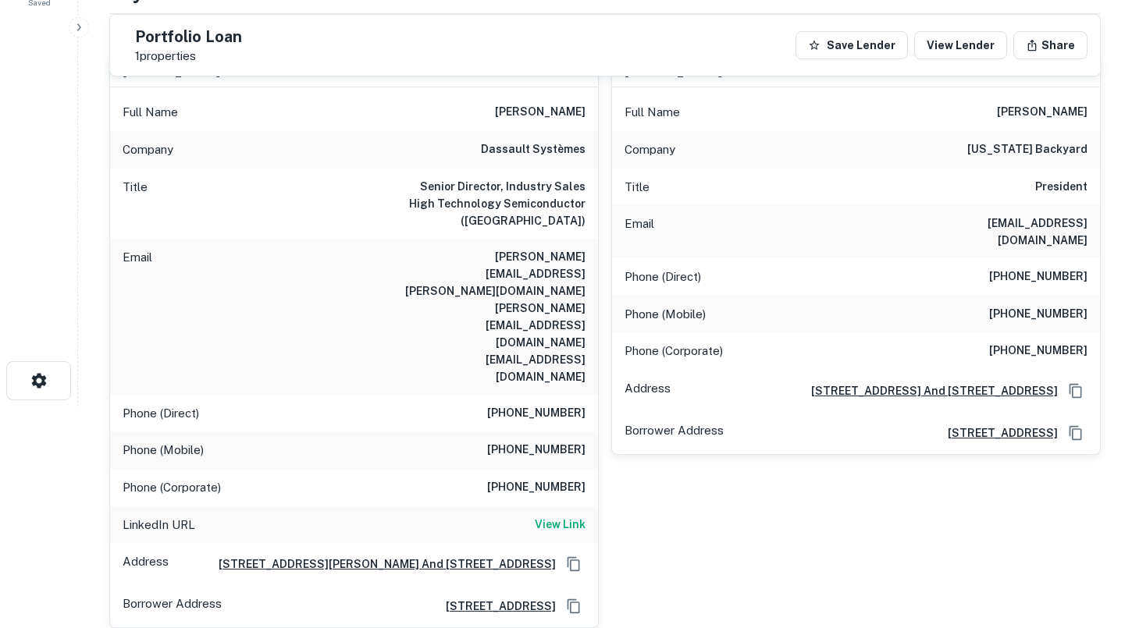
scroll to position [226, 0]
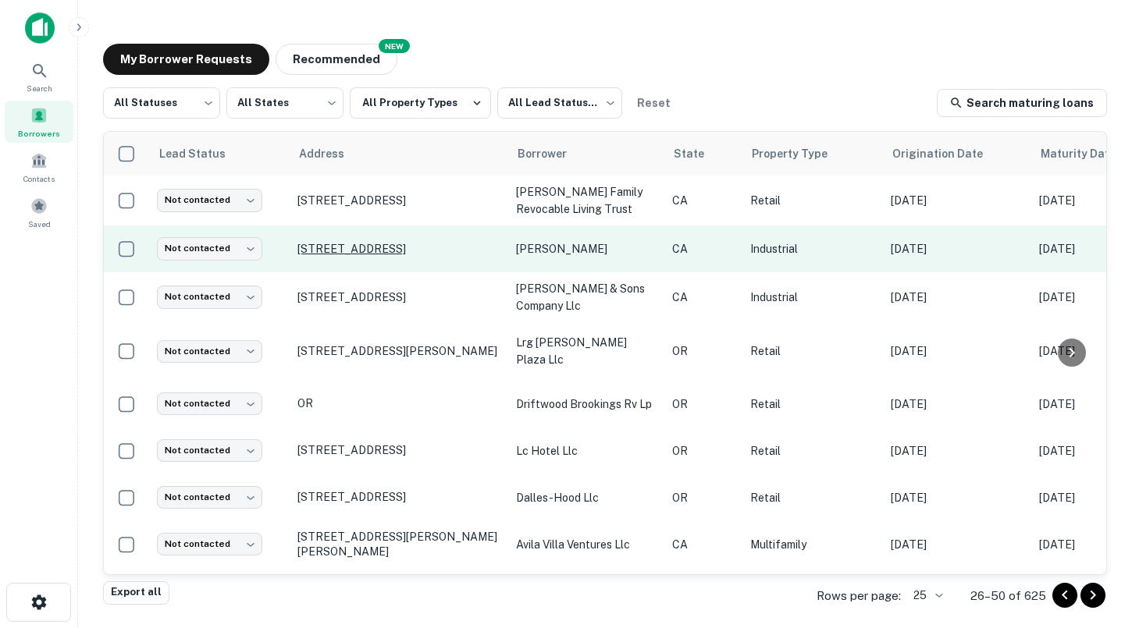
click at [418, 247] on p "[STREET_ADDRESS]" at bounding box center [398, 249] width 203 height 14
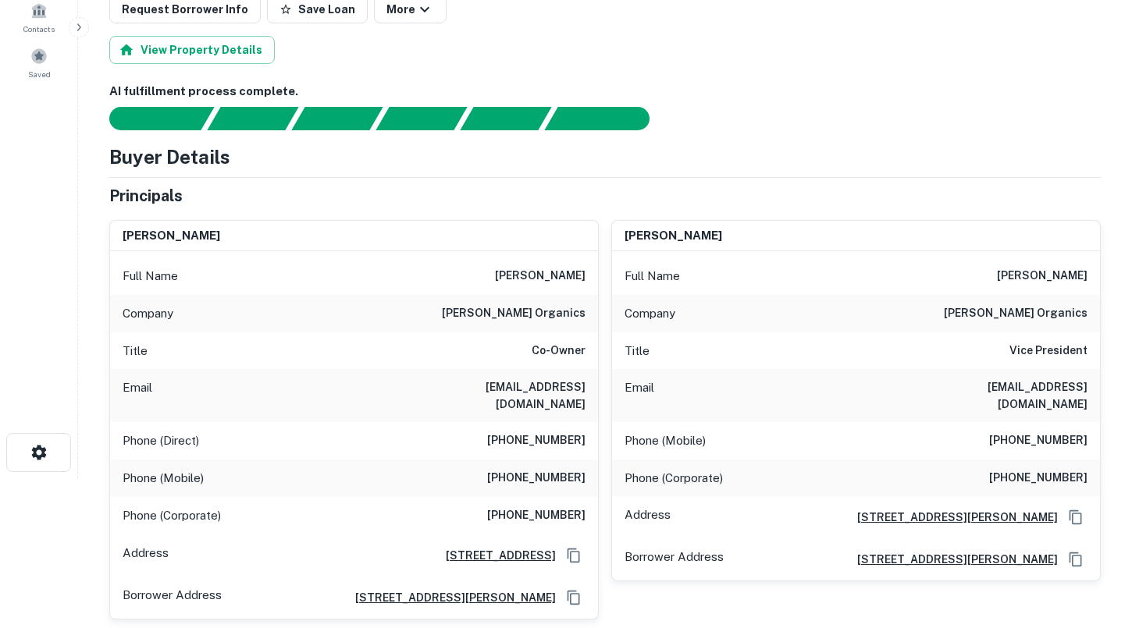
scroll to position [158, 0]
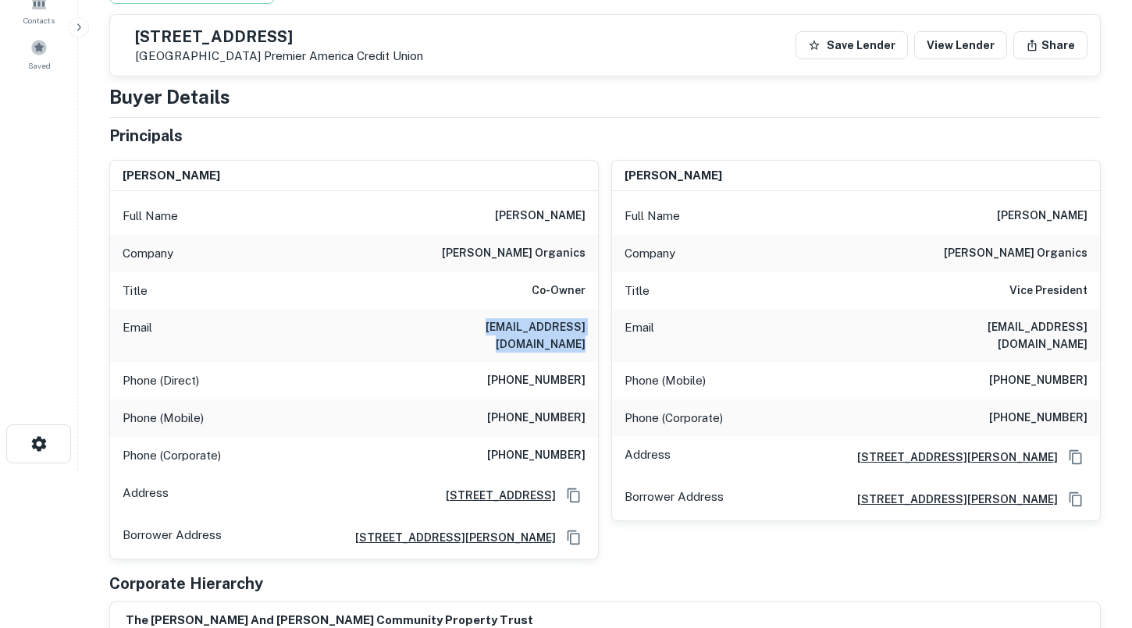
drag, startPoint x: 417, startPoint y: 322, endPoint x: 590, endPoint y: 326, distance: 173.3
click at [590, 326] on div "Email [EMAIL_ADDRESS][DOMAIN_NAME]" at bounding box center [354, 335] width 488 height 53
click at [523, 286] on div "Title Co-Owner" at bounding box center [354, 290] width 488 height 37
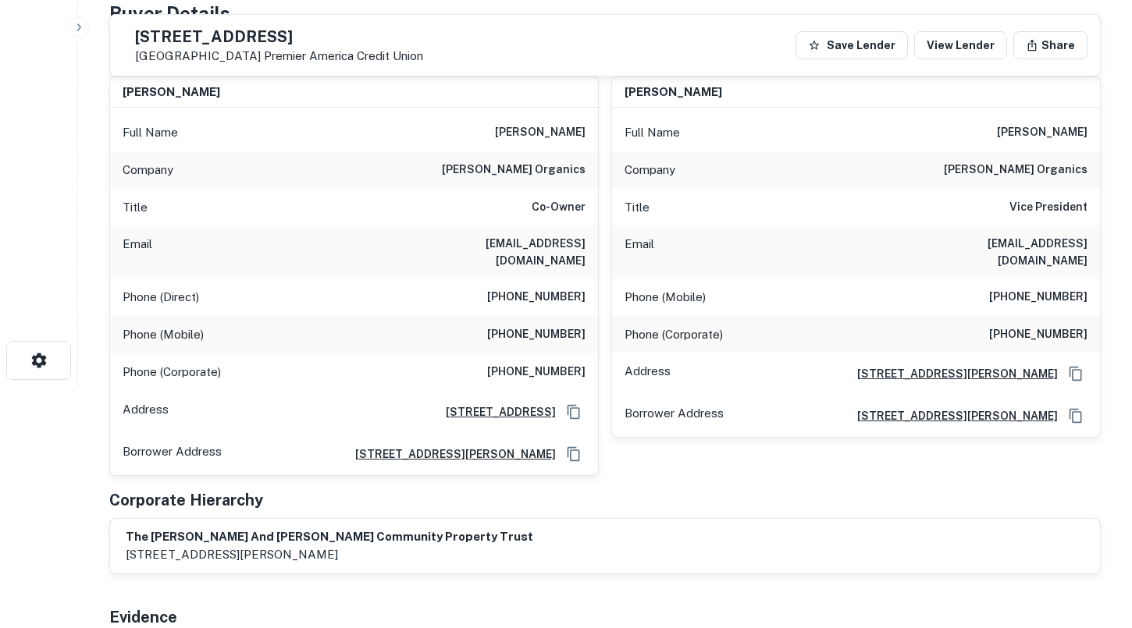
scroll to position [244, 0]
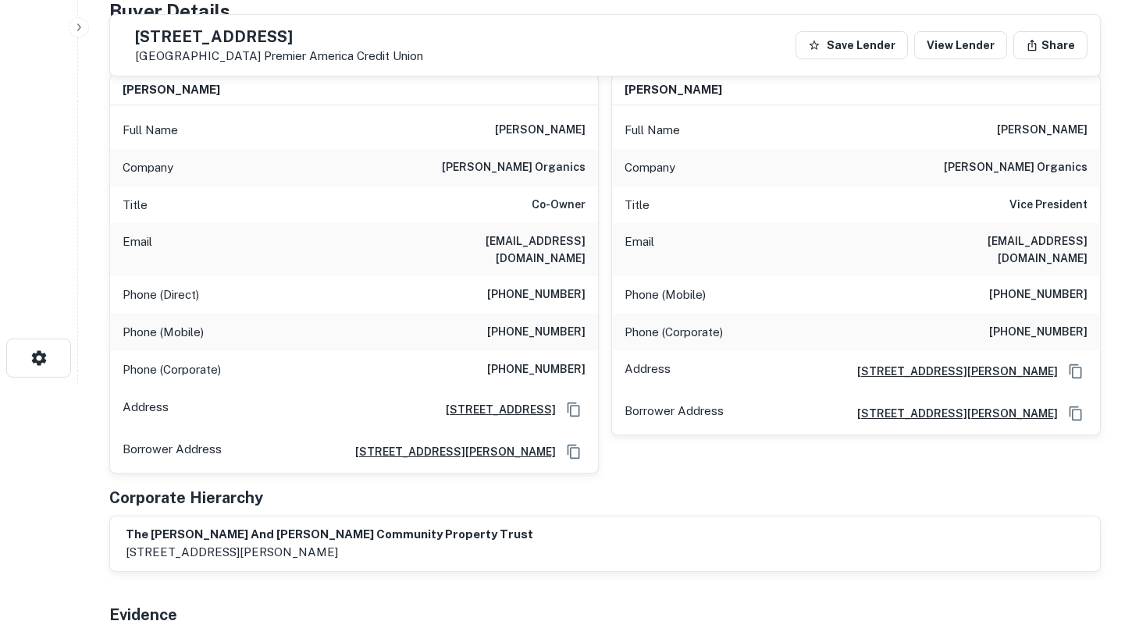
click at [459, 276] on div "Phone (Direct) [PHONE_NUMBER]" at bounding box center [354, 294] width 488 height 37
drag, startPoint x: 272, startPoint y: 58, endPoint x: 175, endPoint y: 38, distance: 98.7
click at [175, 38] on div "[STREET_ADDRESS] Credit Union" at bounding box center [279, 46] width 288 height 34
click at [382, 59] on link "Premier America Credit Union" at bounding box center [343, 55] width 159 height 13
click at [212, 57] on p "[GEOGRAPHIC_DATA] Premier America Credit Union" at bounding box center [279, 56] width 288 height 14
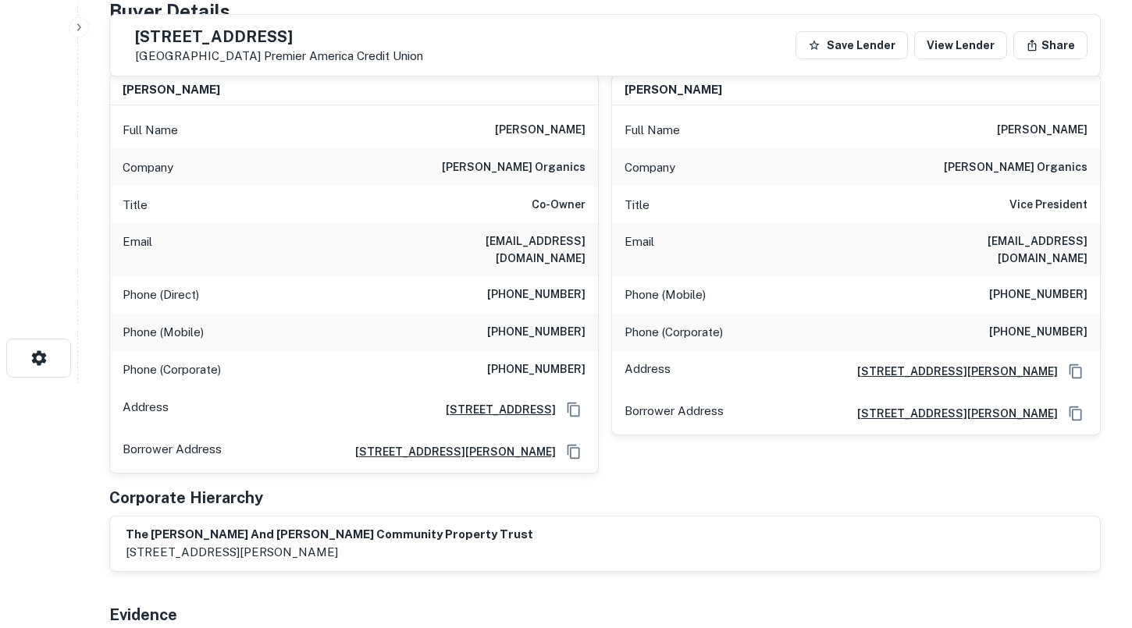
drag, startPoint x: 174, startPoint y: 57, endPoint x: 272, endPoint y: 53, distance: 97.7
click at [272, 53] on p "[GEOGRAPHIC_DATA] Premier America Credit Union" at bounding box center [279, 56] width 288 height 14
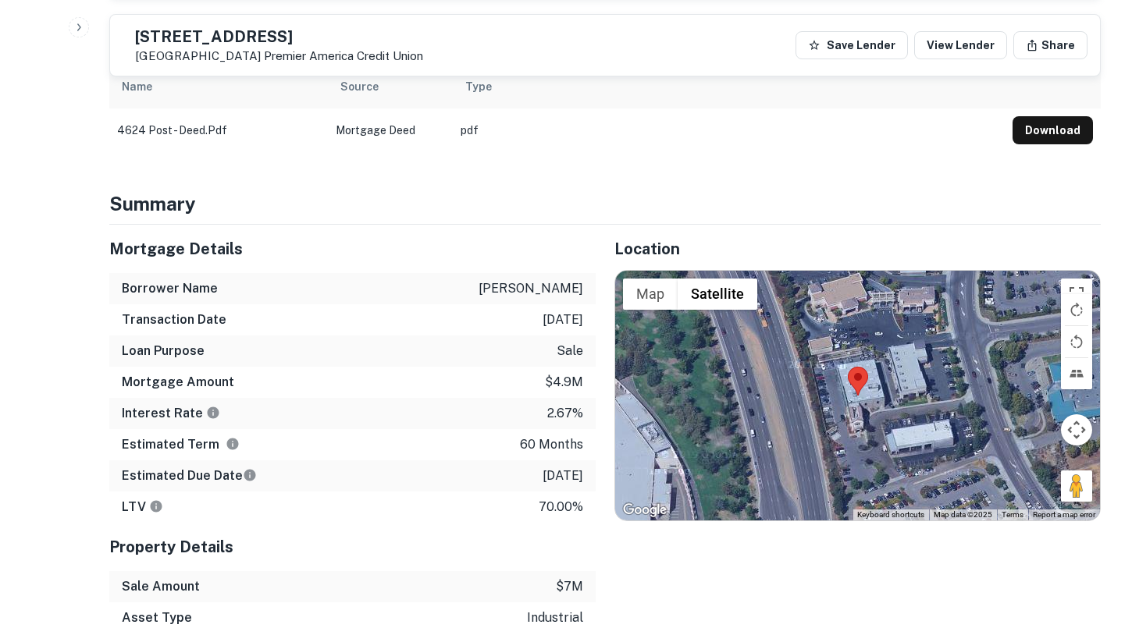
scroll to position [821, 0]
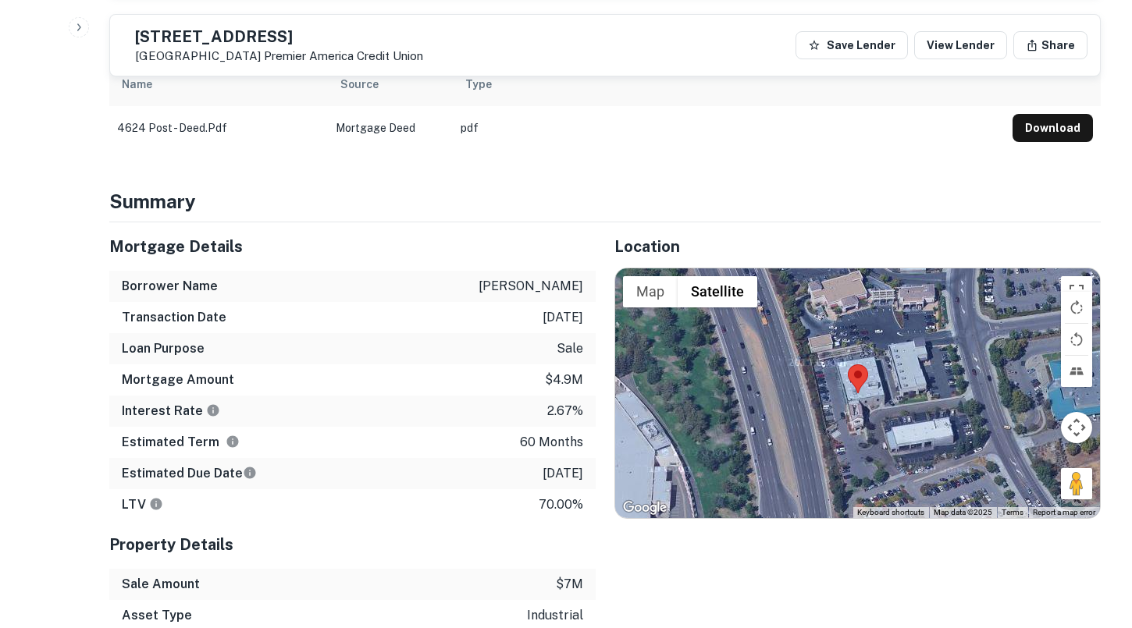
click at [277, 55] on p "[GEOGRAPHIC_DATA] Premier America Credit Union" at bounding box center [279, 56] width 288 height 14
drag, startPoint x: 274, startPoint y: 57, endPoint x: 172, endPoint y: 39, distance: 103.8
click at [172, 39] on div "[STREET_ADDRESS] Credit Union" at bounding box center [273, 45] width 301 height 36
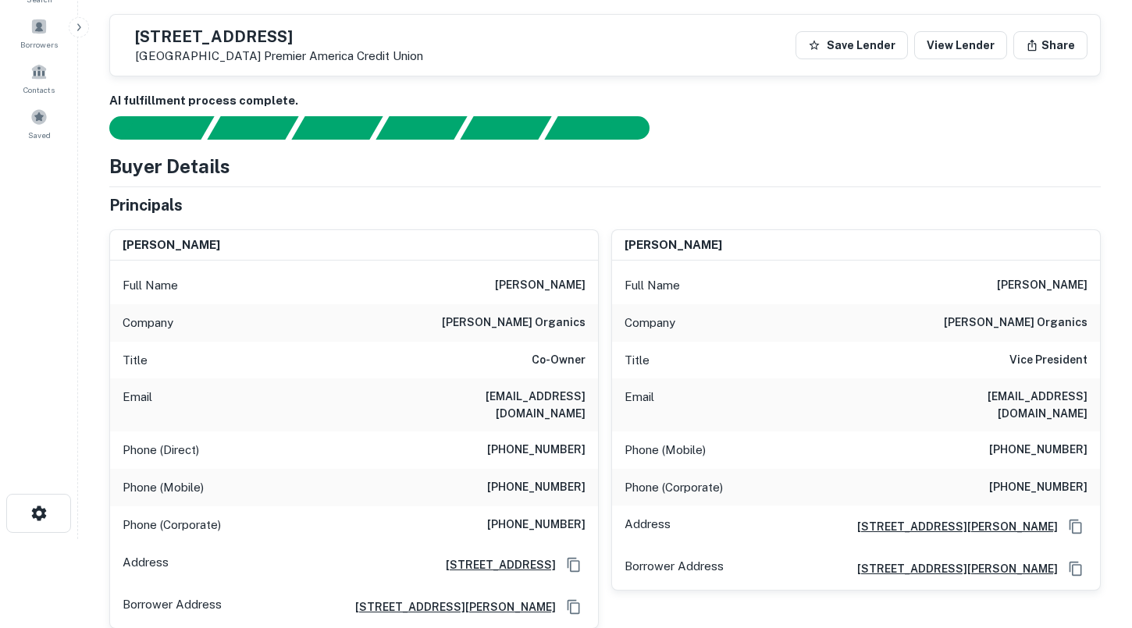
scroll to position [86, 0]
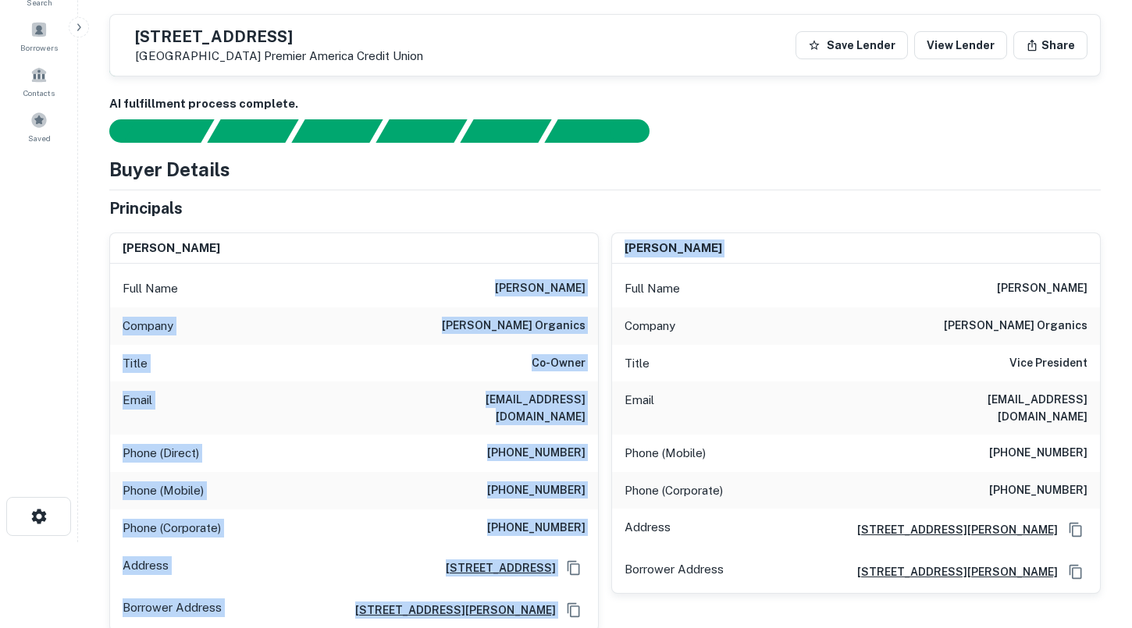
drag, startPoint x: 496, startPoint y: 290, endPoint x: 603, endPoint y: 297, distance: 107.2
click at [603, 296] on div "[PERSON_NAME] Full Name [PERSON_NAME] Company [PERSON_NAME] organics Title Co-O…" at bounding box center [599, 426] width 1004 height 412
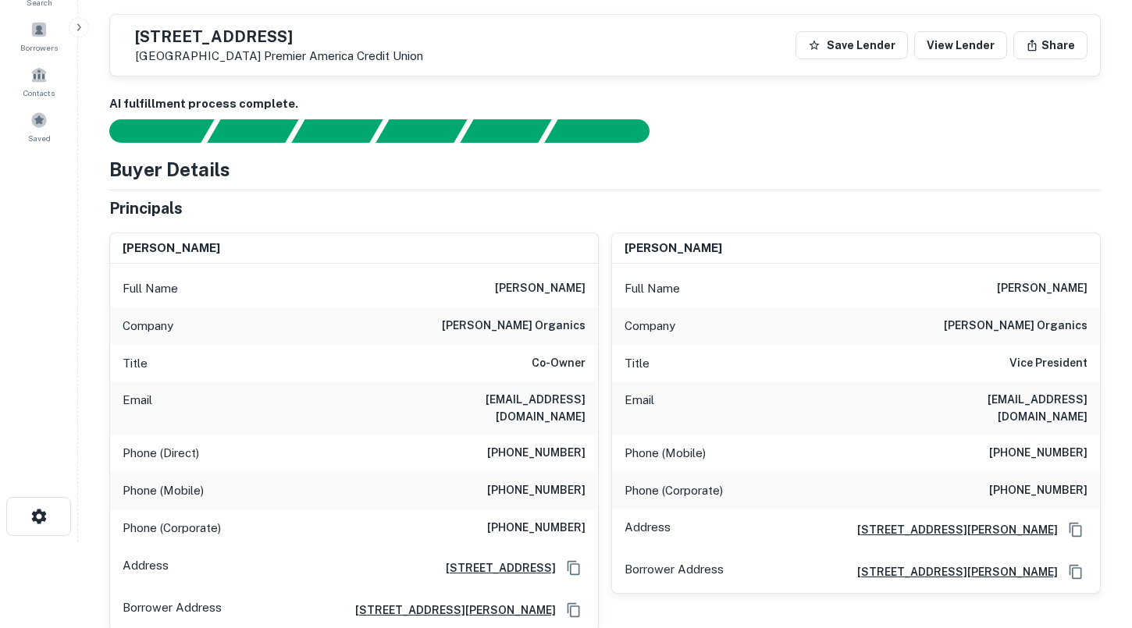
click at [479, 279] on div "Full Name [PERSON_NAME]" at bounding box center [354, 288] width 488 height 37
drag, startPoint x: 497, startPoint y: 288, endPoint x: 585, endPoint y: 288, distance: 87.4
click at [585, 288] on h6 "[PERSON_NAME]" at bounding box center [540, 288] width 91 height 19
drag, startPoint x: 308, startPoint y: 55, endPoint x: 165, endPoint y: 40, distance: 143.7
click at [165, 40] on div "[STREET_ADDRESS] Credit Union" at bounding box center [273, 45] width 301 height 36
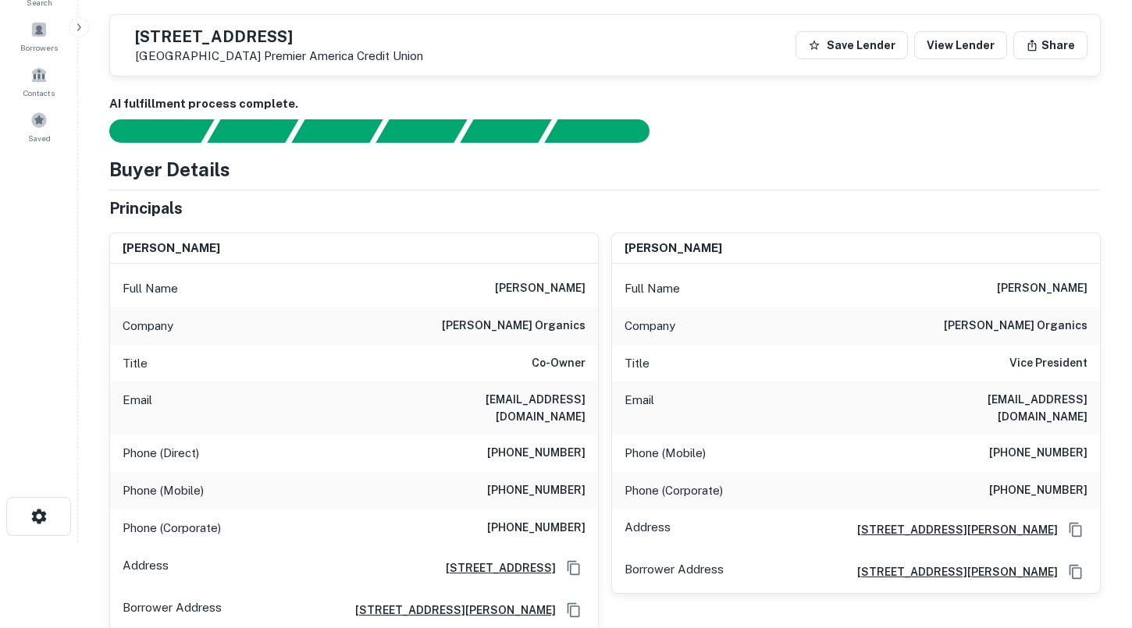
scroll to position [180, 0]
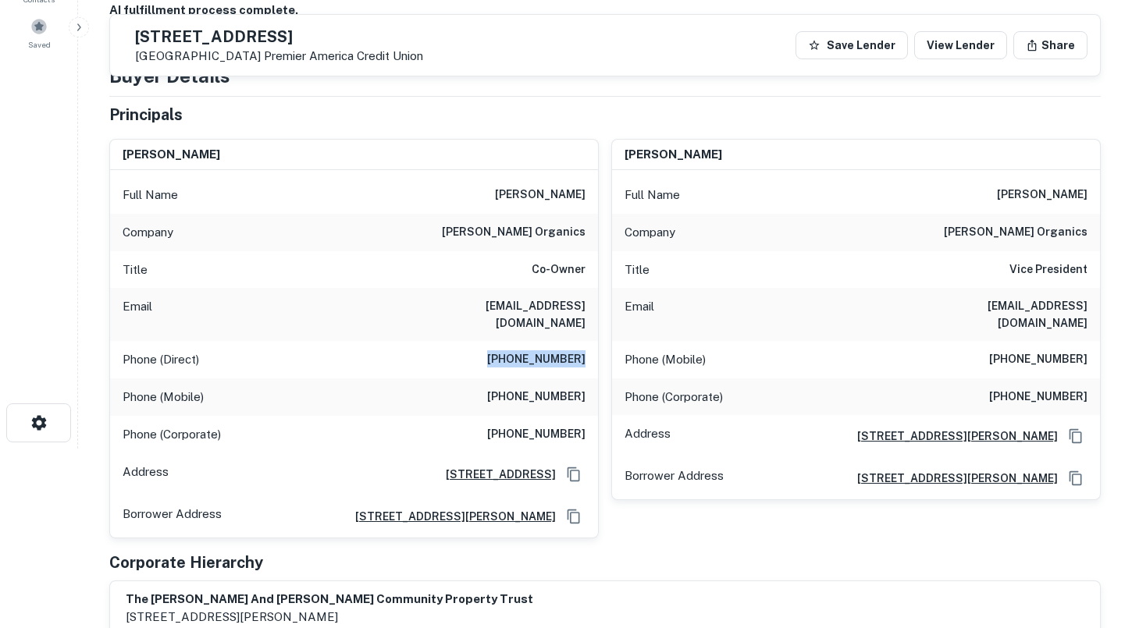
drag, startPoint x: 500, startPoint y: 343, endPoint x: 592, endPoint y: 344, distance: 91.3
click at [592, 344] on div "Phone (Direct) [PHONE_NUMBER]" at bounding box center [354, 359] width 488 height 37
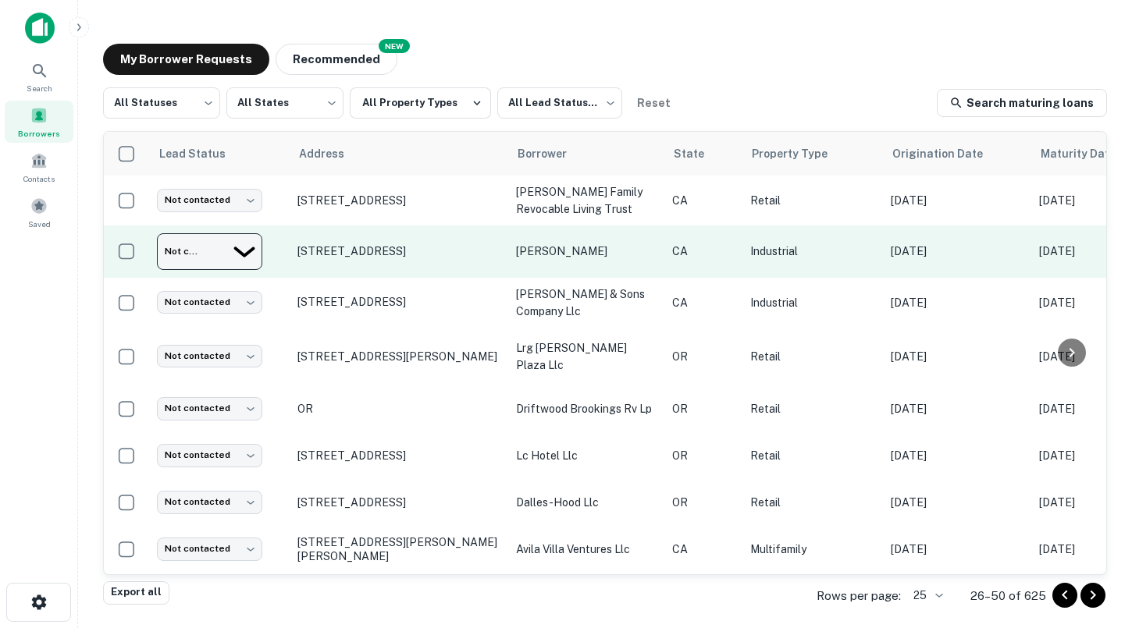
click at [233, 245] on body "Search Borrowers Contacts Saved My Borrower Requests NEW Recommended All Status…" at bounding box center [566, 314] width 1132 height 628
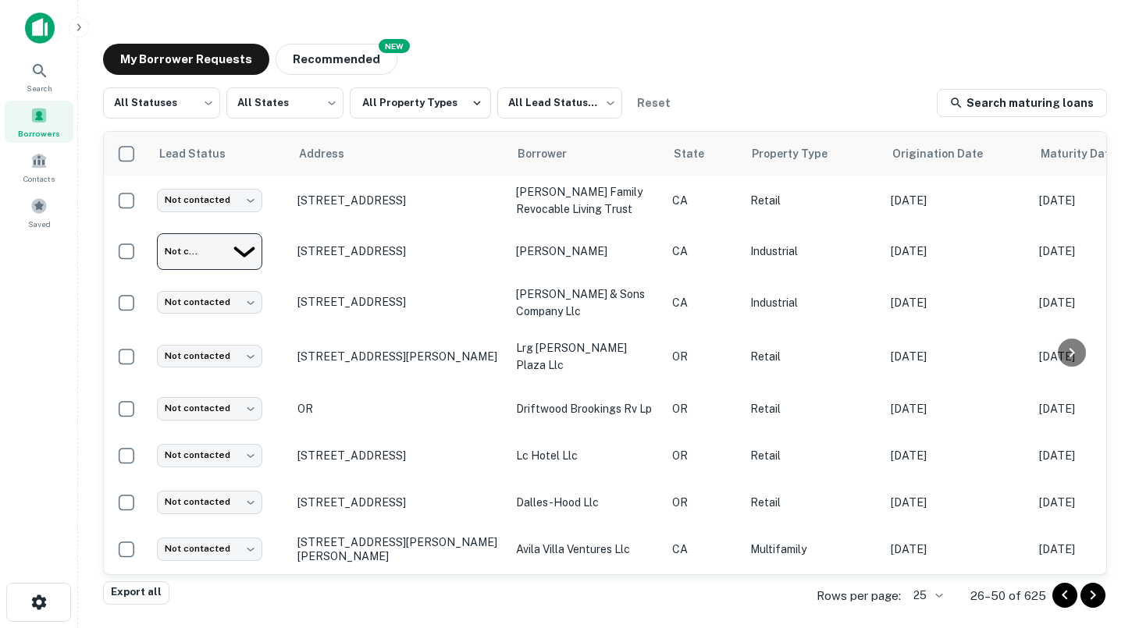
type input "*********"
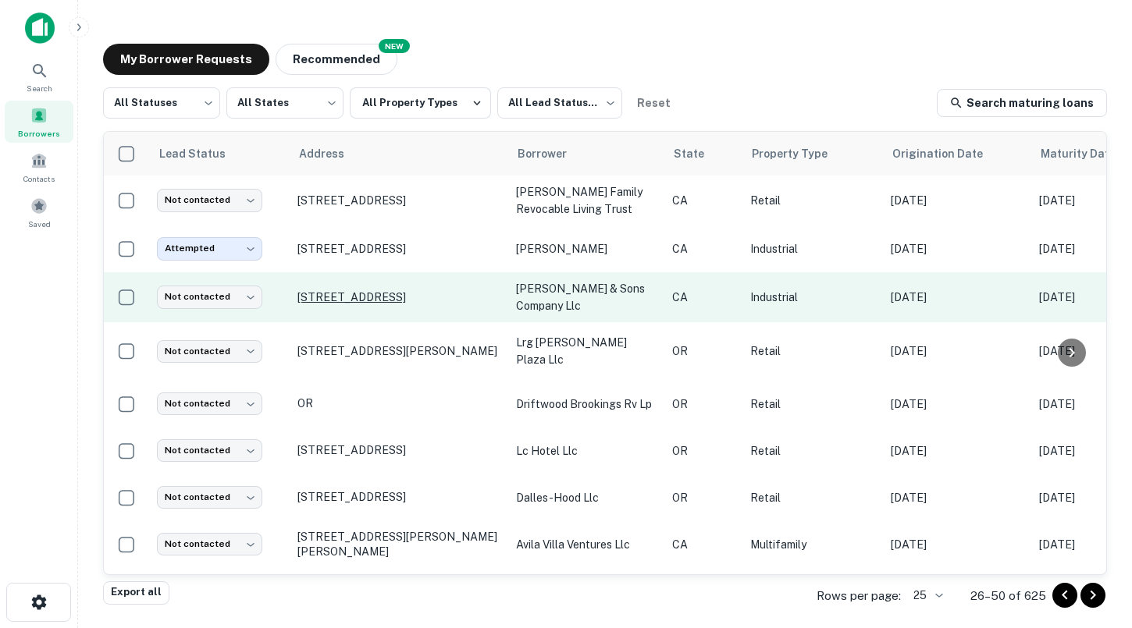
click at [356, 290] on p "[STREET_ADDRESS]" at bounding box center [398, 297] width 203 height 14
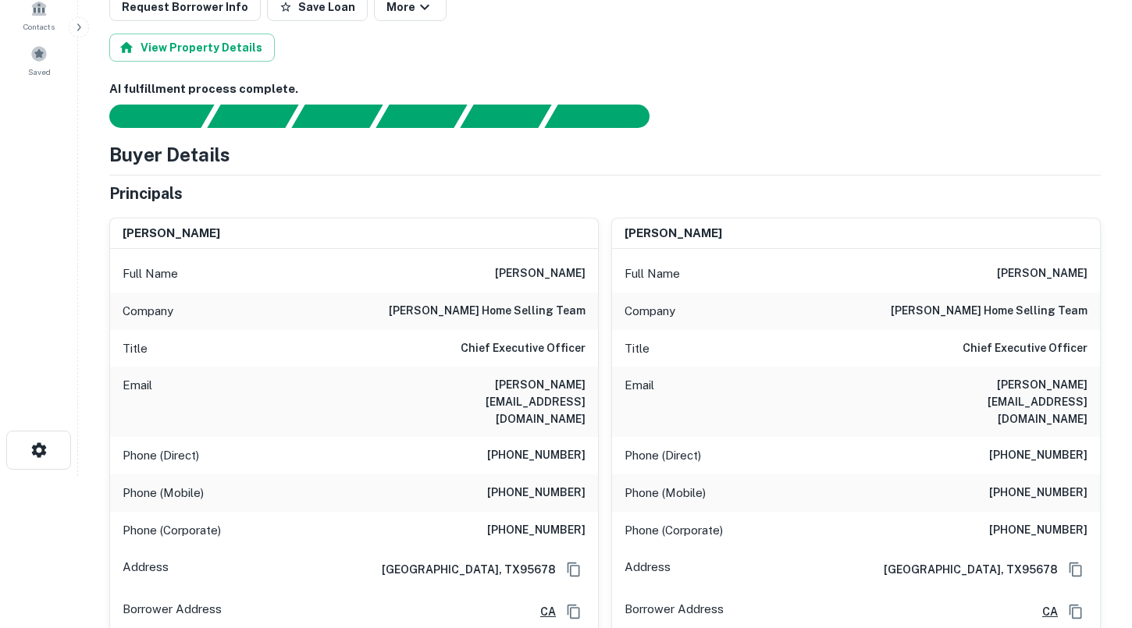
scroll to position [153, 0]
click at [441, 389] on div "Email [PERSON_NAME][EMAIL_ADDRESS][DOMAIN_NAME]" at bounding box center [354, 401] width 488 height 70
drag, startPoint x: 443, startPoint y: 386, endPoint x: 586, endPoint y: 386, distance: 143.6
click at [586, 386] on div "Email [PERSON_NAME][EMAIL_ADDRESS][DOMAIN_NAME]" at bounding box center [354, 401] width 488 height 70
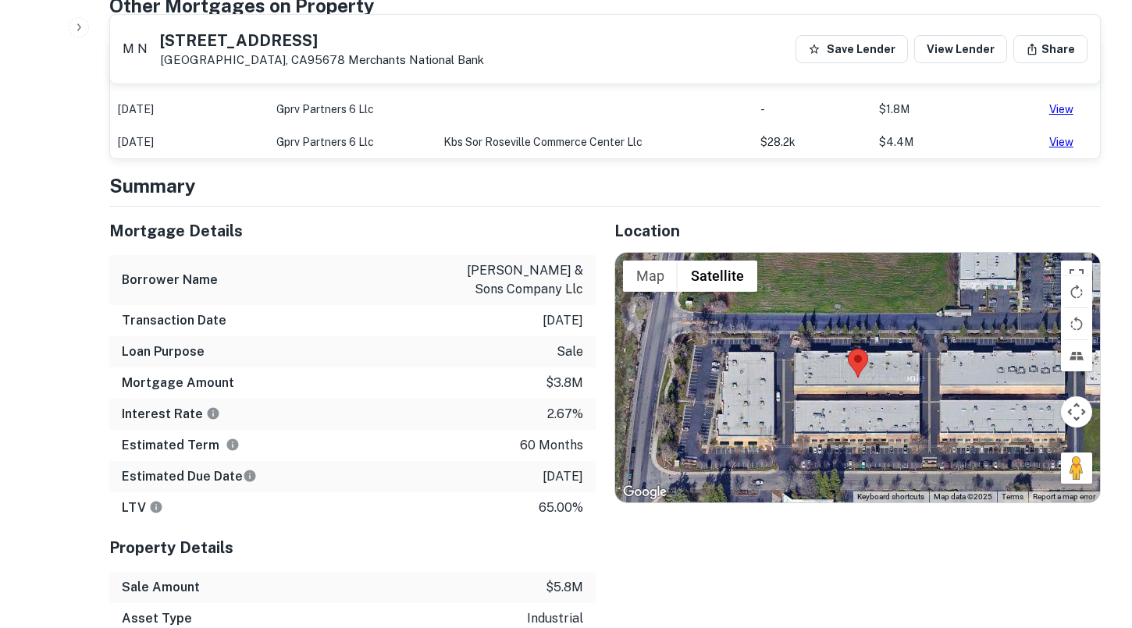
scroll to position [891, 0]
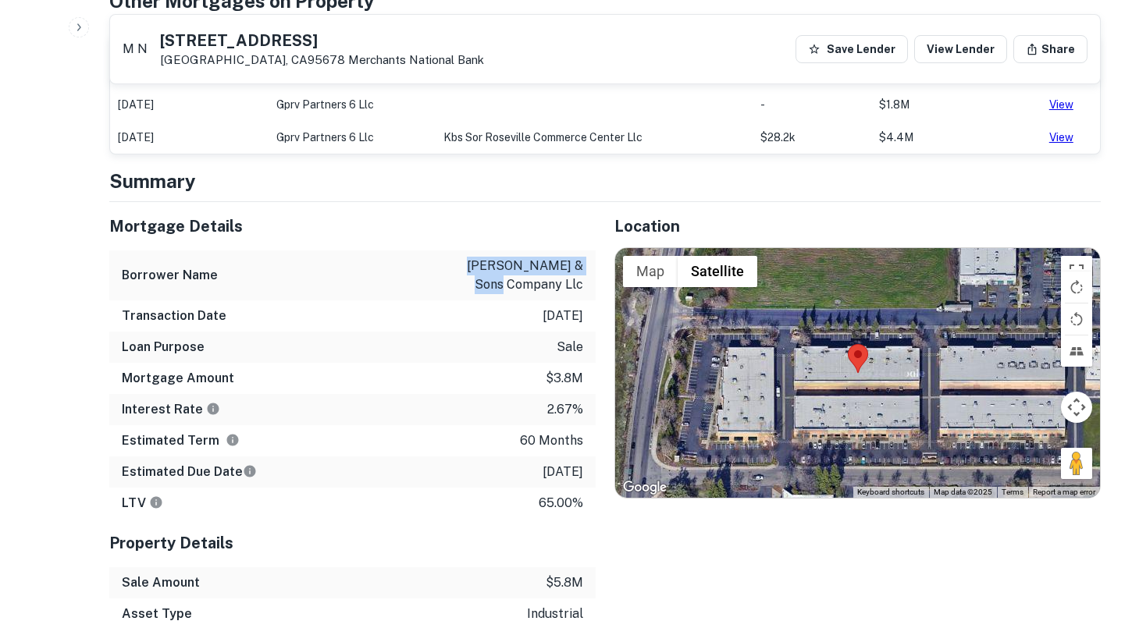
drag, startPoint x: 447, startPoint y: 271, endPoint x: 591, endPoint y: 272, distance: 143.6
click at [591, 272] on div "Borrower Name [PERSON_NAME] & sons company llc" at bounding box center [352, 276] width 486 height 50
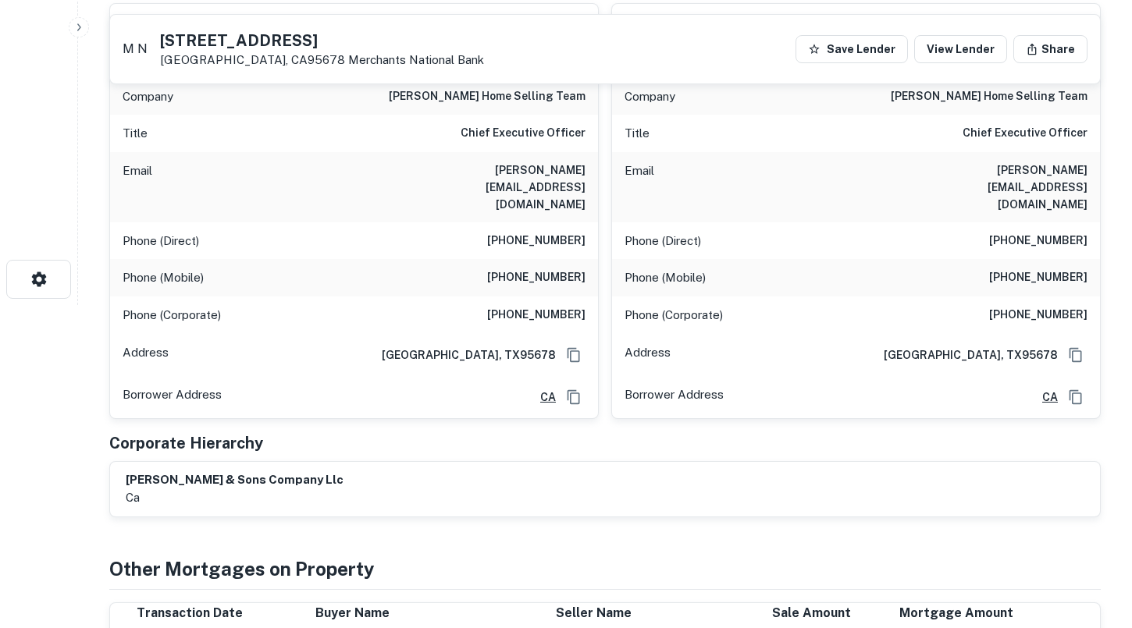
scroll to position [276, 0]
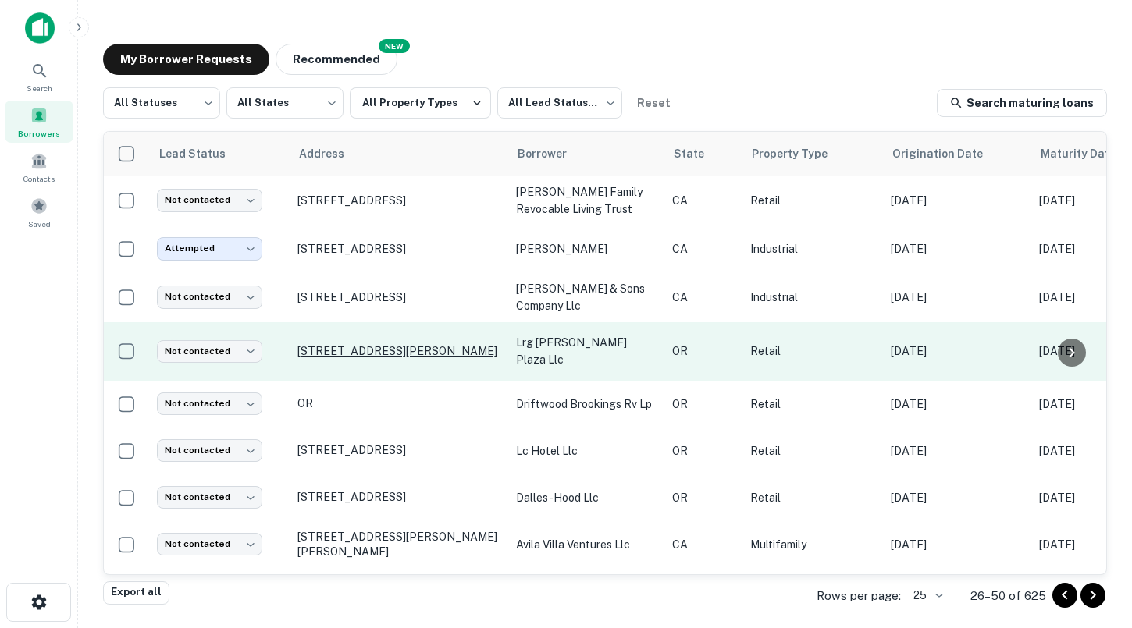
click at [356, 345] on p "[STREET_ADDRESS][PERSON_NAME]" at bounding box center [398, 351] width 203 height 14
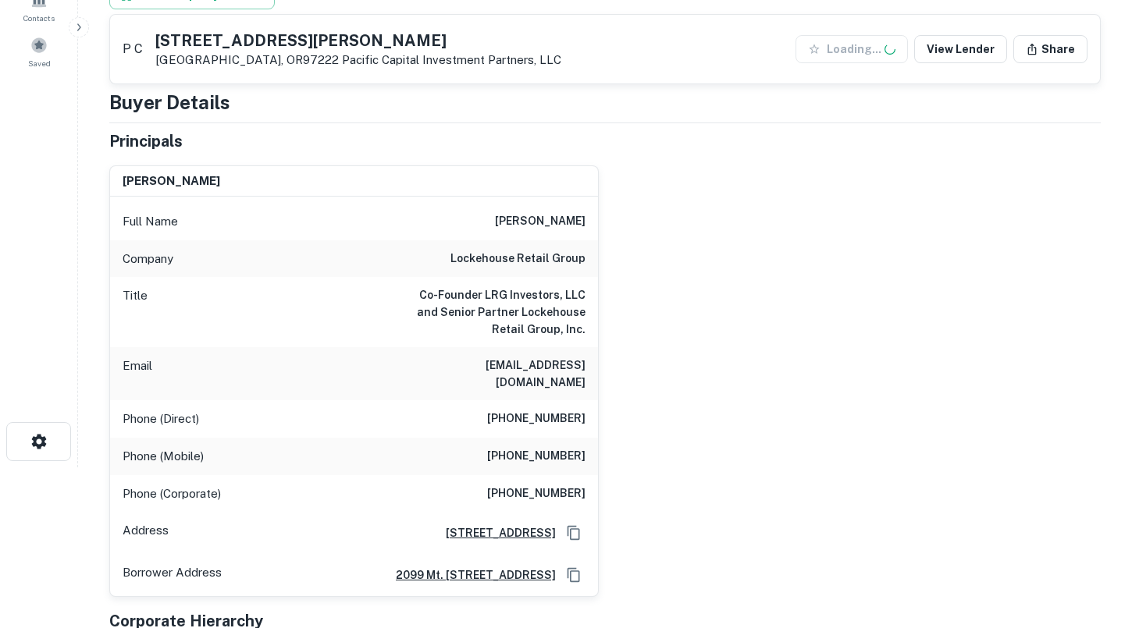
scroll to position [162, 0]
drag, startPoint x: 468, startPoint y: 360, endPoint x: 584, endPoint y: 360, distance: 116.3
click at [584, 360] on div "Email [EMAIL_ADDRESS][DOMAIN_NAME]" at bounding box center [354, 373] width 488 height 53
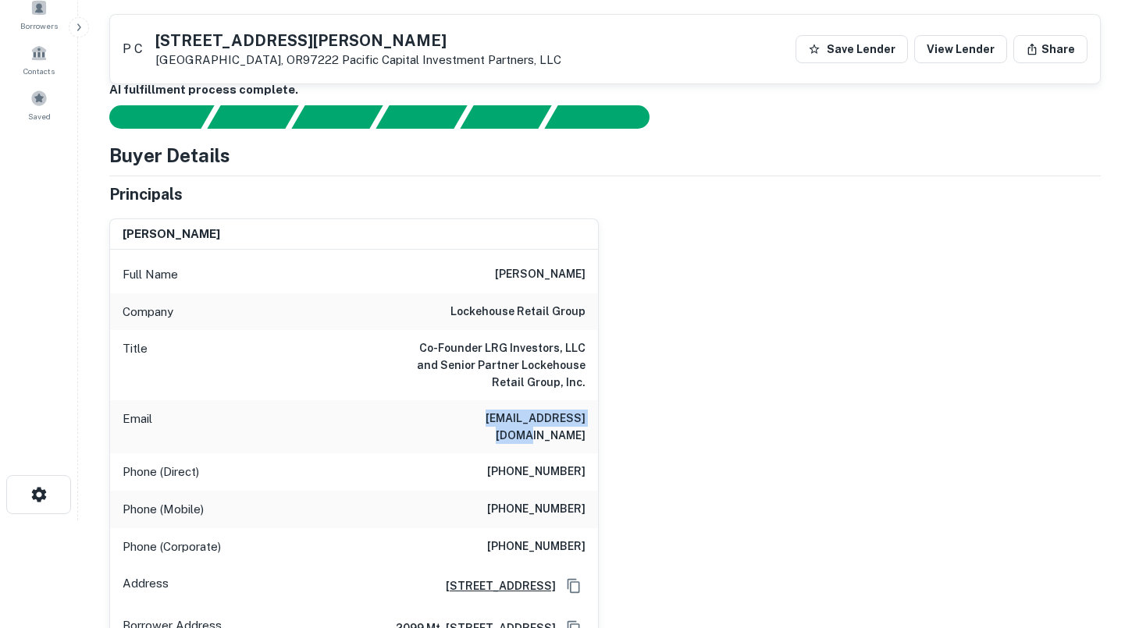
scroll to position [107, 0]
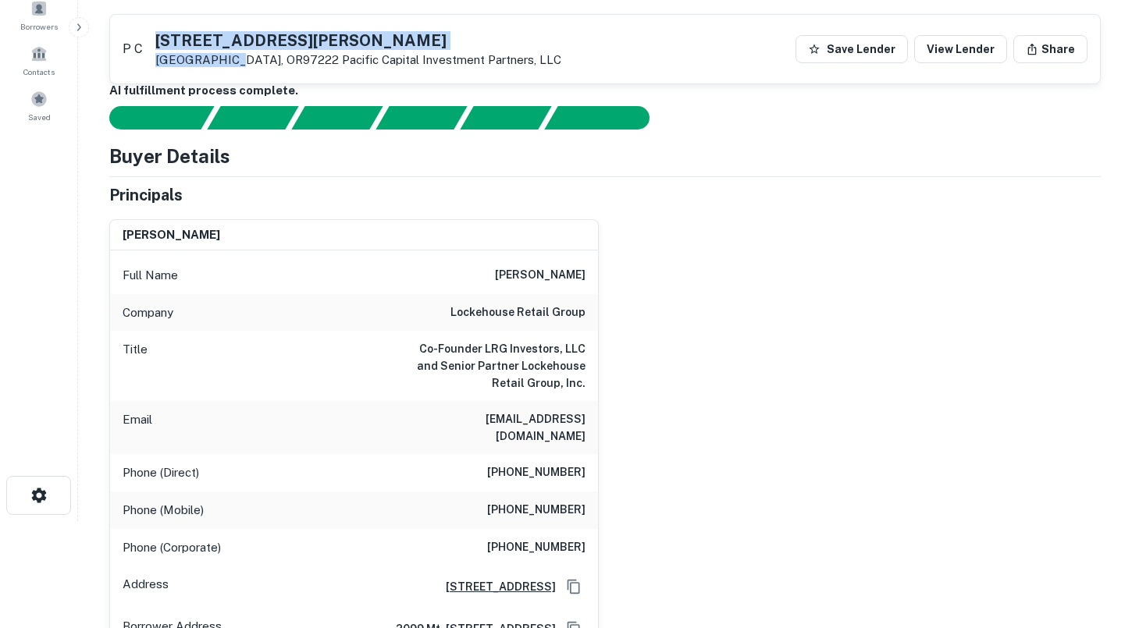
drag, startPoint x: 240, startPoint y: 59, endPoint x: 175, endPoint y: 36, distance: 69.6
click at [175, 36] on div "[STREET_ADDRESS][PERSON_NAME] Pacific Capital Investment Partners, LLC" at bounding box center [358, 50] width 406 height 34
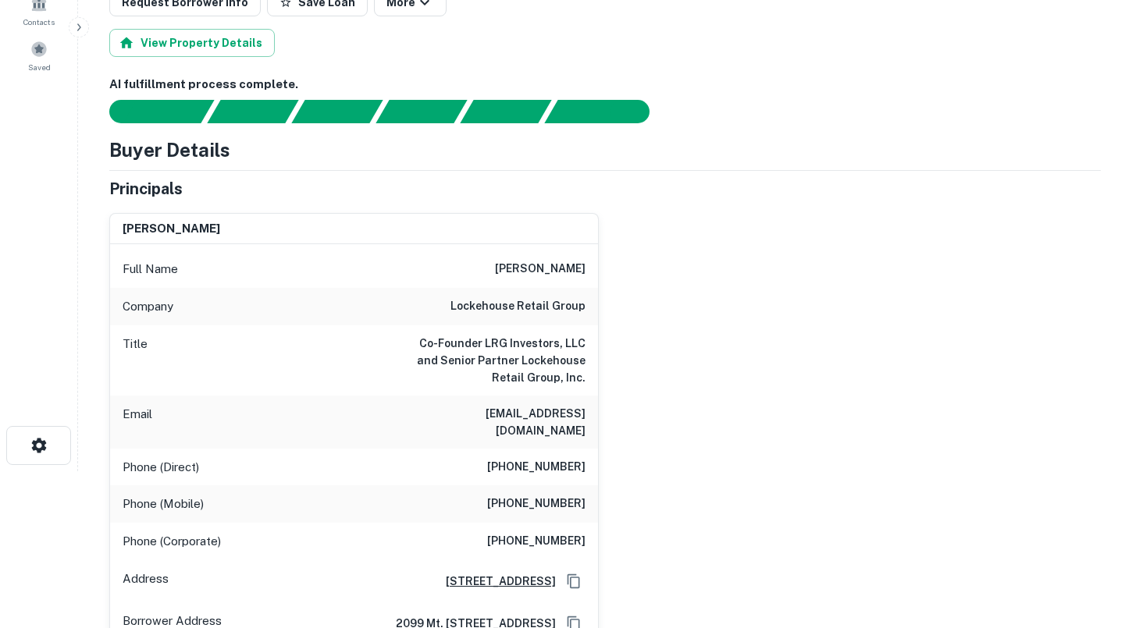
scroll to position [171, 0]
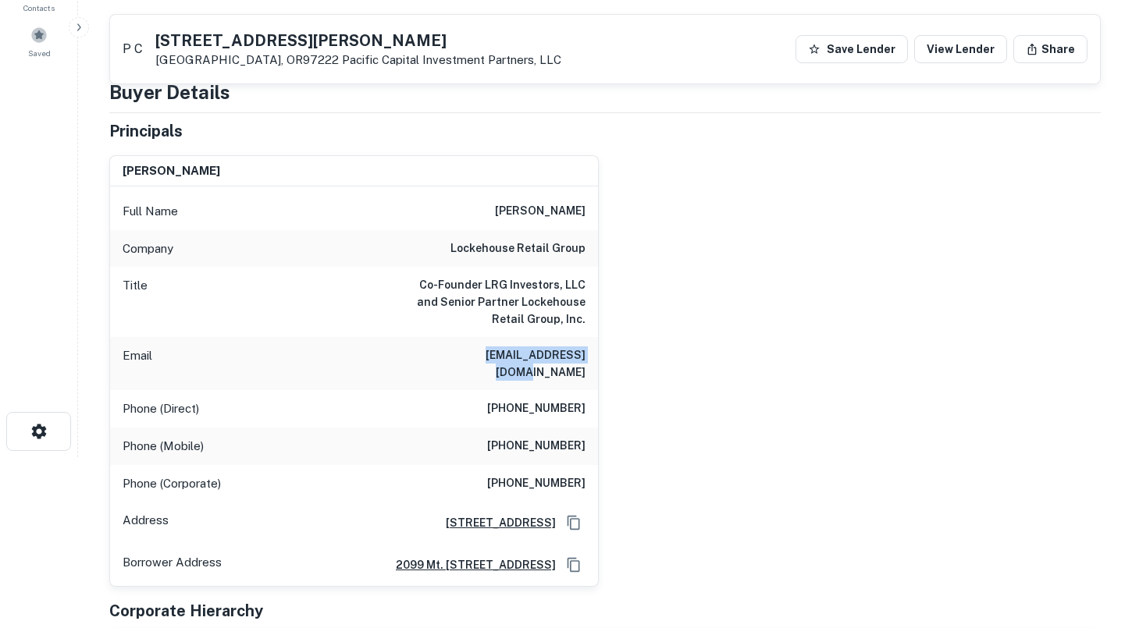
drag, startPoint x: 468, startPoint y: 348, endPoint x: 587, endPoint y: 349, distance: 118.7
click at [587, 349] on div "Email [EMAIL_ADDRESS][DOMAIN_NAME]" at bounding box center [354, 363] width 488 height 53
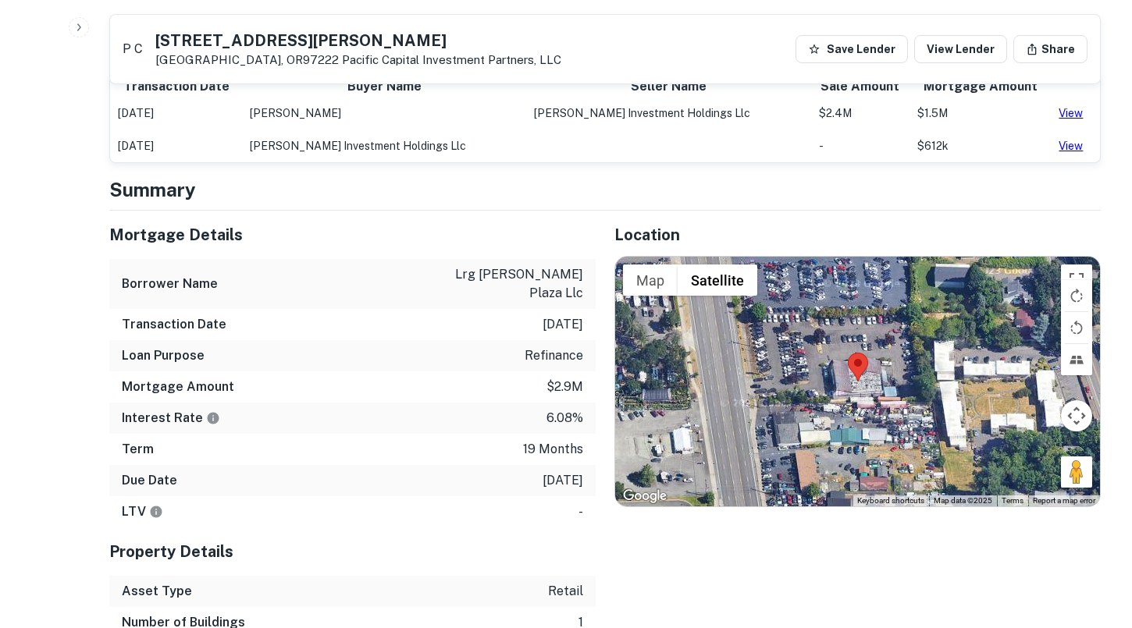
scroll to position [1026, 0]
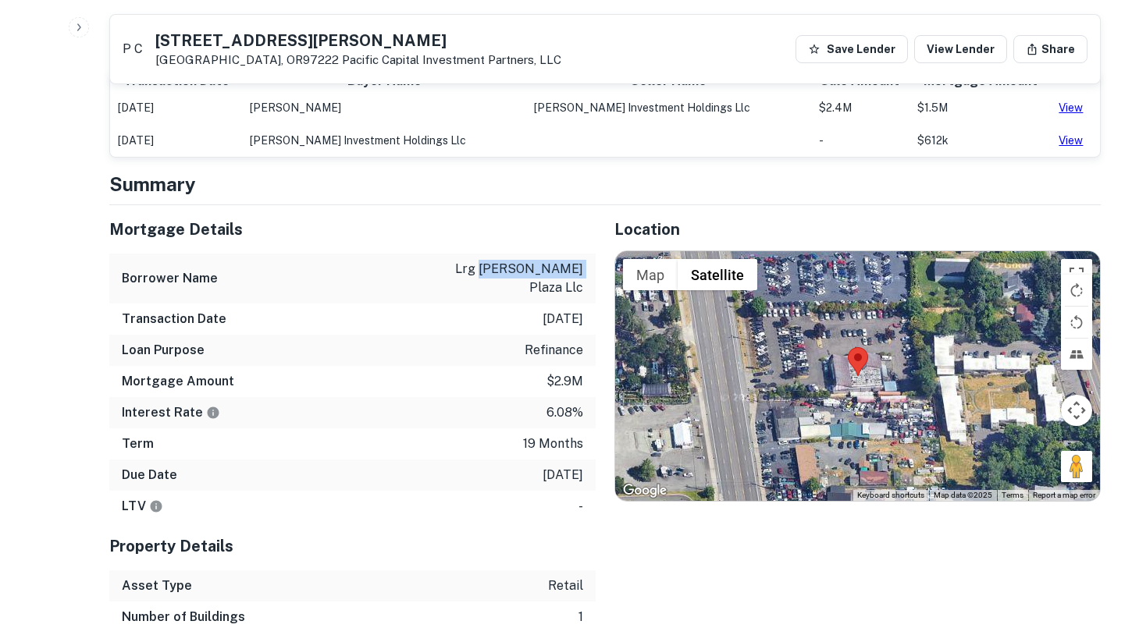
drag, startPoint x: 479, startPoint y: 287, endPoint x: 564, endPoint y: 288, distance: 85.1
click at [564, 288] on p "lrg [PERSON_NAME] plaza llc" at bounding box center [513, 278] width 141 height 37
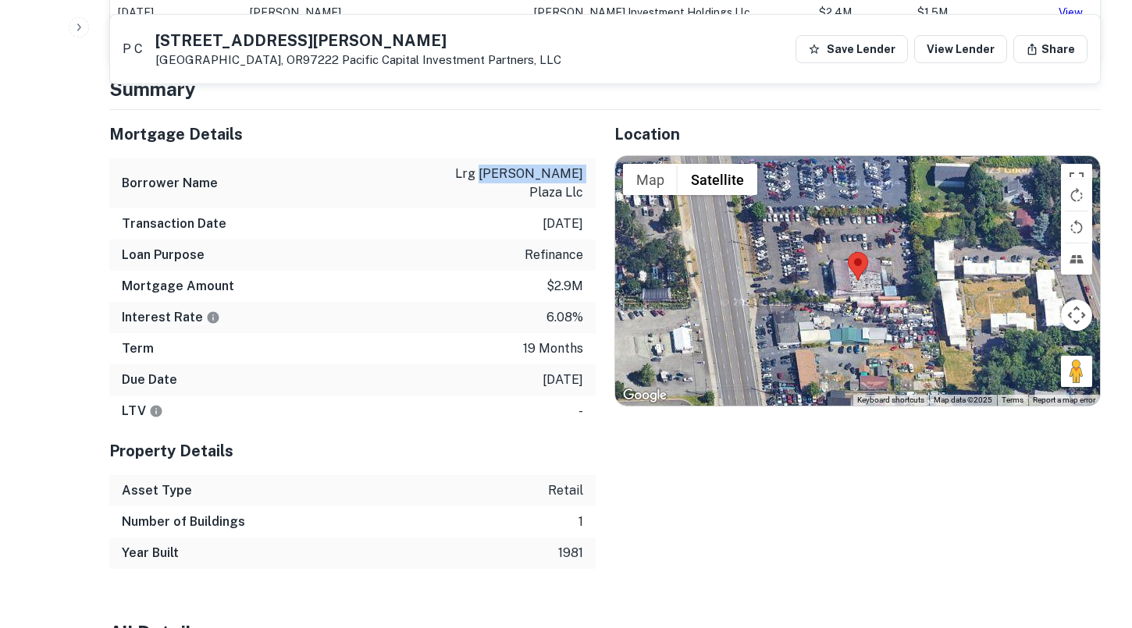
scroll to position [1120, 0]
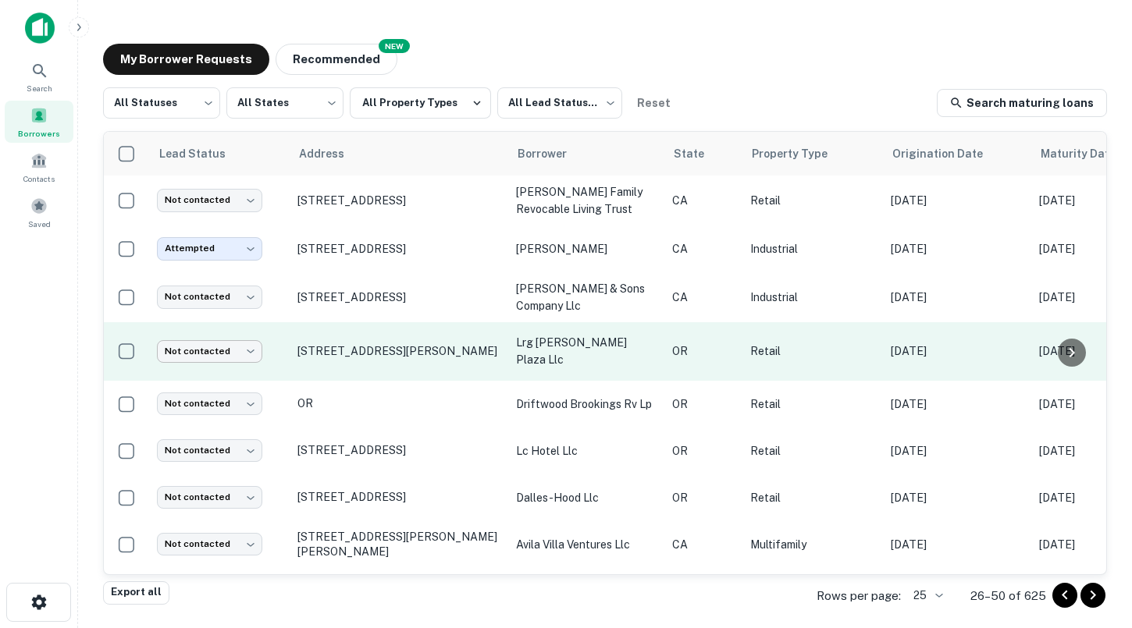
click at [233, 353] on body "Search Borrowers Contacts Saved My Borrower Requests NEW Recommended All Status…" at bounding box center [566, 314] width 1132 height 628
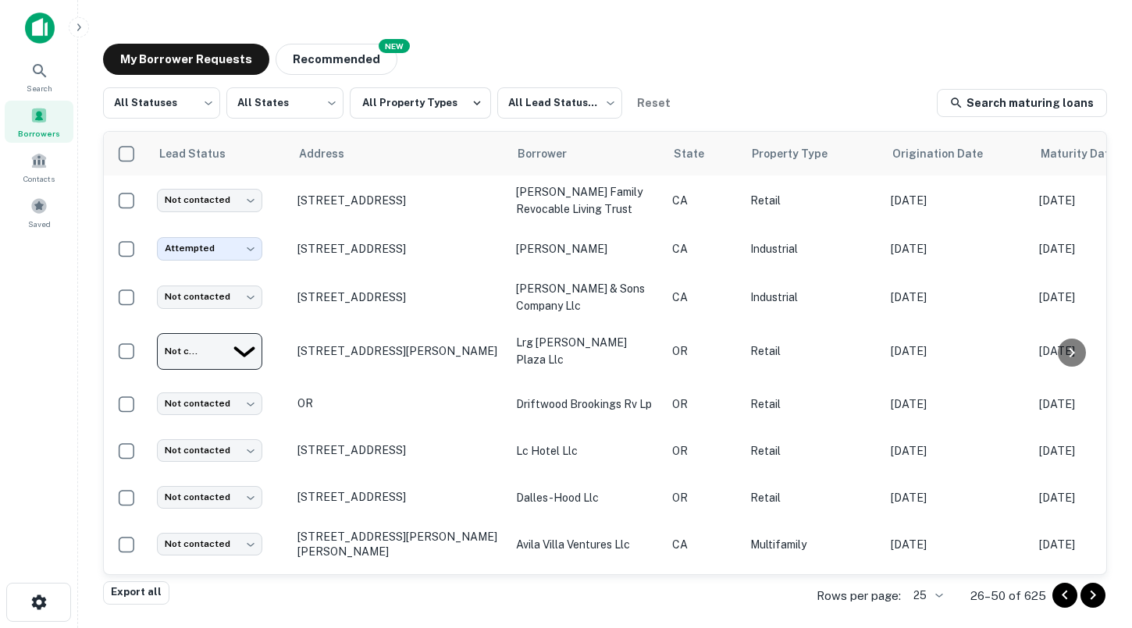
type input "*********"
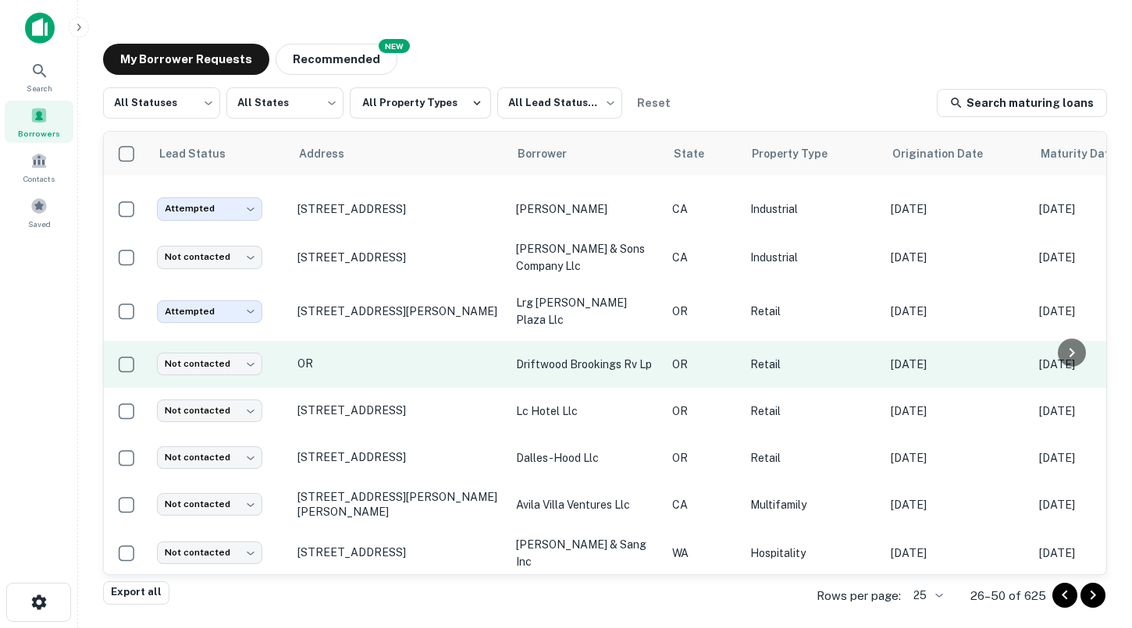
scroll to position [43, 0]
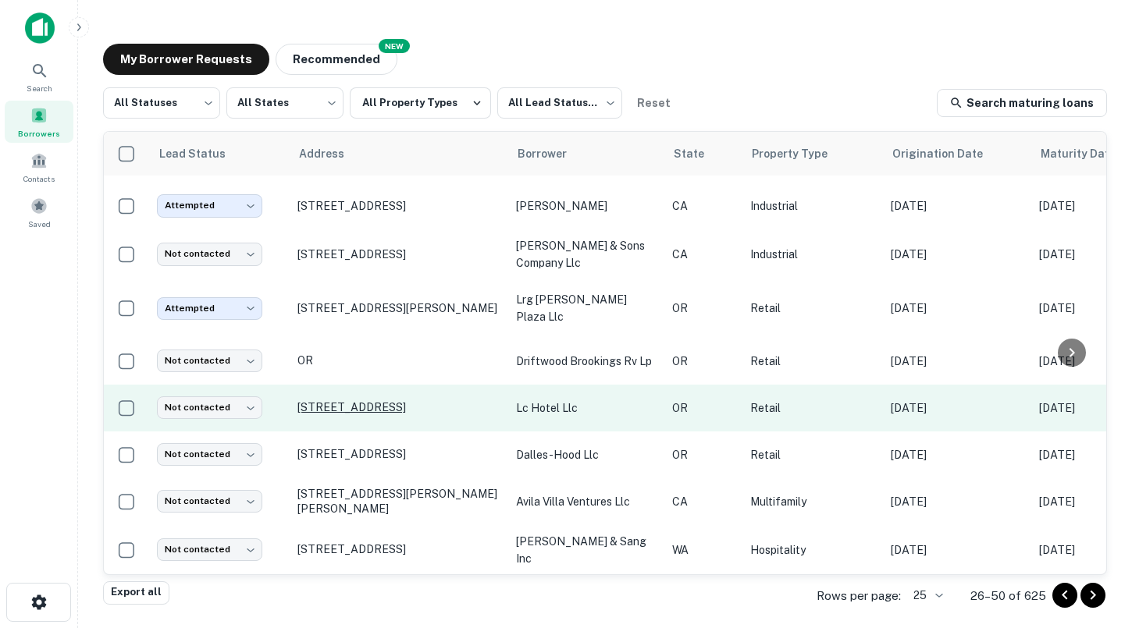
click at [404, 410] on p "[STREET_ADDRESS]" at bounding box center [398, 407] width 203 height 14
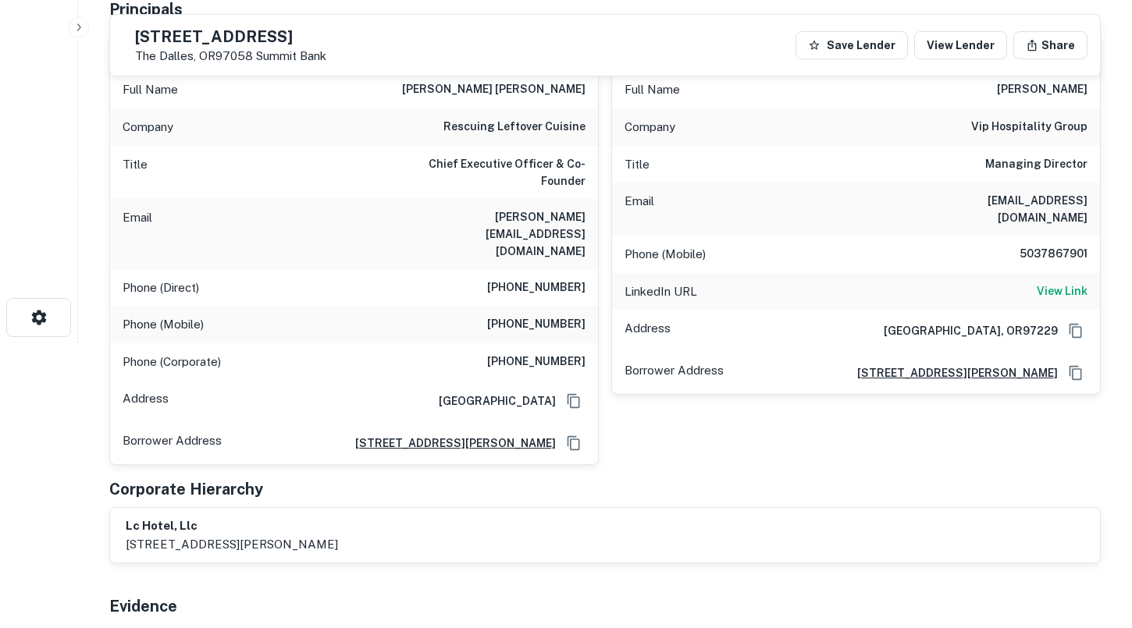
scroll to position [256, 0]
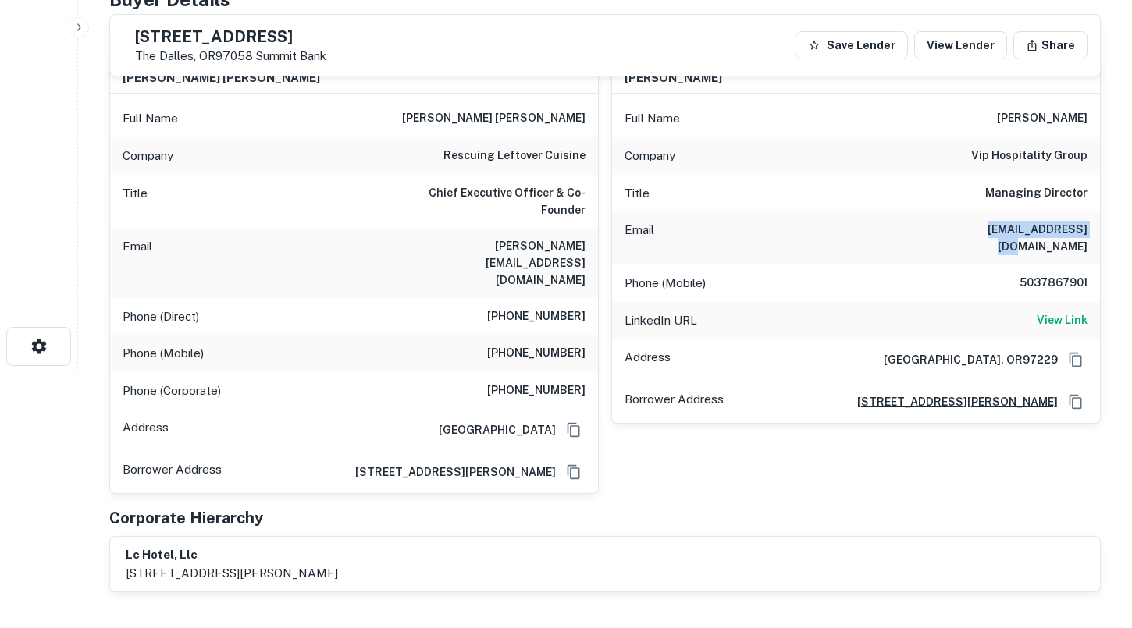
drag, startPoint x: 980, startPoint y: 231, endPoint x: 1089, endPoint y: 230, distance: 108.5
click at [1089, 230] on div "Email [EMAIL_ADDRESS][DOMAIN_NAME]" at bounding box center [856, 238] width 488 height 53
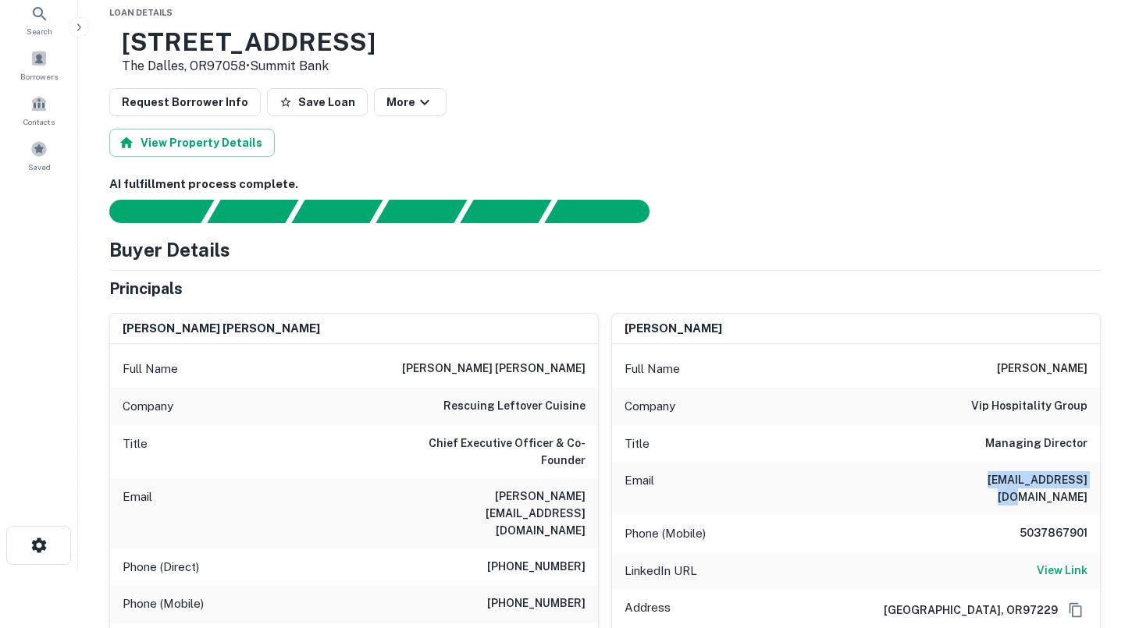
scroll to position [0, 0]
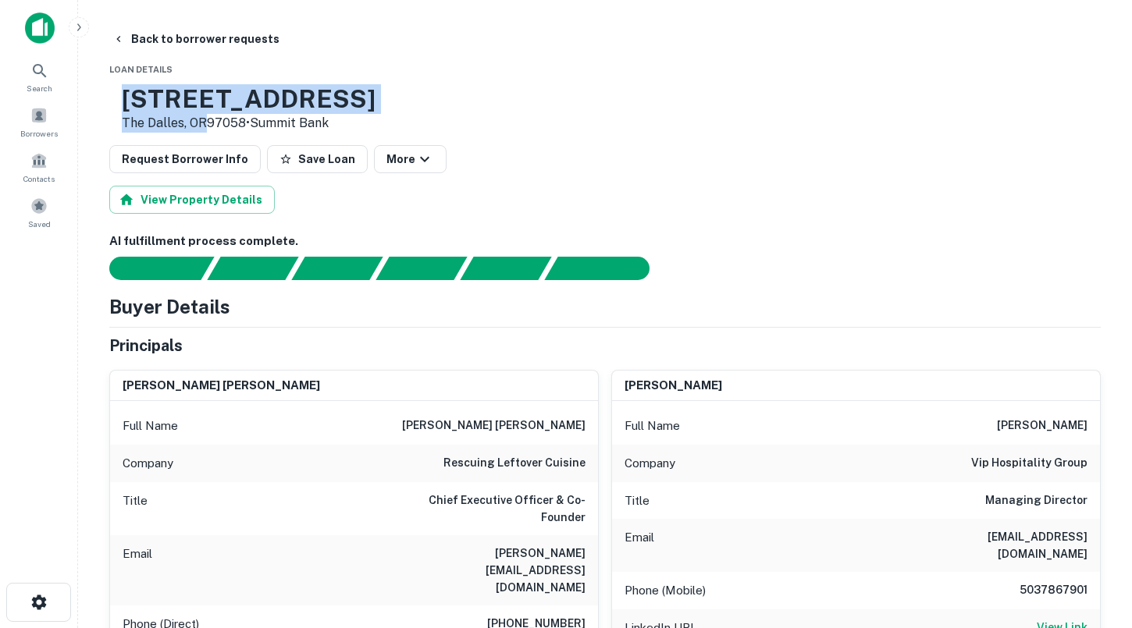
drag, startPoint x: 253, startPoint y: 121, endPoint x: 173, endPoint y: 105, distance: 81.1
click at [173, 105] on div "[STREET_ADDRESS] • Summit Bank" at bounding box center [249, 108] width 254 height 48
click at [208, 124] on p "The Dalles, OR97058 • Summit Bank" at bounding box center [249, 123] width 254 height 19
drag, startPoint x: 254, startPoint y: 124, endPoint x: 200, endPoint y: 123, distance: 54.6
click at [200, 123] on p "The Dalles, OR97058 • Summit Bank" at bounding box center [249, 123] width 254 height 19
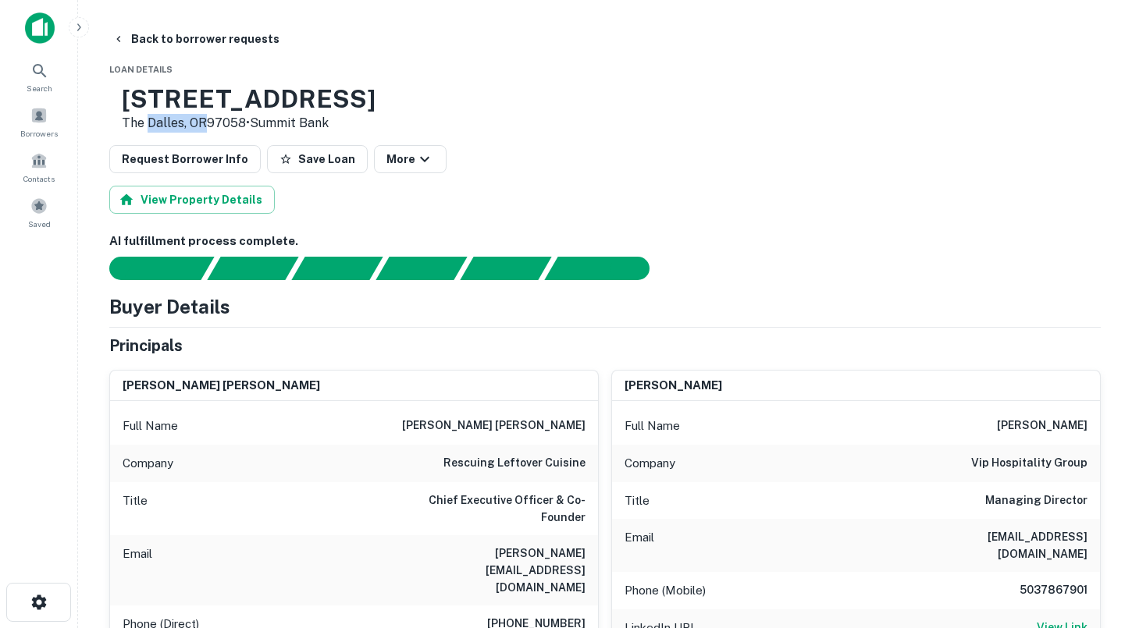
click at [200, 123] on p "The Dalles, OR97058 • Summit Bank" at bounding box center [249, 123] width 254 height 19
drag, startPoint x: 254, startPoint y: 123, endPoint x: 173, endPoint y: 106, distance: 83.6
click at [173, 106] on div "[STREET_ADDRESS] • Summit Bank" at bounding box center [249, 108] width 254 height 48
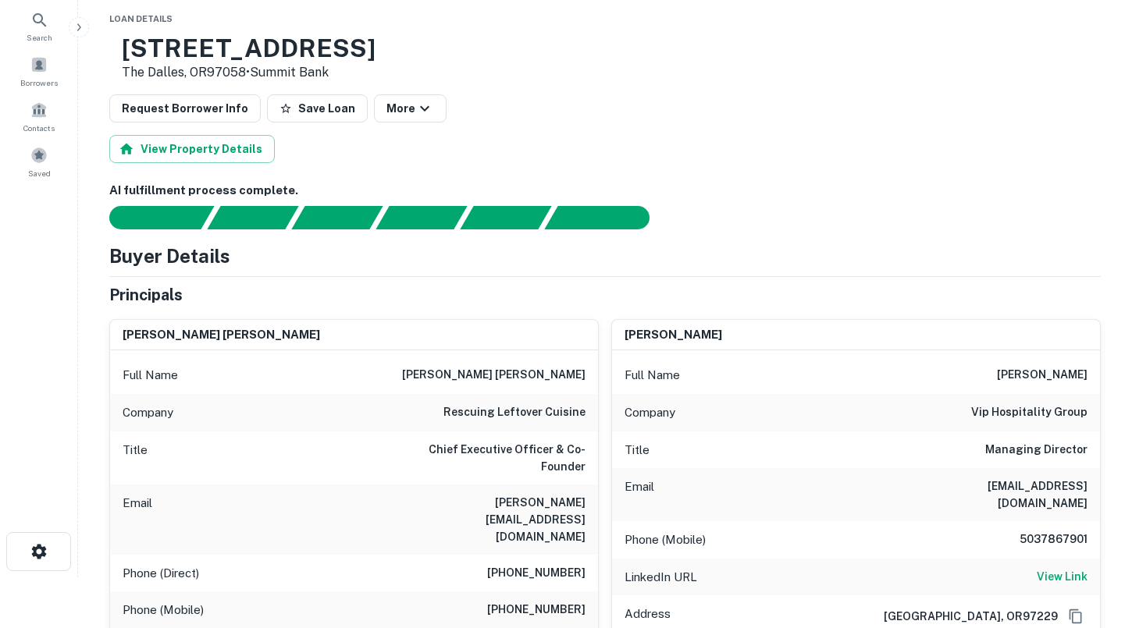
scroll to position [41, 0]
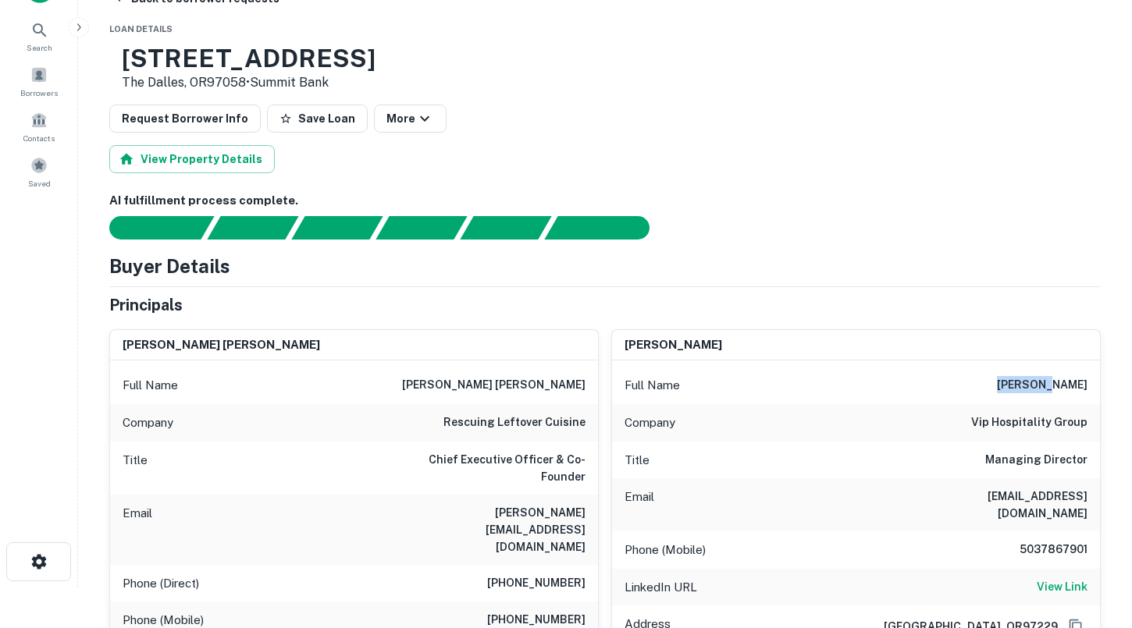
drag, startPoint x: 1039, startPoint y: 381, endPoint x: 1094, endPoint y: 381, distance: 54.6
click at [1094, 381] on div "Full Name [PERSON_NAME]" at bounding box center [856, 385] width 488 height 37
click at [984, 493] on h6 "[EMAIL_ADDRESS][DOMAIN_NAME]" at bounding box center [993, 505] width 187 height 34
drag, startPoint x: 981, startPoint y: 496, endPoint x: 1091, endPoint y: 495, distance: 109.3
click at [1091, 495] on div "Email [EMAIL_ADDRESS][DOMAIN_NAME]" at bounding box center [856, 505] width 488 height 53
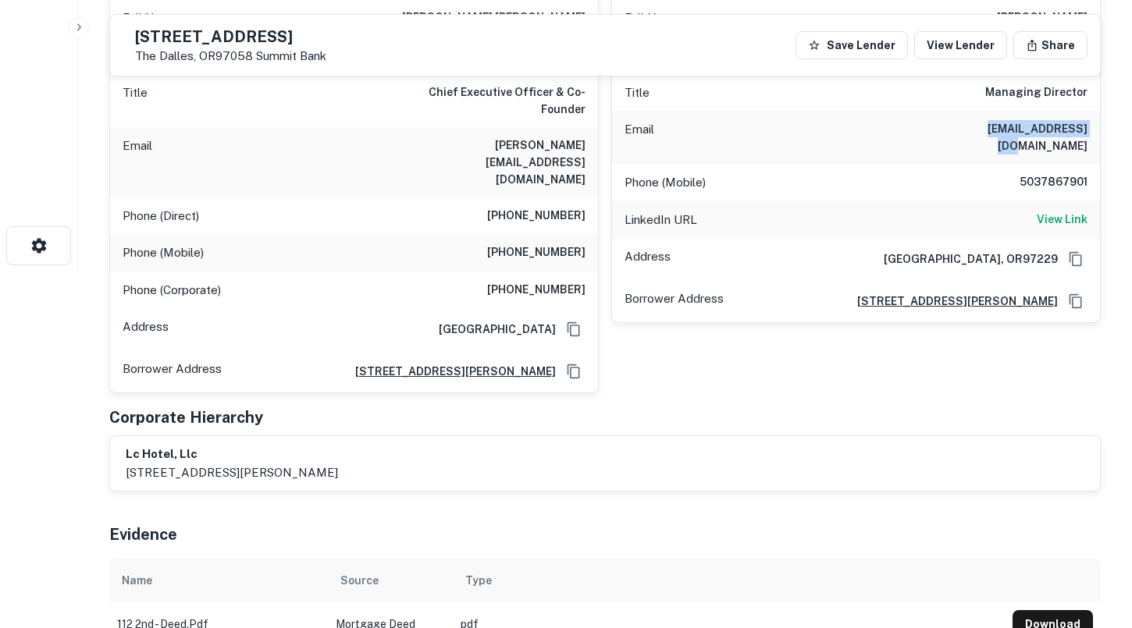
scroll to position [205, 0]
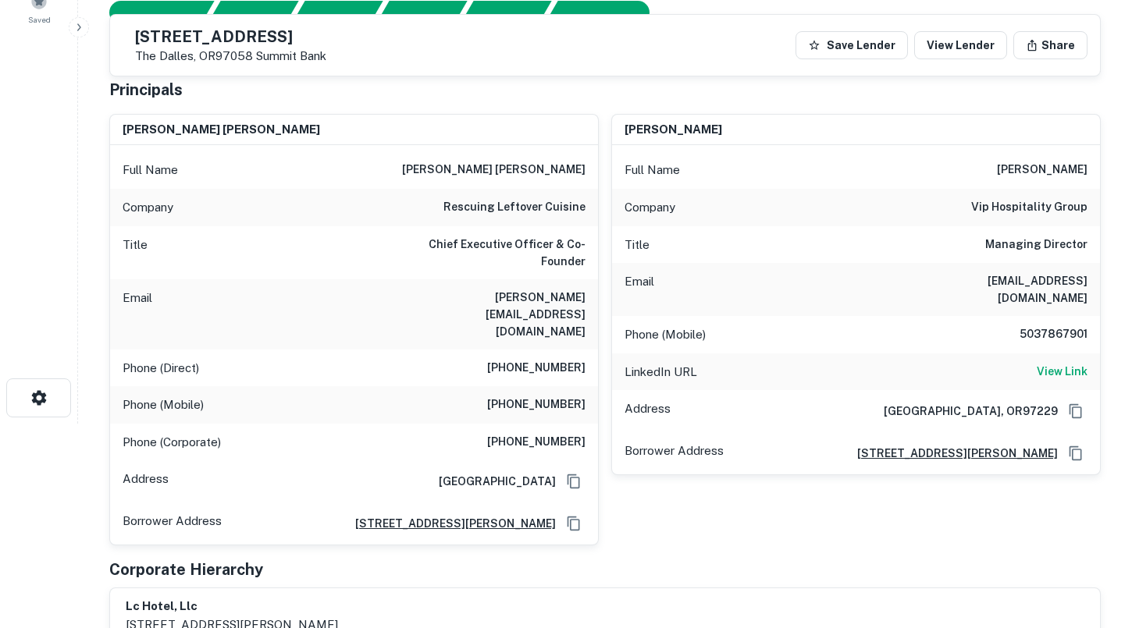
click at [987, 354] on div "LinkedIn URL View Link" at bounding box center [856, 372] width 488 height 37
drag, startPoint x: 1015, startPoint y: 318, endPoint x: 1089, endPoint y: 319, distance: 74.2
click at [1089, 319] on div "Phone (Mobile) [PHONE_NUMBER]" at bounding box center [856, 334] width 488 height 37
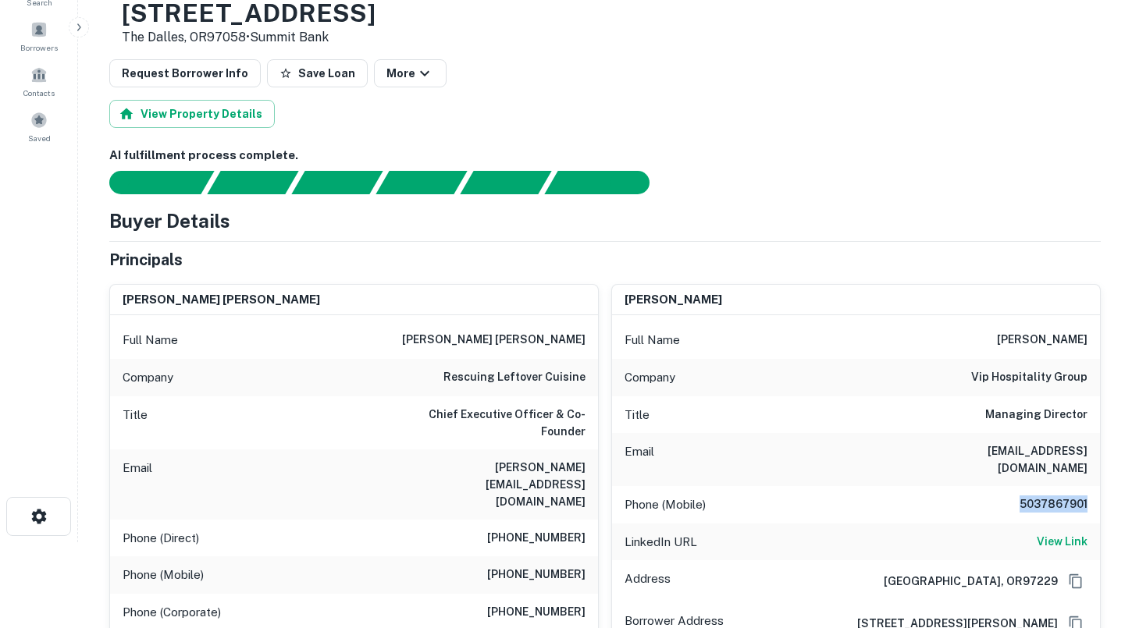
scroll to position [74, 0]
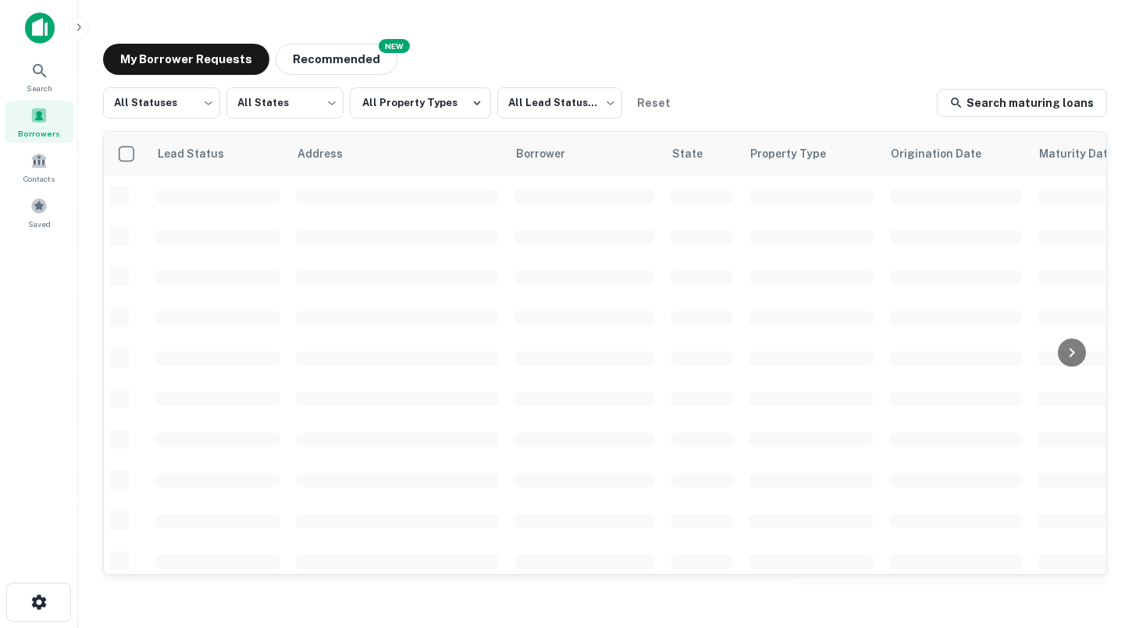
scroll to position [43, 0]
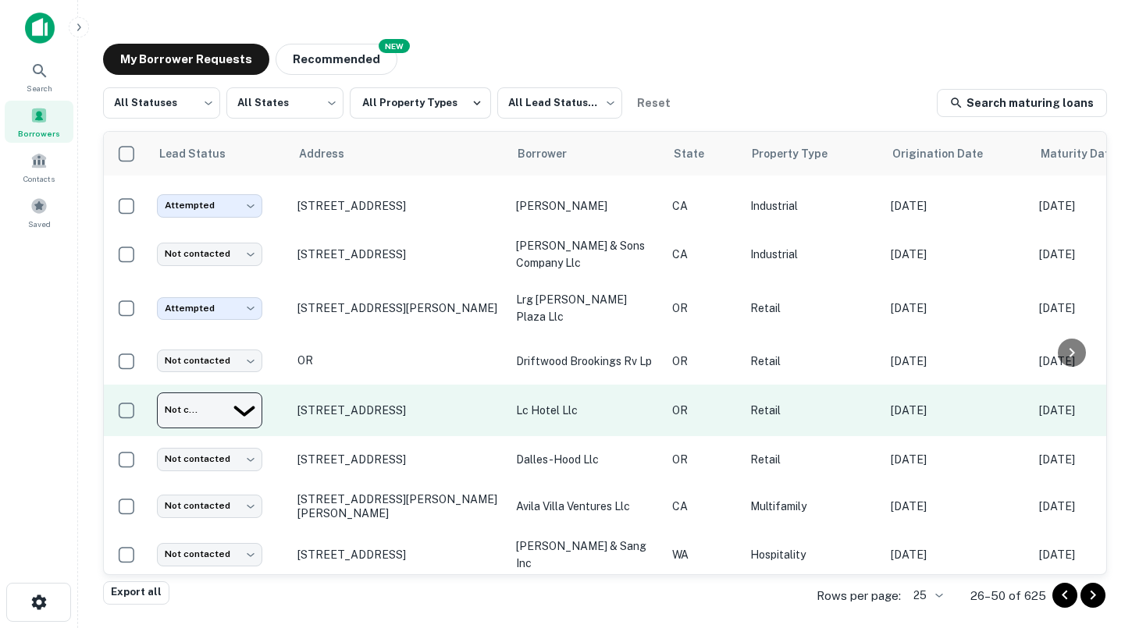
click at [237, 399] on body "Search Borrowers Contacts Saved My Borrower Requests NEW Recommended All Status…" at bounding box center [566, 314] width 1132 height 628
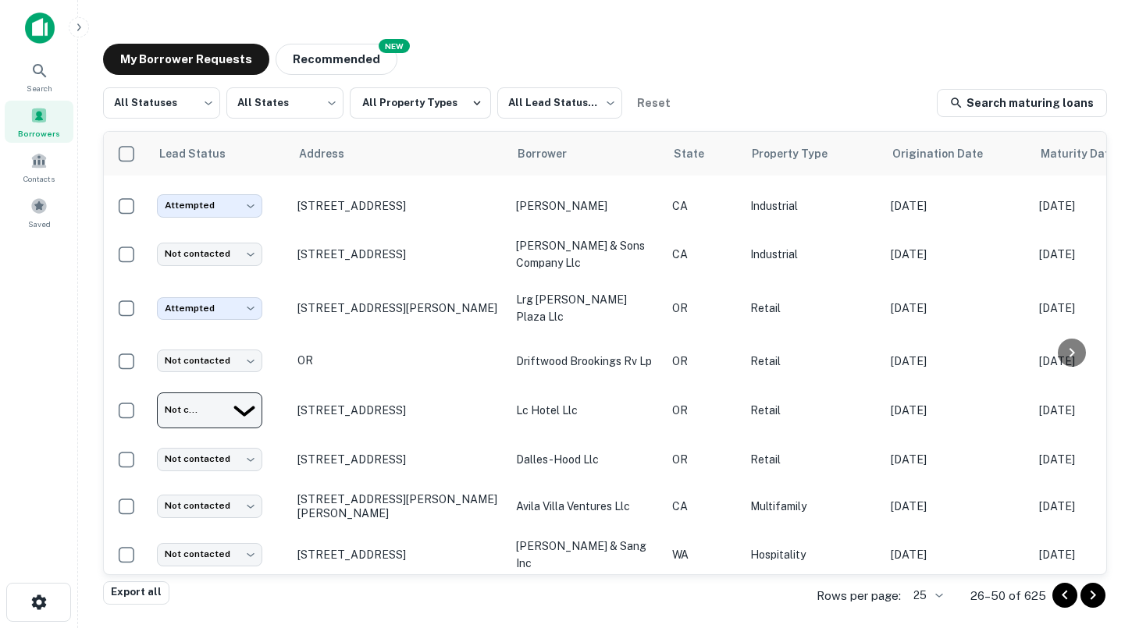
type input "*********"
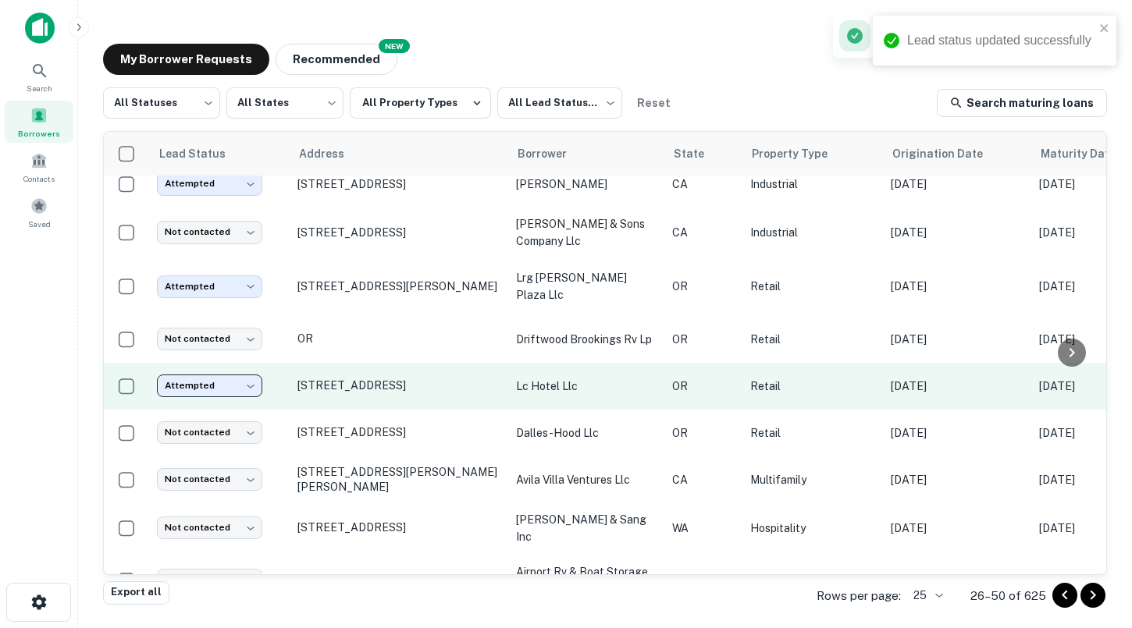
scroll to position [77, 0]
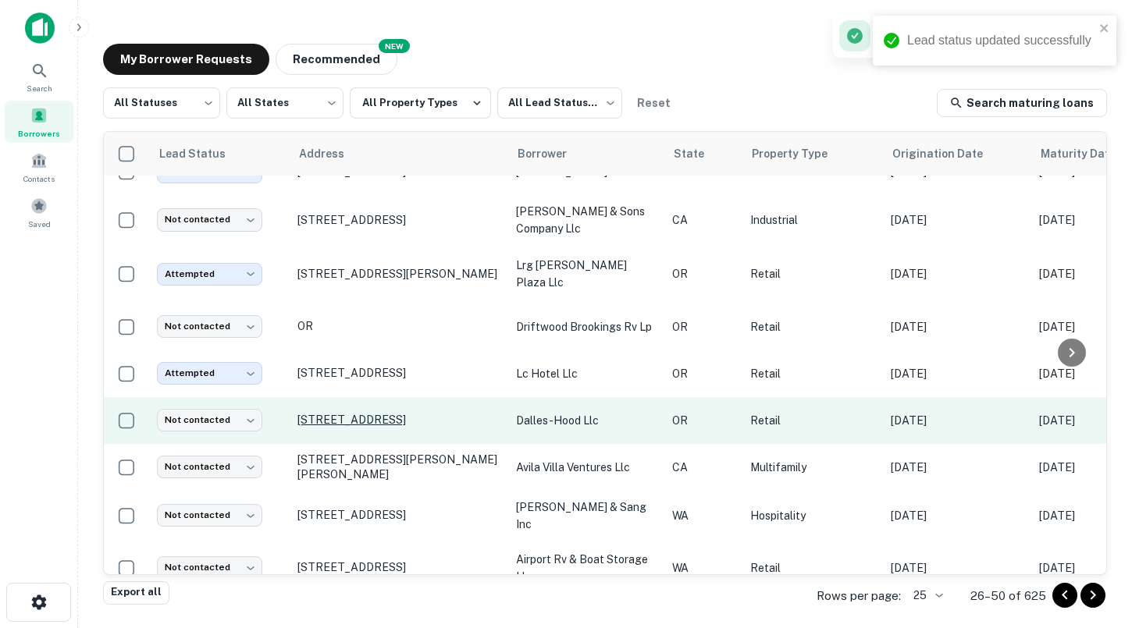
click at [329, 421] on p "[STREET_ADDRESS]" at bounding box center [398, 420] width 203 height 14
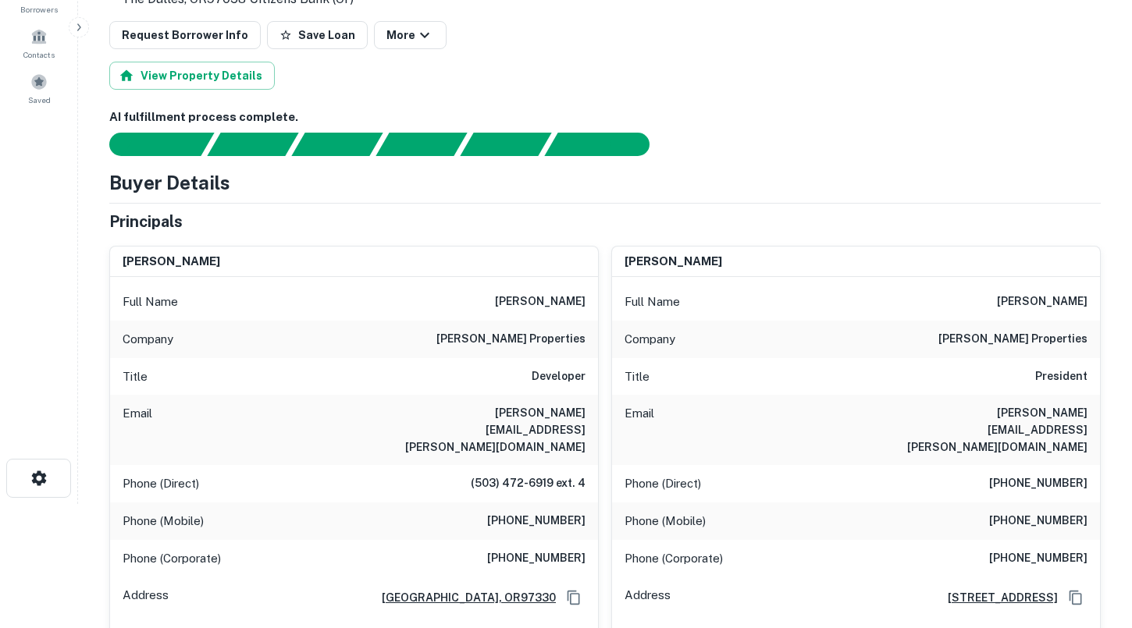
scroll to position [126, 0]
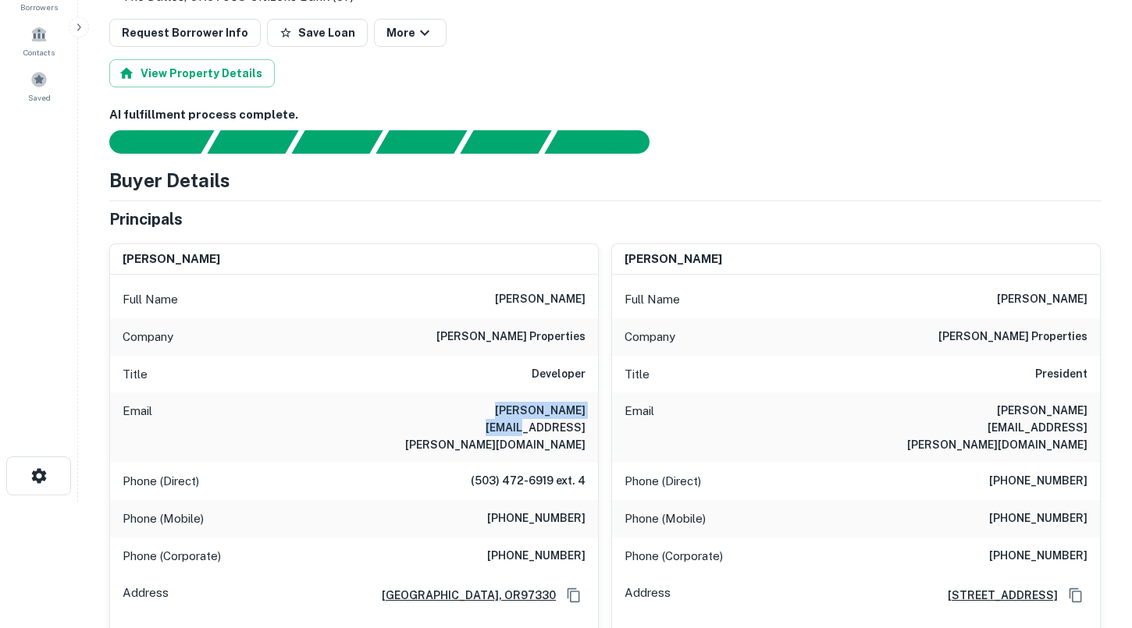
drag, startPoint x: 473, startPoint y: 414, endPoint x: 593, endPoint y: 415, distance: 120.2
click at [593, 415] on div "Email [PERSON_NAME][EMAIL_ADDRESS][PERSON_NAME][DOMAIN_NAME]" at bounding box center [354, 428] width 488 height 70
click at [966, 402] on div "Email [PERSON_NAME][EMAIL_ADDRESS][PERSON_NAME][DOMAIN_NAME]" at bounding box center [856, 428] width 488 height 70
drag, startPoint x: 965, startPoint y: 414, endPoint x: 1087, endPoint y: 415, distance: 121.8
click at [1087, 415] on h6 "[PERSON_NAME][EMAIL_ADDRESS][PERSON_NAME][DOMAIN_NAME]" at bounding box center [993, 428] width 187 height 52
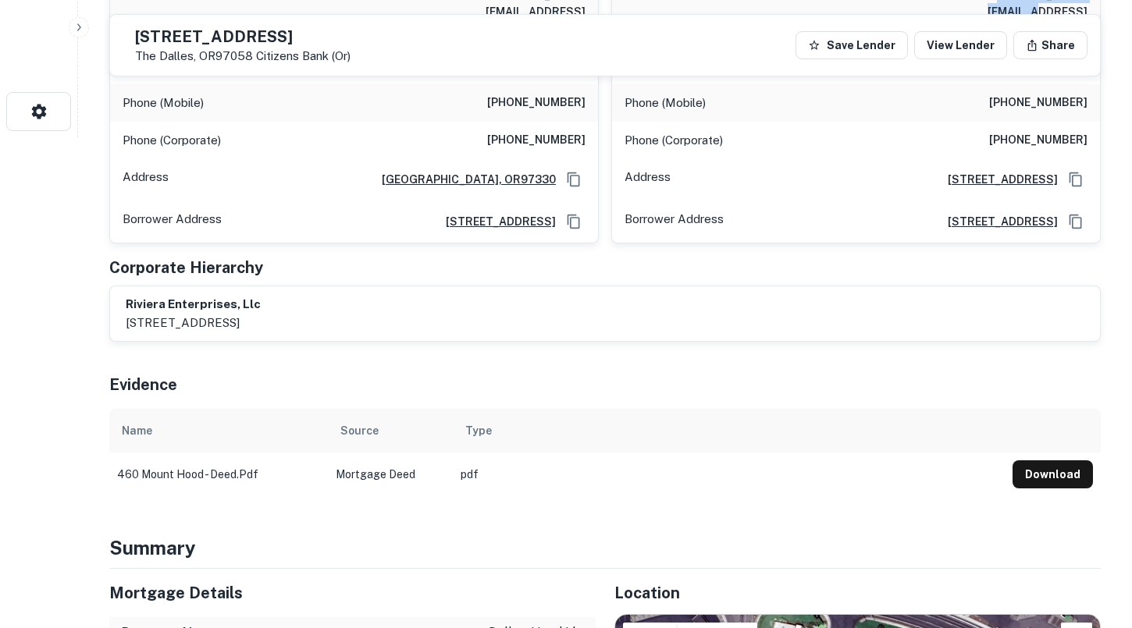
scroll to position [0, 0]
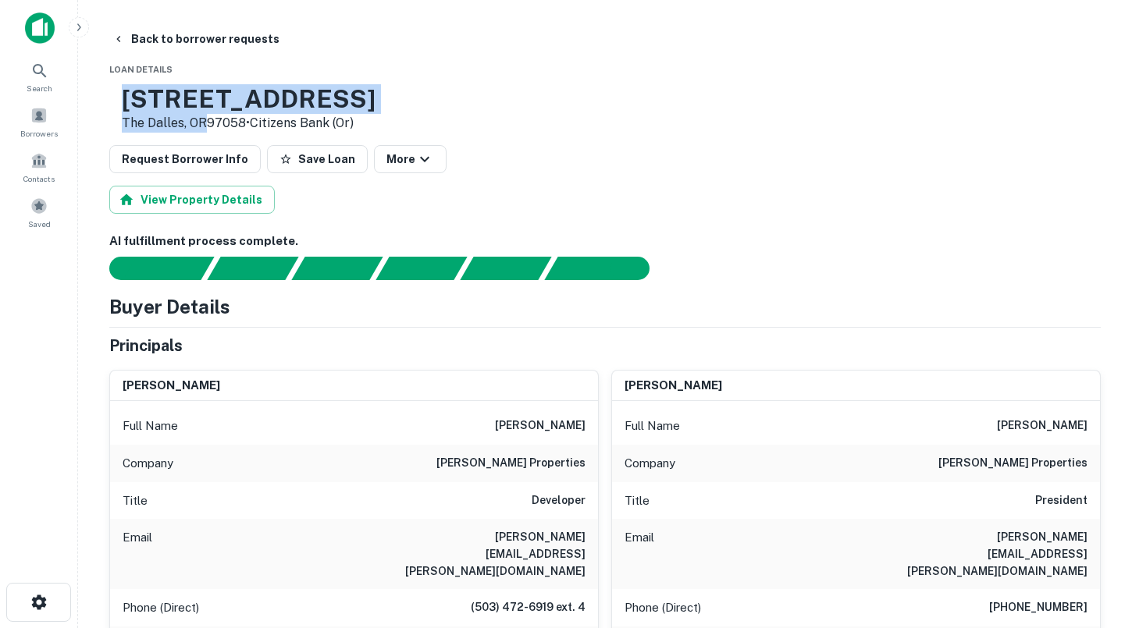
drag, startPoint x: 253, startPoint y: 125, endPoint x: 177, endPoint y: 100, distance: 79.7
click at [177, 100] on div "[STREET_ADDRESS] • Citizens Bank (or)" at bounding box center [249, 108] width 254 height 48
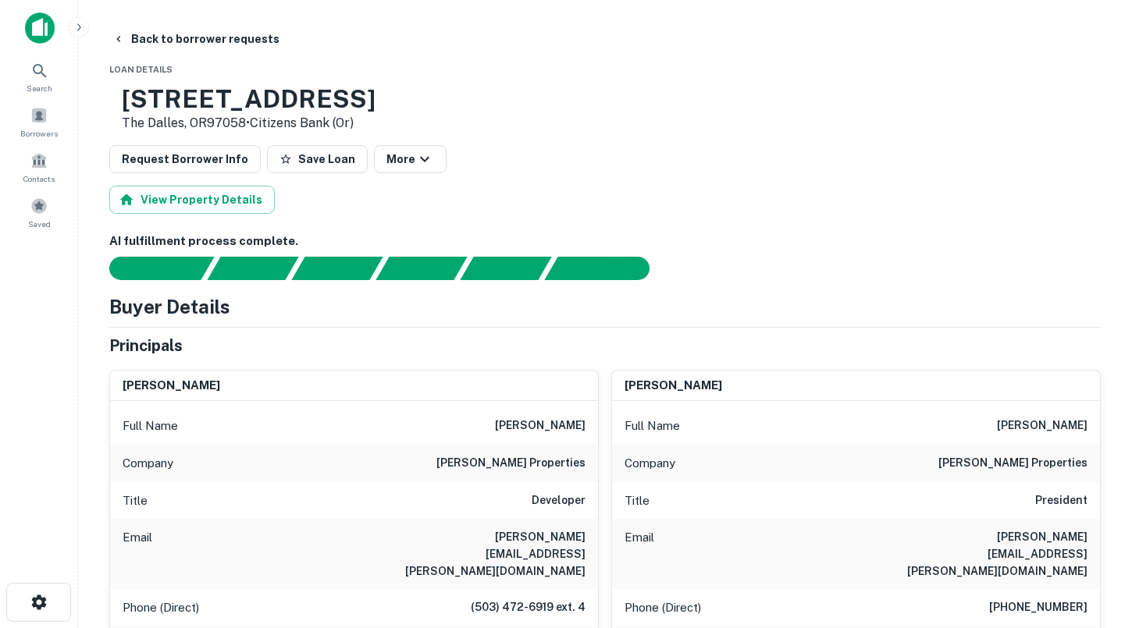
drag, startPoint x: 481, startPoint y: 428, endPoint x: 587, endPoint y: 428, distance: 106.2
click at [587, 428] on div "Full Name [PERSON_NAME]" at bounding box center [354, 425] width 488 height 37
click at [657, 425] on p "Full Name" at bounding box center [651, 426] width 55 height 19
drag, startPoint x: 991, startPoint y: 426, endPoint x: 1088, endPoint y: 429, distance: 97.6
click at [1088, 429] on div "Full Name [PERSON_NAME]" at bounding box center [856, 425] width 488 height 37
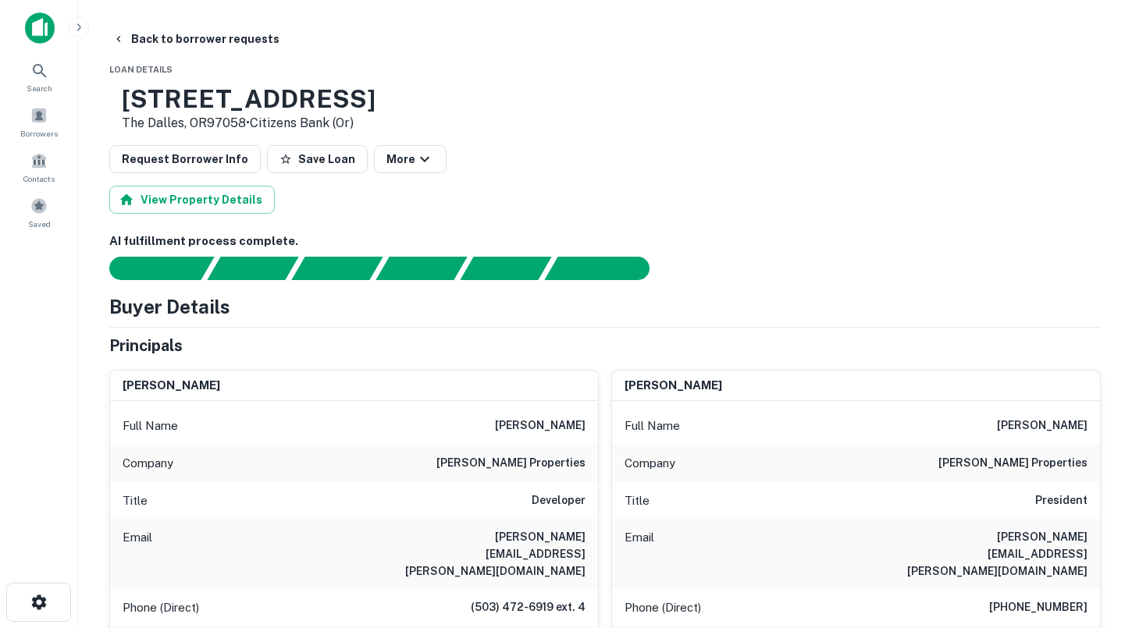
click at [963, 589] on div "Phone (Direct) [PHONE_NUMBER]" at bounding box center [856, 607] width 488 height 37
drag, startPoint x: 960, startPoint y: 537, endPoint x: 997, endPoint y: 519, distance: 40.8
click at [997, 519] on div "Full Name [PERSON_NAME] Company [PERSON_NAME] properties Title President Email …" at bounding box center [856, 593] width 488 height 384
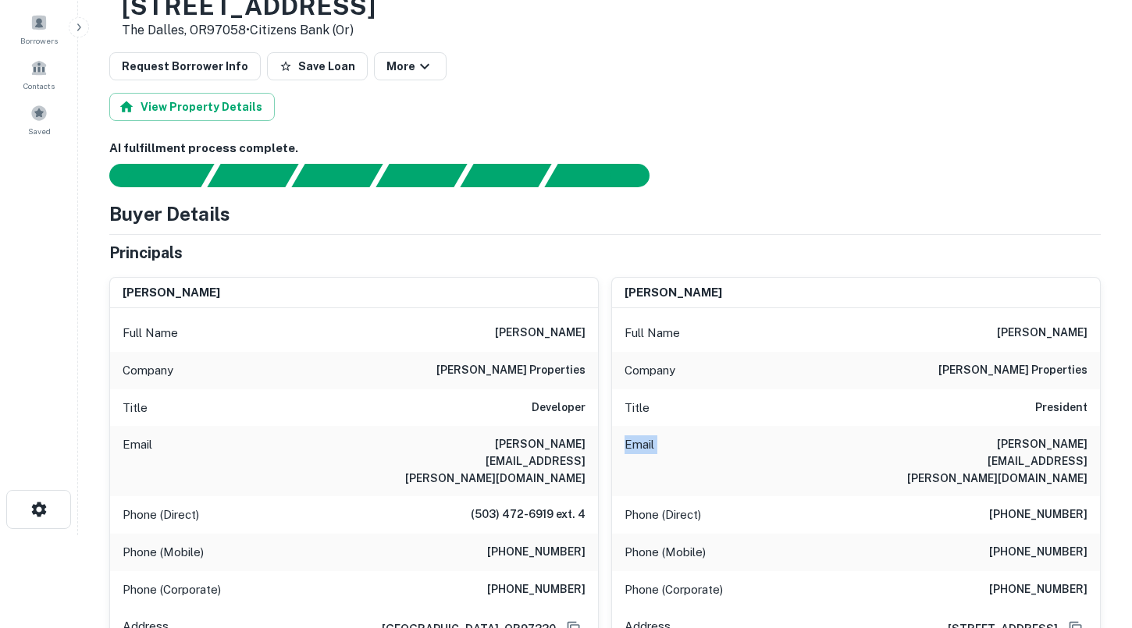
scroll to position [108, 0]
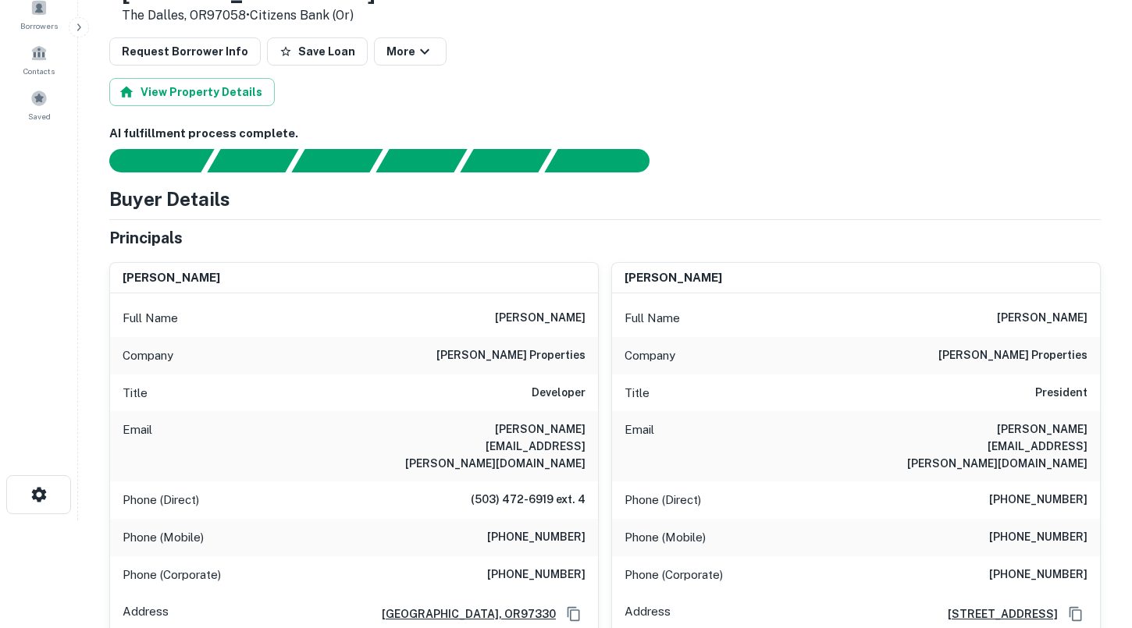
click at [961, 443] on div "Email [PERSON_NAME][EMAIL_ADDRESS][PERSON_NAME][DOMAIN_NAME]" at bounding box center [856, 446] width 488 height 70
drag, startPoint x: 963, startPoint y: 428, endPoint x: 1087, endPoint y: 429, distance: 124.9
click at [1087, 429] on div "Email [PERSON_NAME][EMAIL_ADDRESS][PERSON_NAME][DOMAIN_NAME]" at bounding box center [856, 446] width 488 height 70
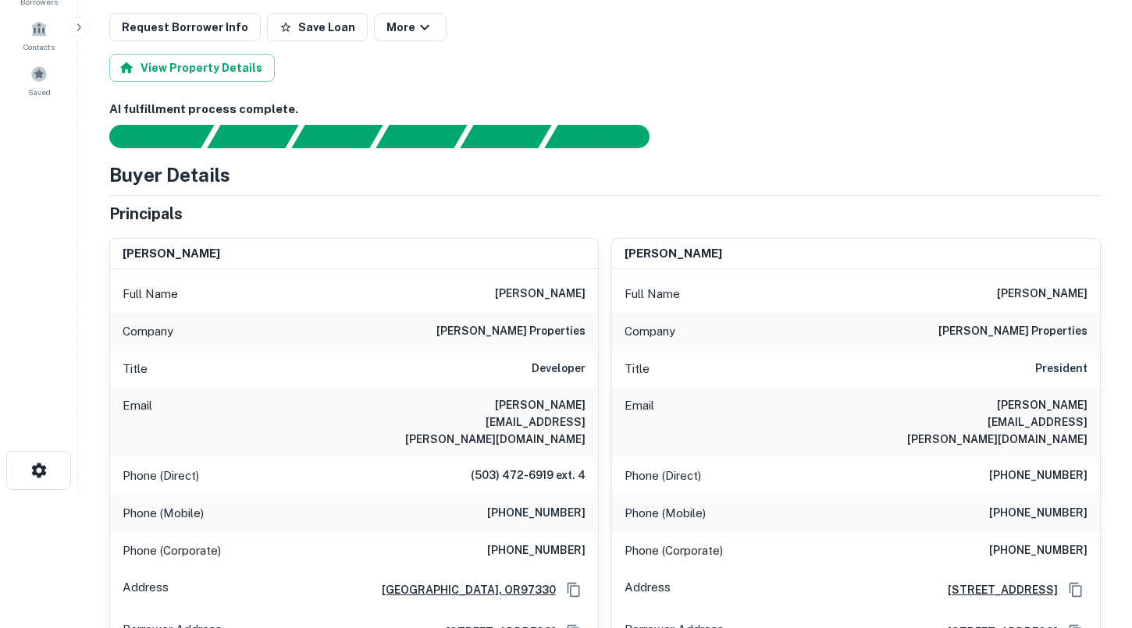
click at [509, 504] on h6 "[PHONE_NUMBER]" at bounding box center [536, 513] width 98 height 19
drag, startPoint x: 504, startPoint y: 485, endPoint x: 589, endPoint y: 485, distance: 85.1
click at [589, 495] on div "Phone (Mobile) [PHONE_NUMBER]" at bounding box center [354, 513] width 488 height 37
click at [998, 495] on div "Phone (Mobile) [PHONE_NUMBER]" at bounding box center [856, 513] width 488 height 37
drag, startPoint x: 1001, startPoint y: 479, endPoint x: 1089, endPoint y: 477, distance: 88.2
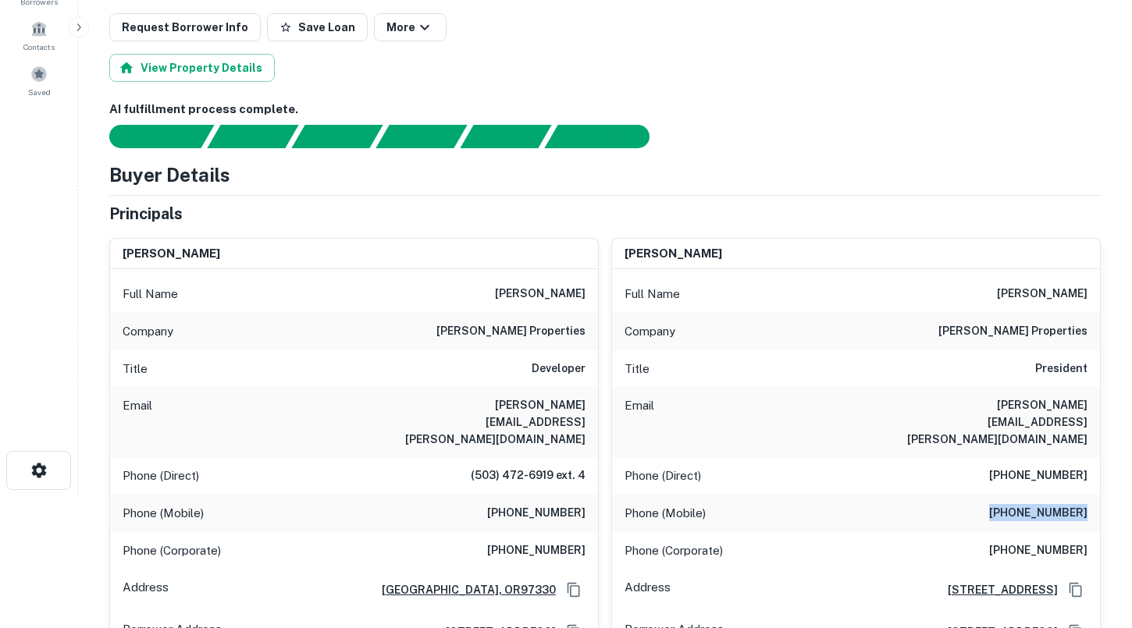
click at [1089, 495] on div "Phone (Mobile) [PHONE_NUMBER]" at bounding box center [856, 513] width 488 height 37
